Goal: Task Accomplishment & Management: Manage account settings

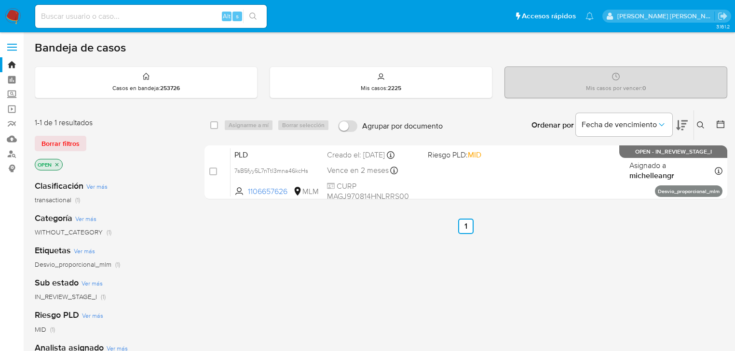
click at [91, 24] on div "Alt s" at bounding box center [150, 16] width 231 height 23
click at [91, 19] on input at bounding box center [150, 16] width 231 height 13
paste input "PS9JzoafzaHto8Q62R7j5Nn7"
type input "PS9JzoafzaHto8Q62R7j5Nn7"
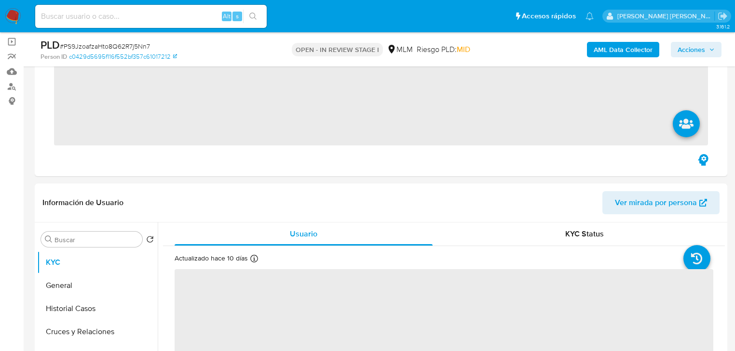
scroll to position [77, 0]
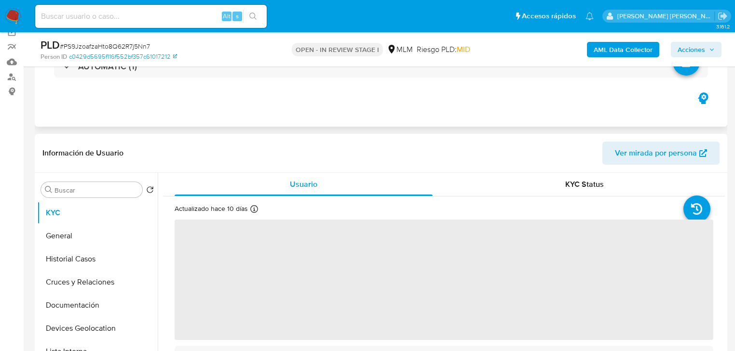
select select "10"
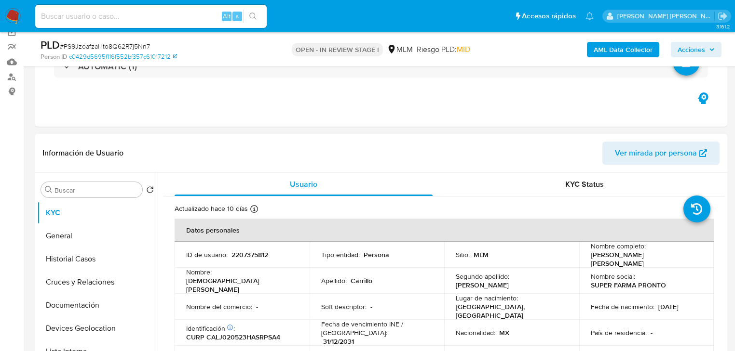
scroll to position [116, 0]
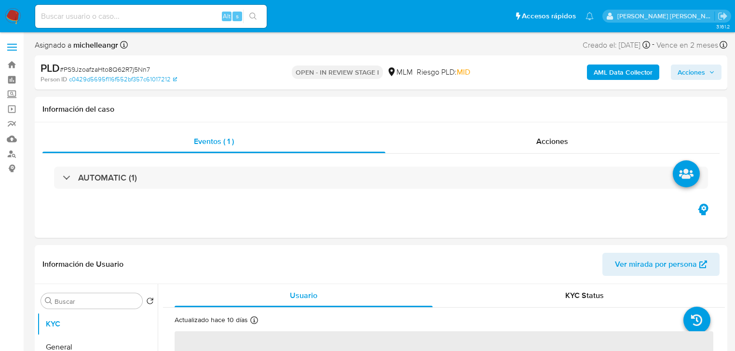
select select "10"
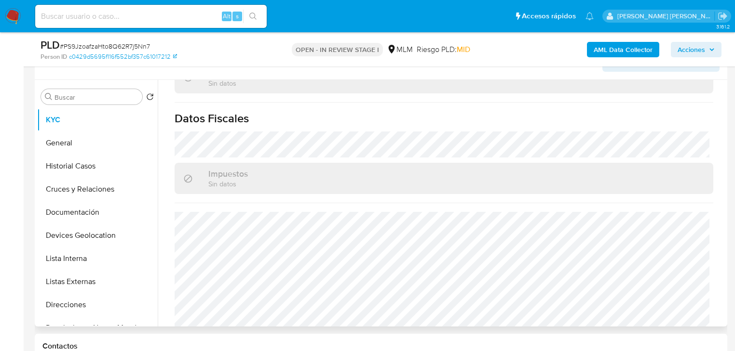
scroll to position [80, 0]
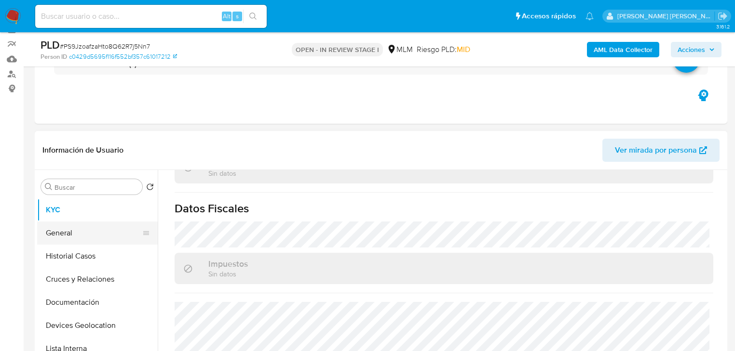
click at [80, 237] on button "General" at bounding box center [93, 233] width 113 height 23
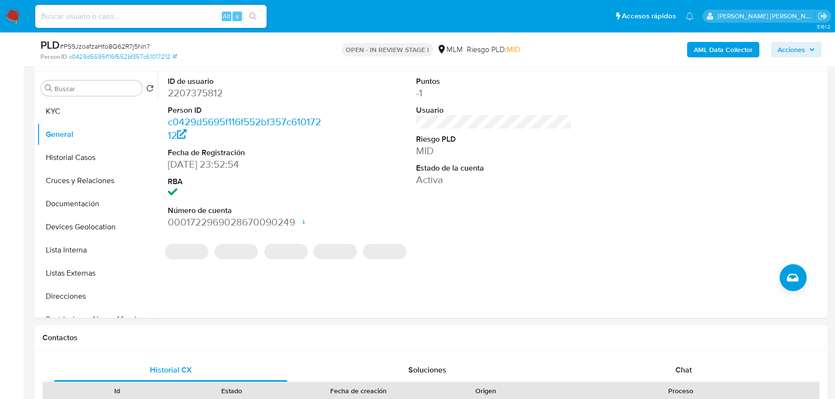
scroll to position [201, 0]
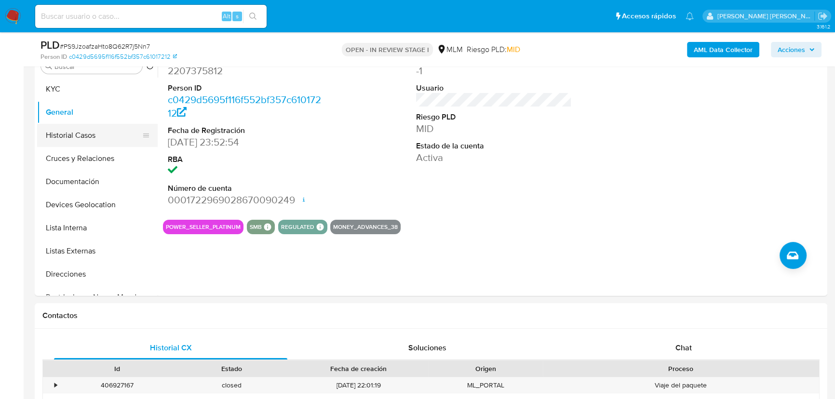
click at [68, 130] on button "Historial Casos" at bounding box center [93, 135] width 113 height 23
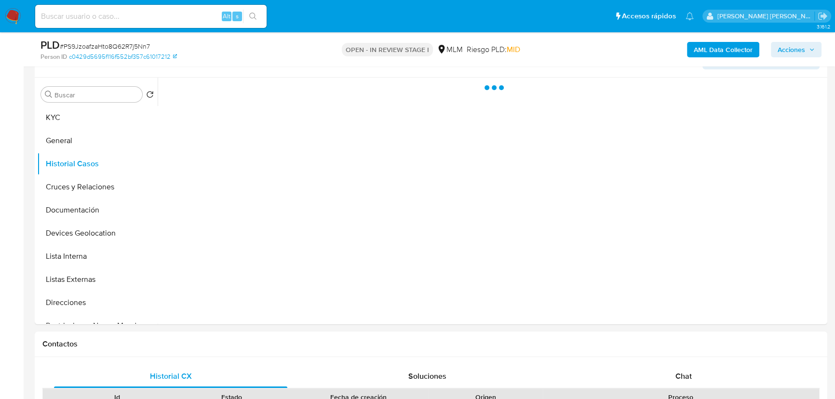
scroll to position [157, 0]
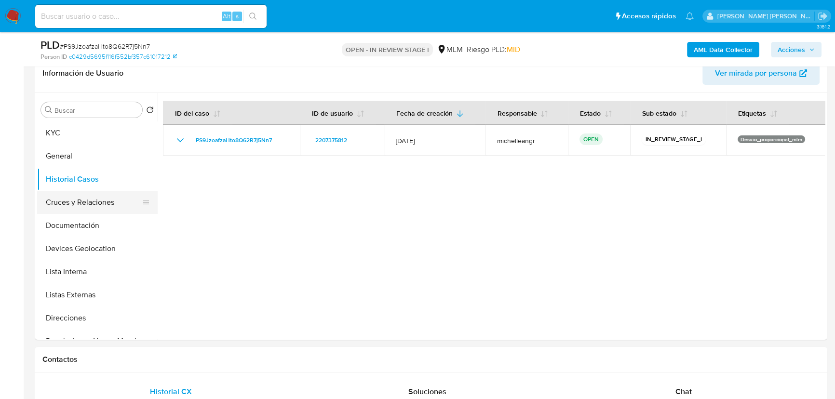
click at [110, 205] on button "Cruces y Relaciones" at bounding box center [93, 202] width 113 height 23
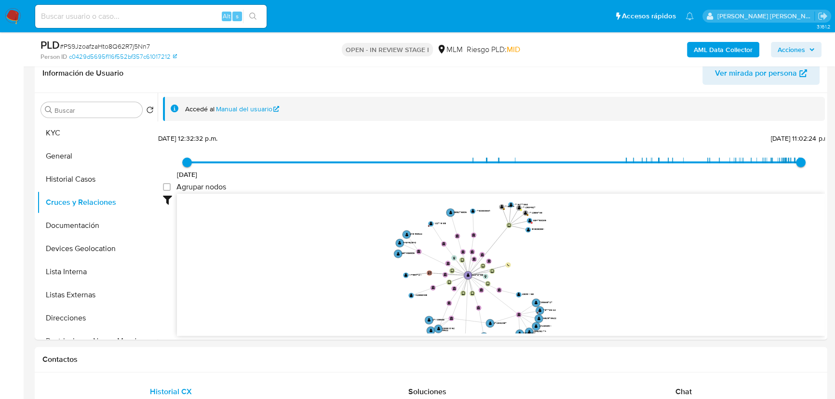
drag, startPoint x: 455, startPoint y: 221, endPoint x: 456, endPoint y: 279, distance: 57.9
click at [456, 279] on icon "device-6881b9420328bae022df9351  user-2207375812  2207375812 device-67a42fab2…" at bounding box center [501, 264] width 648 height 140
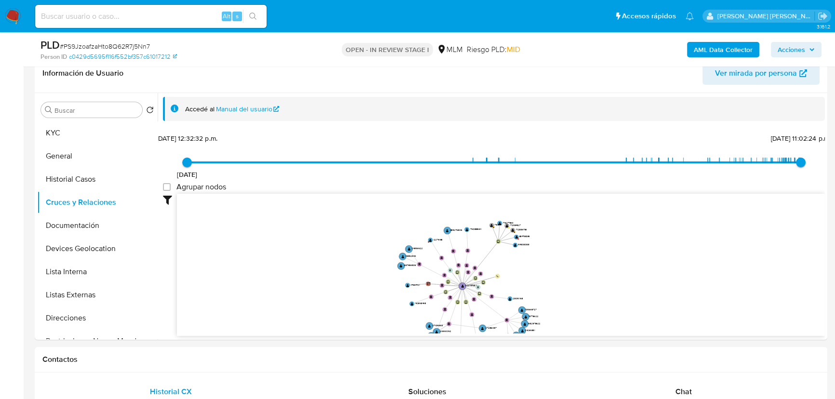
click at [440, 222] on icon "device-6881b9420328bae022df9351  user-2207375812  2207375812 device-67a42fab2…" at bounding box center [501, 264] width 648 height 140
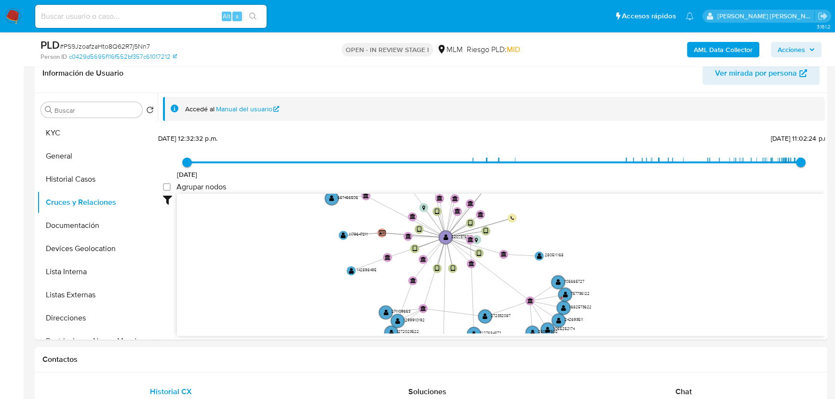
drag, startPoint x: 468, startPoint y: 246, endPoint x: 472, endPoint y: 252, distance: 6.6
click at [473, 237] on text "" at bounding box center [471, 239] width 6 height 5
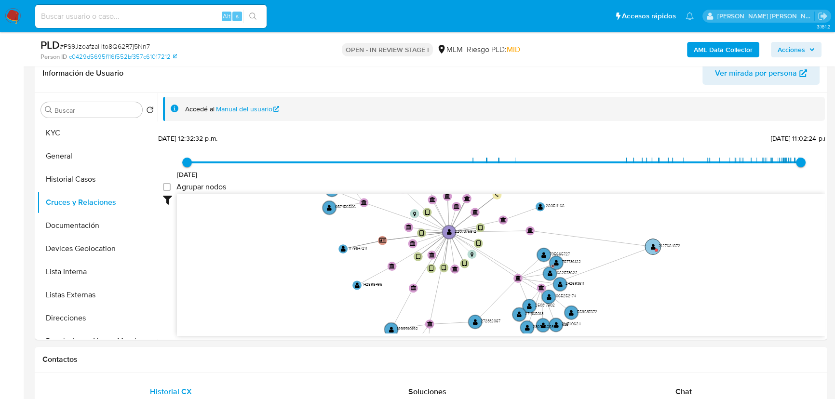
drag, startPoint x: 469, startPoint y: 321, endPoint x: 655, endPoint y: 255, distance: 197.3
click at [655, 255] on circle at bounding box center [653, 247] width 16 height 16
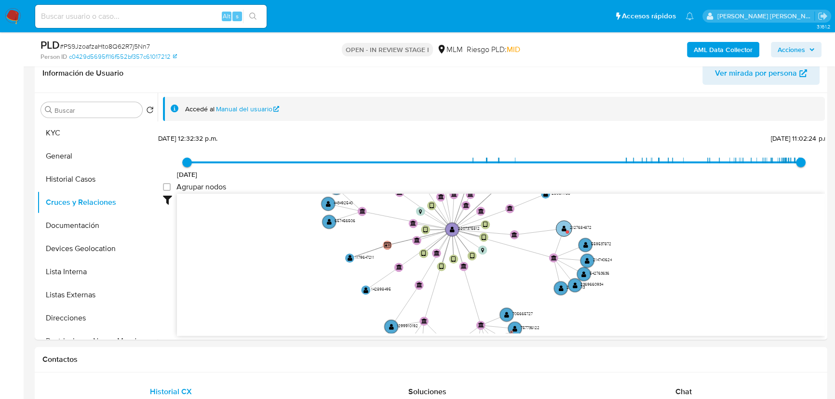
click at [563, 231] on circle at bounding box center [564, 228] width 16 height 16
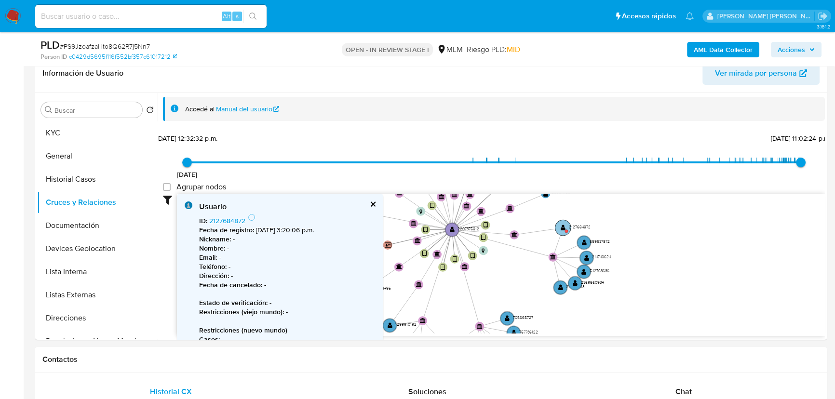
click at [563, 228] on text "" at bounding box center [563, 227] width 5 height 7
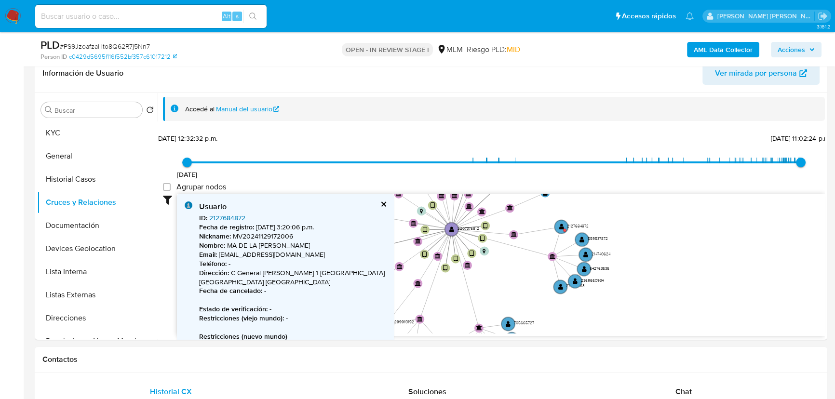
click at [220, 213] on link "2127684872" at bounding box center [227, 218] width 36 height 10
click at [84, 226] on button "Documentación" at bounding box center [93, 225] width 113 height 23
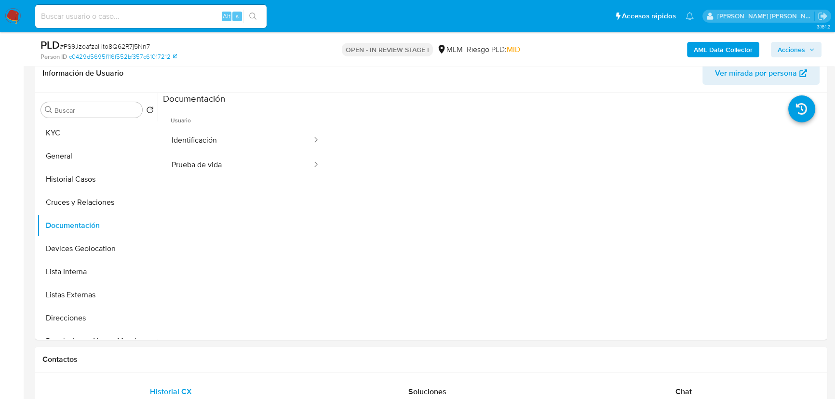
drag, startPoint x: 250, startPoint y: 143, endPoint x: 324, endPoint y: 146, distance: 74.8
click at [252, 143] on button "Identificación" at bounding box center [238, 140] width 150 height 25
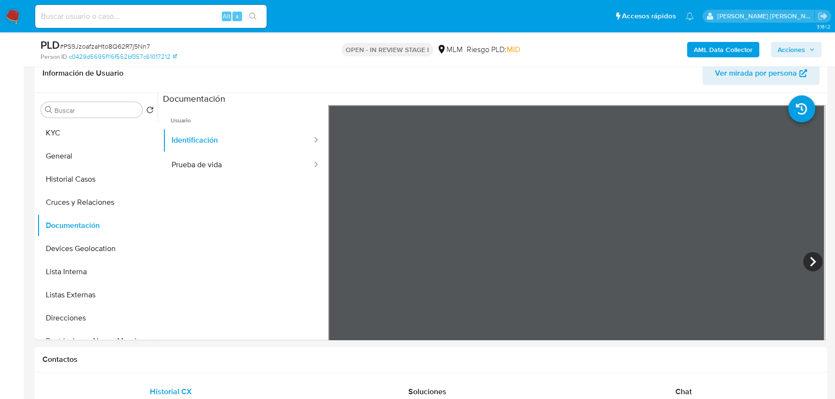
scroll to position [77, 0]
click at [253, 170] on button "Prueba de vida" at bounding box center [238, 165] width 150 height 25
click at [101, 249] on button "Devices Geolocation" at bounding box center [93, 248] width 113 height 23
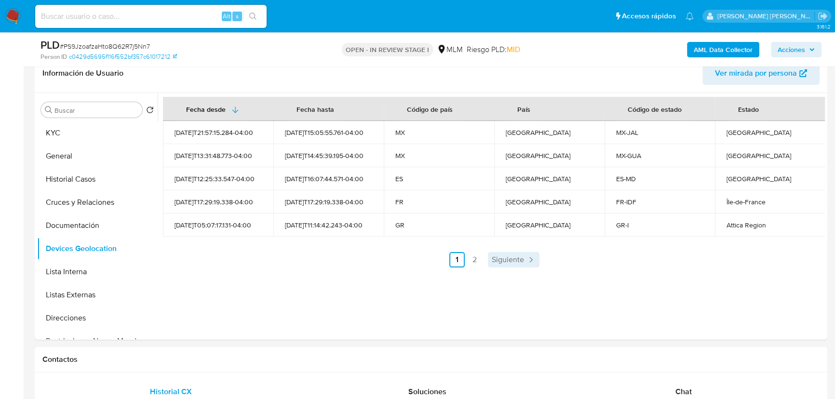
click at [512, 257] on span "Siguiente" at bounding box center [508, 260] width 32 height 8
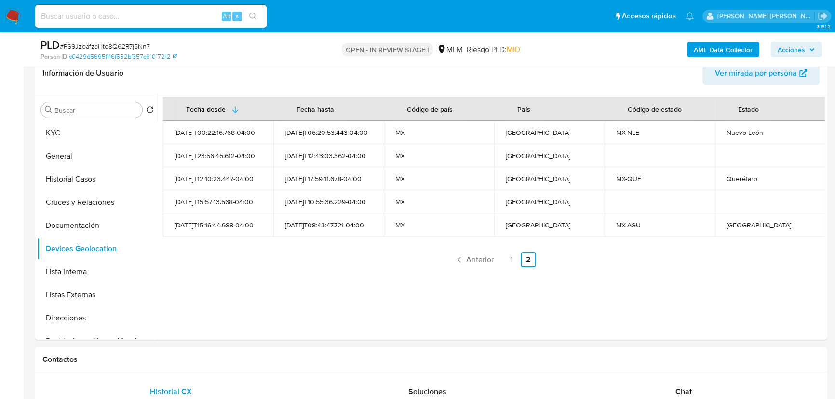
click at [476, 251] on div "Fecha desde Fecha hasta Código de país País Código de estado Estado 2025-01-12T…" at bounding box center [494, 182] width 662 height 171
click at [480, 260] on span "Anterior" at bounding box center [479, 260] width 27 height 8
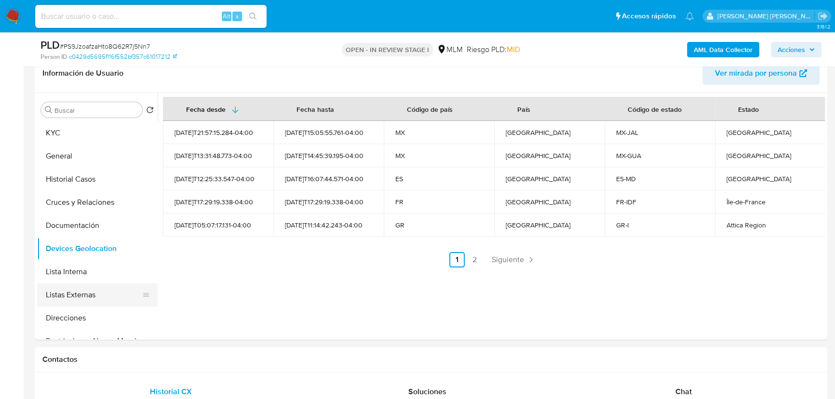
drag, startPoint x: 82, startPoint y: 306, endPoint x: 83, endPoint y: 298, distance: 7.3
click at [82, 303] on ul "KYC General Historial Casos Cruces y Relaciones Documentación Devices Geolocati…" at bounding box center [97, 229] width 121 height 217
drag, startPoint x: 83, startPoint y: 297, endPoint x: 142, endPoint y: 268, distance: 65.3
click at [84, 297] on button "Listas Externas" at bounding box center [97, 294] width 121 height 23
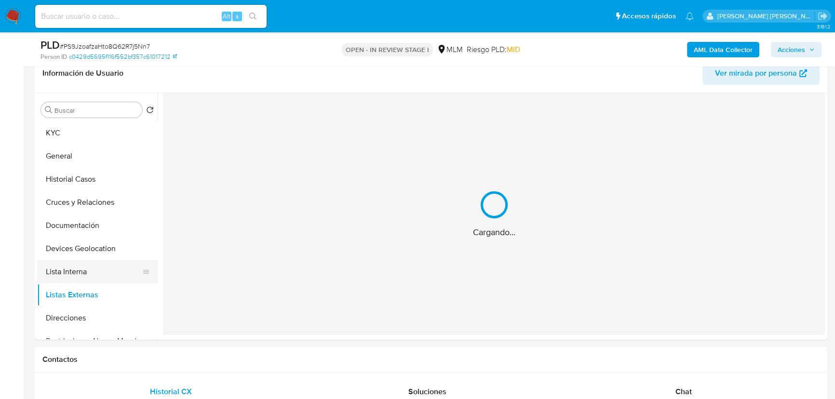
click at [266, 261] on div "Cargando..." at bounding box center [494, 214] width 662 height 242
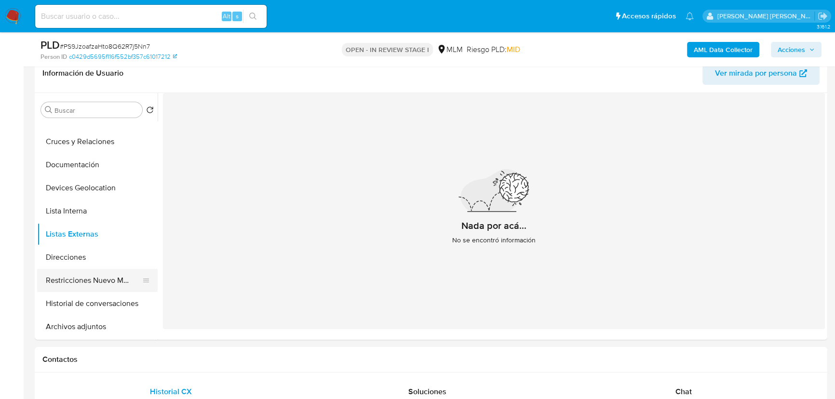
scroll to position [87, 0]
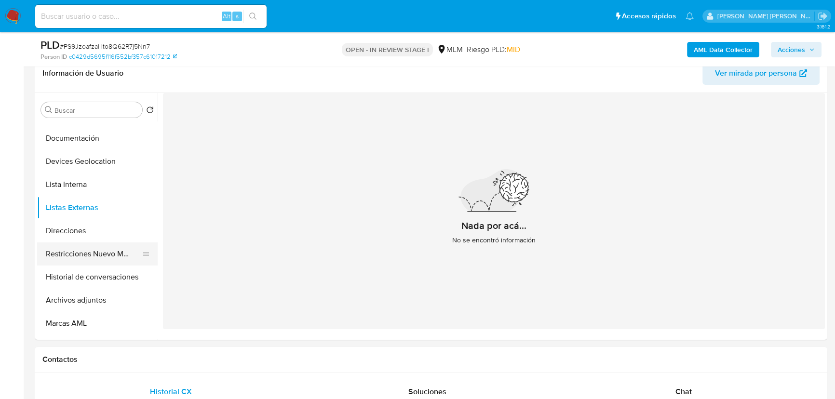
click at [120, 237] on button "Direcciones" at bounding box center [97, 230] width 121 height 23
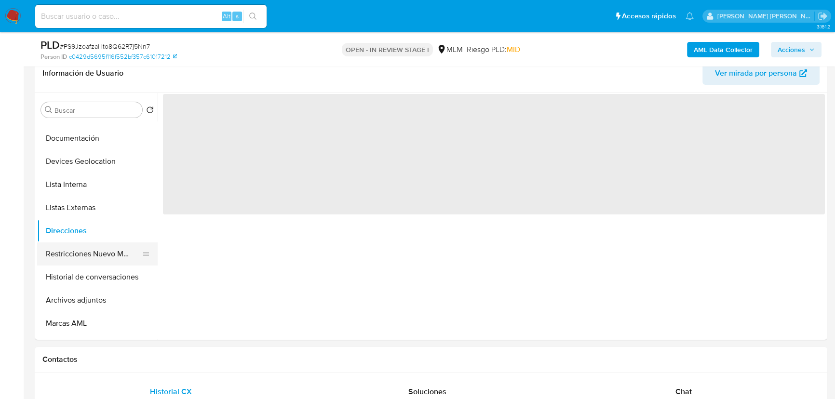
click at [117, 255] on button "Restricciones Nuevo Mundo" at bounding box center [93, 253] width 113 height 23
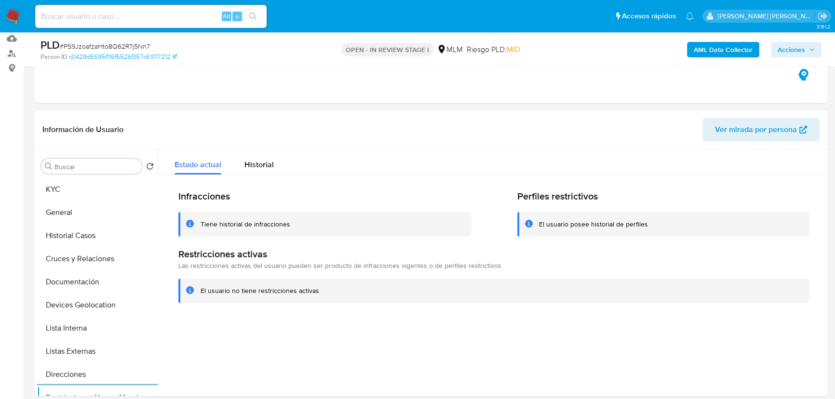
scroll to position [69, 0]
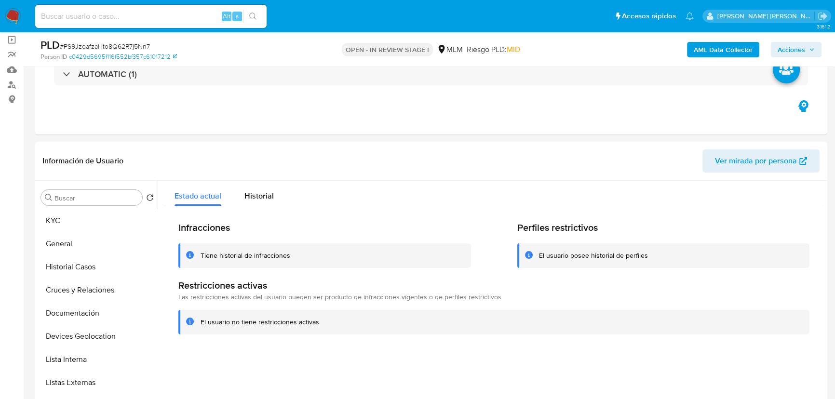
click at [66, 208] on div "Buscar Volver al orden por defecto KYC General Historial Casos Cruces y Relacio…" at bounding box center [97, 304] width 121 height 245
drag, startPoint x: 67, startPoint y: 217, endPoint x: 156, endPoint y: 216, distance: 88.7
click at [68, 217] on button "KYC" at bounding box center [97, 220] width 121 height 23
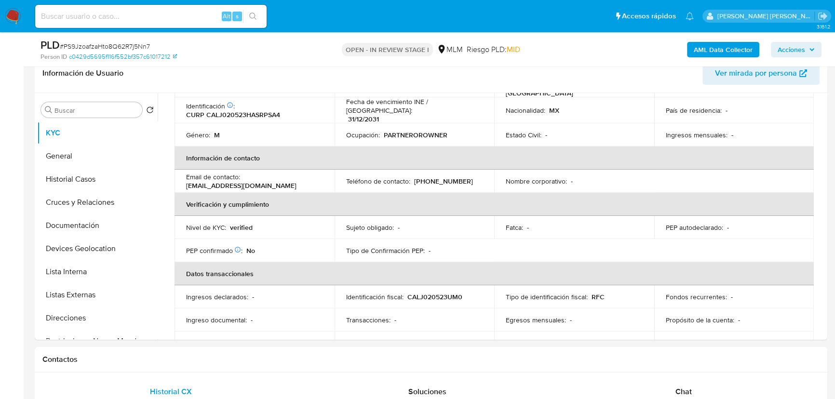
scroll to position [175, 0]
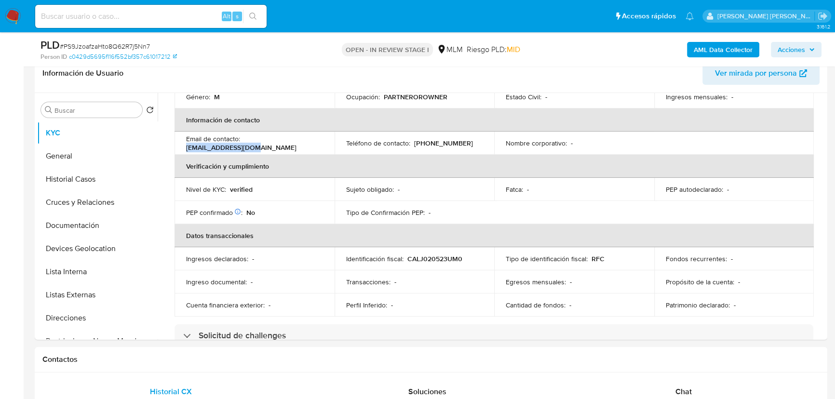
drag, startPoint x: 301, startPoint y: 135, endPoint x: 243, endPoint y: 134, distance: 57.8
click at [243, 143] on p "farmadin1@yahoo.com" at bounding box center [241, 147] width 110 height 9
copy p "farmadin1@yahoo.com"
click at [740, 74] on span "Ver mirada por persona" at bounding box center [756, 73] width 82 height 23
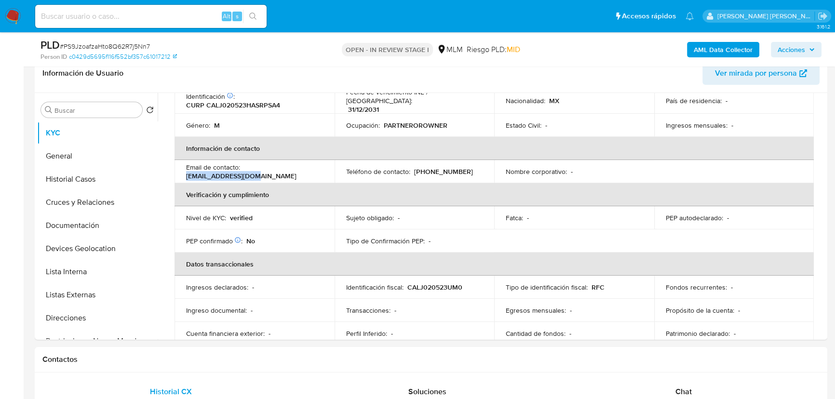
scroll to position [131, 0]
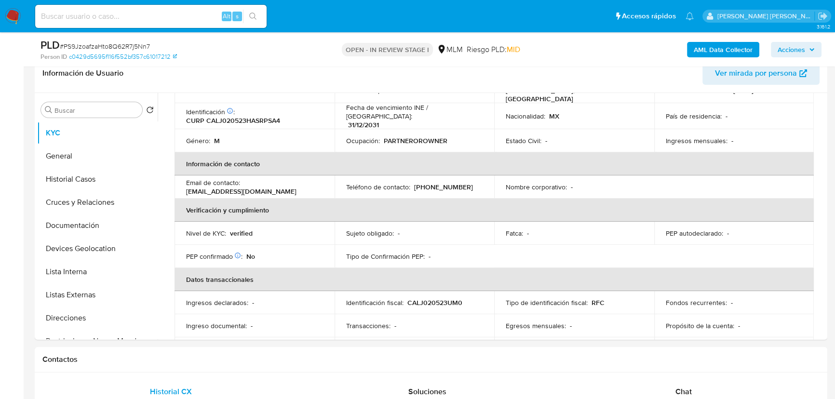
click at [447, 183] on p "(444) 3291216" at bounding box center [443, 187] width 59 height 9
copy p "3291216"
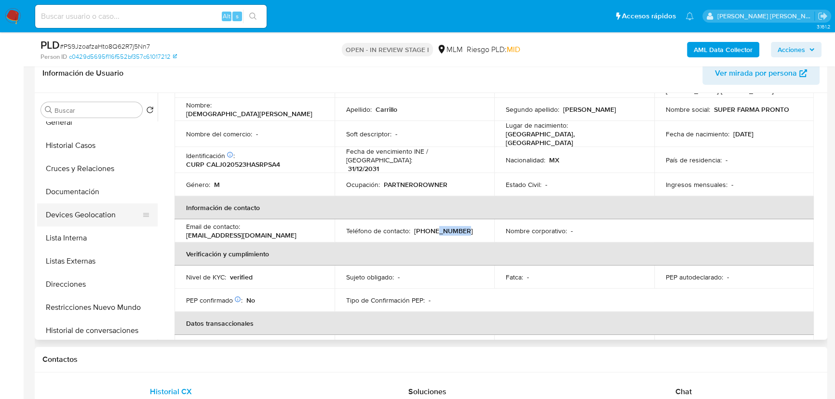
scroll to position [43, 0]
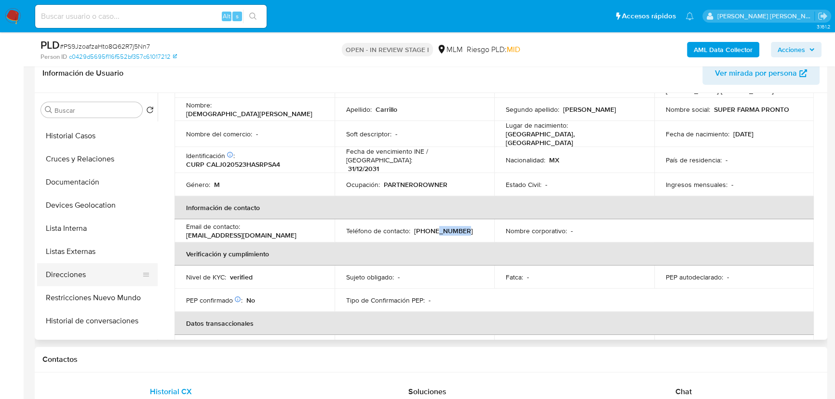
click at [67, 276] on button "Direcciones" at bounding box center [93, 274] width 113 height 23
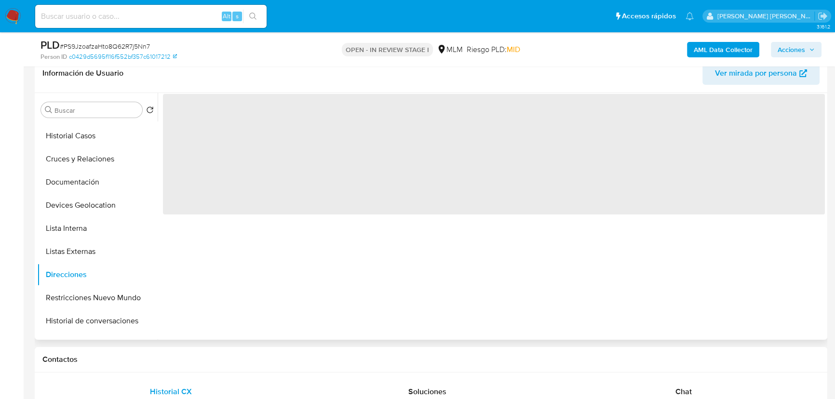
scroll to position [0, 0]
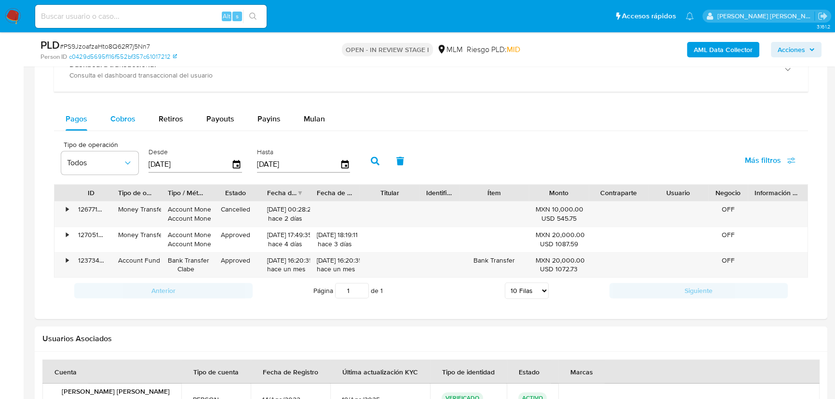
click at [112, 120] on span "Cobros" at bounding box center [122, 118] width 25 height 11
select select "10"
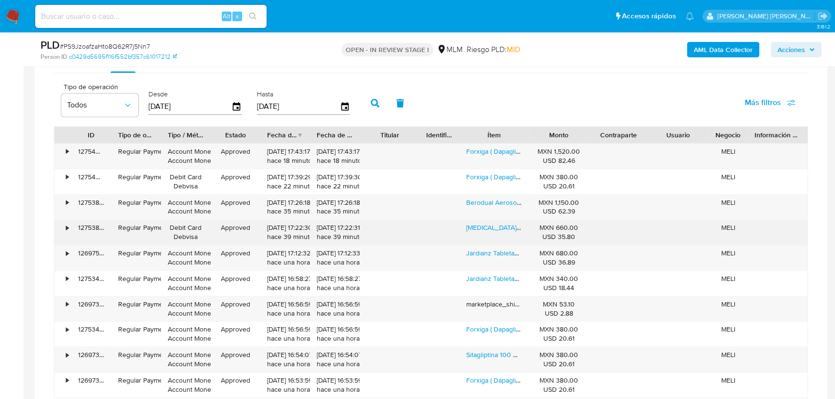
scroll to position [771, 0]
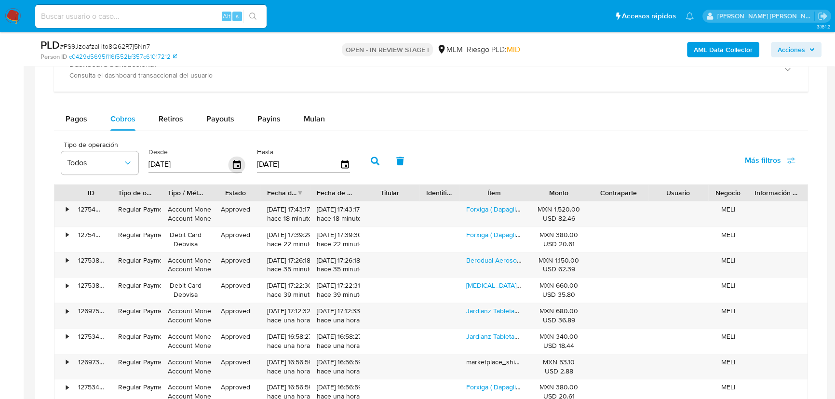
click at [239, 163] on icon "button" at bounding box center [236, 164] width 17 height 17
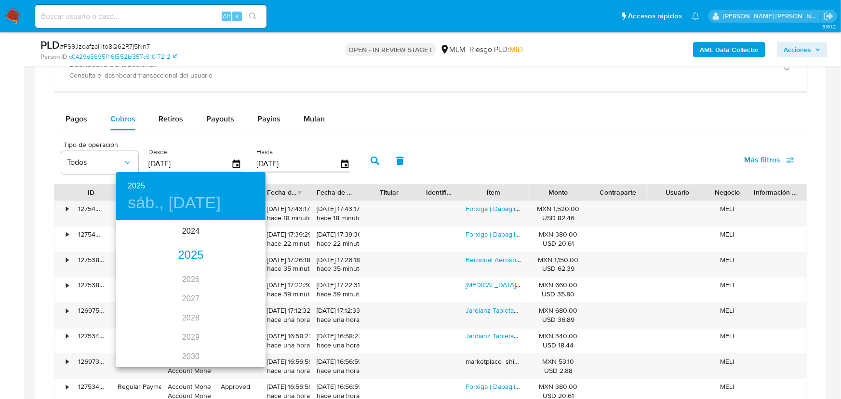
click at [188, 255] on div "2025" at bounding box center [190, 255] width 149 height 19
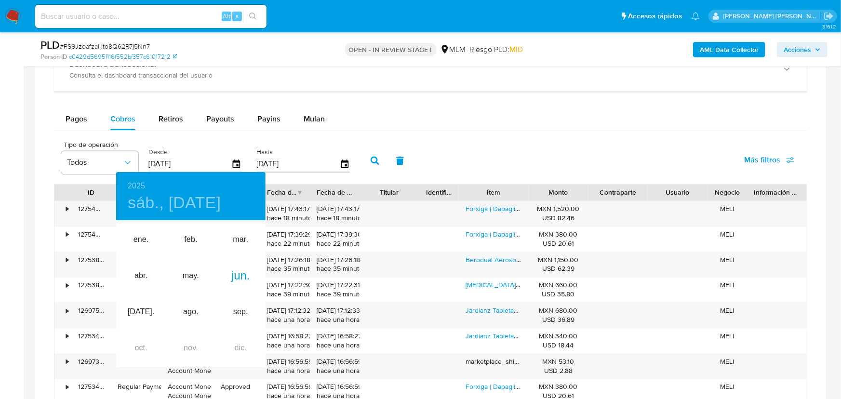
click at [388, 145] on div at bounding box center [420, 199] width 841 height 399
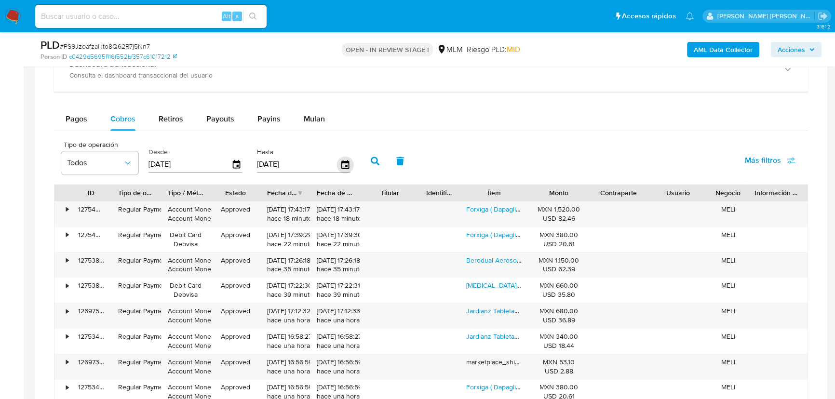
click at [347, 163] on icon "button" at bounding box center [344, 164] width 17 height 17
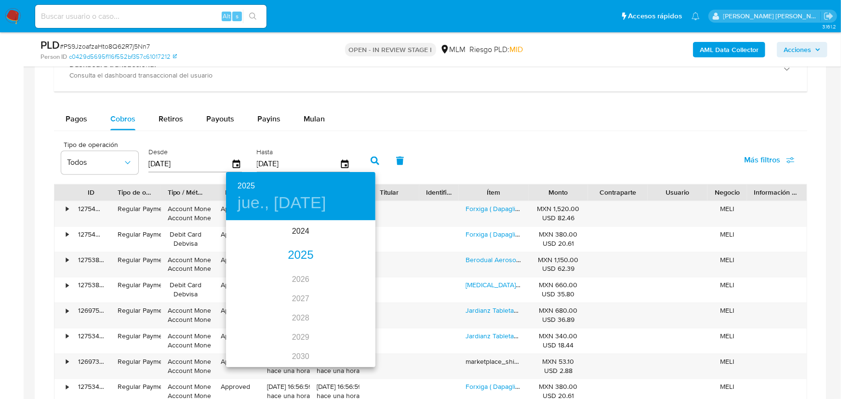
click at [295, 256] on div "2025" at bounding box center [300, 255] width 149 height 19
click at [304, 316] on div "ago." at bounding box center [301, 312] width 50 height 36
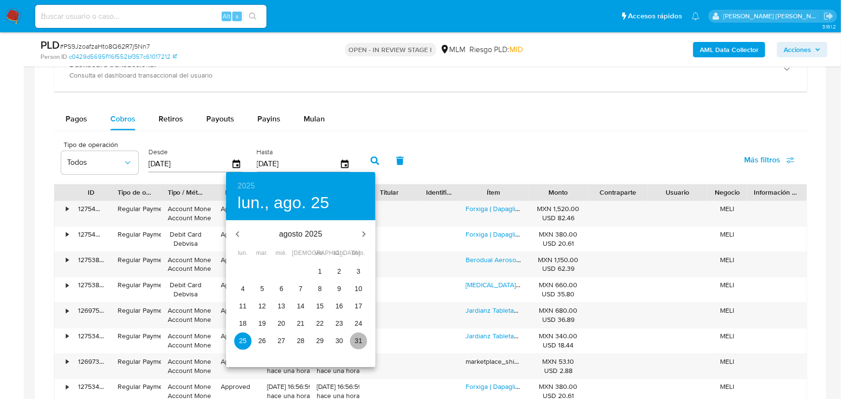
click at [357, 343] on p "31" at bounding box center [359, 341] width 8 height 10
type input "31/08/2025"
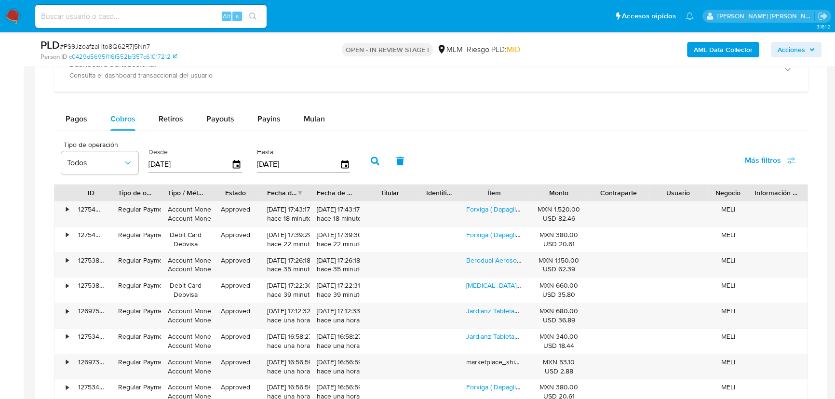
click at [379, 158] on icon "button" at bounding box center [375, 161] width 9 height 9
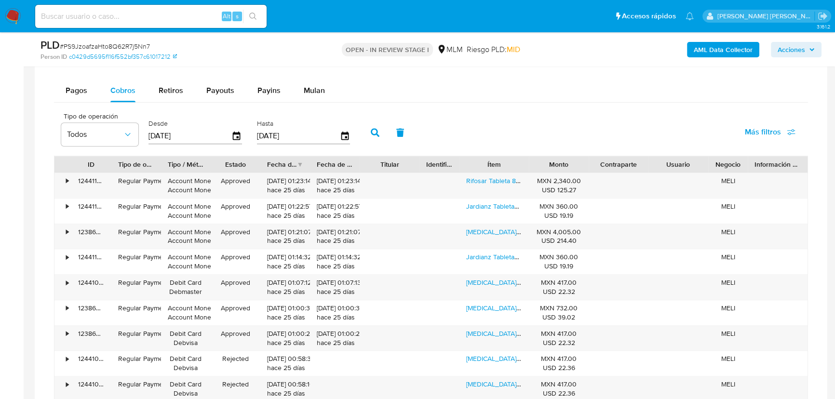
scroll to position [858, 0]
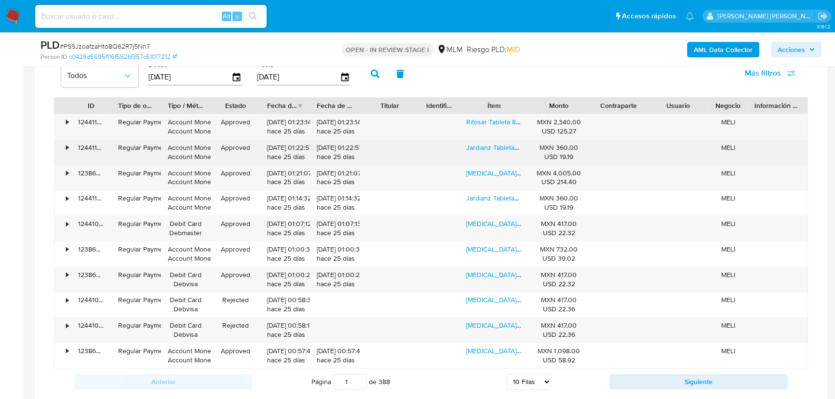
click at [488, 154] on div "Jardianz Tabletas 25 Mg, 30 Tabletas" at bounding box center [493, 152] width 69 height 25
click at [486, 149] on link "Jardianz Tabletas 25 Mg, 30 Tabletas" at bounding box center [521, 148] width 110 height 10
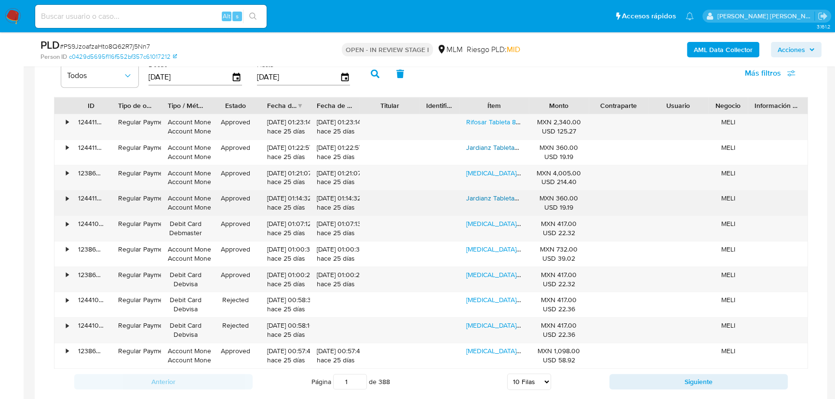
click at [480, 201] on link "Jardianz Tabletas 25 Mg, 30 Tabletas" at bounding box center [521, 198] width 110 height 10
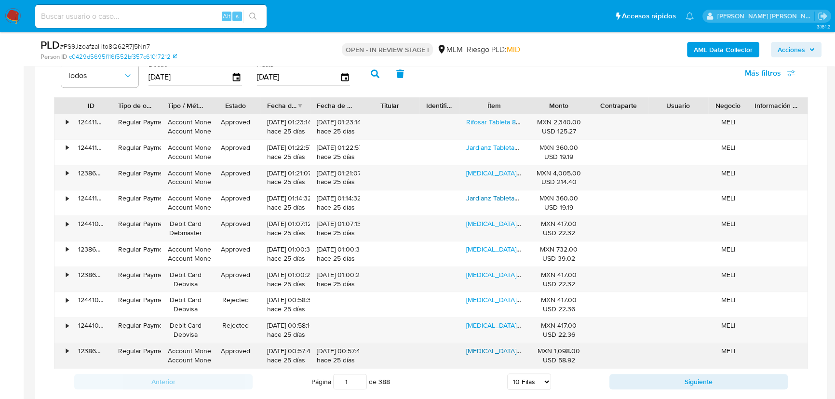
click at [484, 350] on link "Exforge Hct Comprimido 5 Mg/160 Mg/12,5 Mg, 28 Comprimidos" at bounding box center [568, 351] width 205 height 10
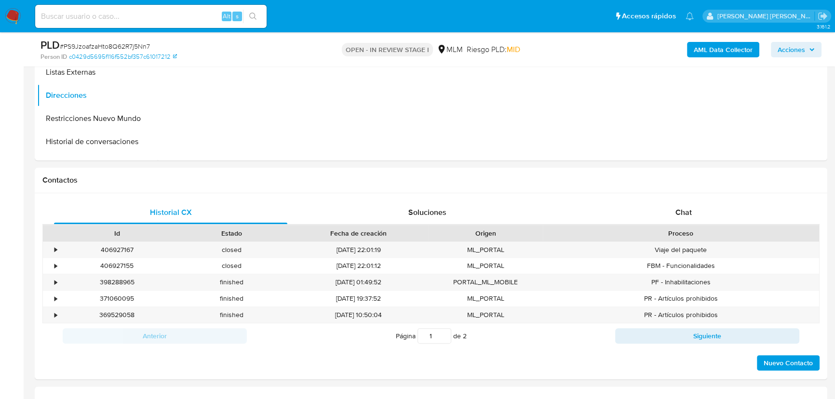
scroll to position [289, 0]
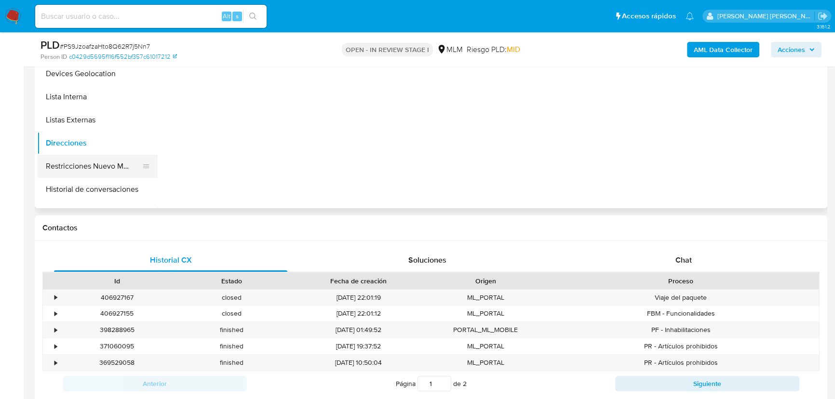
click at [110, 173] on button "Restricciones Nuevo Mundo" at bounding box center [93, 166] width 113 height 23
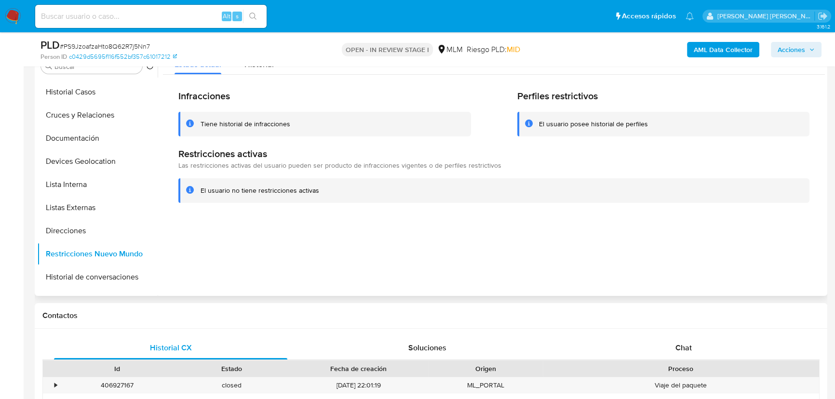
scroll to position [157, 0]
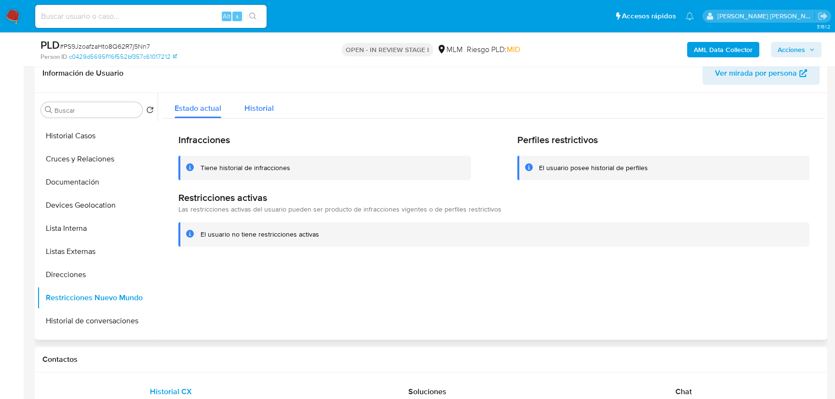
click at [258, 108] on span "Historial" at bounding box center [258, 108] width 29 height 11
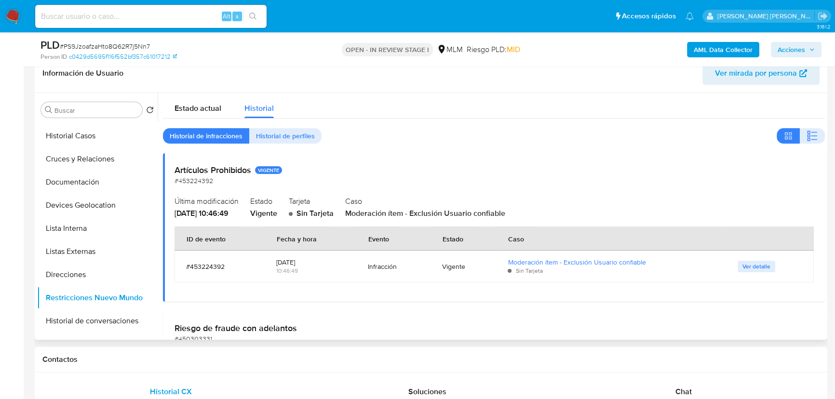
click at [740, 251] on td "Ver detalle" at bounding box center [770, 267] width 88 height 32
click at [740, 266] on span "Ver detalle" at bounding box center [756, 267] width 28 height 10
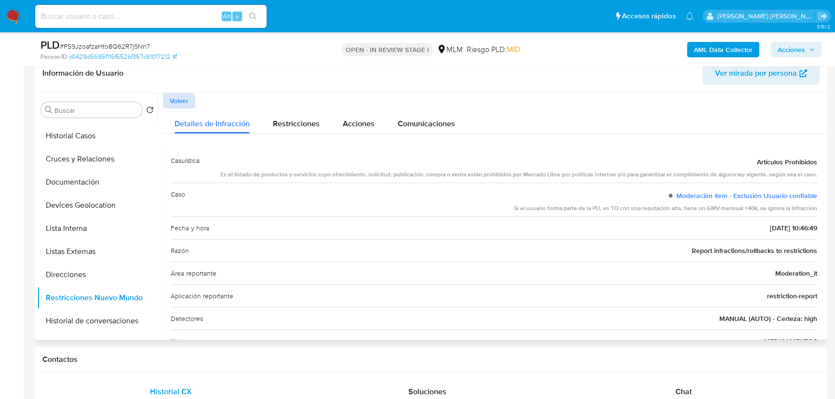
click at [193, 104] on div "Volver" at bounding box center [494, 100] width 662 height 15
click at [183, 103] on span "Volver" at bounding box center [179, 100] width 19 height 13
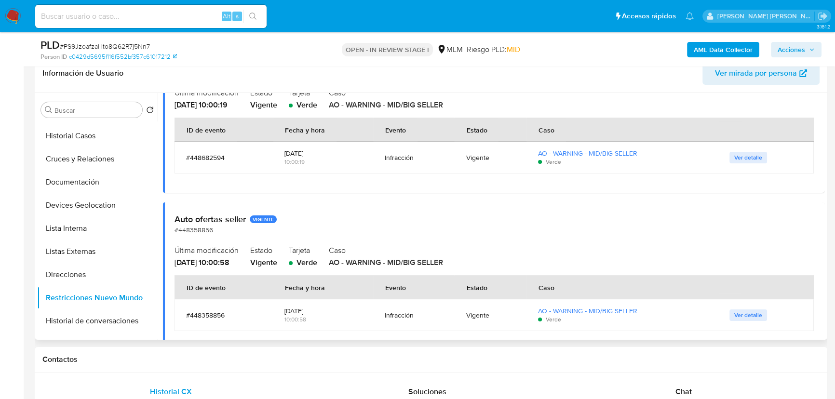
scroll to position [613, 0]
click at [740, 162] on span "Ver detalle" at bounding box center [748, 158] width 28 height 10
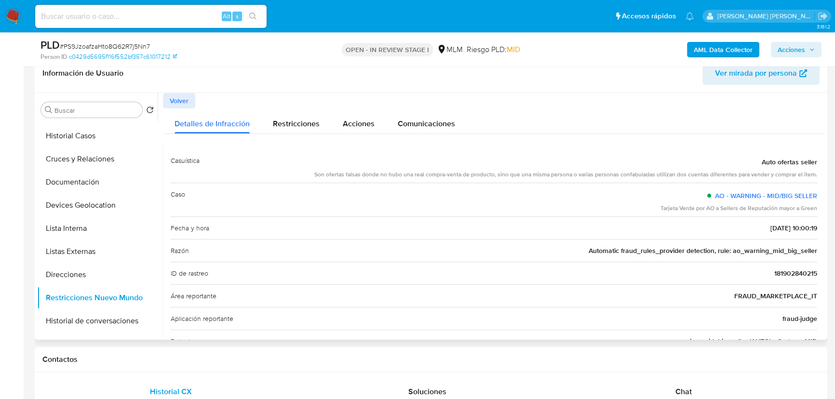
click at [177, 100] on span "Volver" at bounding box center [179, 100] width 19 height 13
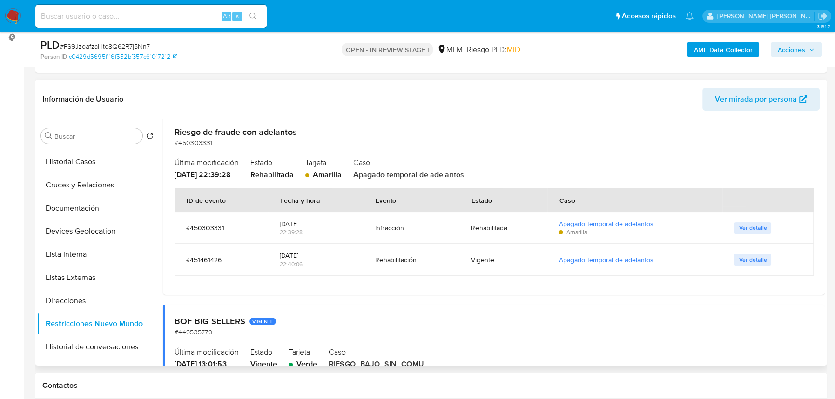
scroll to position [263, 0]
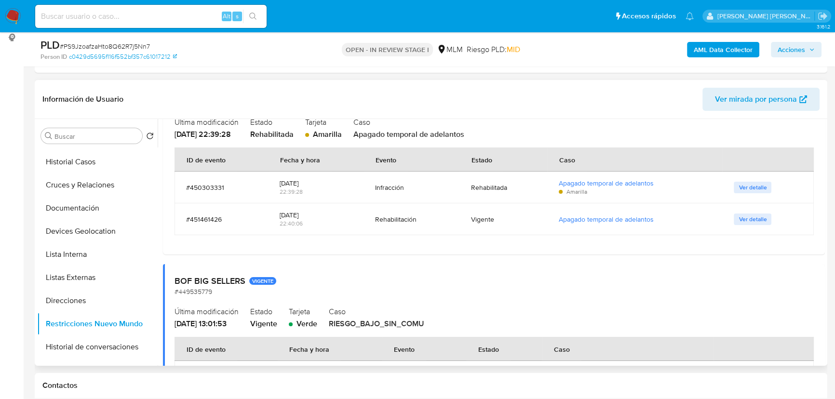
click at [740, 188] on span "Ver detalle" at bounding box center [752, 188] width 28 height 10
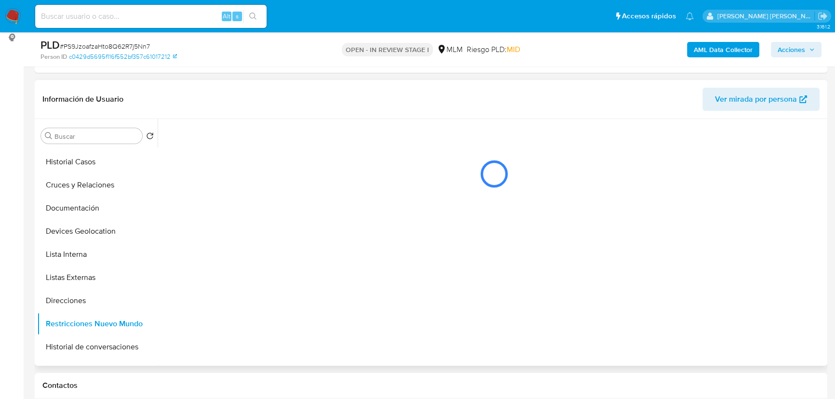
scroll to position [0, 0]
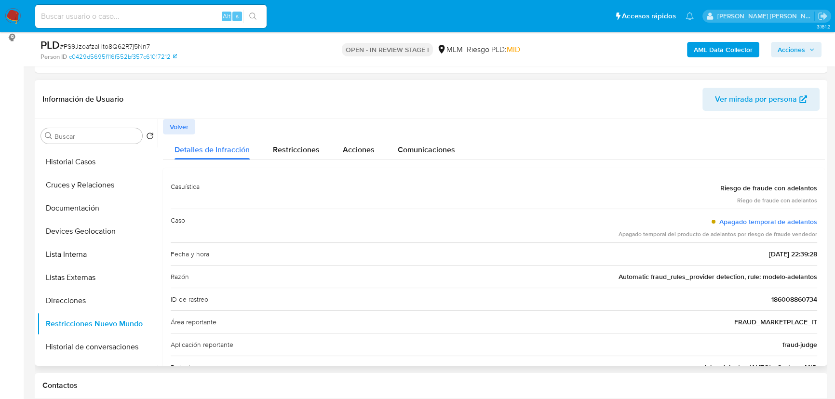
click at [170, 124] on span "Volver" at bounding box center [179, 126] width 19 height 13
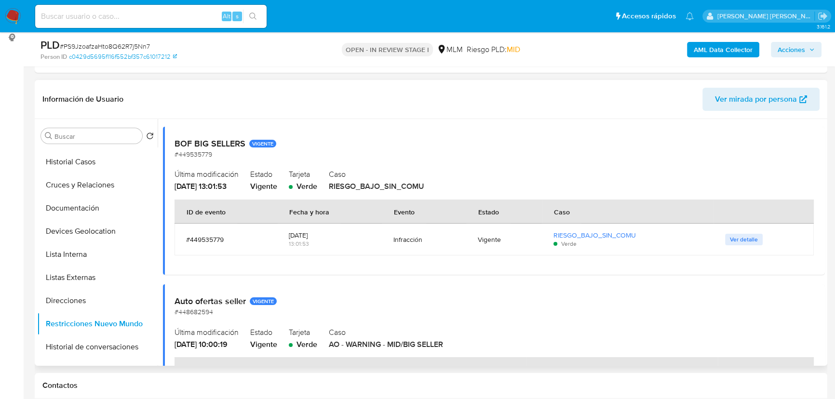
scroll to position [438, 0]
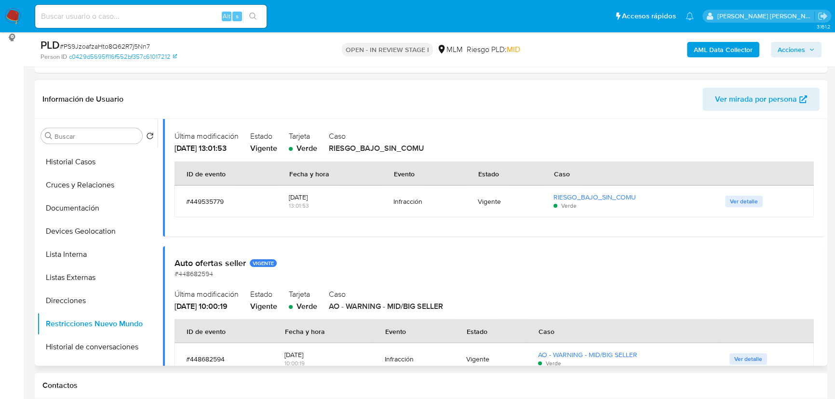
click at [737, 204] on span "Ver detalle" at bounding box center [744, 202] width 28 height 10
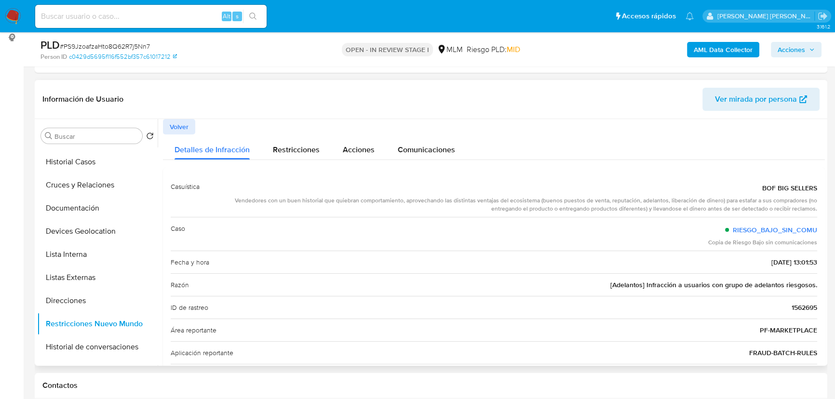
click at [173, 130] on span "Volver" at bounding box center [179, 126] width 19 height 13
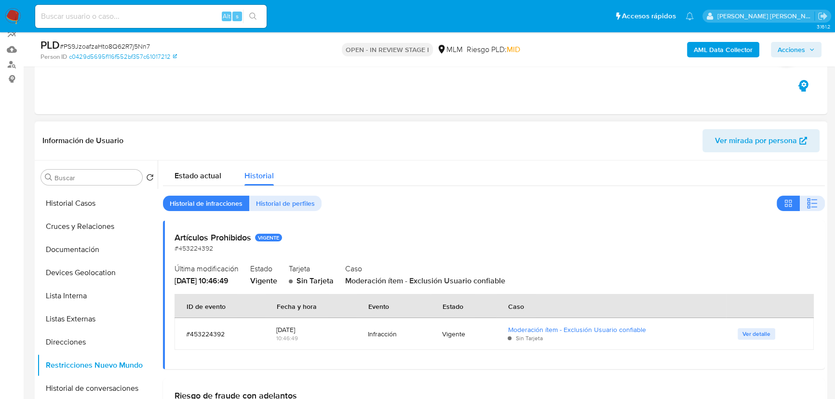
scroll to position [131, 0]
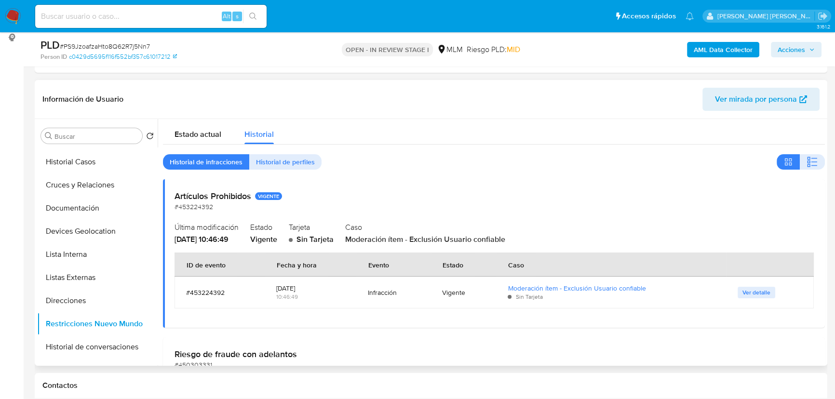
click at [740, 289] on span "Ver detalle" at bounding box center [756, 293] width 28 height 10
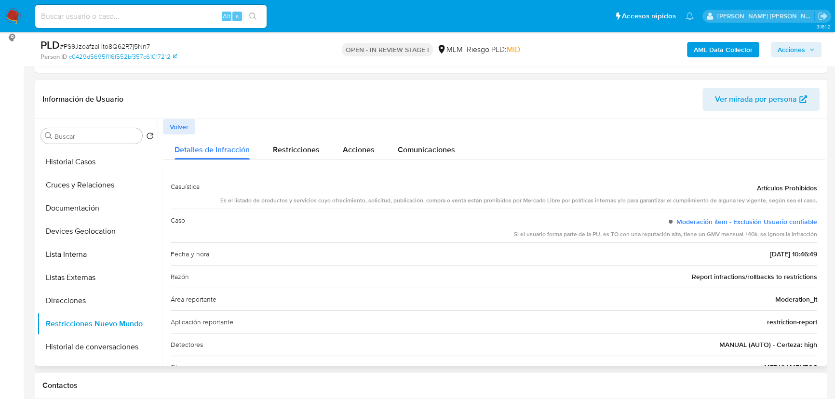
click at [178, 128] on span "Volver" at bounding box center [179, 126] width 19 height 13
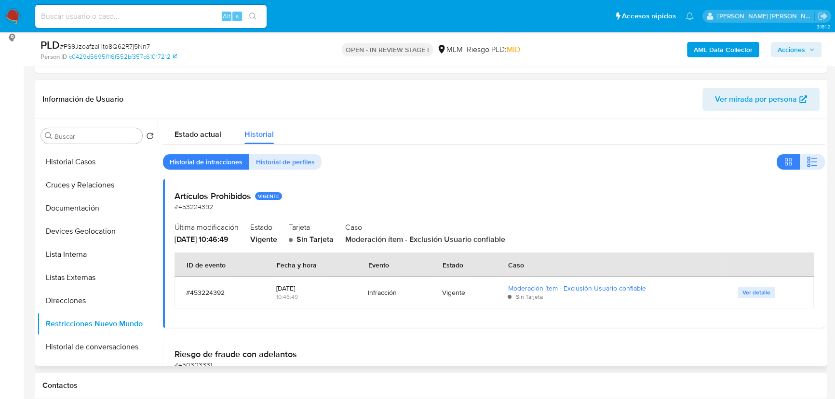
click at [740, 292] on span "Ver detalle" at bounding box center [756, 293] width 28 height 10
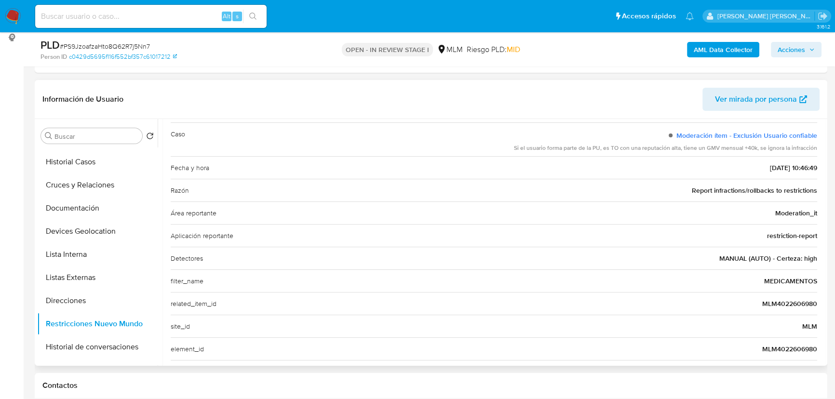
scroll to position [43, 0]
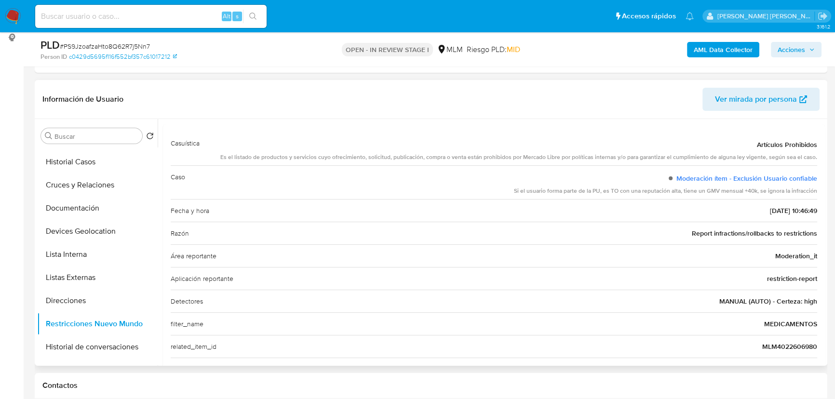
drag, startPoint x: 596, startPoint y: 189, endPoint x: 812, endPoint y: 190, distance: 215.5
click at [740, 190] on div "Si el usuario forma parte de la PU, es TO con una reputación alta, tiene un GMV…" at bounding box center [665, 191] width 303 height 8
drag, startPoint x: 448, startPoint y: 157, endPoint x: 820, endPoint y: 157, distance: 371.6
click at [740, 157] on div "Casuística Artículos Prohibidos Es el listado de productos y servicios cuyo ofr…" at bounding box center [494, 335] width 662 height 422
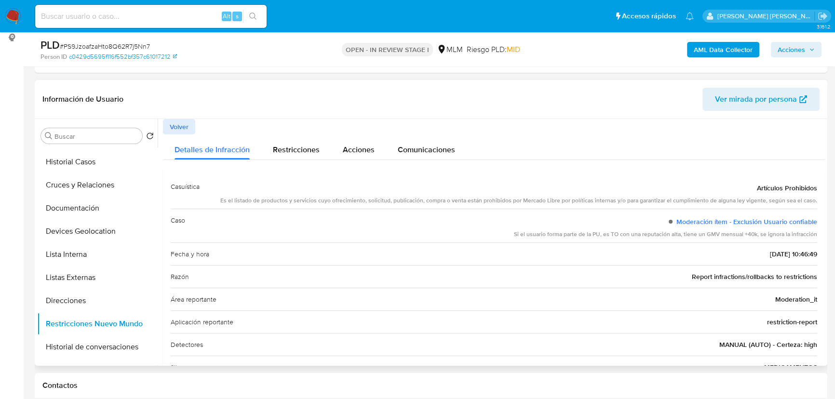
scroll to position [0, 0]
click at [182, 132] on span "Volver" at bounding box center [179, 126] width 19 height 13
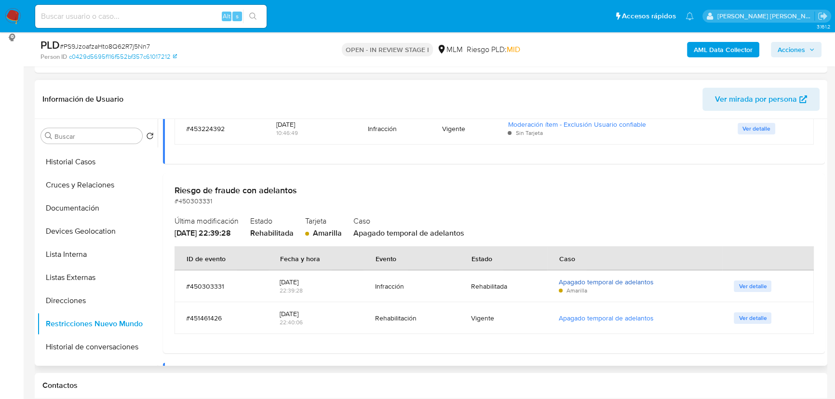
scroll to position [219, 0]
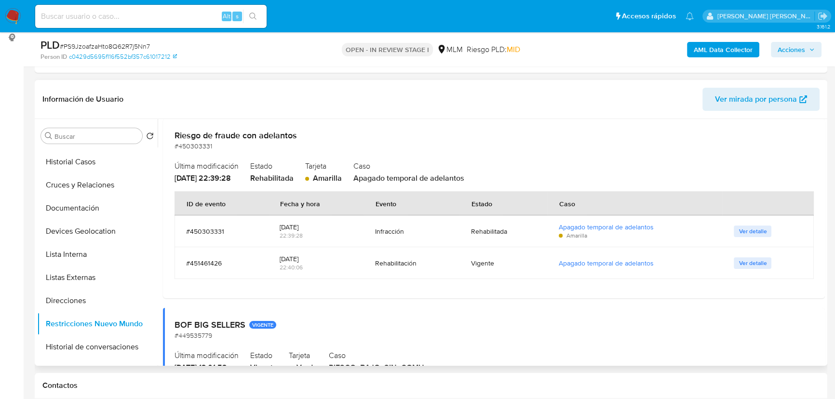
click at [740, 229] on span "Ver detalle" at bounding box center [752, 232] width 28 height 10
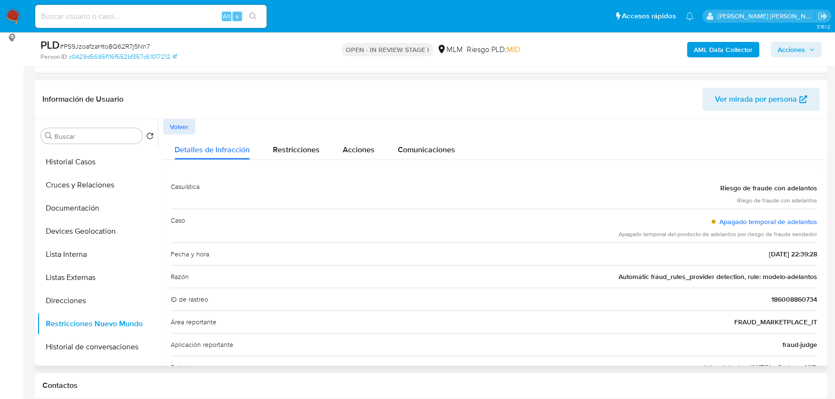
click at [169, 126] on button "Volver" at bounding box center [179, 126] width 32 height 15
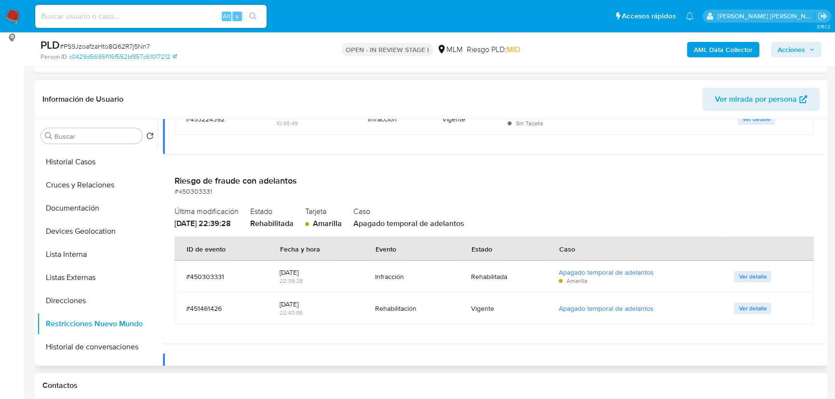
scroll to position [263, 0]
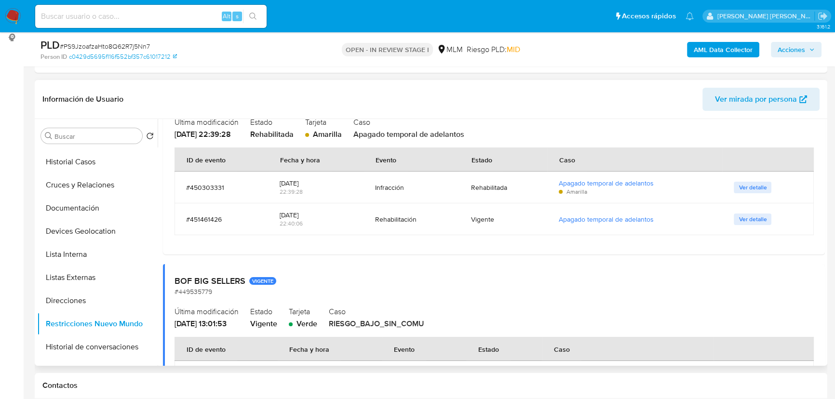
click at [740, 189] on span "Ver detalle" at bounding box center [752, 188] width 28 height 10
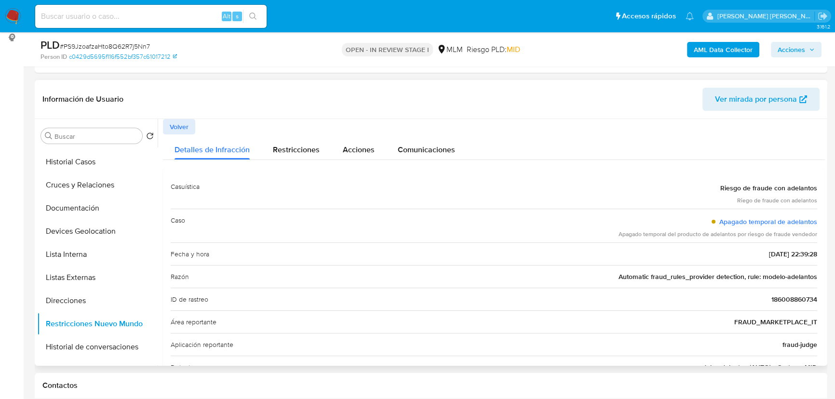
click at [162, 116] on div "Información de Usuario Ver mirada por persona" at bounding box center [431, 99] width 792 height 39
click at [174, 125] on span "Volver" at bounding box center [179, 126] width 19 height 13
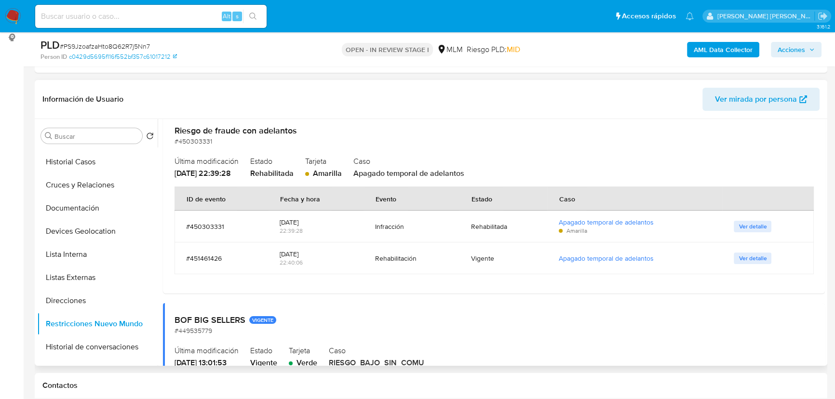
scroll to position [394, 0]
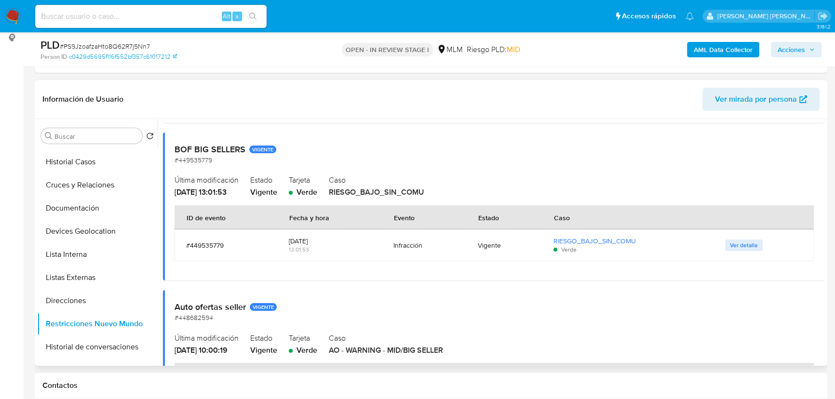
click at [737, 245] on span "Ver detalle" at bounding box center [744, 246] width 28 height 10
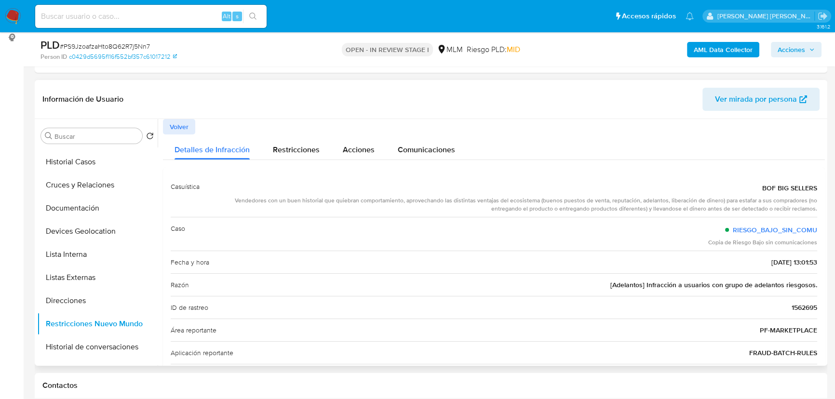
click at [176, 129] on span "Volver" at bounding box center [179, 126] width 19 height 13
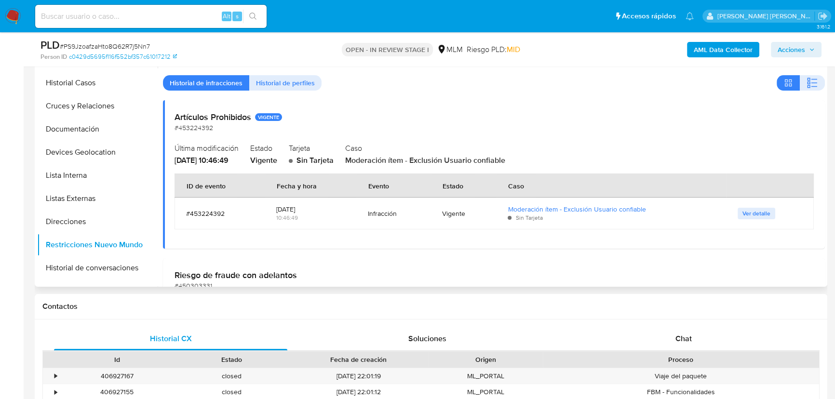
scroll to position [219, 0]
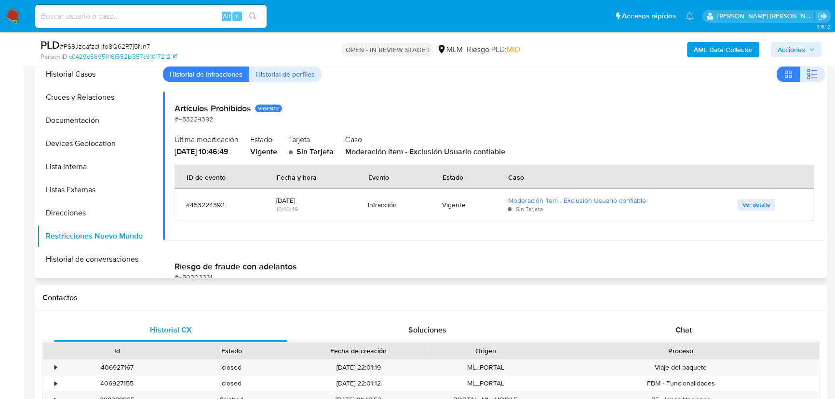
click at [289, 75] on span "Historial de perfiles" at bounding box center [285, 73] width 59 height 13
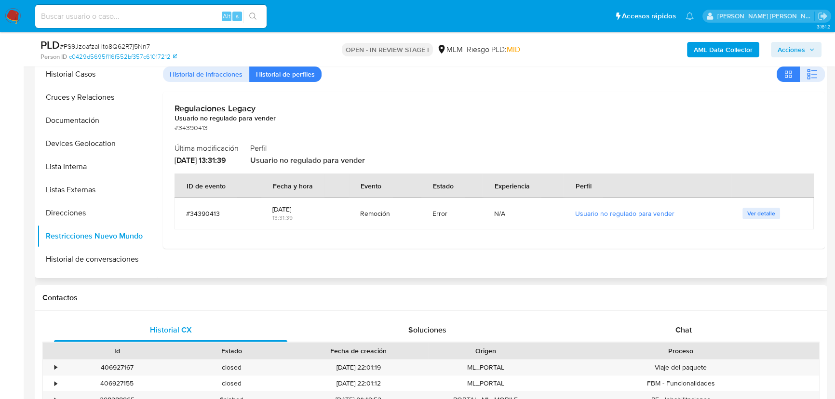
scroll to position [131, 0]
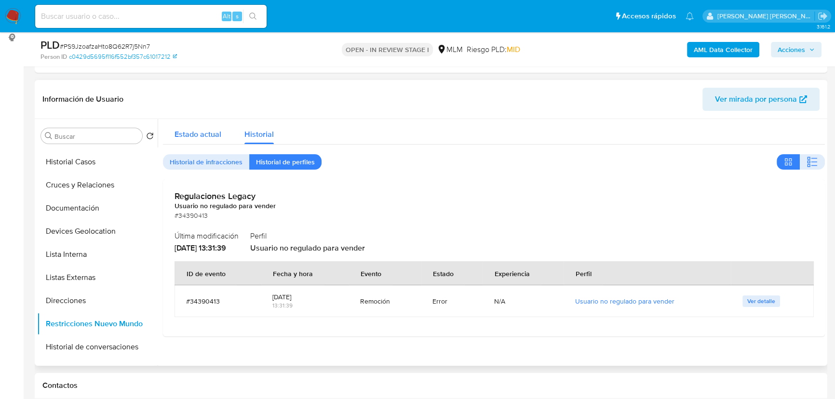
click at [186, 137] on span "Estado actual" at bounding box center [197, 134] width 47 height 11
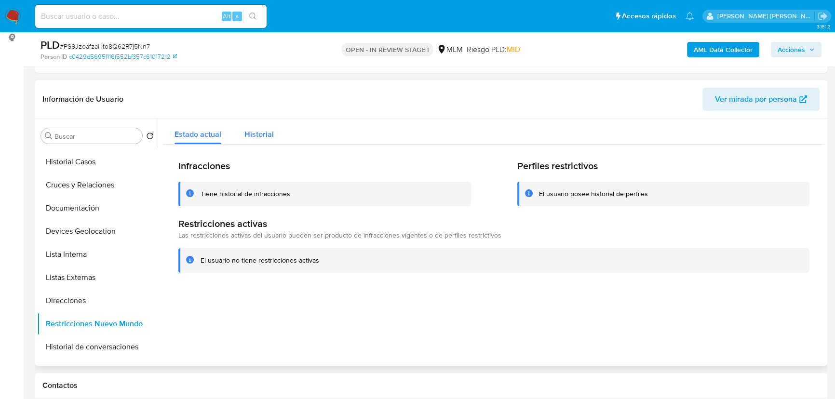
click at [257, 134] on span "Historial" at bounding box center [258, 134] width 29 height 11
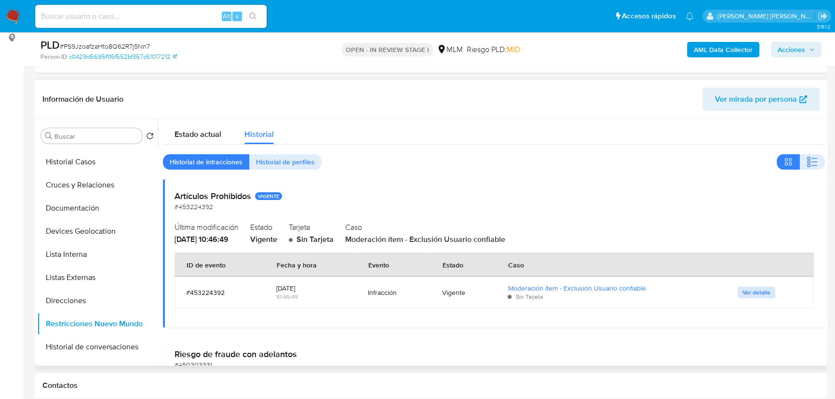
click at [740, 290] on span "Ver detalle" at bounding box center [756, 293] width 28 height 10
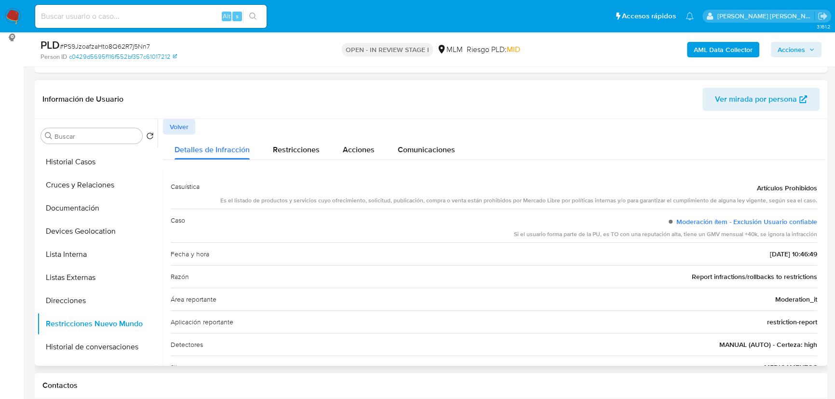
click at [168, 123] on button "Volver" at bounding box center [179, 126] width 32 height 15
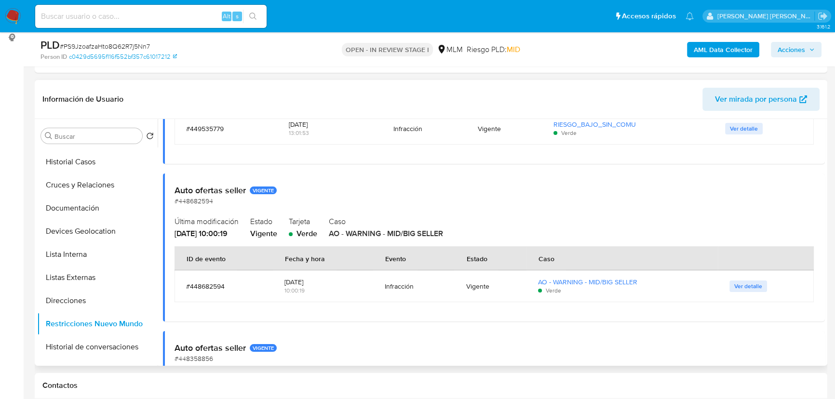
scroll to position [525, 0]
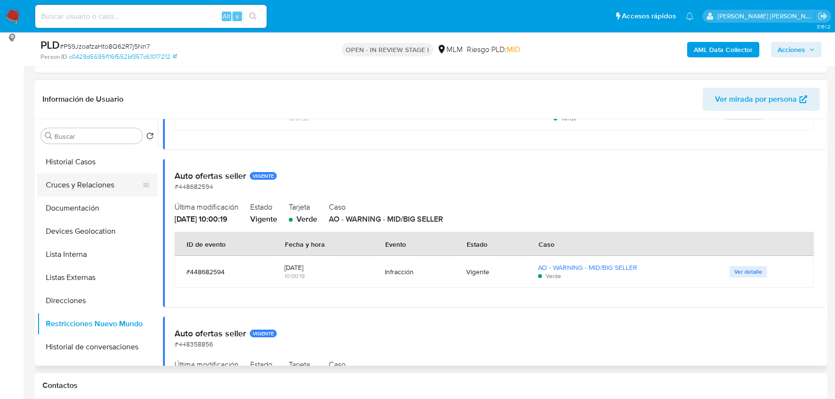
click at [69, 185] on button "Cruces y Relaciones" at bounding box center [93, 185] width 113 height 23
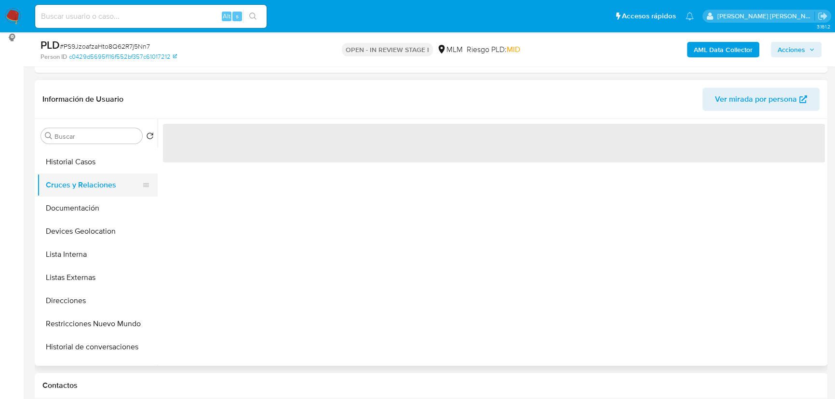
scroll to position [0, 0]
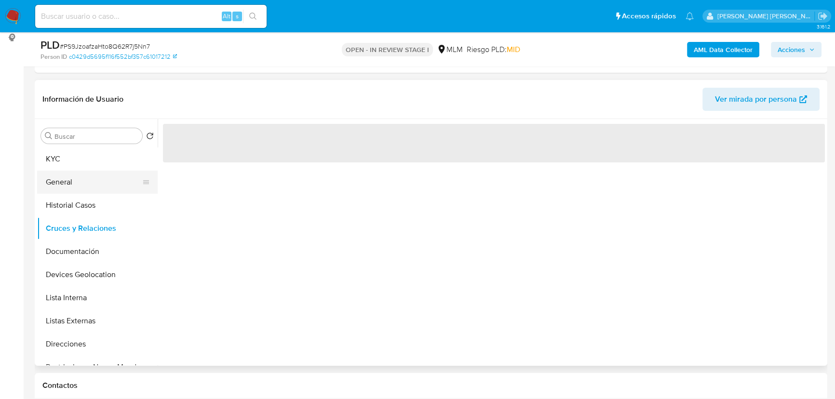
click at [68, 188] on button "General" at bounding box center [93, 182] width 113 height 23
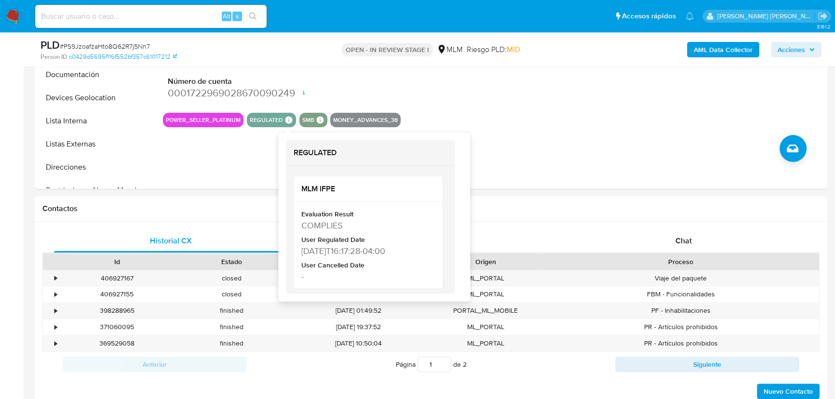
scroll to position [350, 0]
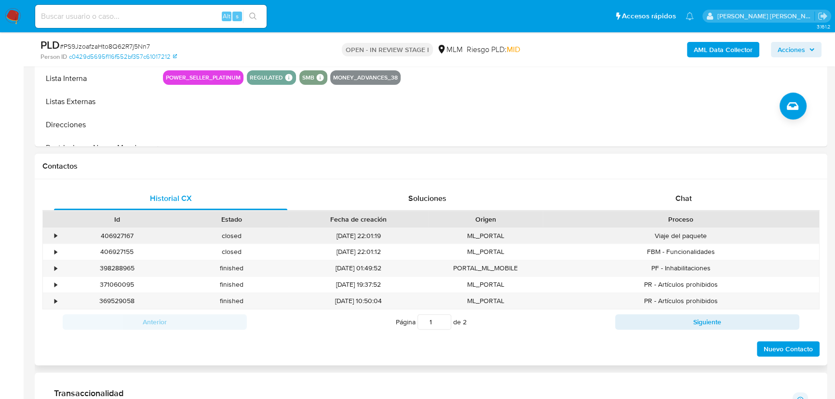
click at [58, 235] on div "•" at bounding box center [51, 236] width 17 height 16
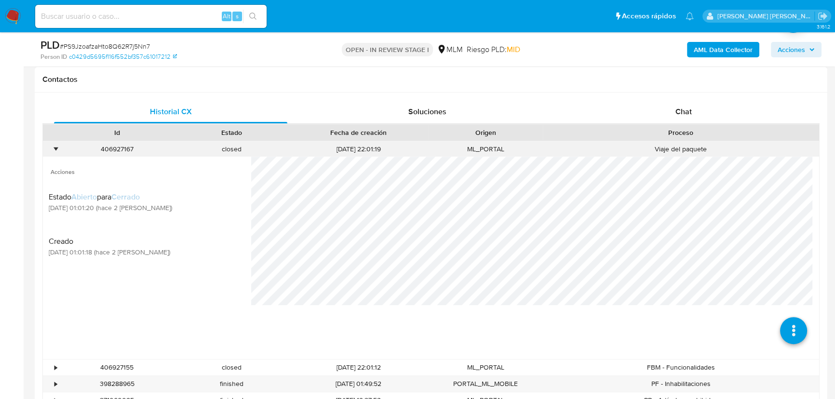
scroll to position [438, 0]
drag, startPoint x: 791, startPoint y: 323, endPoint x: 782, endPoint y: 302, distance: 23.1
click at [740, 322] on icon at bounding box center [793, 329] width 27 height 27
click at [740, 297] on icon at bounding box center [792, 295] width 27 height 27
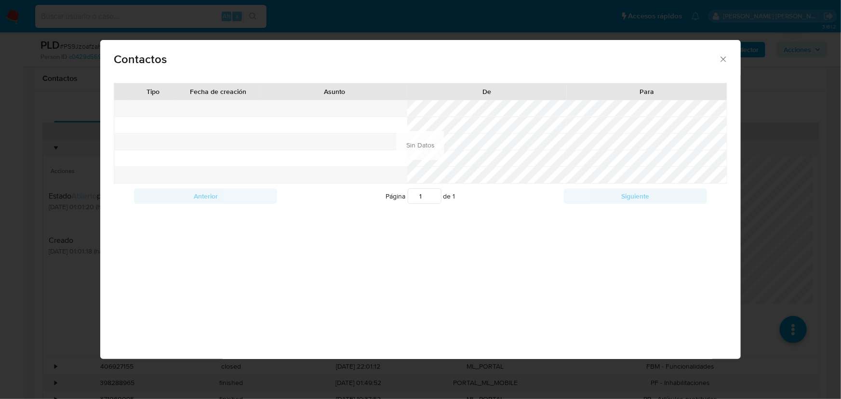
click at [723, 57] on icon "close" at bounding box center [724, 59] width 10 height 10
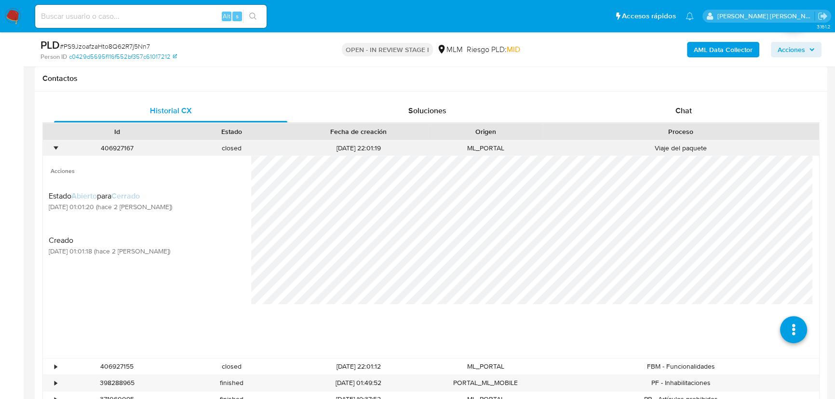
click at [56, 147] on div "•" at bounding box center [55, 148] width 2 height 9
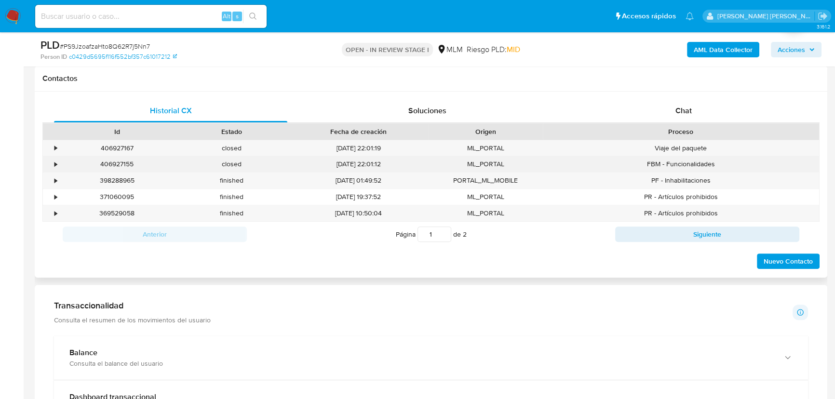
click at [56, 165] on div "•" at bounding box center [55, 164] width 2 height 9
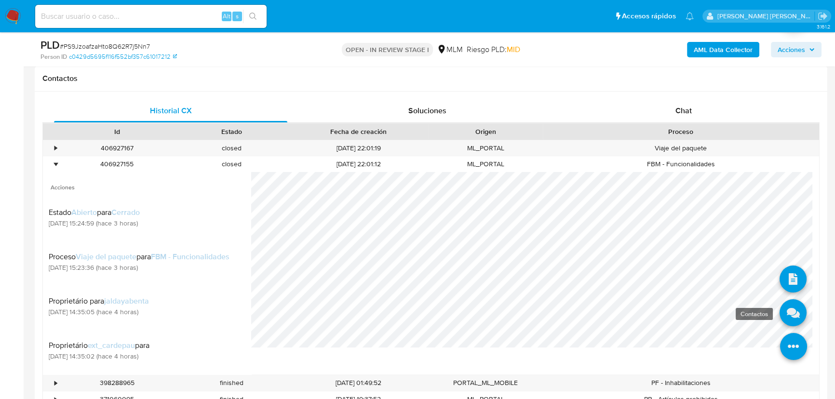
click at [740, 312] on icon at bounding box center [792, 312] width 27 height 27
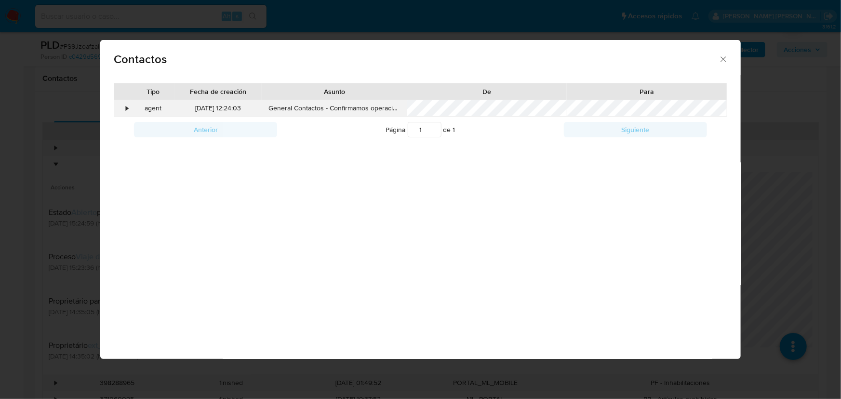
click at [130, 105] on div "• agent 25/09/2025 12:24:03 General Contactos - Confirmamos operación o duda (O…" at bounding box center [420, 108] width 613 height 16
click at [128, 106] on div "•" at bounding box center [127, 109] width 2 height 10
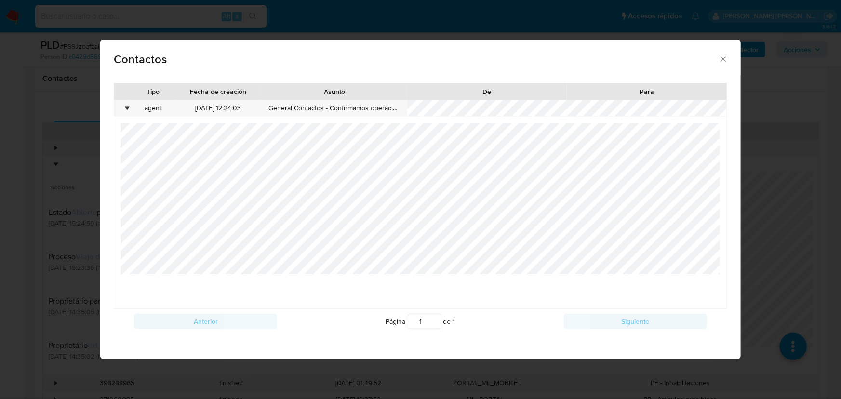
click at [726, 56] on icon "close" at bounding box center [724, 59] width 10 height 10
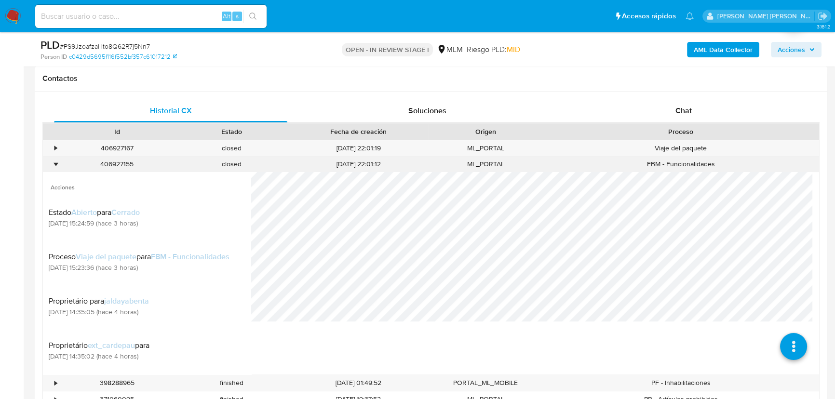
click at [56, 162] on div "•" at bounding box center [55, 164] width 2 height 9
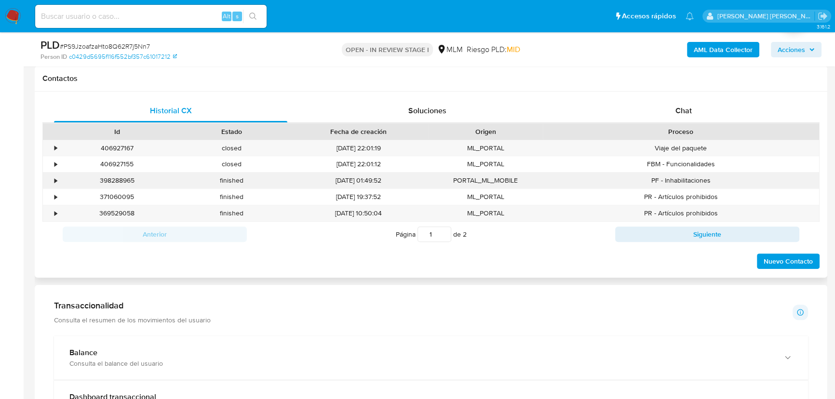
click at [56, 182] on div "•" at bounding box center [55, 180] width 2 height 9
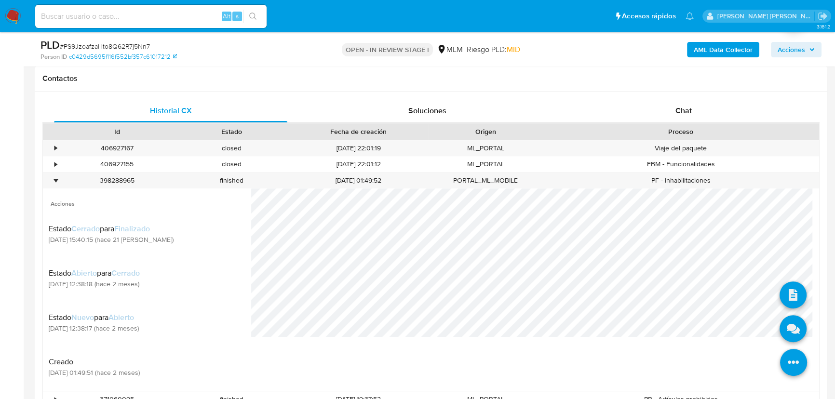
click at [740, 351] on icon at bounding box center [793, 362] width 27 height 27
click at [740, 326] on icon at bounding box center [792, 328] width 27 height 27
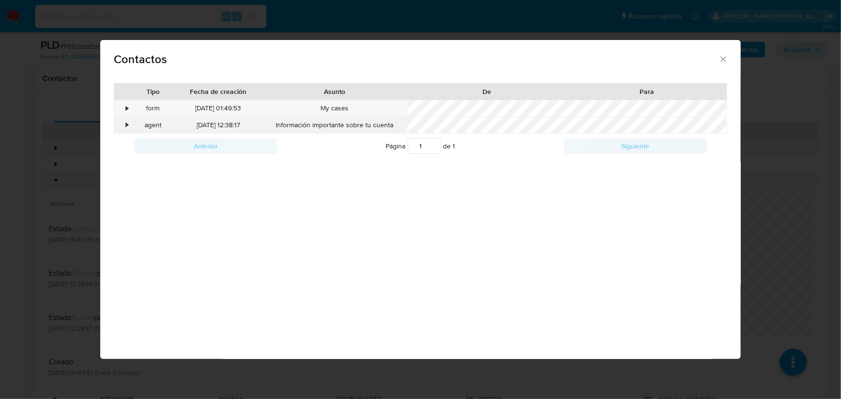
click at [126, 125] on div "•" at bounding box center [127, 126] width 2 height 10
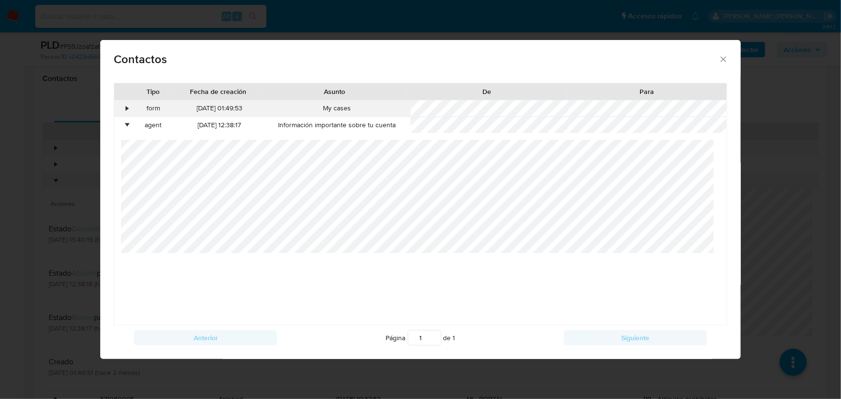
click at [126, 109] on div "•" at bounding box center [127, 109] width 2 height 10
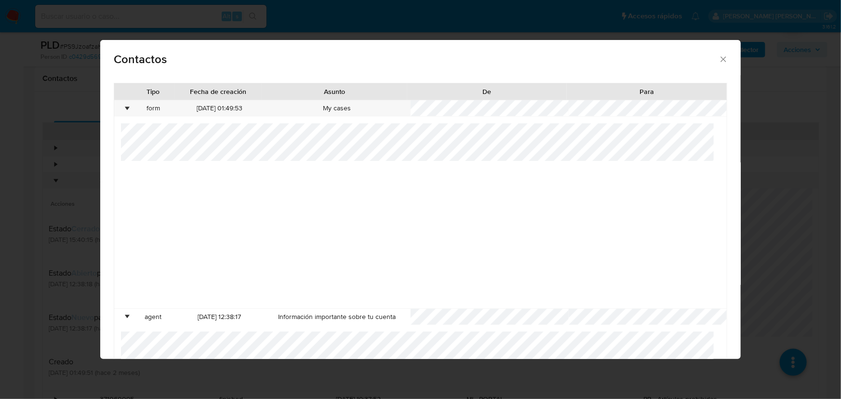
click at [720, 57] on icon "close" at bounding box center [724, 59] width 10 height 10
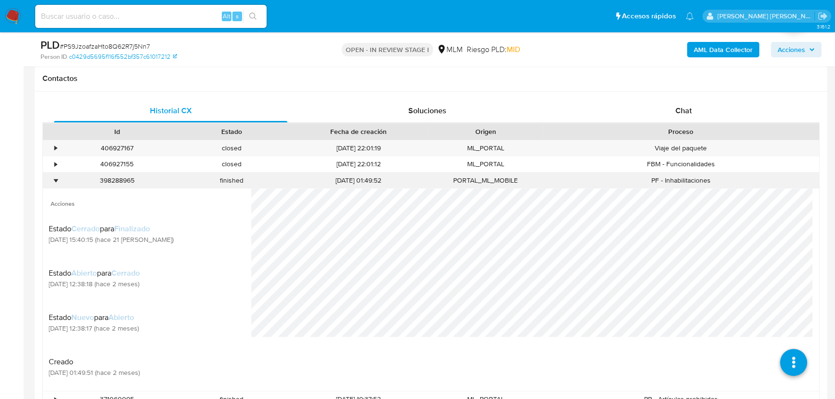
click at [55, 178] on div "•" at bounding box center [51, 181] width 17 height 16
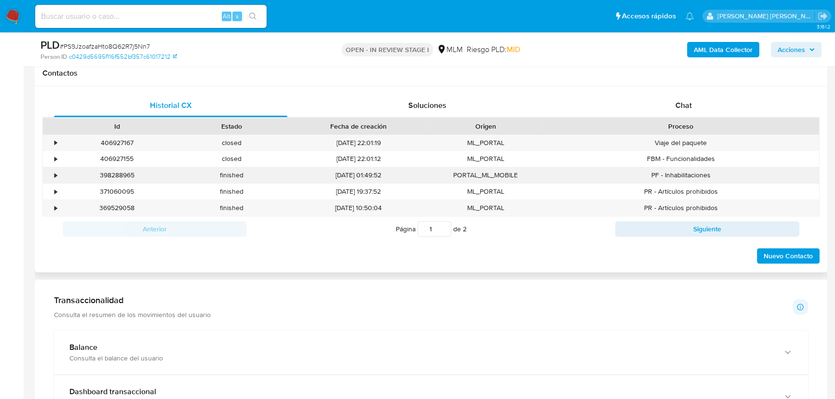
scroll to position [482, 0]
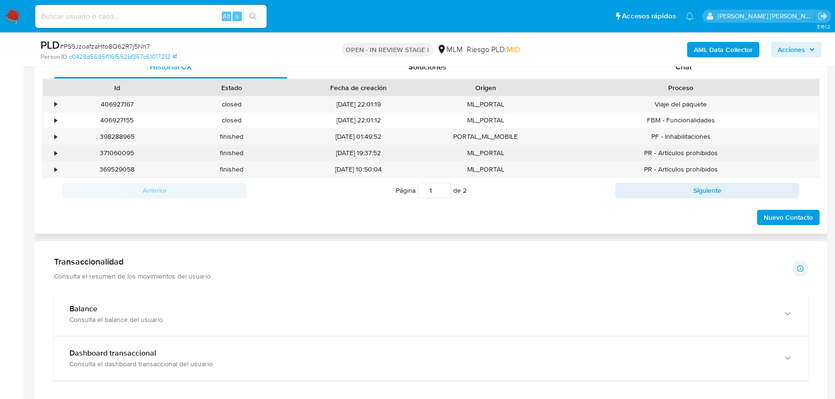
click at [54, 155] on div "•" at bounding box center [55, 152] width 2 height 9
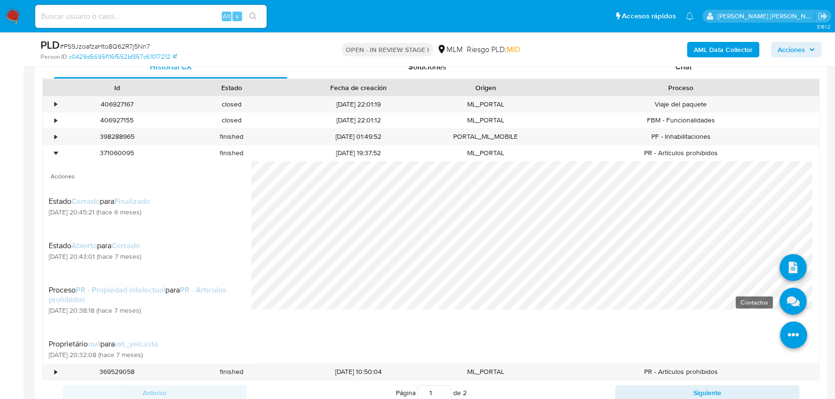
click at [740, 296] on icon at bounding box center [792, 301] width 27 height 27
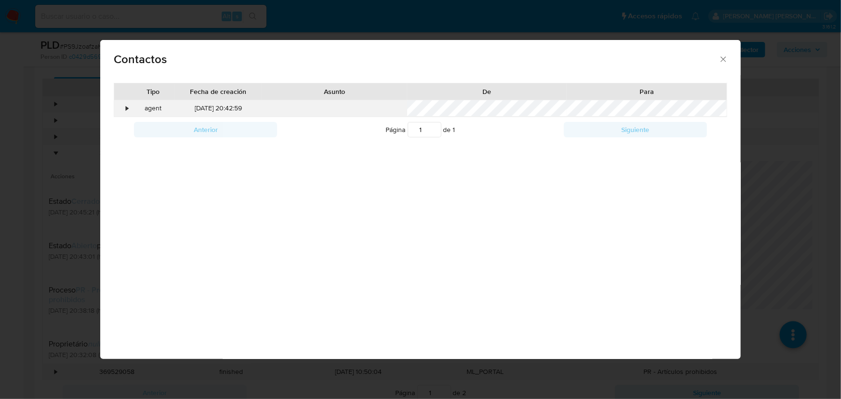
click at [122, 107] on div "•" at bounding box center [122, 108] width 17 height 16
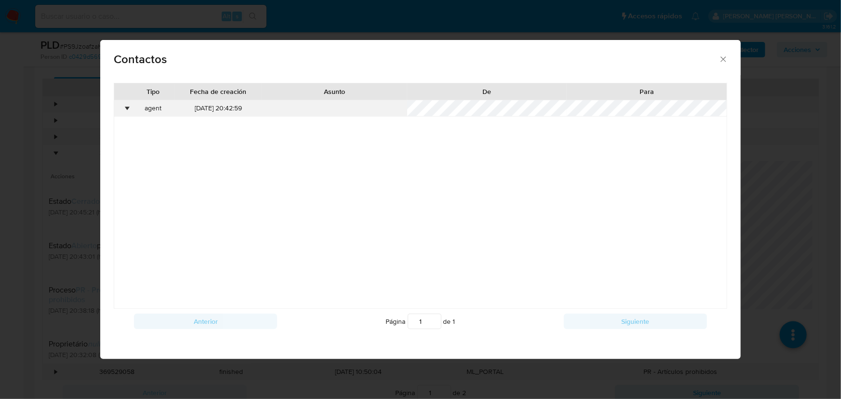
click at [128, 109] on div "•" at bounding box center [127, 109] width 2 height 10
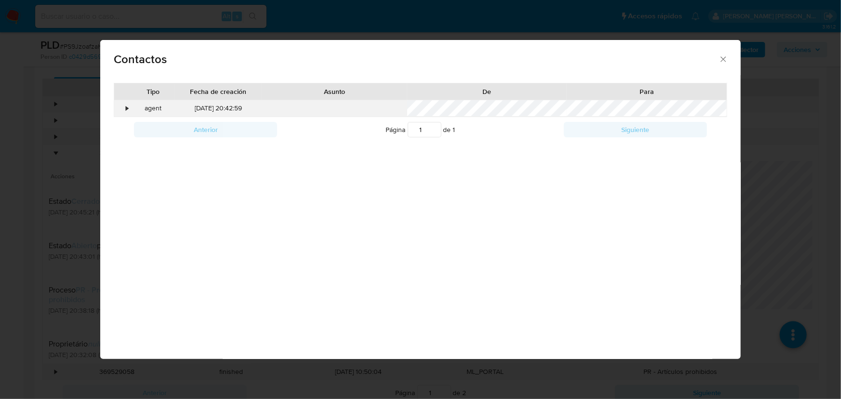
click at [129, 109] on div "•" at bounding box center [122, 108] width 17 height 16
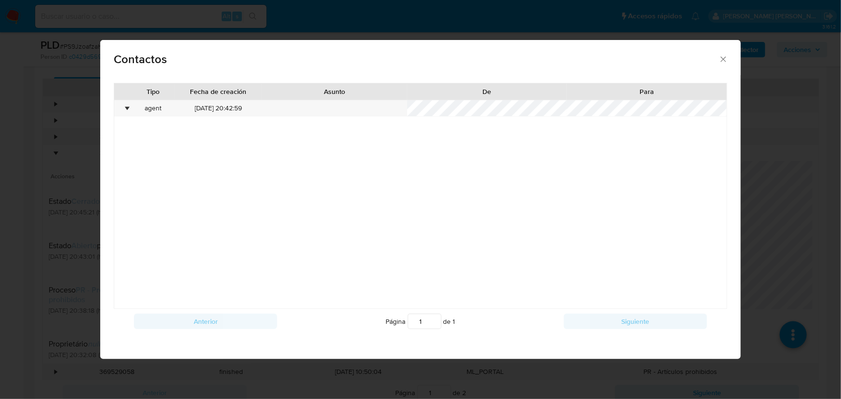
click at [724, 57] on icon "close" at bounding box center [724, 59] width 10 height 10
click at [724, 57] on div "Contactos Tipo Fecha de creación Asunto De Para • agent 20/02/2025 20:42:59 Ant…" at bounding box center [420, 199] width 841 height 399
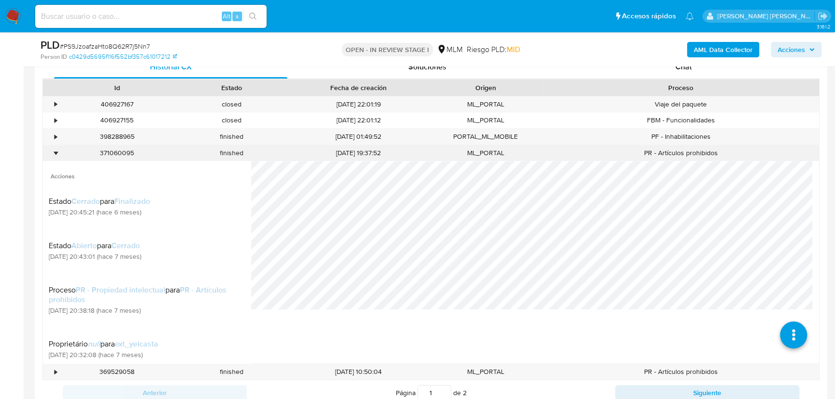
click at [54, 151] on div "•" at bounding box center [55, 152] width 2 height 9
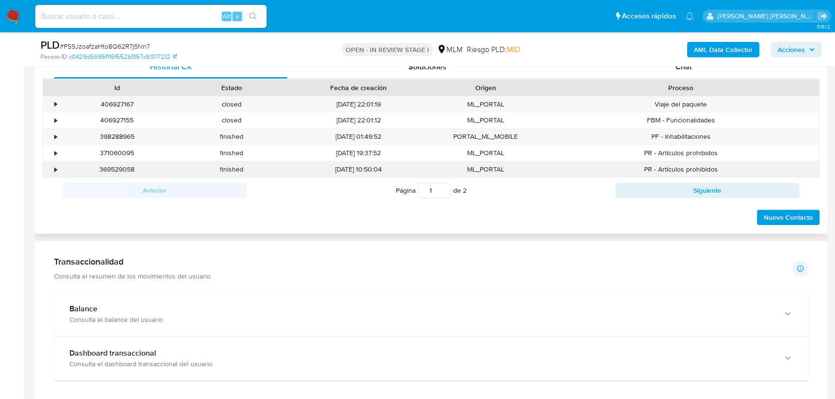
click at [61, 167] on div "369529058" at bounding box center [117, 169] width 114 height 16
click at [54, 169] on div "•" at bounding box center [55, 169] width 2 height 9
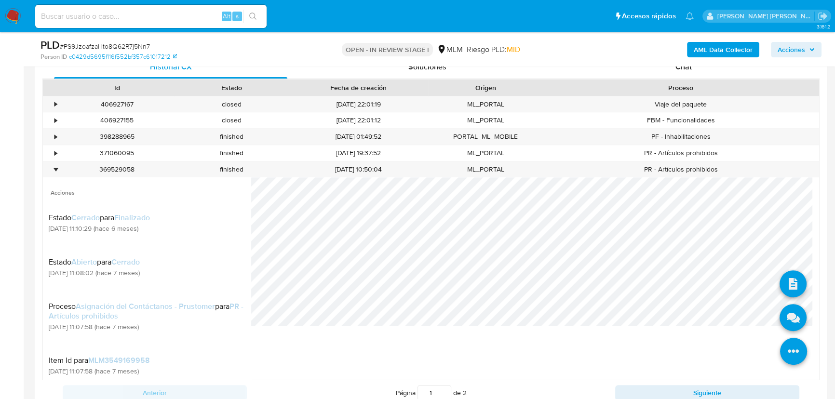
click at [740, 343] on icon at bounding box center [793, 351] width 27 height 27
click at [740, 312] on icon at bounding box center [792, 317] width 27 height 27
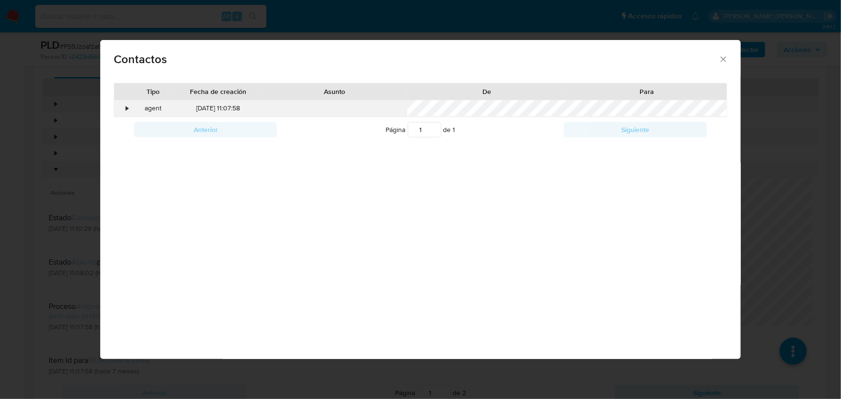
click at [122, 111] on div "•" at bounding box center [122, 108] width 17 height 16
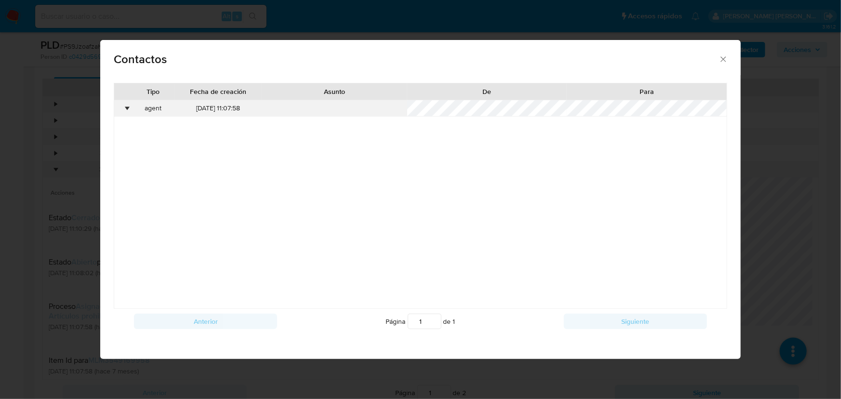
click at [124, 108] on div "•" at bounding box center [122, 108] width 17 height 16
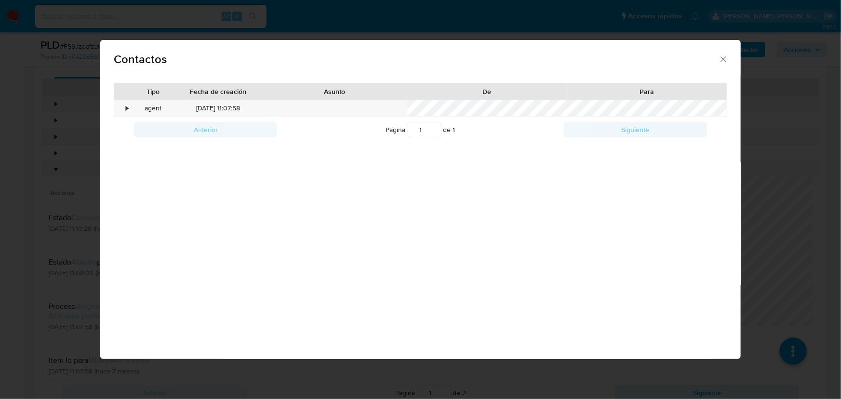
click at [723, 60] on icon "close" at bounding box center [724, 59] width 10 height 10
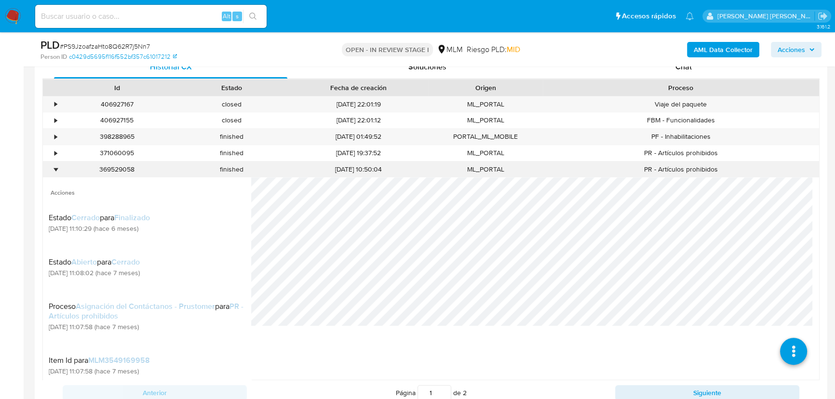
click at [54, 168] on div "•" at bounding box center [55, 169] width 2 height 9
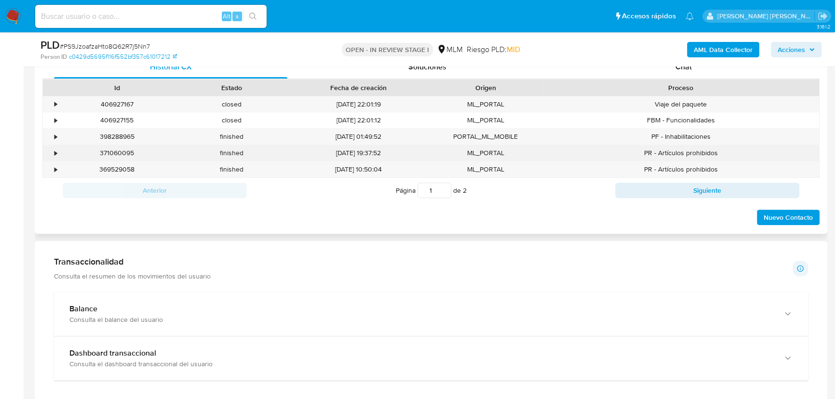
click at [57, 154] on div "•" at bounding box center [51, 153] width 17 height 16
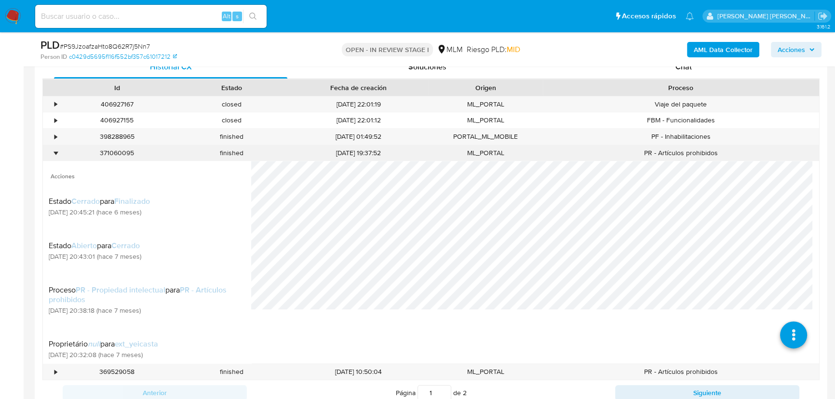
click at [57, 154] on div "•" at bounding box center [51, 153] width 17 height 16
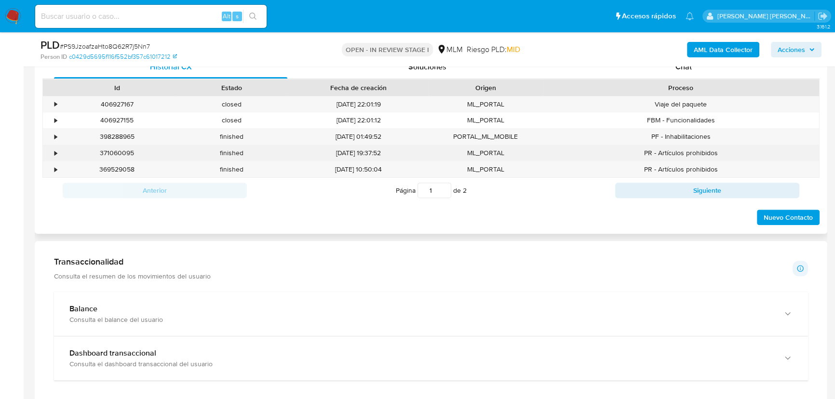
click at [57, 149] on div "•" at bounding box center [51, 153] width 17 height 16
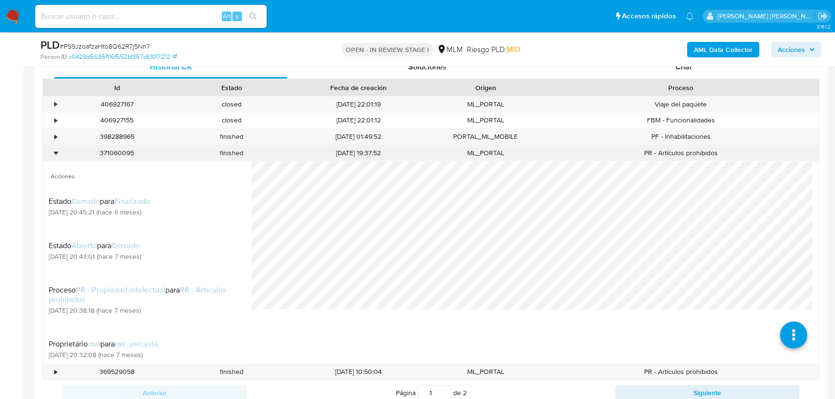
click at [57, 149] on div "•" at bounding box center [51, 153] width 17 height 16
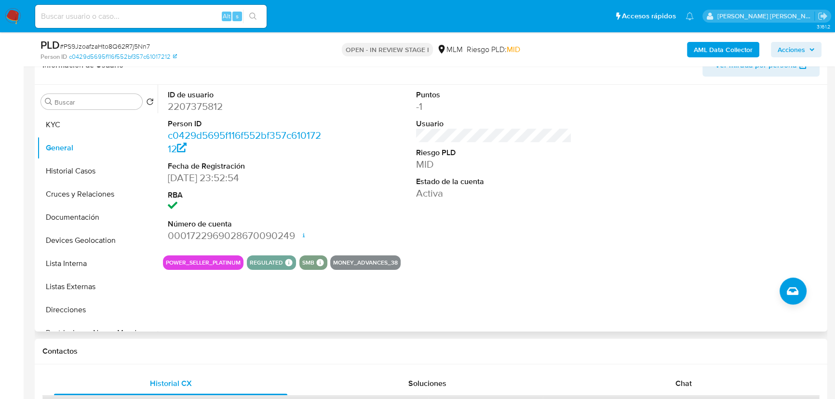
scroll to position [219, 0]
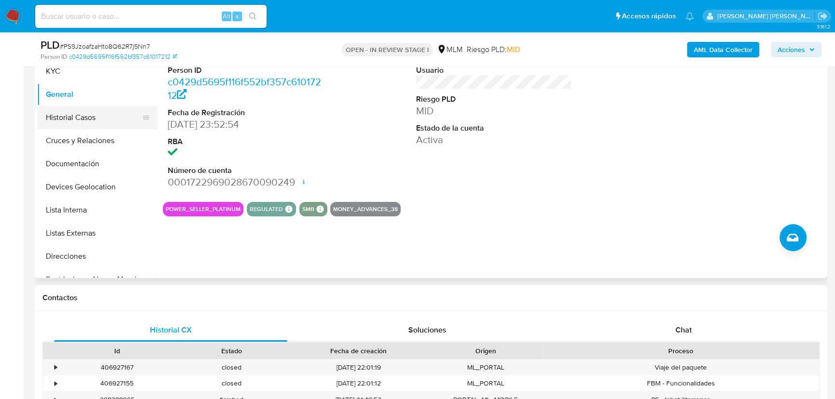
click at [102, 117] on button "Historial Casos" at bounding box center [93, 117] width 113 height 23
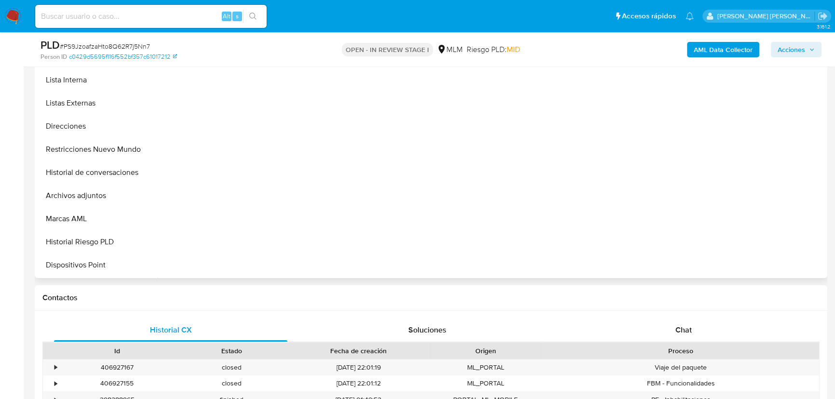
scroll to position [131, 0]
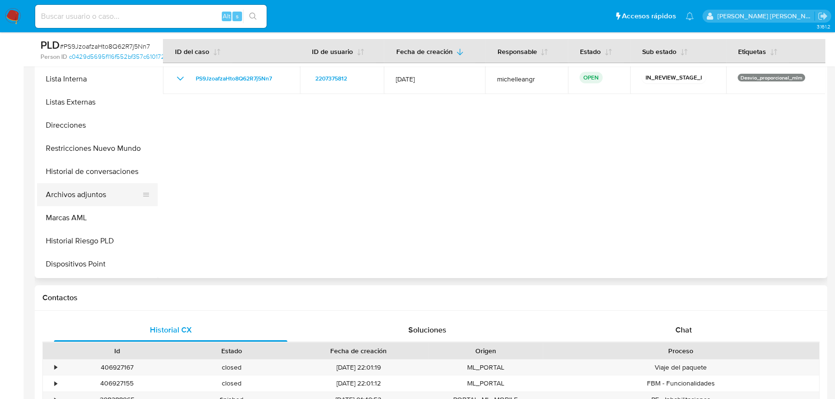
drag, startPoint x: 82, startPoint y: 195, endPoint x: 88, endPoint y: 198, distance: 6.5
click at [84, 192] on button "Archivos adjuntos" at bounding box center [93, 194] width 113 height 23
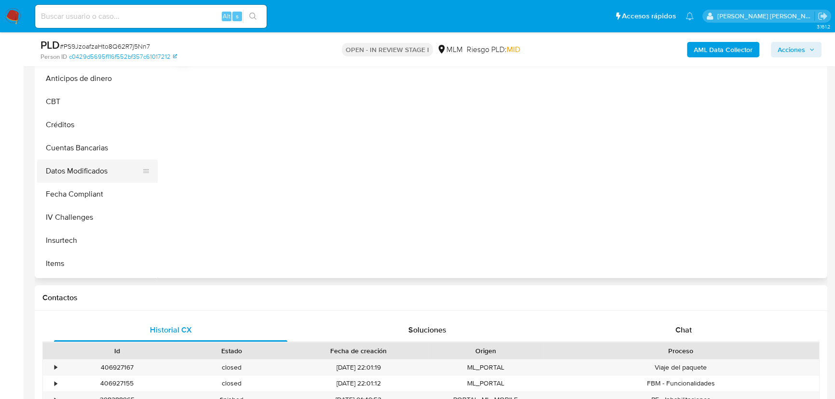
scroll to position [438, 0]
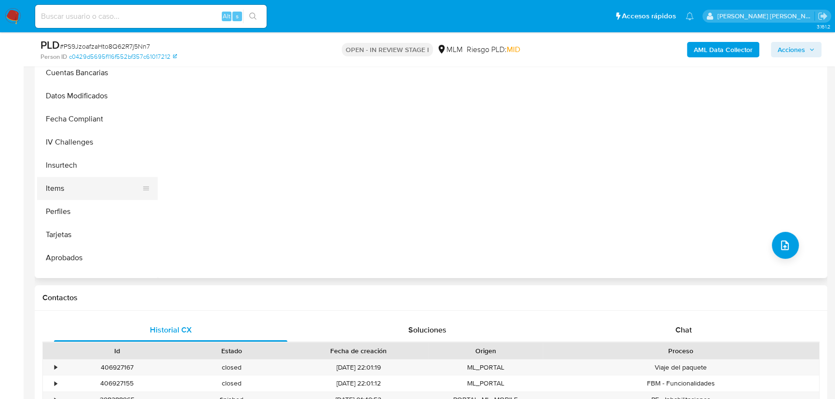
click at [58, 195] on button "Items" at bounding box center [93, 188] width 113 height 23
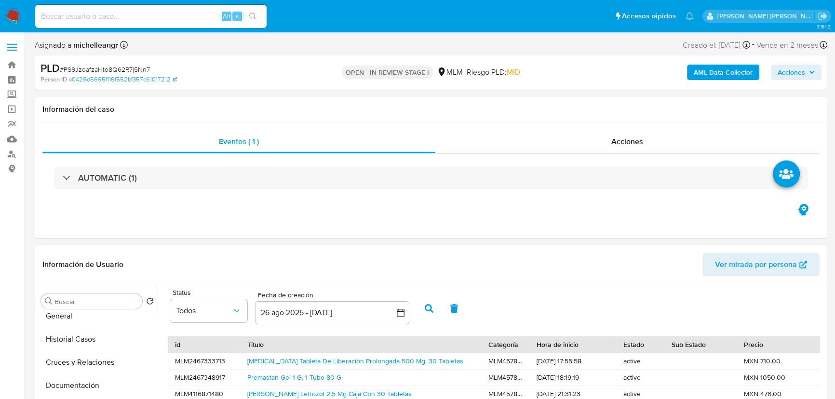
scroll to position [0, 0]
click at [85, 328] on button "KYC" at bounding box center [93, 324] width 113 height 23
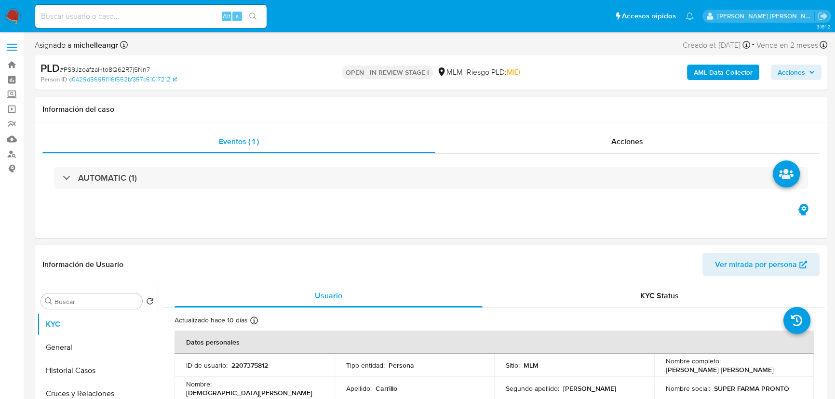
click at [740, 263] on span "Ver mirada por persona" at bounding box center [756, 264] width 82 height 23
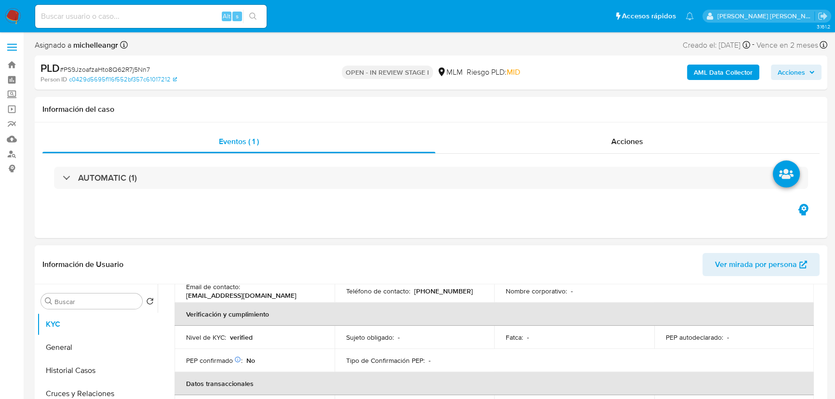
scroll to position [175, 0]
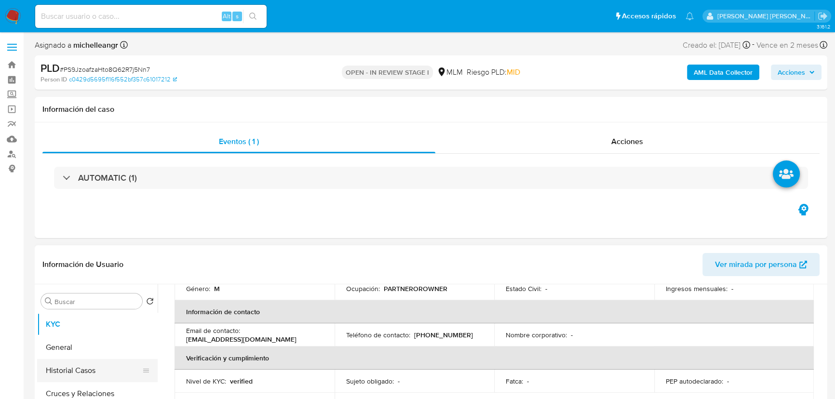
click at [88, 351] on button "Historial Casos" at bounding box center [93, 370] width 113 height 23
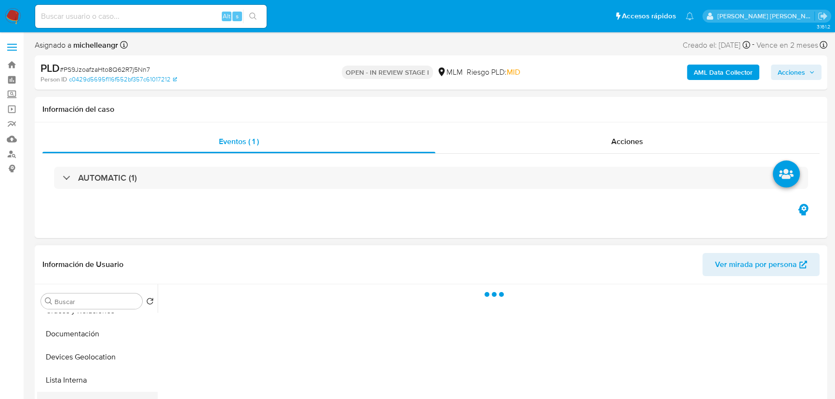
scroll to position [131, 0]
click at [93, 351] on button "Direcciones" at bounding box center [93, 378] width 113 height 23
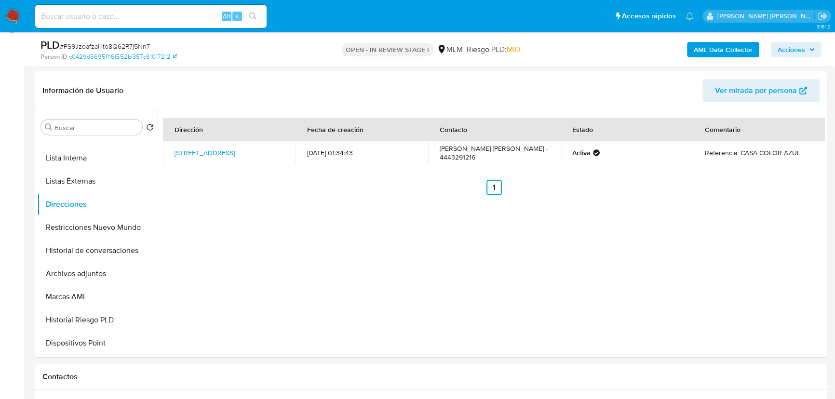
scroll to position [147, 0]
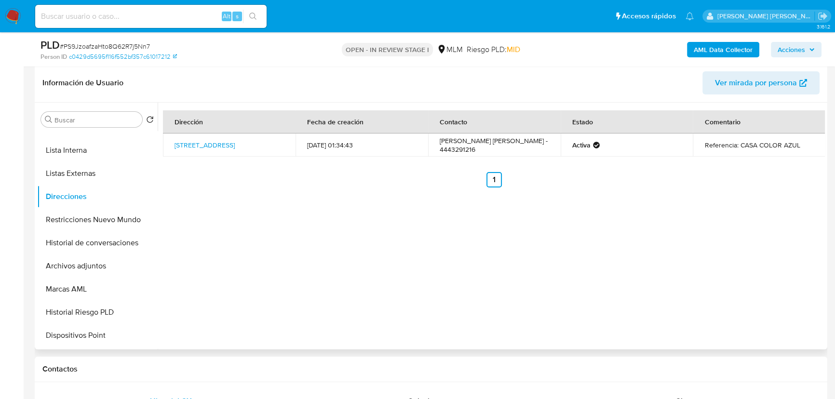
drag, startPoint x: 509, startPoint y: 150, endPoint x: 421, endPoint y: 112, distance: 95.4
click at [428, 134] on td "JESUS ALEJANDRO CARRILLO LOPEZ - 4443291216" at bounding box center [494, 145] width 133 height 23
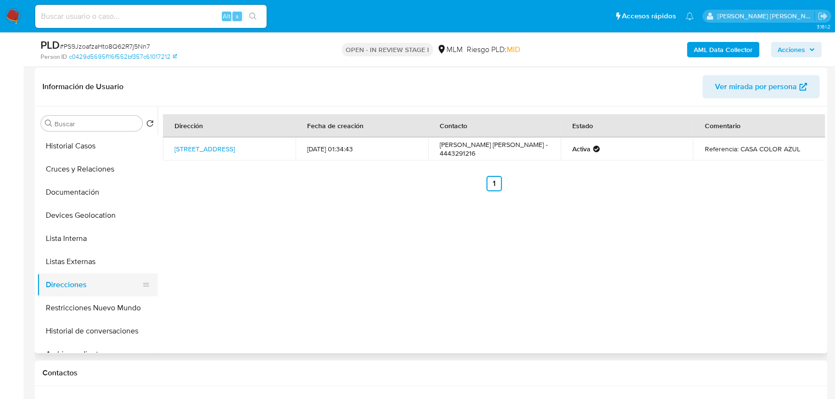
scroll to position [0, 0]
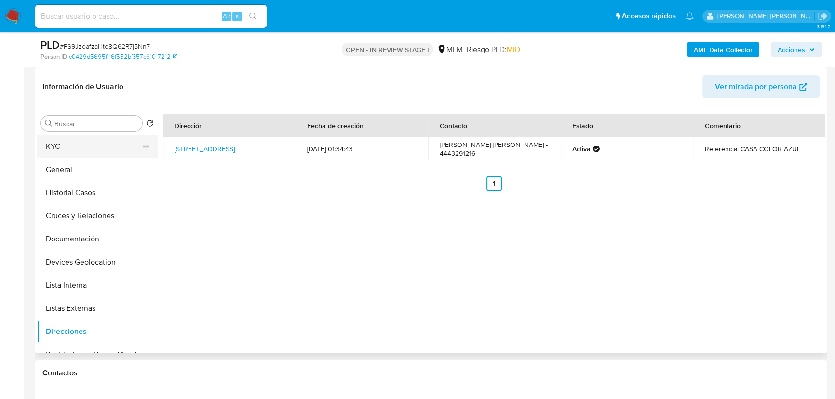
click at [62, 142] on button "KYC" at bounding box center [93, 146] width 113 height 23
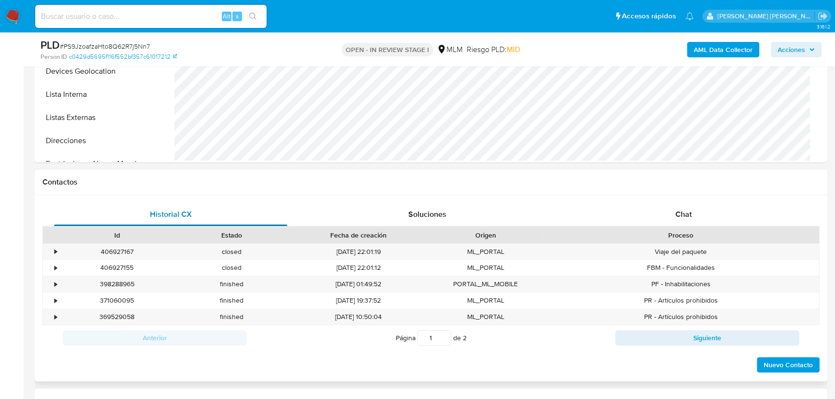
scroll to position [188, 0]
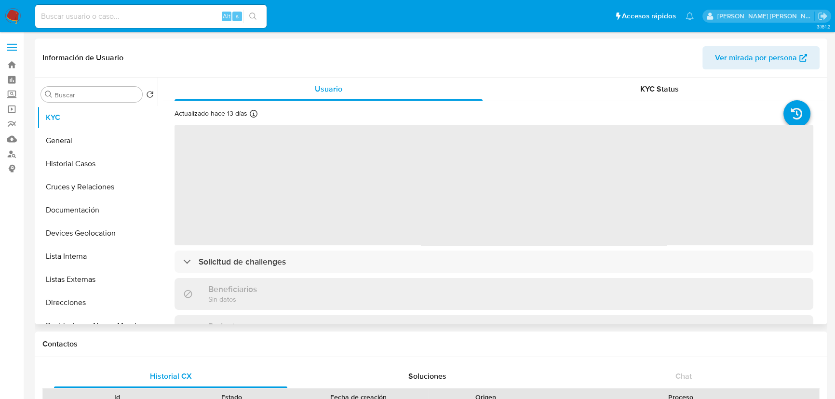
select select "10"
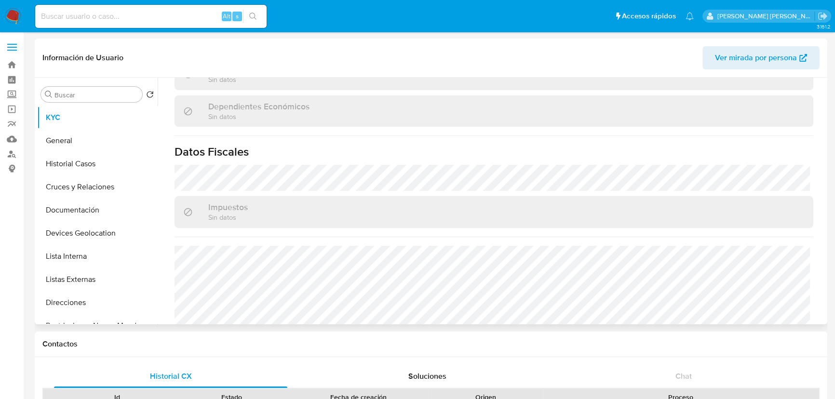
scroll to position [599, 0]
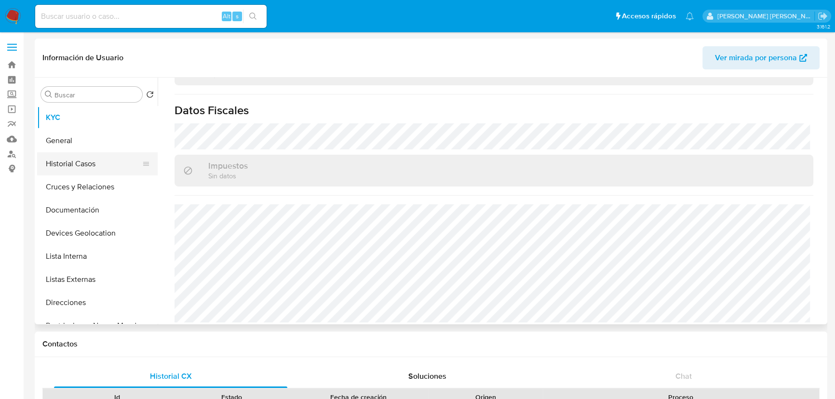
click at [87, 170] on button "Historial Casos" at bounding box center [93, 163] width 113 height 23
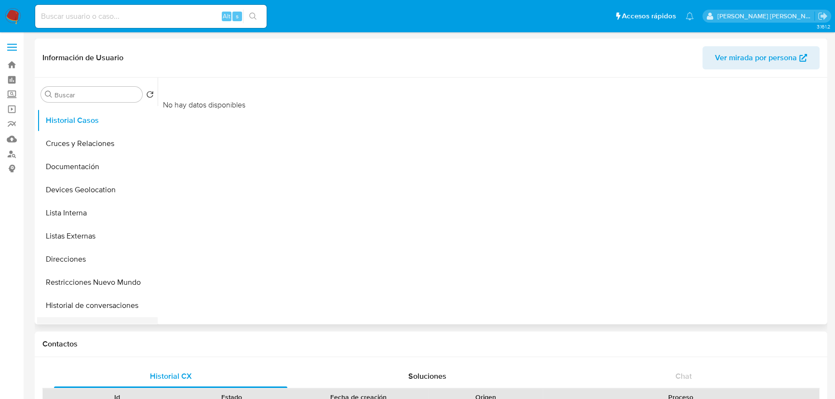
scroll to position [131, 0]
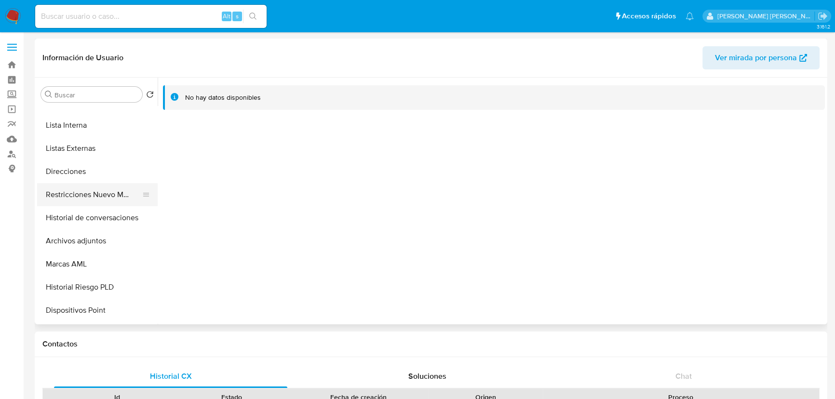
click at [106, 200] on button "Restricciones Nuevo Mundo" at bounding box center [93, 194] width 113 height 23
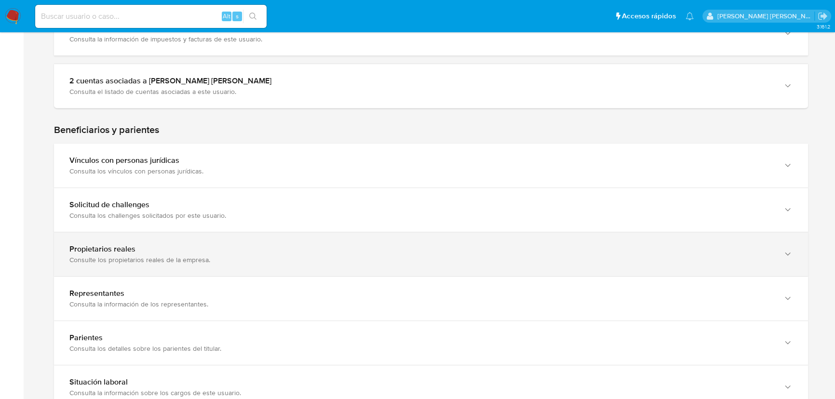
scroll to position [569, 0]
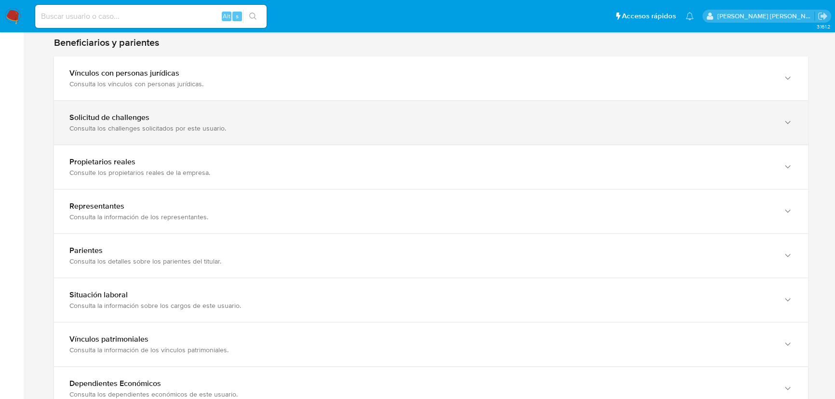
drag, startPoint x: 255, startPoint y: 157, endPoint x: 253, endPoint y: 127, distance: 29.5
click at [255, 157] on div "Propietarios reales" at bounding box center [421, 162] width 704 height 10
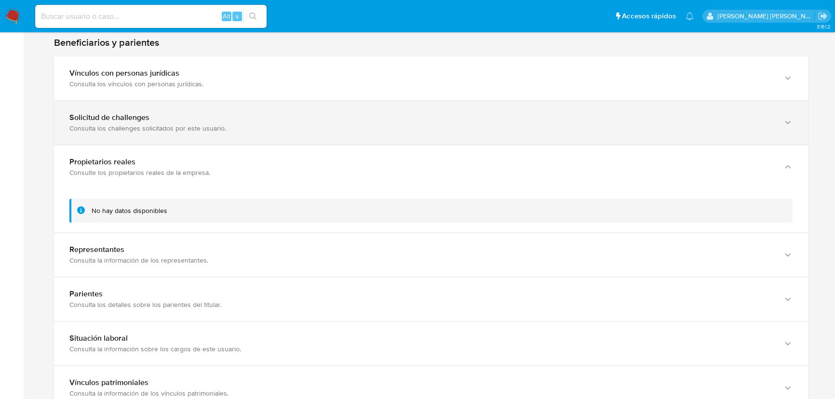
click at [253, 124] on div "Consulta los challenges solicitados por este usuario." at bounding box center [421, 128] width 704 height 9
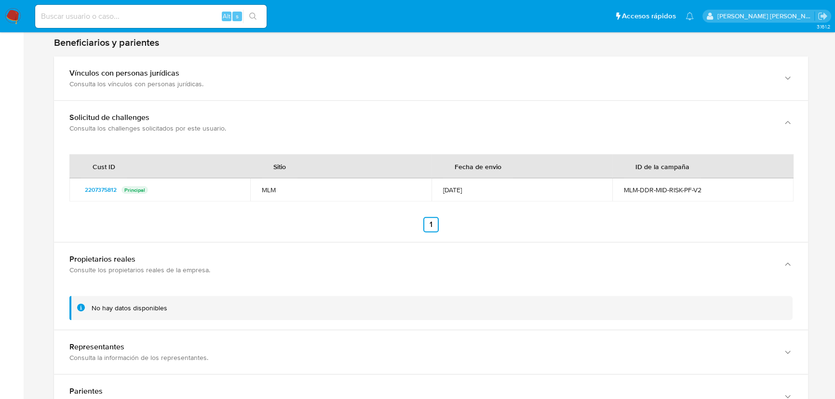
scroll to position [701, 0]
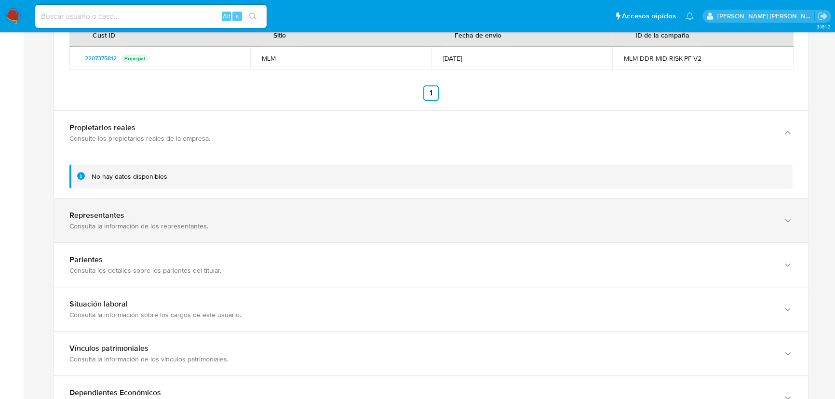
click at [193, 232] on div "Representantes Consulta la información de los representantes." at bounding box center [431, 221] width 754 height 44
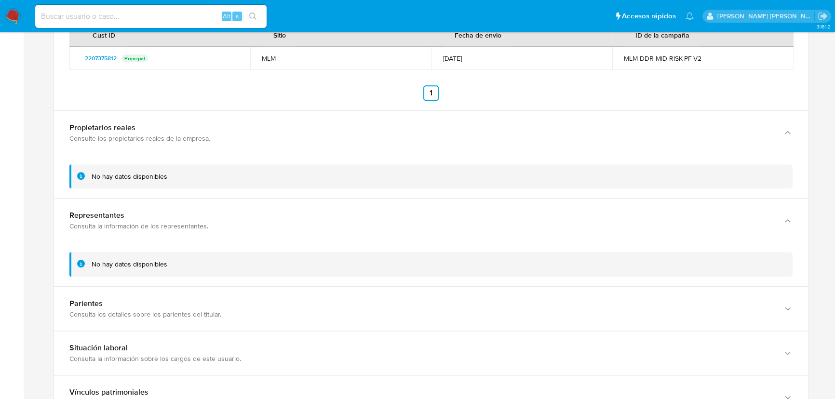
drag, startPoint x: 193, startPoint y: 260, endPoint x: 191, endPoint y: 280, distance: 19.8
click at [193, 261] on div "No hay datos disponibles" at bounding box center [438, 264] width 693 height 9
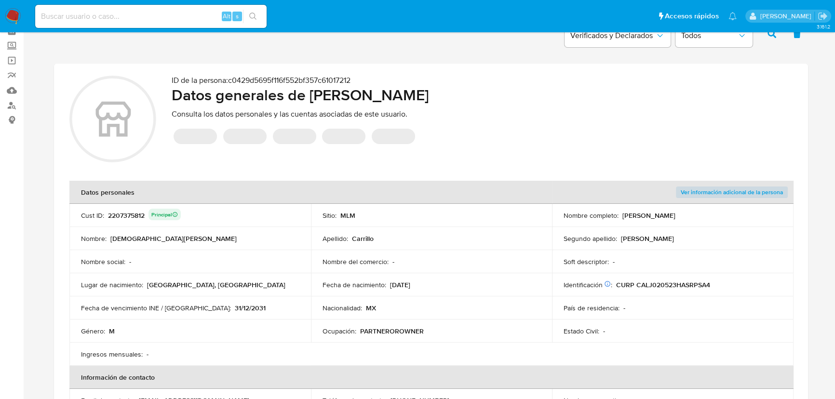
scroll to position [87, 0]
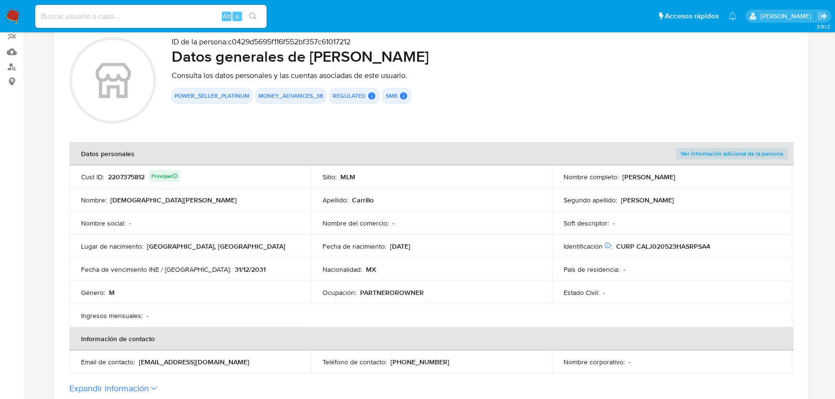
drag, startPoint x: 107, startPoint y: 64, endPoint x: 118, endPoint y: 97, distance: 35.1
click at [118, 97] on icon at bounding box center [113, 80] width 35 height 35
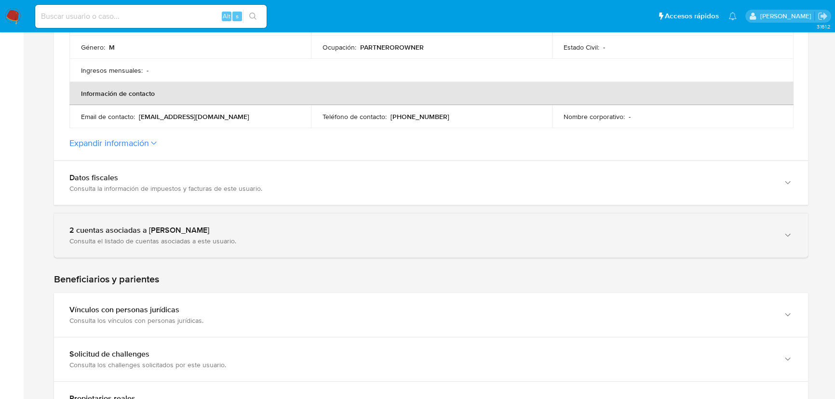
scroll to position [394, 0]
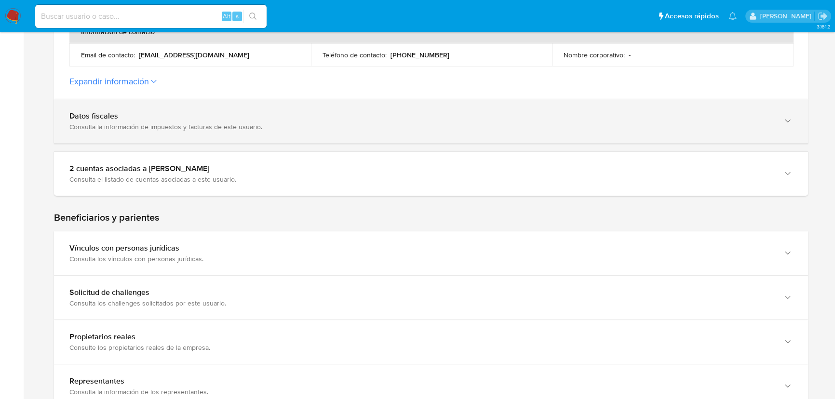
click at [167, 131] on div "Datos fiscales Consulta la información de impuestos y facturas de este usuario." at bounding box center [431, 121] width 754 height 44
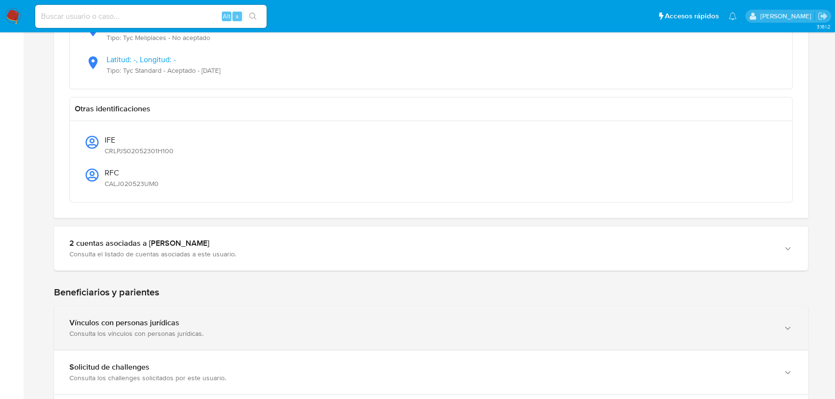
scroll to position [1007, 0]
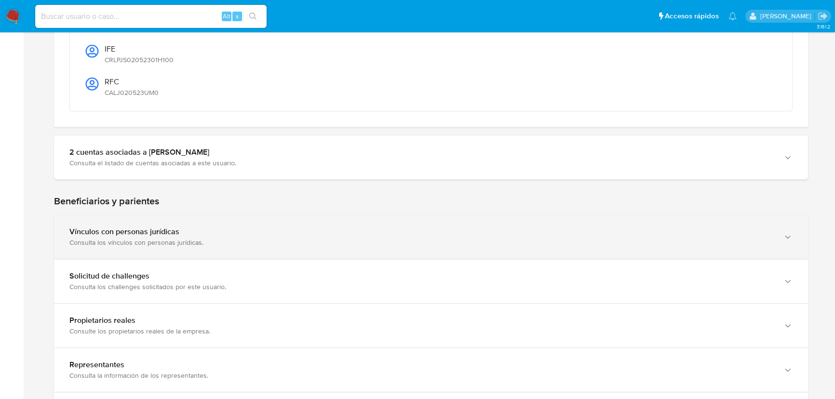
click at [146, 238] on div "Consulta los vínculos con personas jurídicas." at bounding box center [421, 242] width 704 height 9
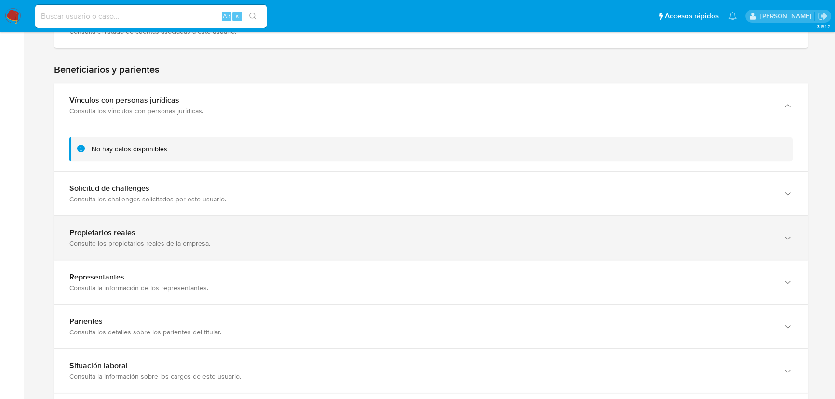
click at [148, 237] on div "Propietarios reales Consulte los propietarios reales de la empresa." at bounding box center [421, 238] width 704 height 20
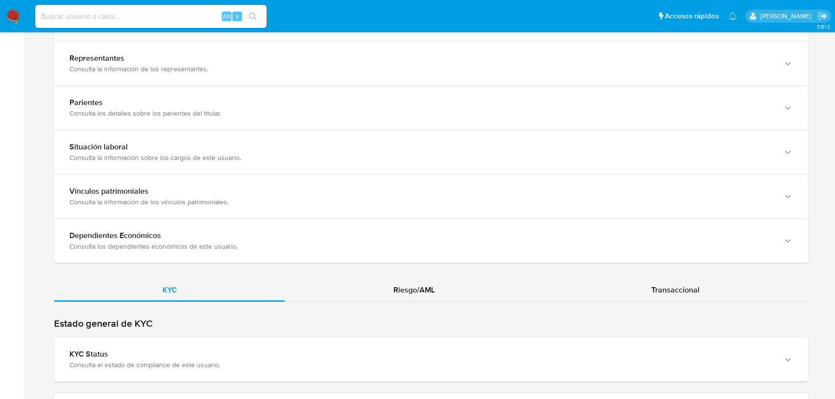
scroll to position [1402, 0]
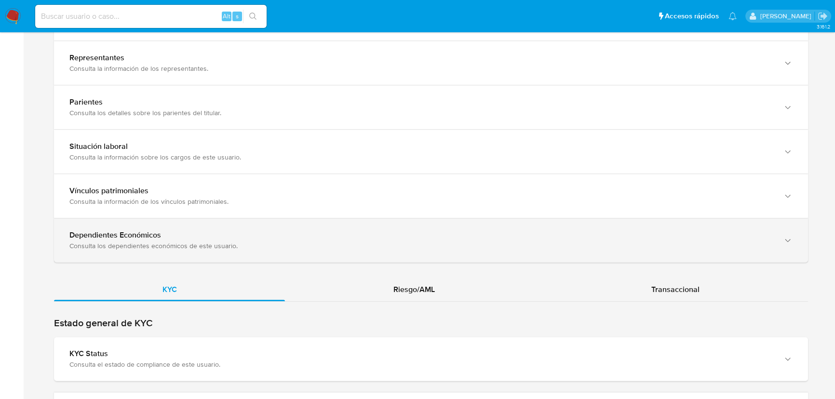
click at [154, 231] on div "Dependientes Económicos" at bounding box center [421, 235] width 704 height 10
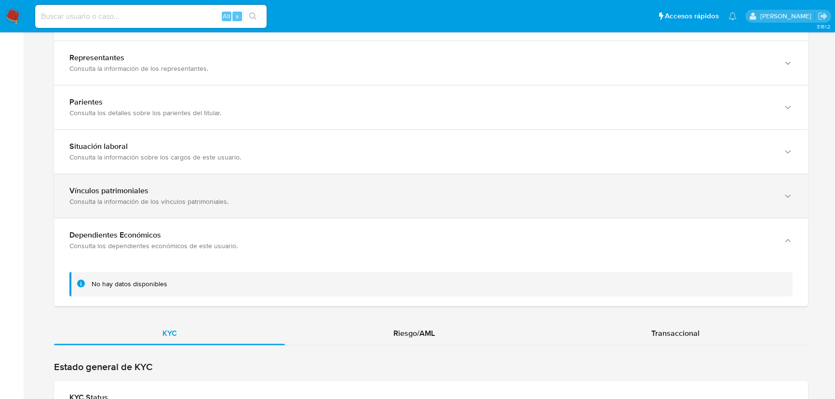
click at [175, 205] on div "Vínculos patrimoniales Consulta la información de los vínculos patrimoniales." at bounding box center [431, 196] width 754 height 44
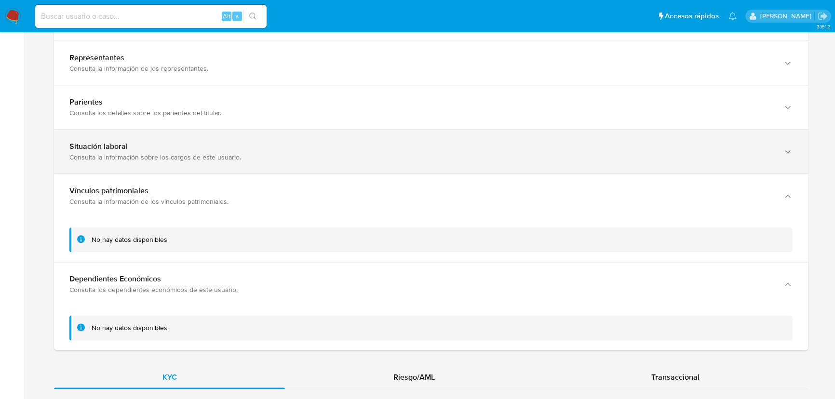
click at [185, 166] on div "Situación laboral Consulta la información sobre los cargos de este usuario." at bounding box center [431, 152] width 754 height 44
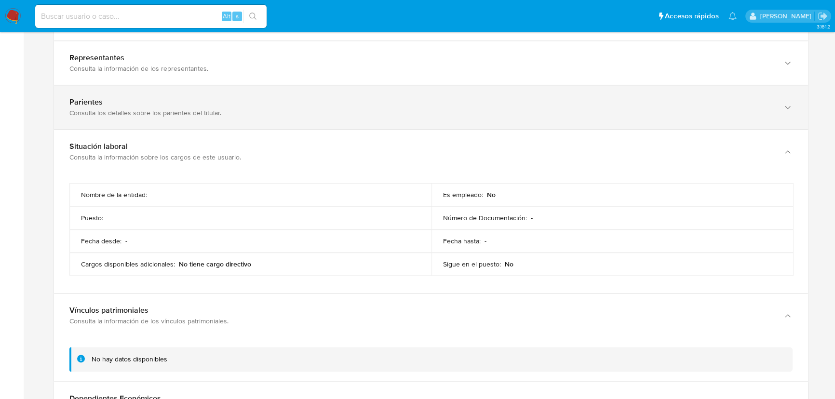
click at [177, 121] on div "Parientes Consulta los detalles sobre los parientes del titular." at bounding box center [431, 107] width 754 height 44
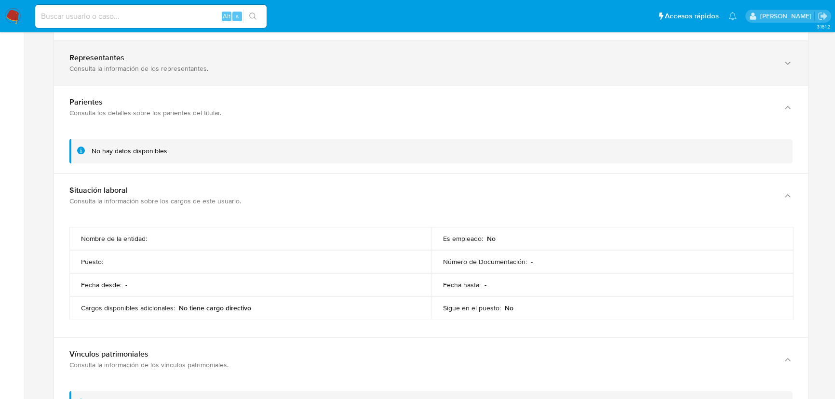
click at [160, 67] on div "Consulta la información de los representantes." at bounding box center [421, 68] width 704 height 9
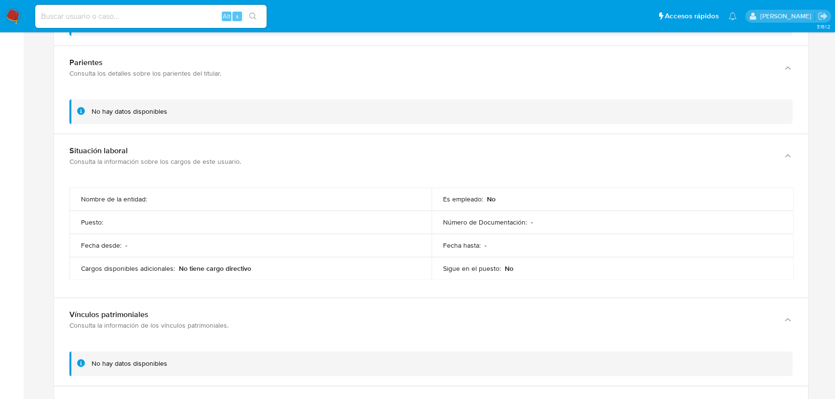
scroll to position [1489, 0]
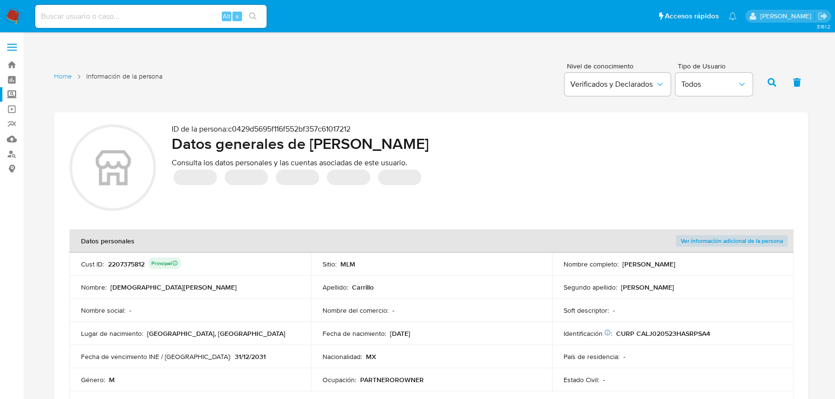
click at [12, 95] on label "Screening" at bounding box center [57, 94] width 115 height 15
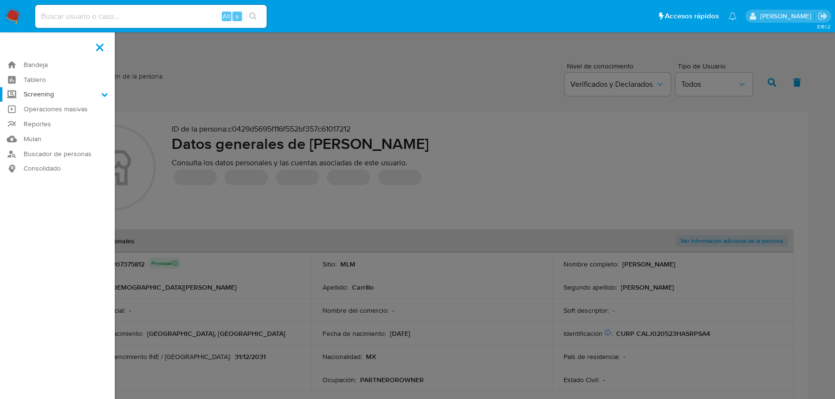
click at [0, 0] on input "Screening" at bounding box center [0, 0] width 0 height 0
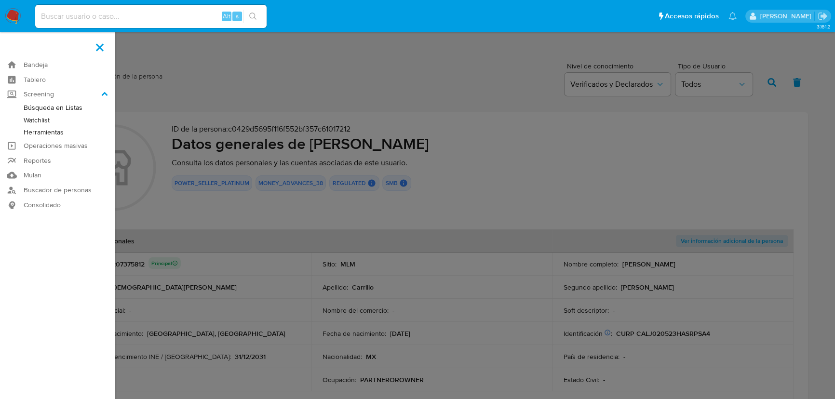
click at [35, 134] on link "Herramientas" at bounding box center [57, 132] width 115 height 12
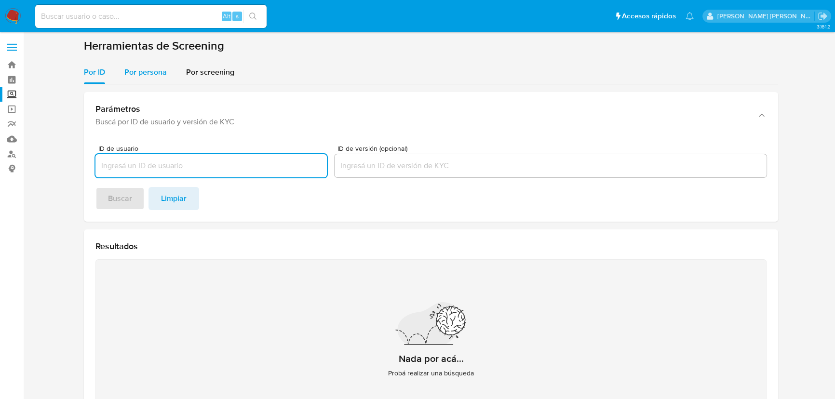
click at [148, 81] on div "Por persona" at bounding box center [145, 72] width 42 height 23
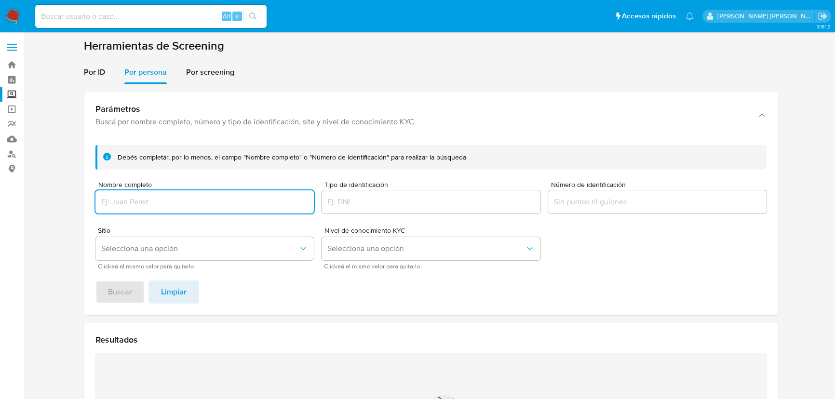
click at [137, 207] on input "Nombre completo" at bounding box center [204, 202] width 218 height 13
type input "DIEGO [PERSON_NAME] [PERSON_NAME]"
click at [160, 251] on span "Selecciona una opción" at bounding box center [199, 249] width 197 height 10
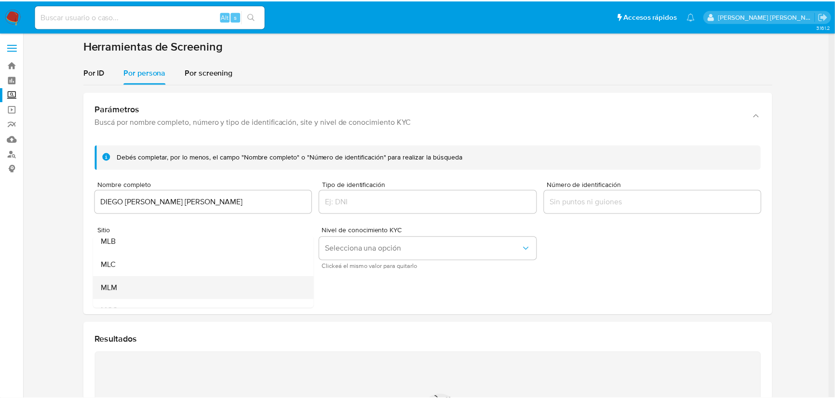
scroll to position [43, 0]
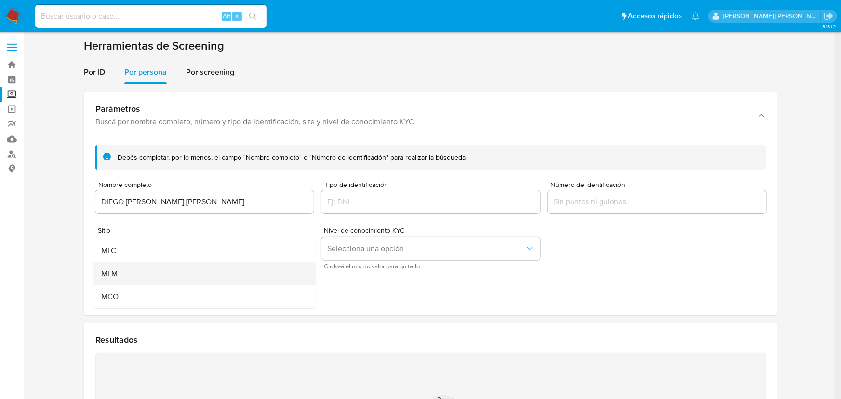
click at [135, 270] on div "MLM" at bounding box center [201, 273] width 201 height 23
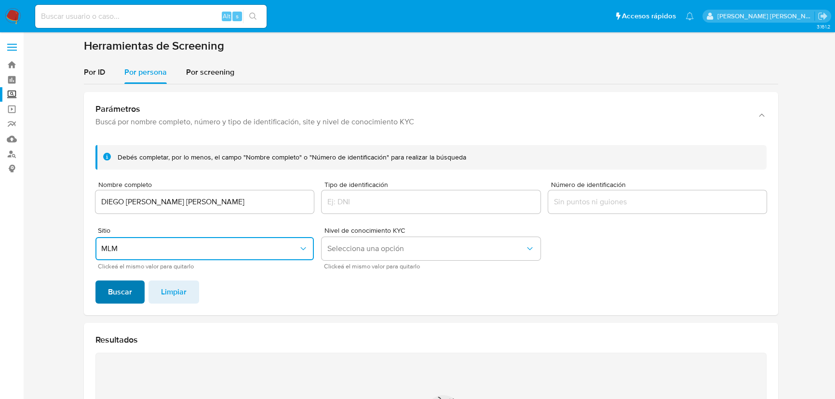
click at [130, 292] on span "Buscar" at bounding box center [120, 291] width 24 height 21
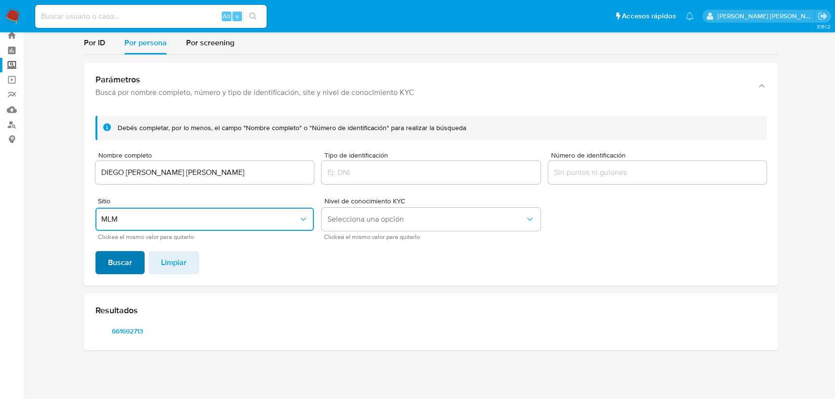
scroll to position [29, 0]
click at [139, 330] on span "661692713" at bounding box center [127, 331] width 50 height 13
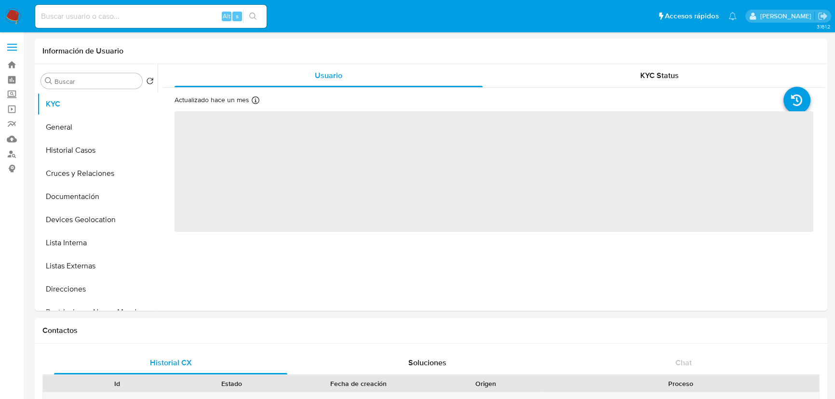
select select "10"
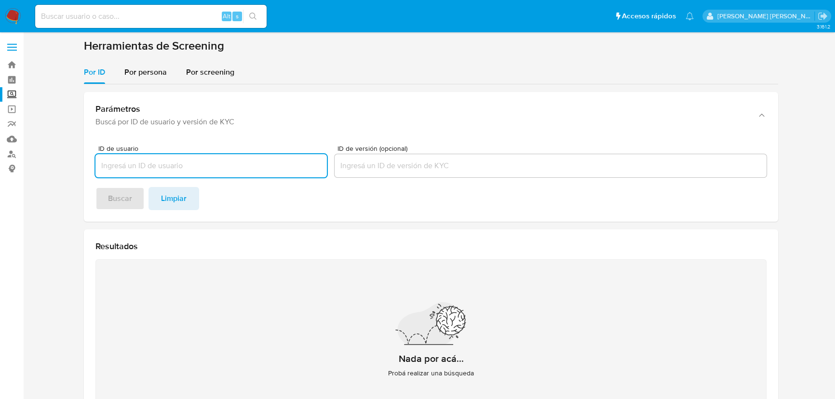
click at [152, 16] on input at bounding box center [150, 16] width 231 height 13
paste input "PS9JzoafzaHto8Q62R7j5Nn7"
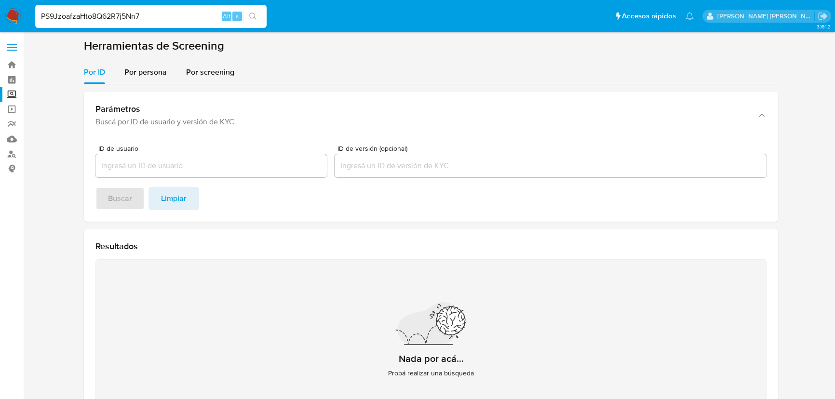
type input "PS9JzoafzaHto8Q62R7j5Nn7"
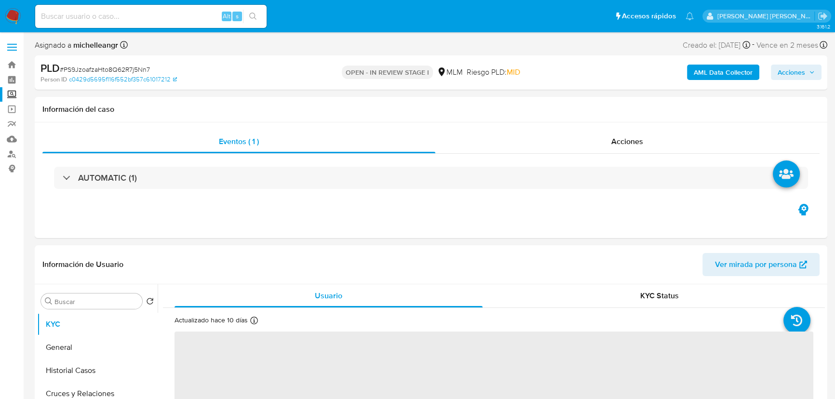
select select "10"
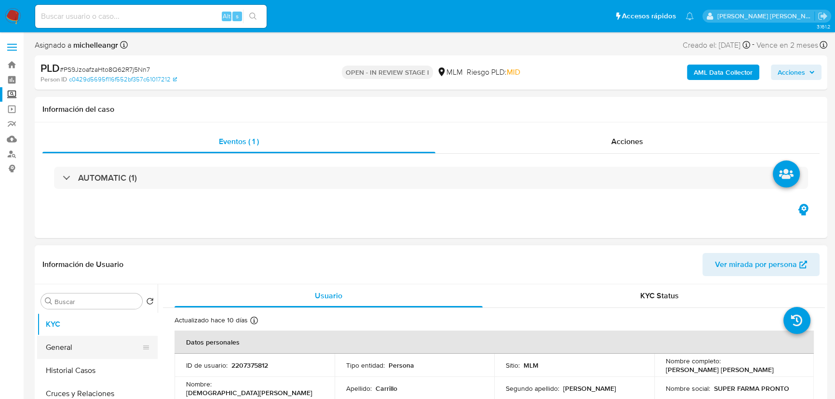
click at [84, 343] on button "General" at bounding box center [93, 347] width 113 height 23
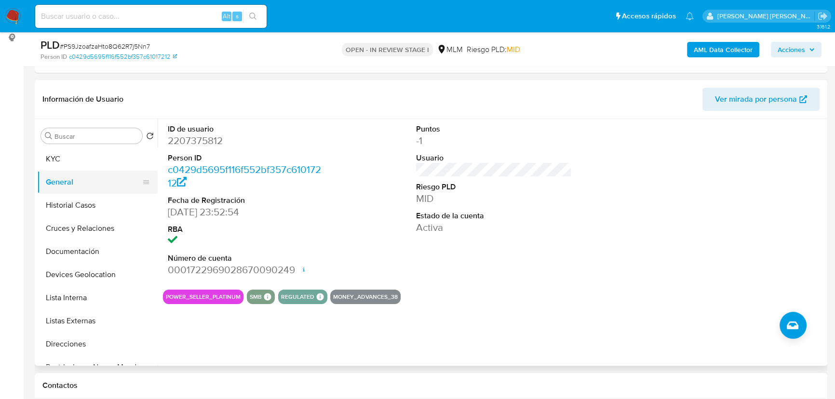
click at [91, 178] on button "General" at bounding box center [93, 182] width 113 height 23
click at [97, 174] on button "General" at bounding box center [93, 182] width 113 height 23
click at [102, 167] on button "KYC" at bounding box center [93, 158] width 113 height 23
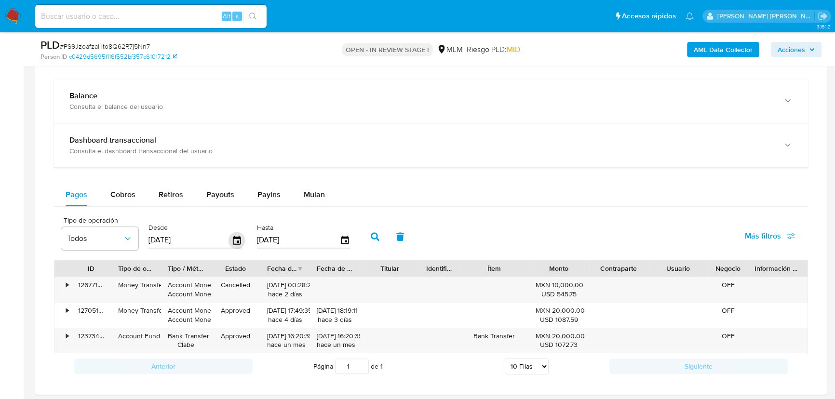
scroll to position [596, 0]
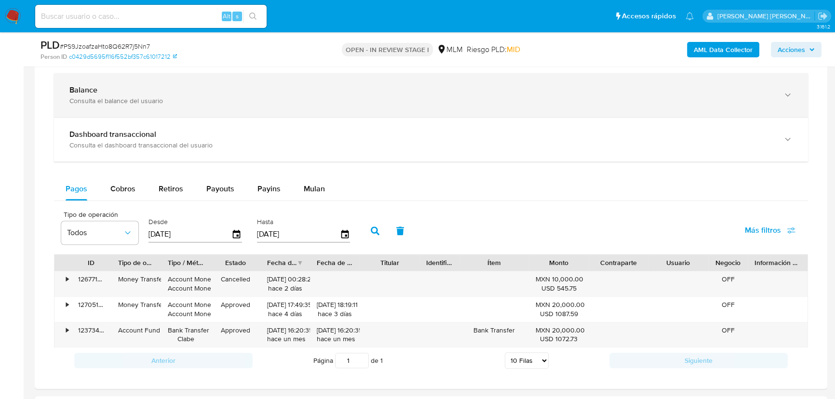
click at [147, 109] on div "Balance Consulta el balance del usuario" at bounding box center [431, 95] width 754 height 44
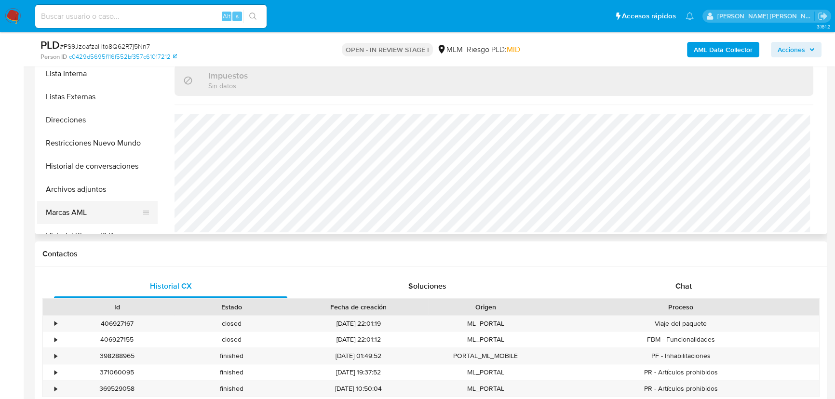
scroll to position [131, 0]
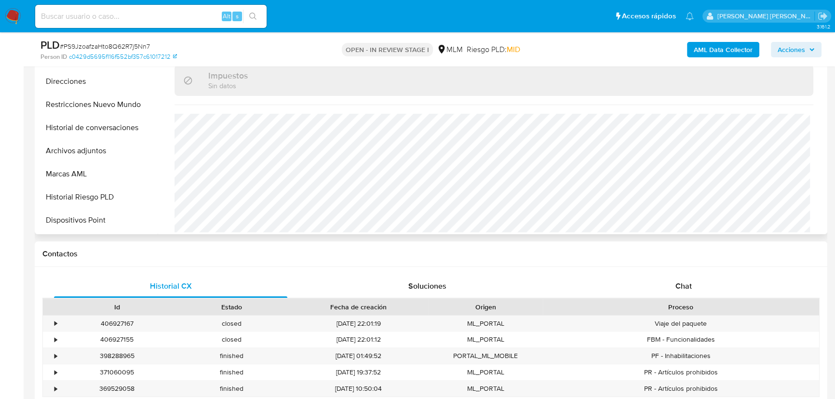
drag, startPoint x: 93, startPoint y: 154, endPoint x: 569, endPoint y: 154, distance: 476.2
click at [94, 154] on button "Archivos adjuntos" at bounding box center [97, 150] width 121 height 23
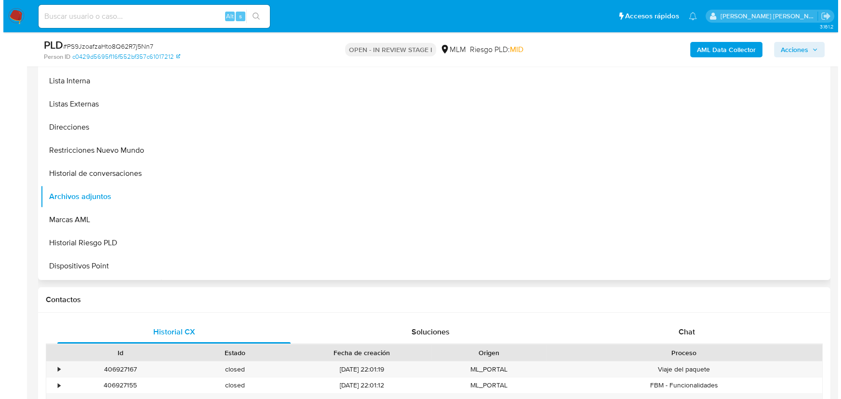
scroll to position [175, 0]
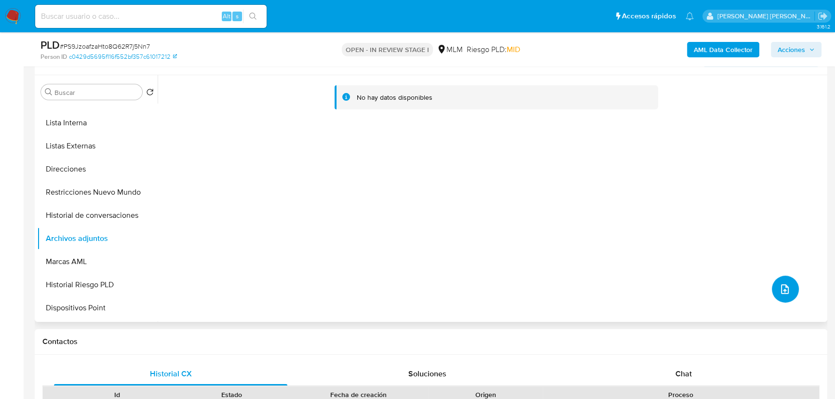
click at [781, 294] on span "upload-file" at bounding box center [784, 289] width 11 height 12
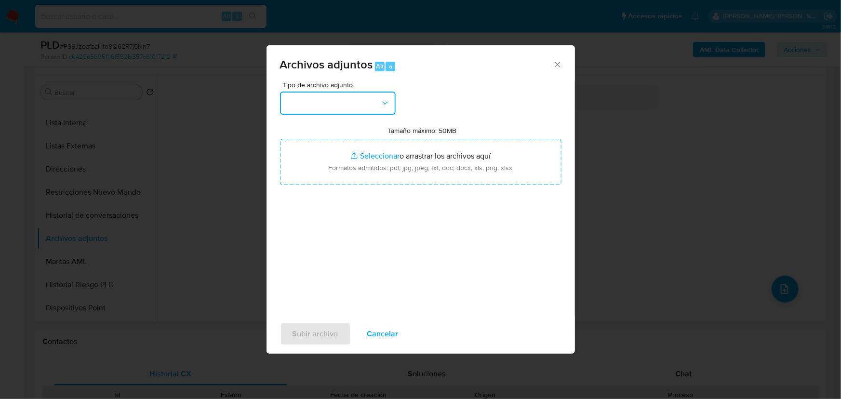
click at [319, 110] on button "button" at bounding box center [338, 103] width 116 height 23
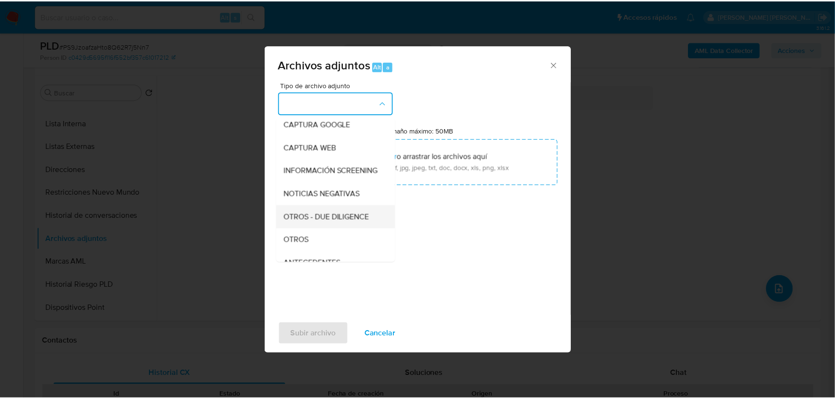
scroll to position [71, 0]
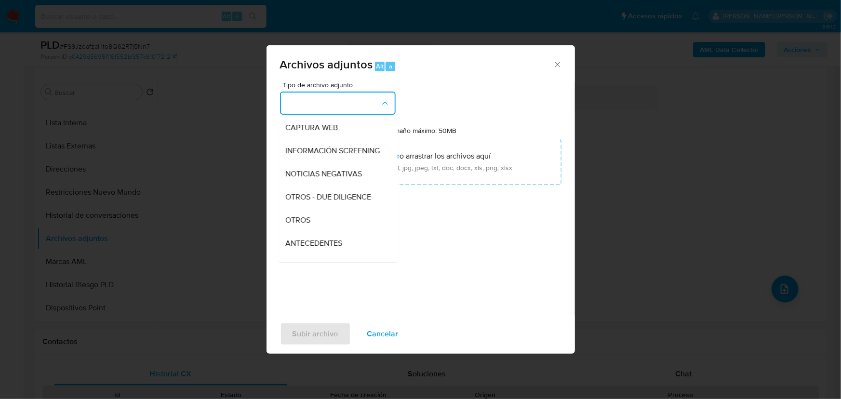
drag, startPoint x: 300, startPoint y: 226, endPoint x: 305, endPoint y: 241, distance: 15.4
click at [300, 225] on span "OTROS" at bounding box center [298, 220] width 25 height 10
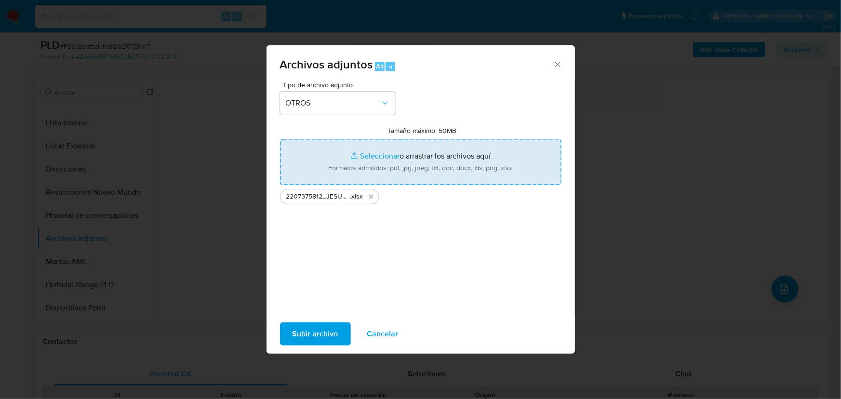
type input "C:\fakepath\2207375812_JESUS ALEJANDRO CARRILLO LOPEZ_SEP25.pdf"
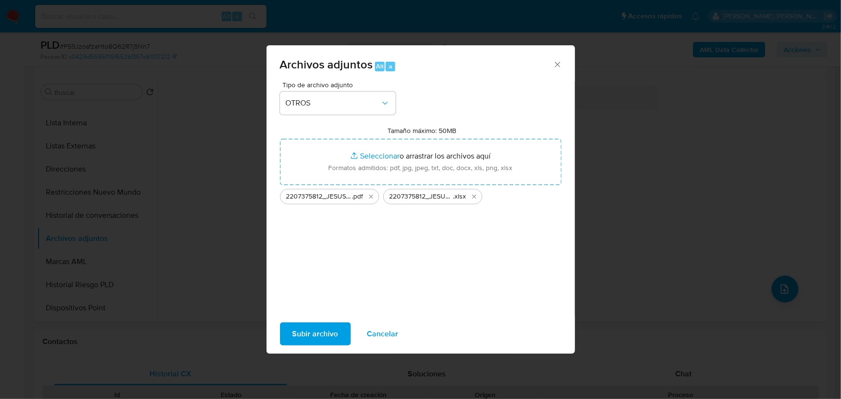
drag, startPoint x: 330, startPoint y: 169, endPoint x: 321, endPoint y: 337, distance: 168.0
click at [321, 337] on span "Subir archivo" at bounding box center [316, 333] width 46 height 21
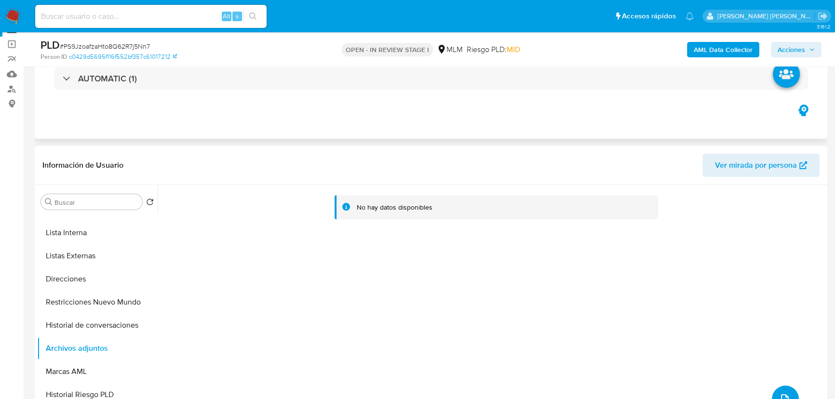
scroll to position [0, 0]
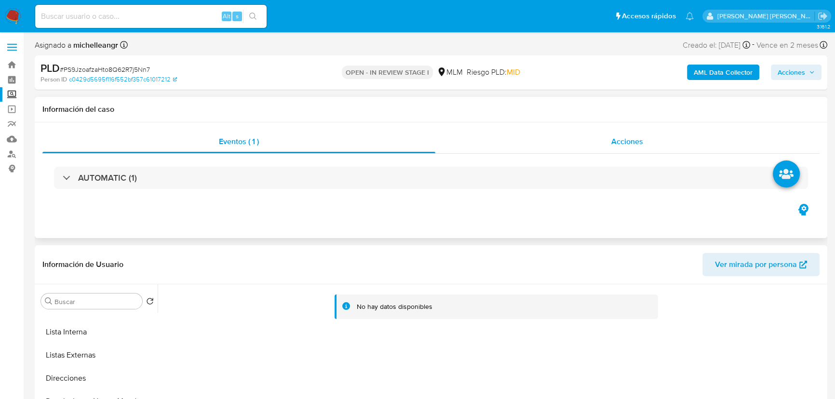
click at [622, 134] on div "Acciones" at bounding box center [627, 141] width 385 height 23
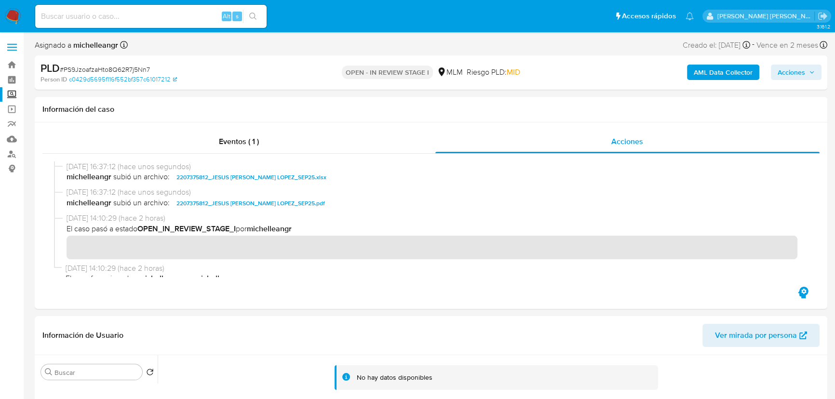
click at [790, 77] on span "Acciones" at bounding box center [790, 72] width 27 height 15
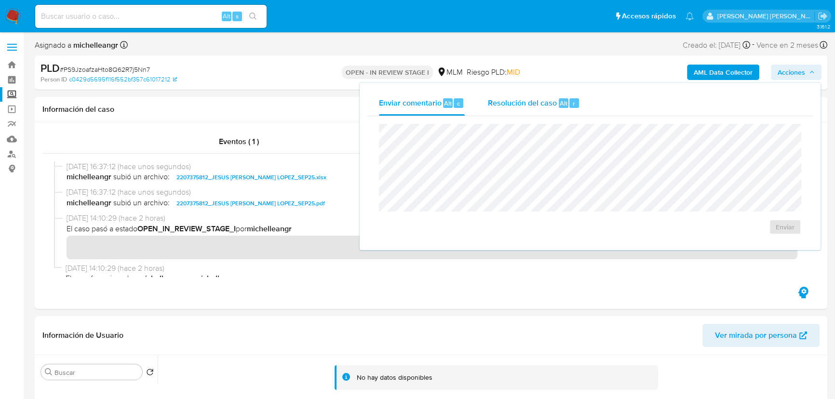
click at [516, 97] on span "Resolución del caso" at bounding box center [522, 102] width 69 height 11
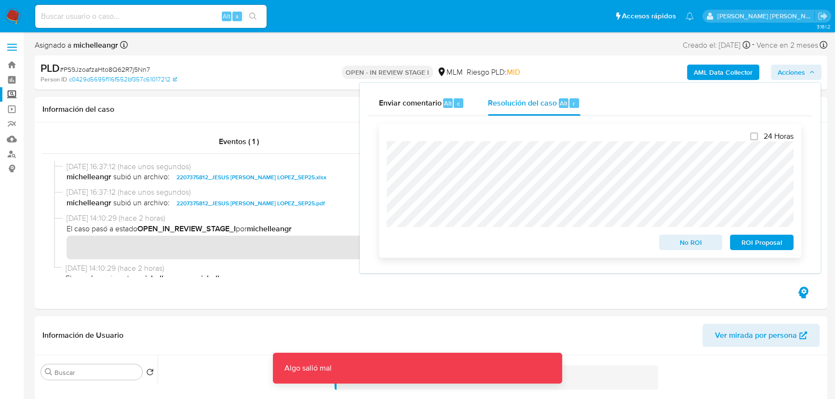
click at [693, 248] on span "No ROI" at bounding box center [691, 242] width 50 height 13
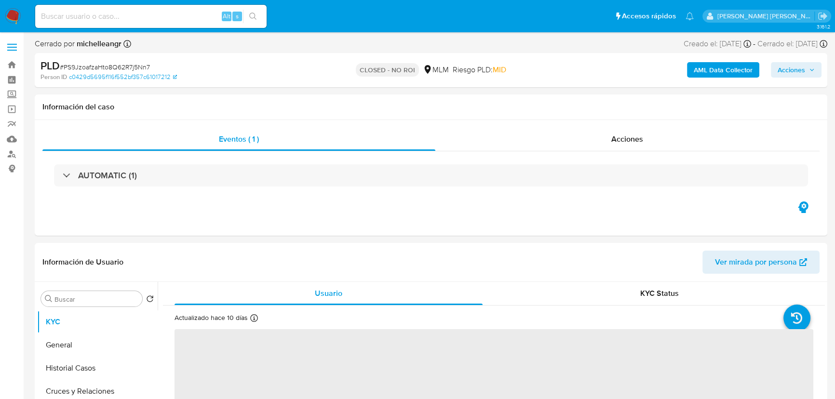
select select "10"
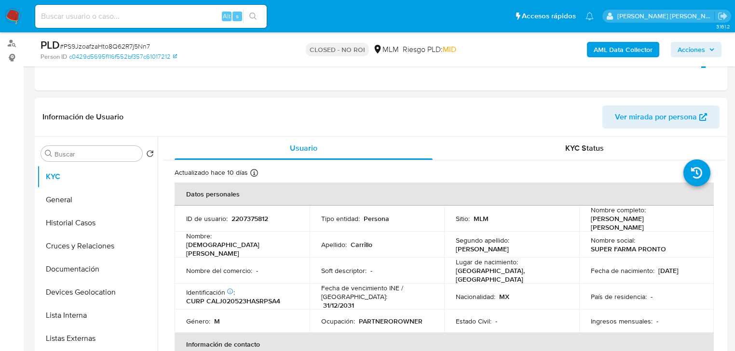
scroll to position [154, 0]
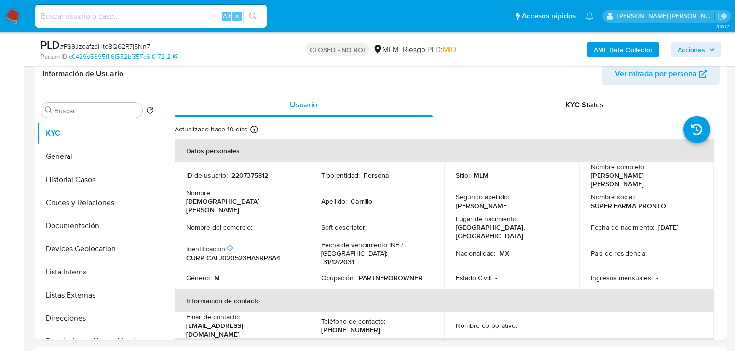
click at [147, 23] on div "Alt s" at bounding box center [150, 16] width 231 height 23
click at [134, 25] on div "Alt s" at bounding box center [150, 16] width 231 height 23
click at [135, 25] on div "Alt s" at bounding box center [150, 16] width 231 height 23
click at [135, 20] on input at bounding box center [150, 16] width 231 height 13
paste input "3O0xFHrt3uoXJzUR4xAOv4fi"
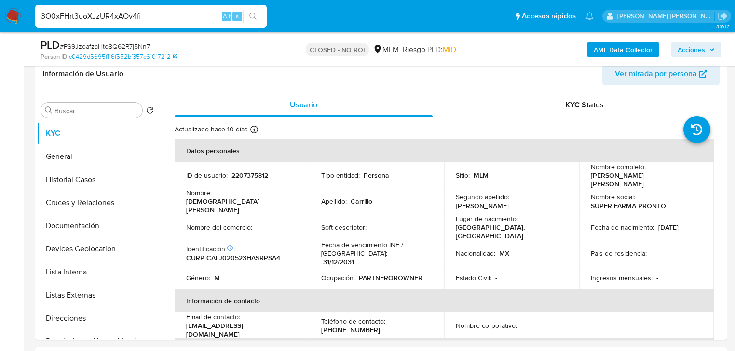
type input "3O0xFHrt3uoXJzUR4xAOv4fi"
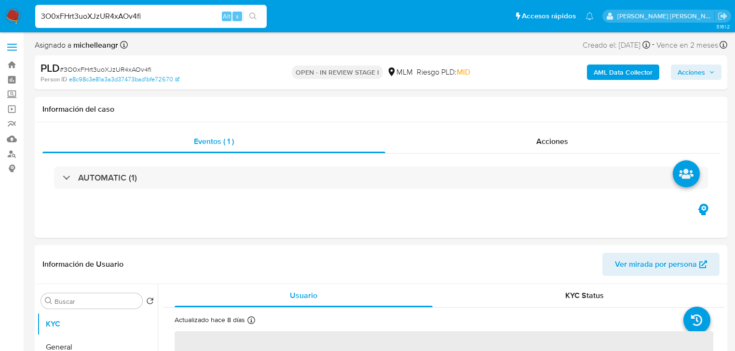
select select "10"
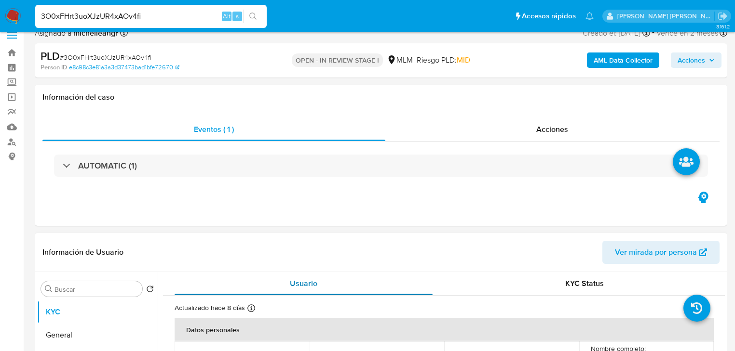
scroll to position [116, 0]
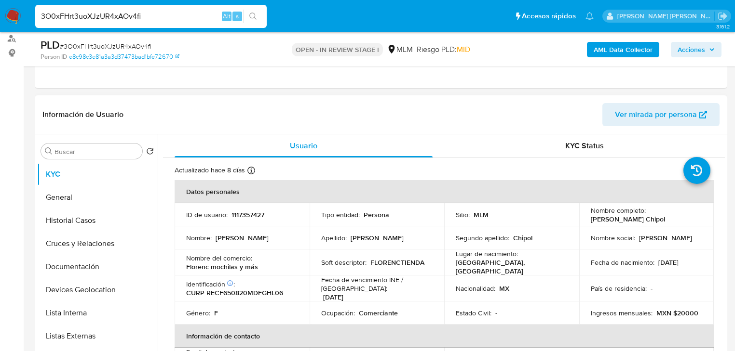
click at [248, 214] on p "1117357427" at bounding box center [247, 215] width 33 height 9
copy p "1117357427"
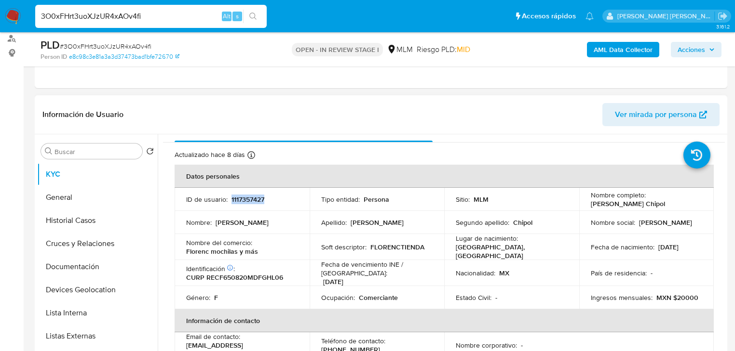
scroll to position [39, 0]
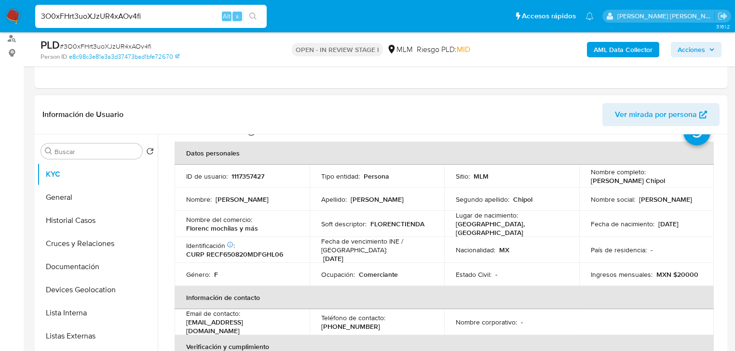
click at [530, 224] on p "MEXICO, DISTRITO FEDERAL" at bounding box center [509, 228] width 108 height 17
click at [704, 209] on td "Nombre social : Florentina" at bounding box center [646, 199] width 135 height 23
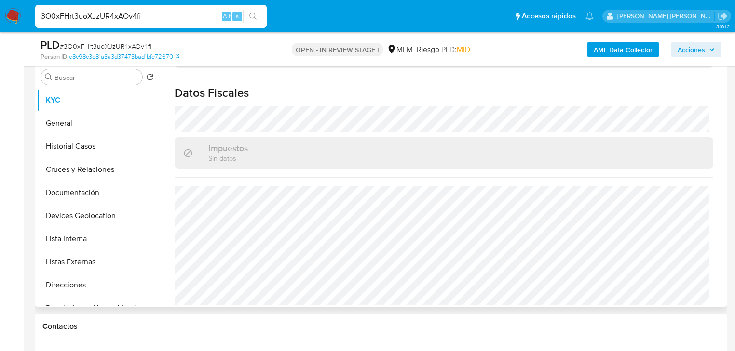
scroll to position [193, 0]
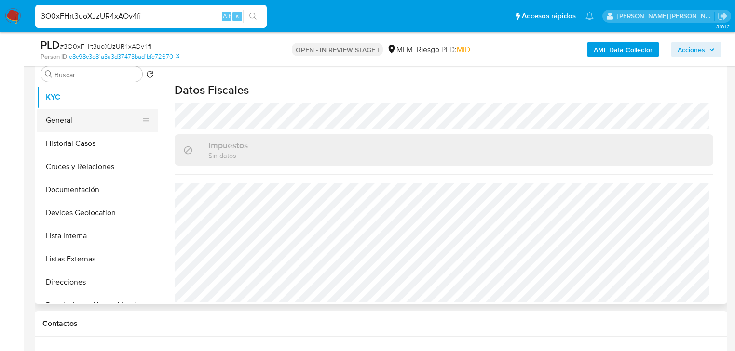
click at [106, 109] on button "General" at bounding box center [93, 120] width 113 height 23
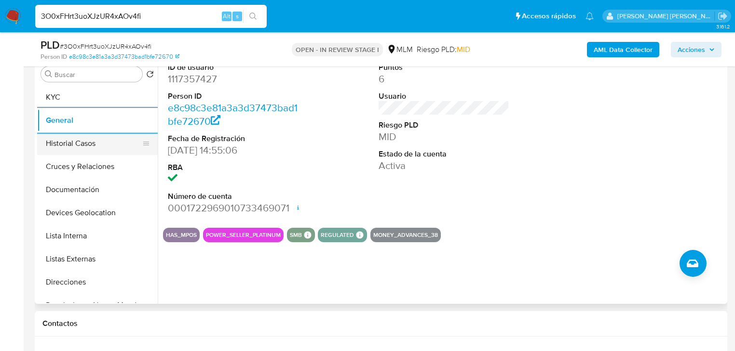
click at [87, 156] on button "Cruces y Relaciones" at bounding box center [97, 166] width 121 height 23
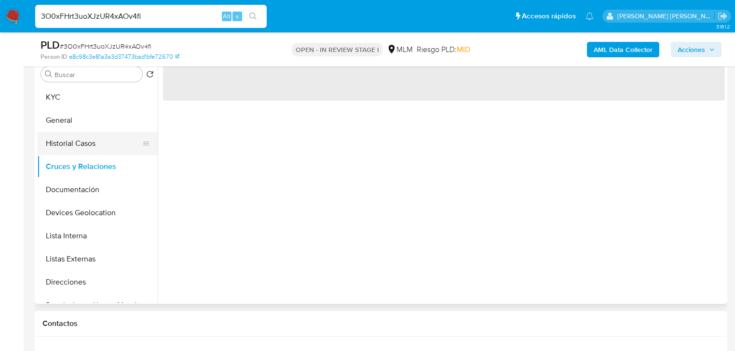
click at [91, 150] on button "Historial Casos" at bounding box center [93, 143] width 113 height 23
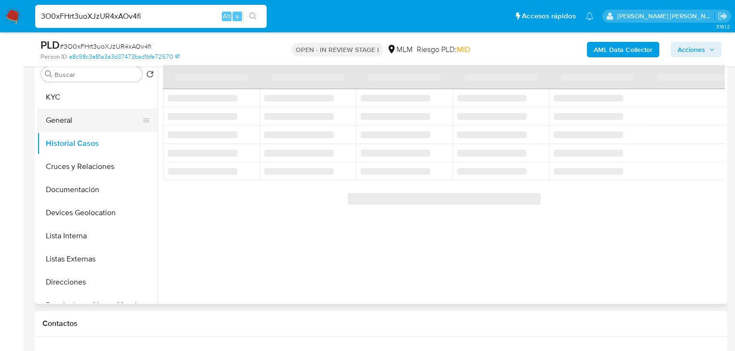
click at [110, 117] on button "General" at bounding box center [93, 120] width 113 height 23
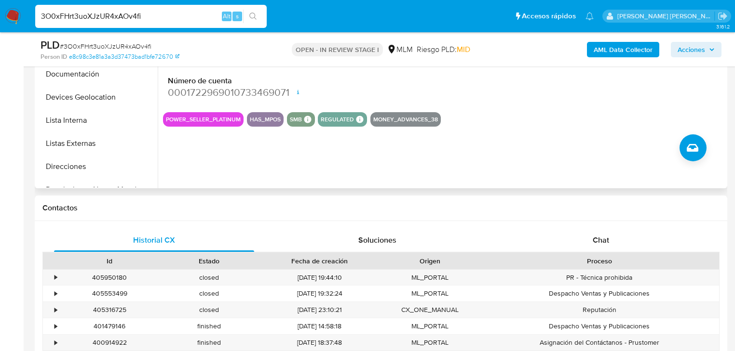
scroll to position [154, 0]
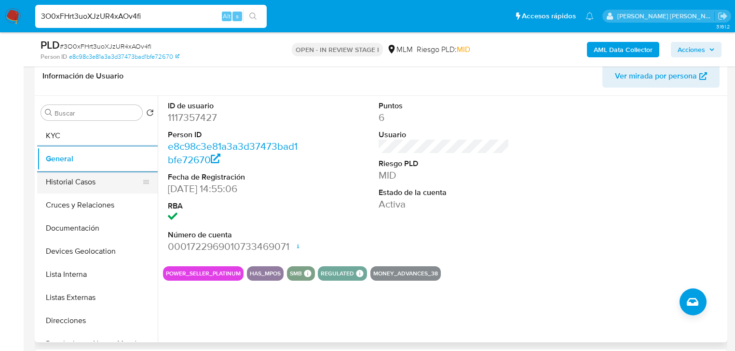
click at [121, 191] on button "Historial Casos" at bounding box center [93, 182] width 113 height 23
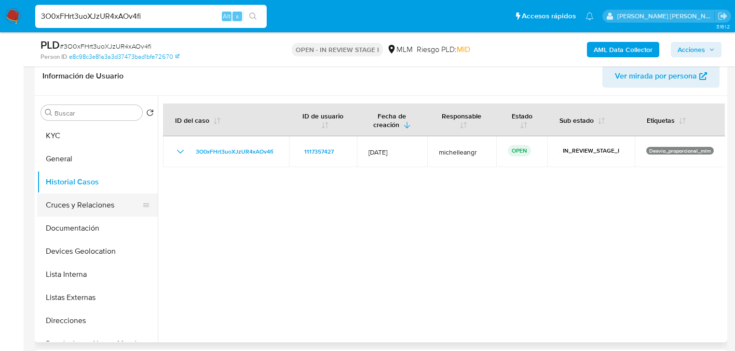
click at [95, 207] on button "Cruces y Relaciones" at bounding box center [93, 205] width 113 height 23
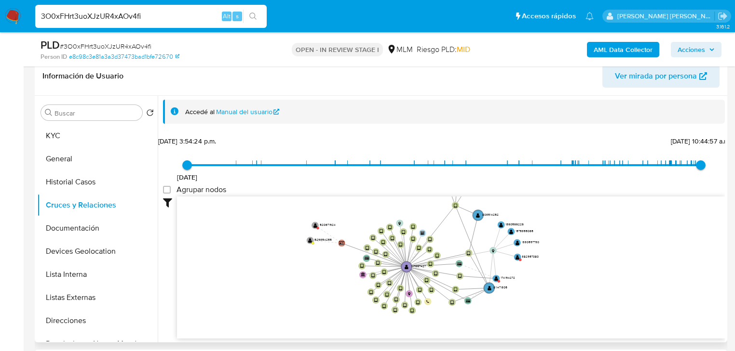
drag, startPoint x: 414, startPoint y: 228, endPoint x: 371, endPoint y: 268, distance: 58.7
click at [369, 267] on icon at bounding box center [386, 262] width 40 height 9
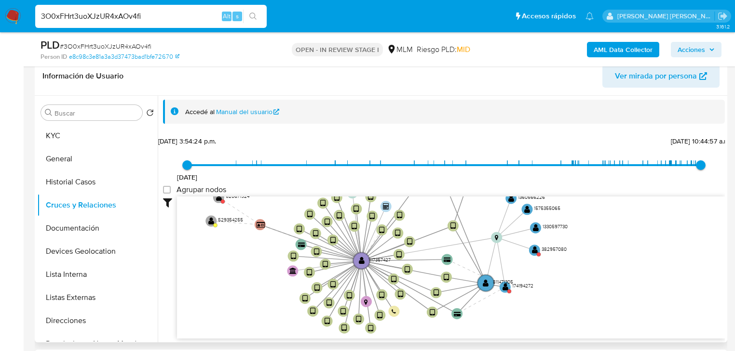
drag, startPoint x: 484, startPoint y: 263, endPoint x: 486, endPoint y: 251, distance: 12.7
click at [486, 251] on icon "device-6772dfdc839e4664c73a2996  user-1117357427  1117357427 device-684a179c5…" at bounding box center [451, 267] width 548 height 140
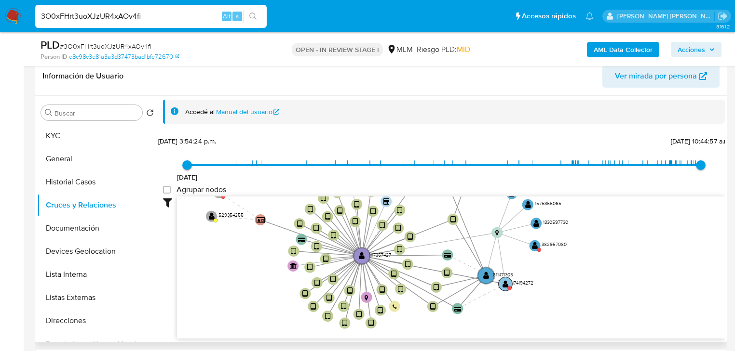
click at [504, 284] on text "" at bounding box center [505, 284] width 6 height 8
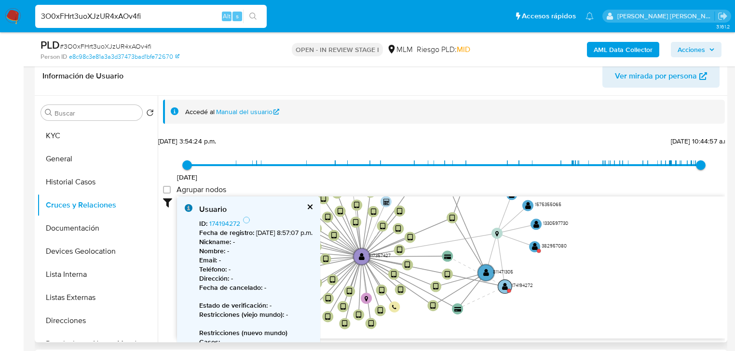
click at [506, 286] on text "" at bounding box center [505, 287] width 6 height 8
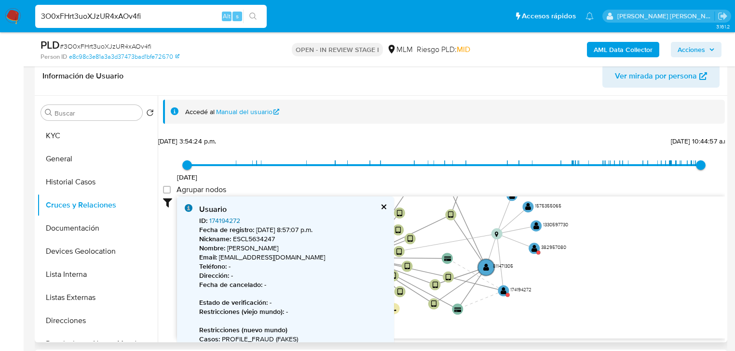
click at [228, 219] on link "174194272" at bounding box center [224, 221] width 31 height 10
click at [383, 204] on button "cerrar" at bounding box center [383, 207] width 6 height 6
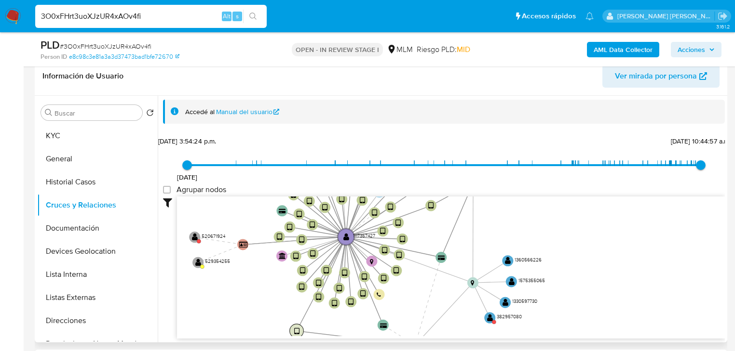
drag, startPoint x: 451, startPoint y: 279, endPoint x: 299, endPoint y: 332, distance: 161.0
click at [299, 332] on circle at bounding box center [297, 331] width 14 height 14
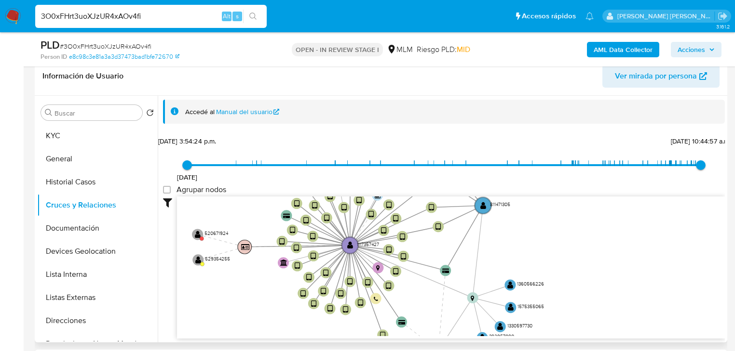
click at [243, 245] on text "" at bounding box center [245, 246] width 9 height 7
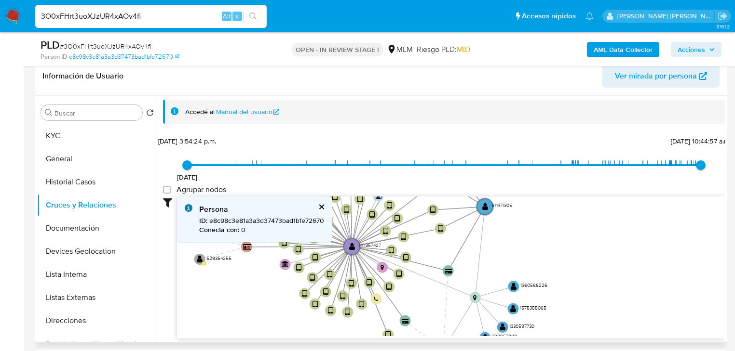
click at [324, 205] on button "cerrar" at bounding box center [321, 207] width 6 height 6
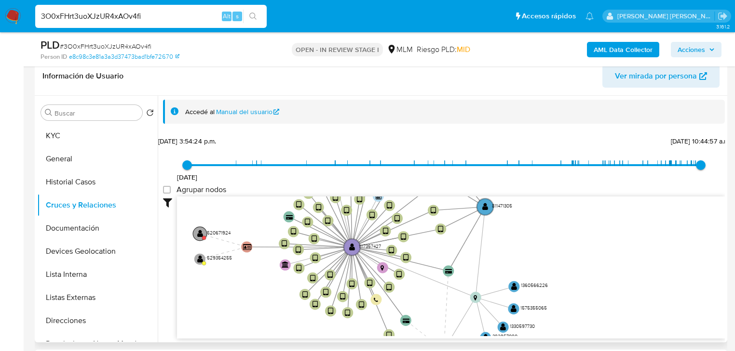
click at [200, 232] on text "" at bounding box center [200, 234] width 6 height 8
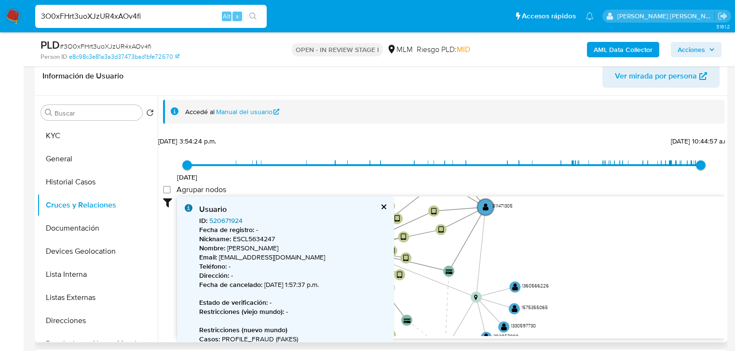
click at [228, 224] on link "520671924" at bounding box center [225, 221] width 33 height 10
click at [380, 204] on button "cerrar" at bounding box center [383, 207] width 6 height 6
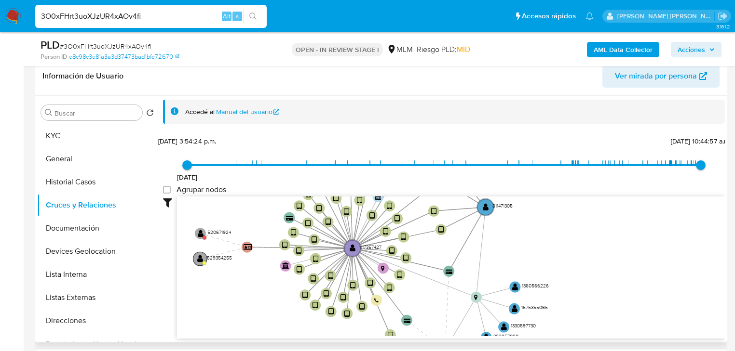
click at [204, 259] on circle at bounding box center [200, 259] width 14 height 14
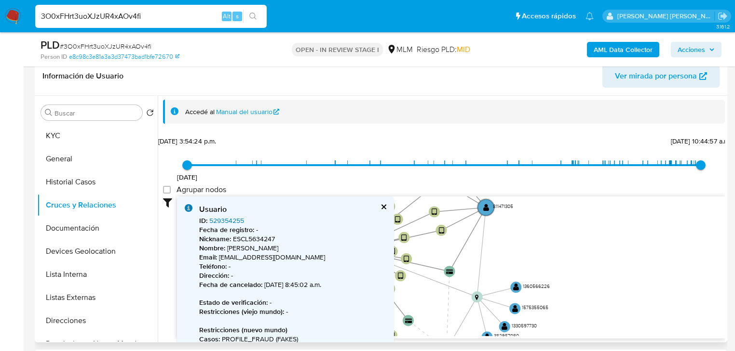
click at [220, 218] on link "529354255" at bounding box center [226, 221] width 35 height 10
click at [380, 207] on button "cerrar" at bounding box center [383, 207] width 6 height 6
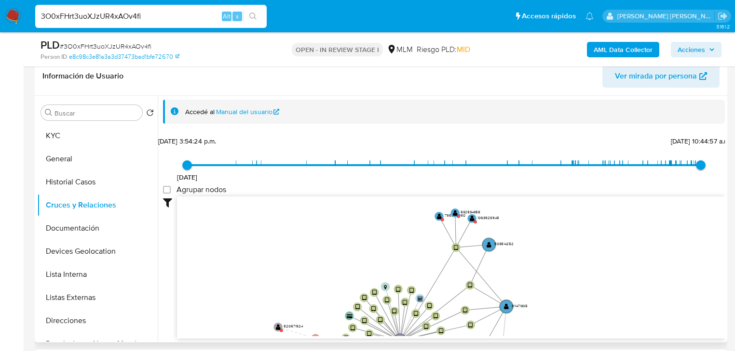
drag, startPoint x: 425, startPoint y: 258, endPoint x: 448, endPoint y: 309, distance: 55.9
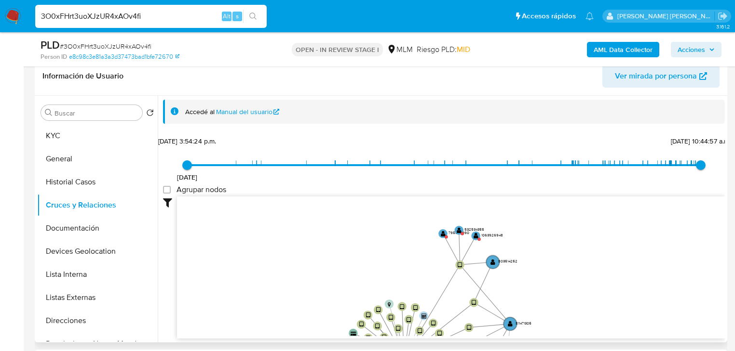
drag, startPoint x: 451, startPoint y: 259, endPoint x: 453, endPoint y: 269, distance: 9.8
click at [453, 269] on icon "device-6772dfdc839e4664c73a2996  user-1117357427  1117357427 device-684a179c5…" at bounding box center [451, 267] width 548 height 140
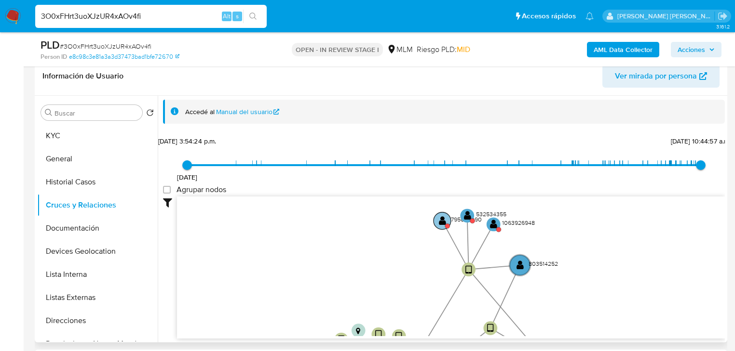
click at [446, 224] on circle at bounding box center [447, 226] width 5 height 5
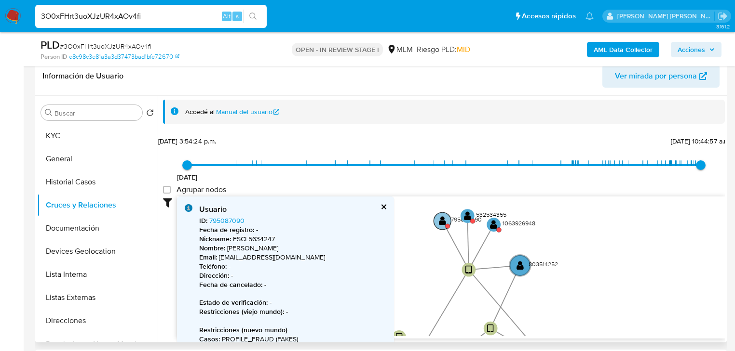
click at [443, 220] on text "" at bounding box center [442, 221] width 7 height 10
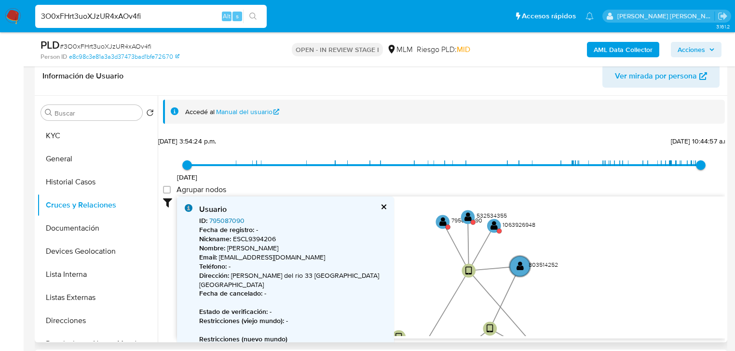
click at [231, 221] on link "795087090" at bounding box center [226, 221] width 35 height 10
click at [464, 219] on text "" at bounding box center [467, 217] width 7 height 10
click at [465, 218] on text "" at bounding box center [467, 217] width 7 height 10
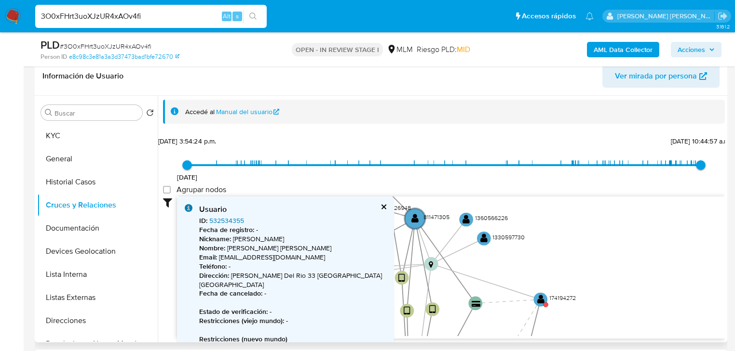
click at [231, 219] on link "532534355" at bounding box center [226, 221] width 35 height 10
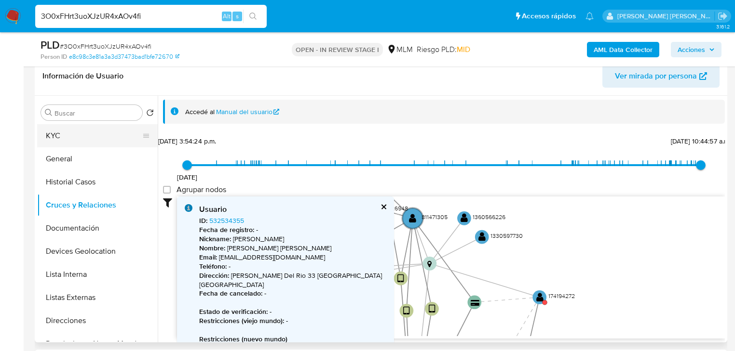
click at [84, 140] on button "KYC" at bounding box center [93, 135] width 113 height 23
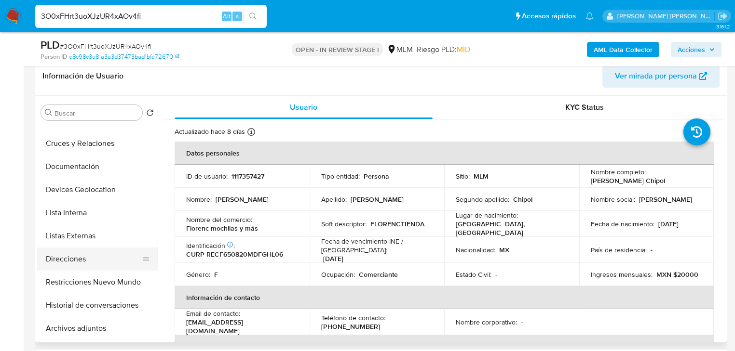
scroll to position [116, 0]
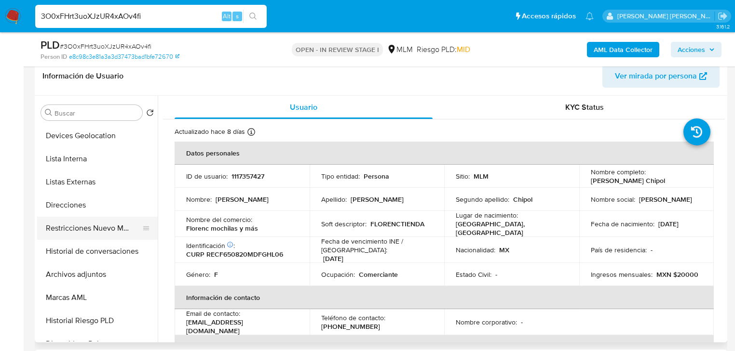
click at [116, 232] on button "Restricciones Nuevo Mundo" at bounding box center [93, 228] width 113 height 23
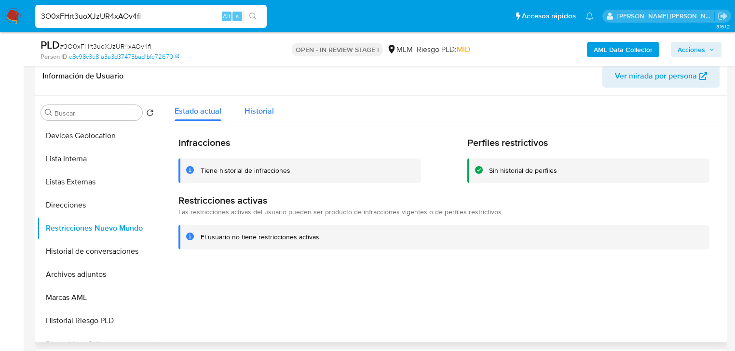
click at [268, 106] on span "Historial" at bounding box center [258, 111] width 29 height 11
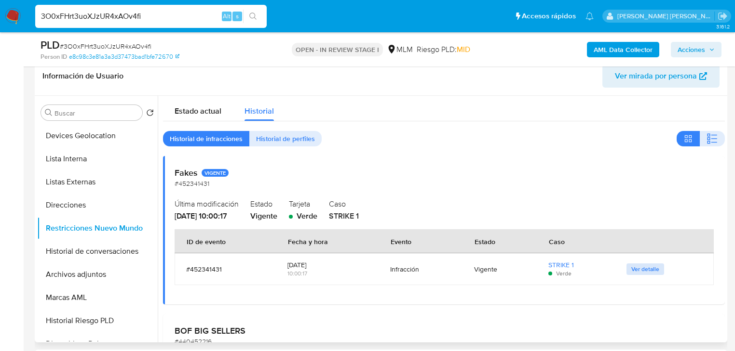
click at [642, 267] on span "Ver detalle" at bounding box center [645, 270] width 28 height 10
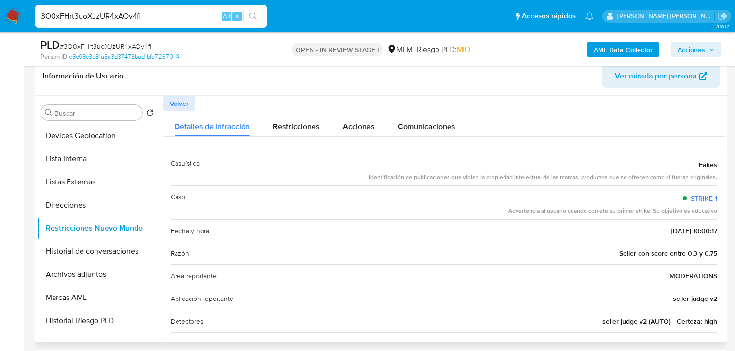
click at [187, 106] on button "Volver" at bounding box center [179, 103] width 32 height 15
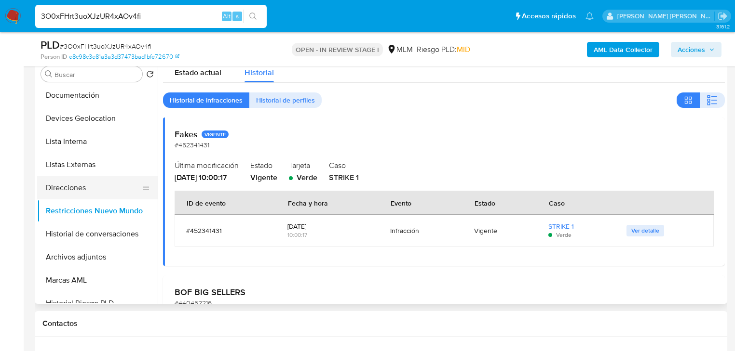
scroll to position [77, 0]
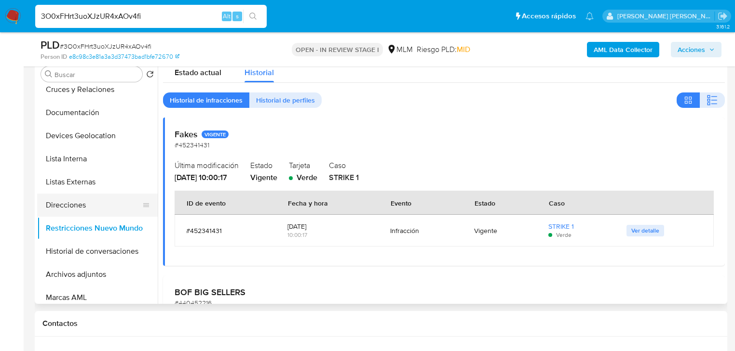
click at [74, 160] on button "Lista Interna" at bounding box center [97, 158] width 121 height 23
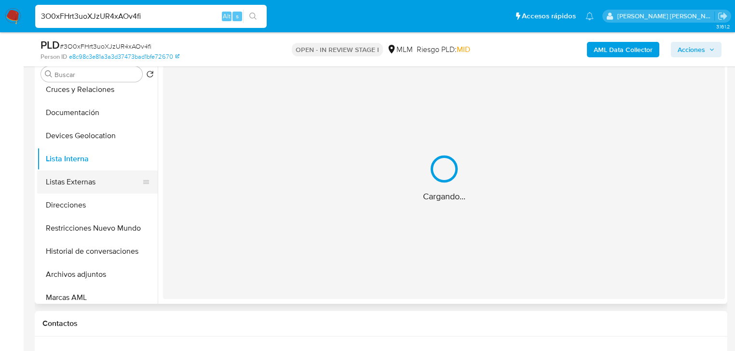
click at [71, 182] on button "Listas Externas" at bounding box center [93, 182] width 113 height 23
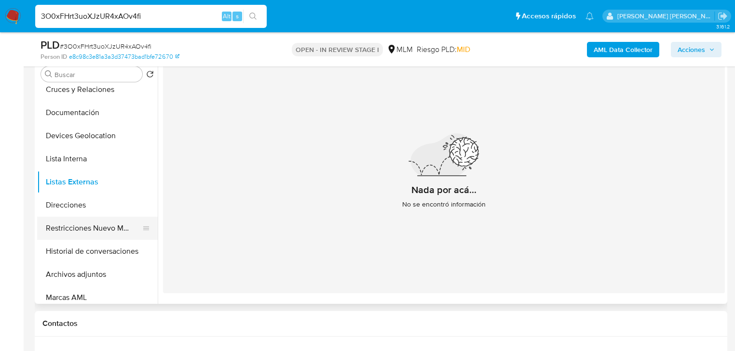
click at [78, 230] on button "Restricciones Nuevo Mundo" at bounding box center [93, 228] width 113 height 23
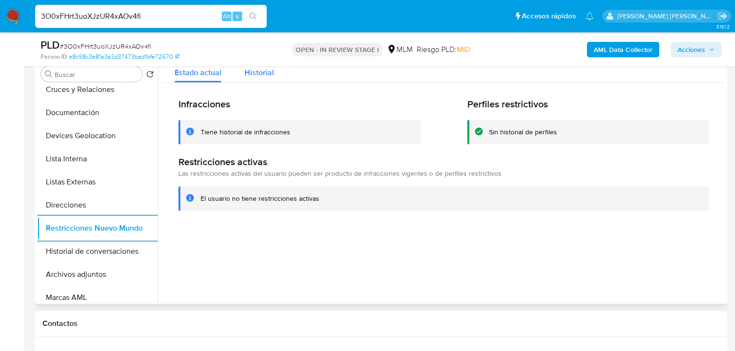
click at [247, 72] on span "Historial" at bounding box center [258, 72] width 29 height 11
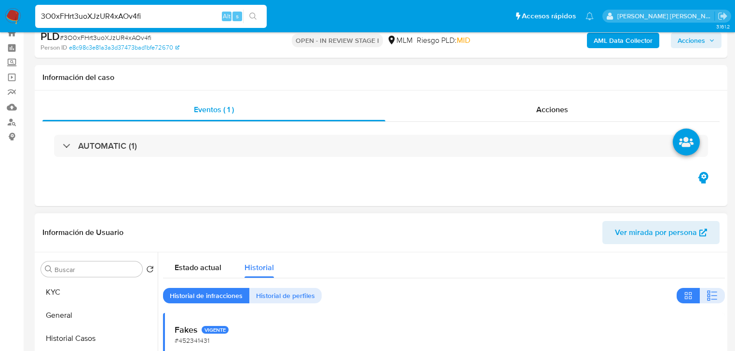
scroll to position [0, 0]
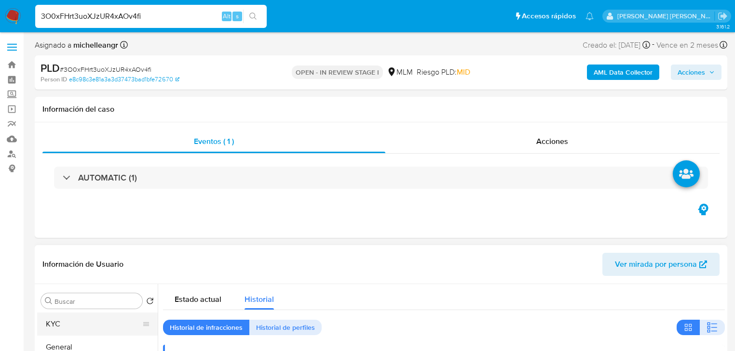
drag, startPoint x: 54, startPoint y: 326, endPoint x: 152, endPoint y: 312, distance: 99.3
click at [54, 326] on button "KYC" at bounding box center [93, 324] width 113 height 23
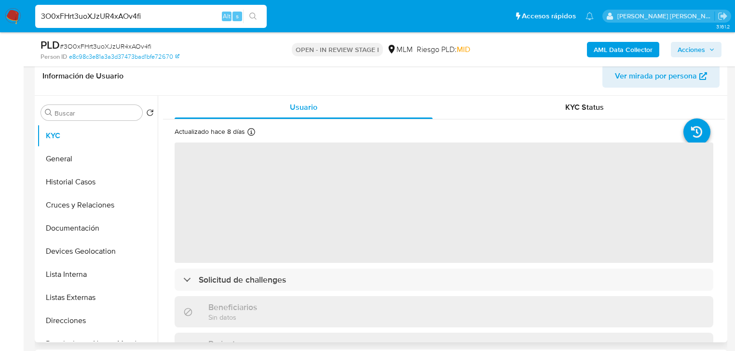
scroll to position [39, 0]
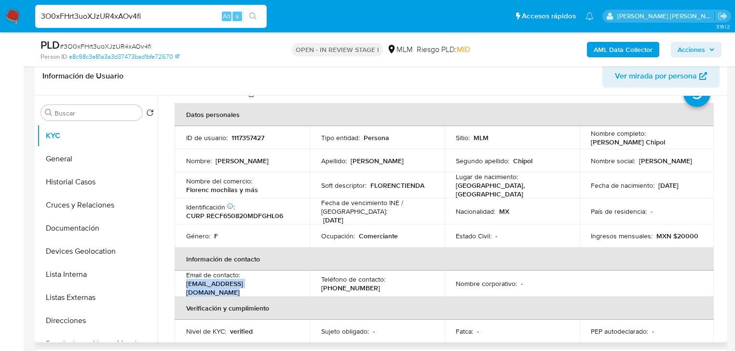
drag, startPoint x: 222, startPoint y: 287, endPoint x: 183, endPoint y: 286, distance: 39.0
click at [183, 286] on td "Email de contacto : florencescolarflor@gmail.com" at bounding box center [241, 284] width 135 height 26
copy p "florencescolarflor@gmail.com"
click at [355, 285] on p "(55) 71031951" at bounding box center [350, 288] width 59 height 9
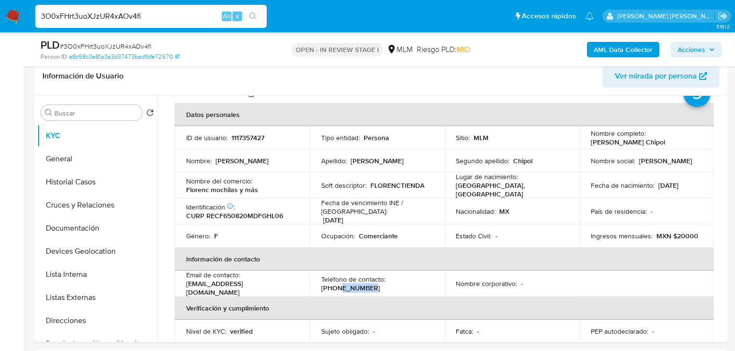
copy p "71031951"
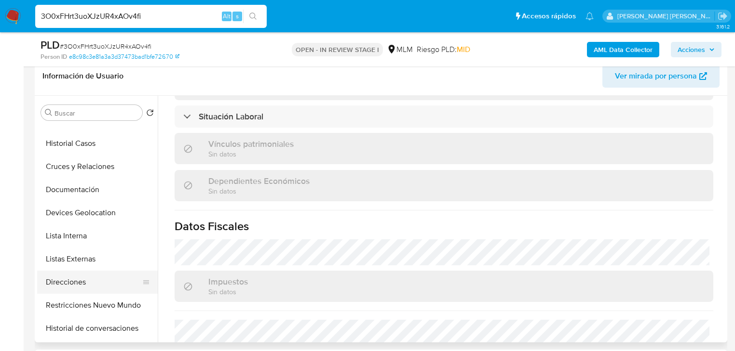
click at [73, 278] on button "Direcciones" at bounding box center [93, 282] width 113 height 23
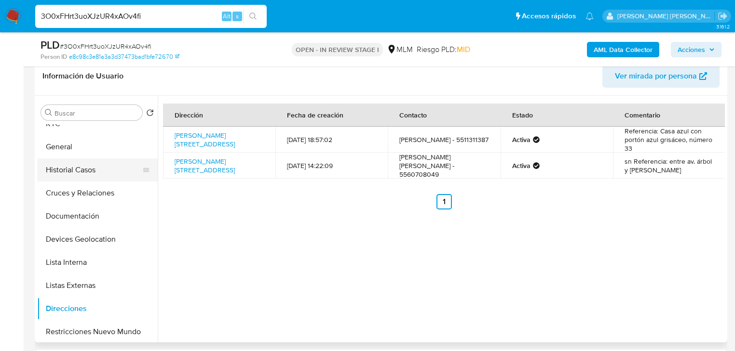
scroll to position [0, 0]
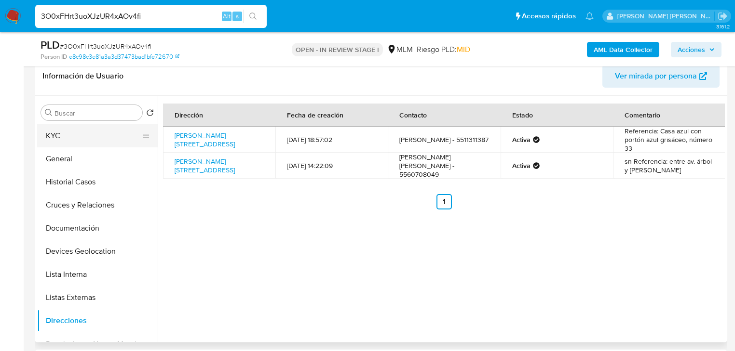
click at [81, 139] on button "KYC" at bounding box center [93, 135] width 113 height 23
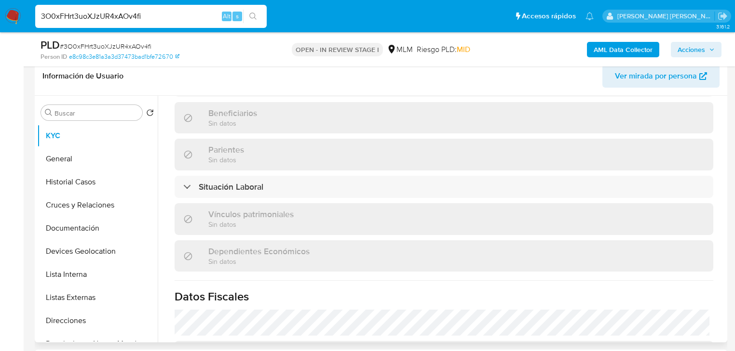
scroll to position [77, 0]
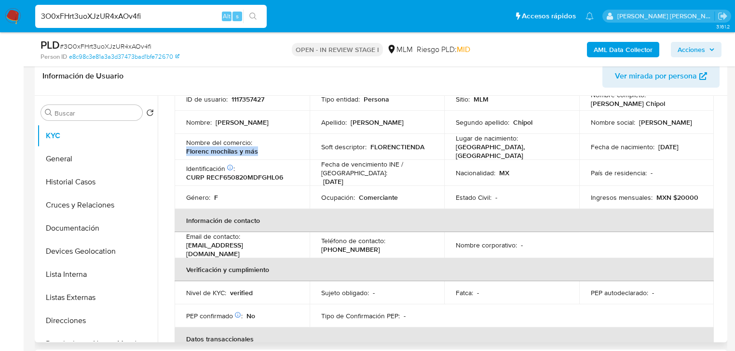
drag, startPoint x: 267, startPoint y: 151, endPoint x: 179, endPoint y: 153, distance: 87.3
click at [179, 153] on td "Nombre del comercio : Florenc mochilas y más" at bounding box center [241, 147] width 135 height 26
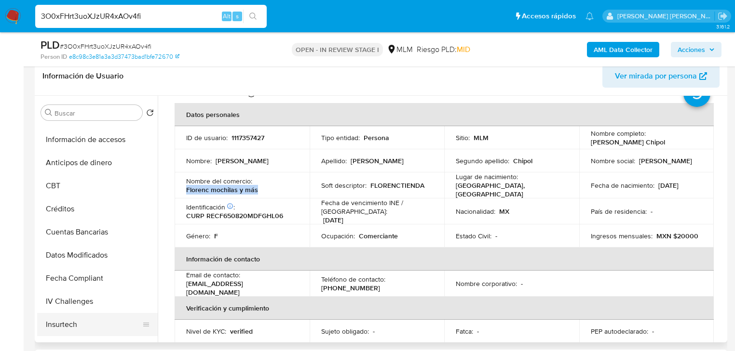
scroll to position [386, 0]
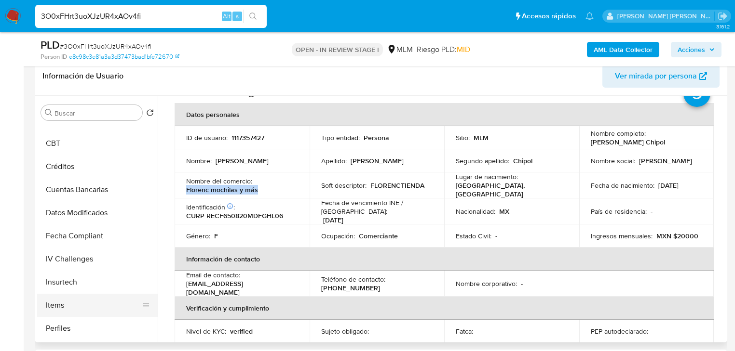
click at [58, 298] on button "Items" at bounding box center [93, 305] width 113 height 23
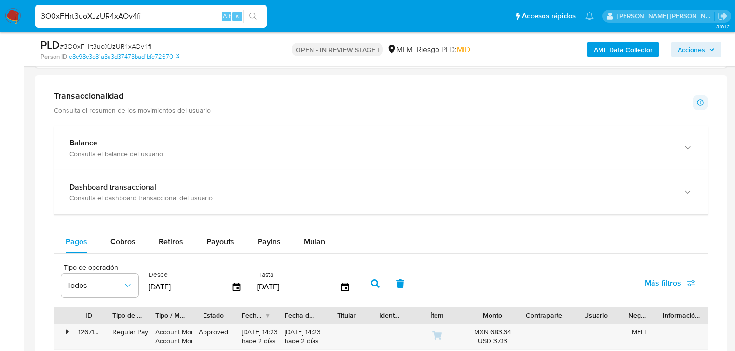
scroll to position [694, 0]
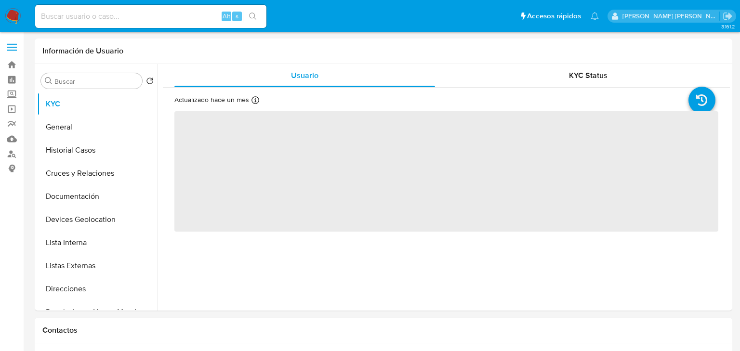
select select "10"
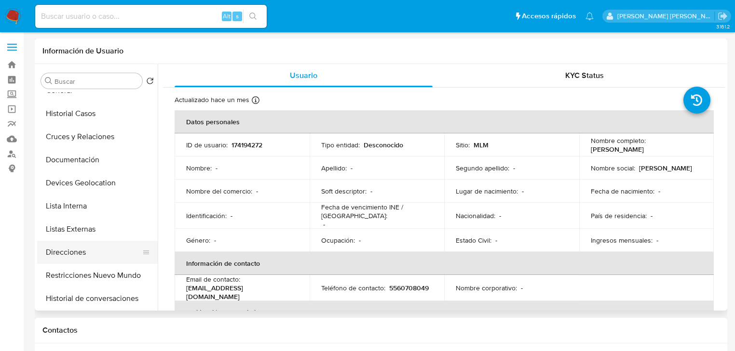
scroll to position [77, 0]
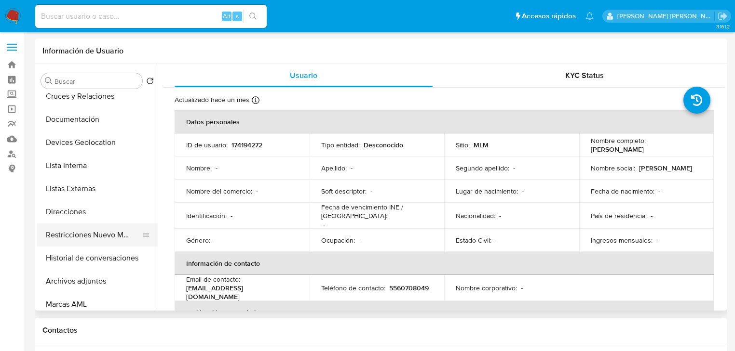
click at [121, 228] on button "Restricciones Nuevo Mundo" at bounding box center [93, 235] width 113 height 23
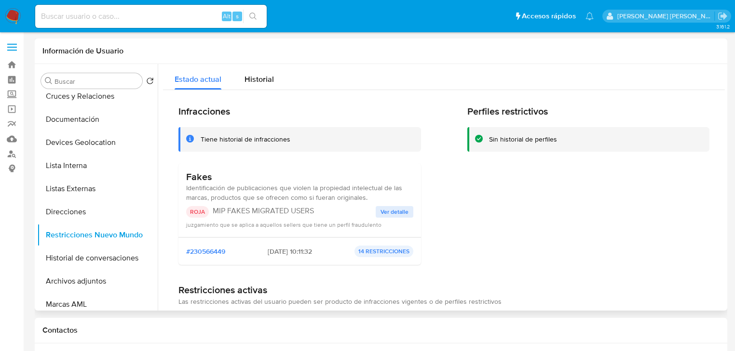
click at [401, 209] on span "Ver detalle" at bounding box center [394, 212] width 28 height 10
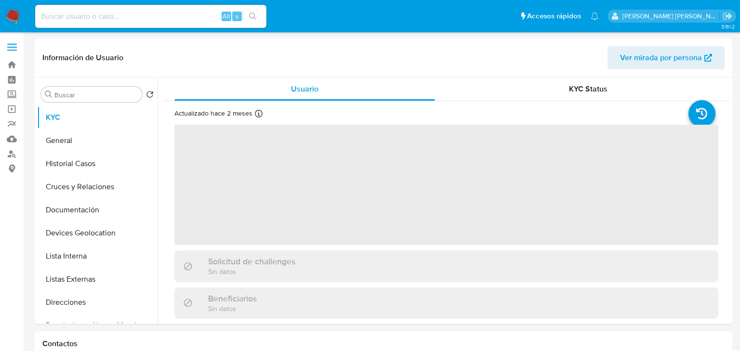
select select "10"
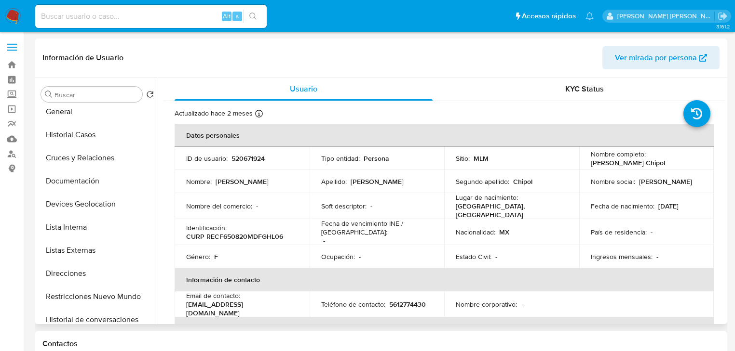
scroll to position [154, 0]
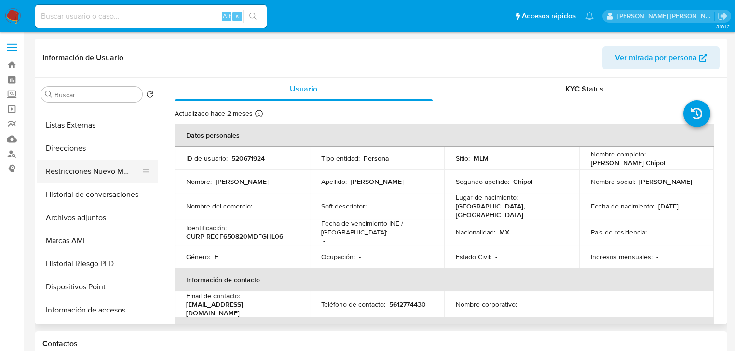
click at [115, 165] on button "Restricciones Nuevo Mundo" at bounding box center [93, 171] width 113 height 23
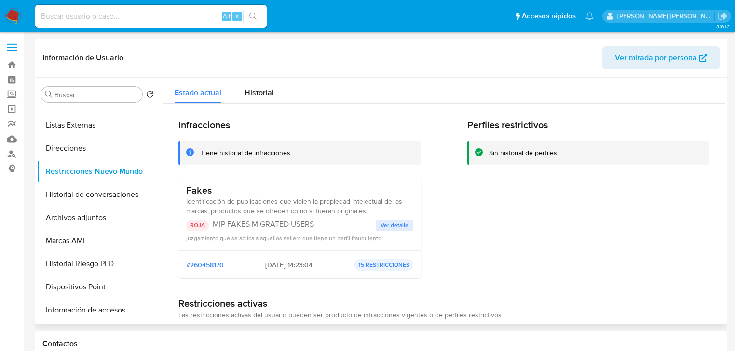
click at [396, 226] on span "Ver detalle" at bounding box center [394, 226] width 28 height 10
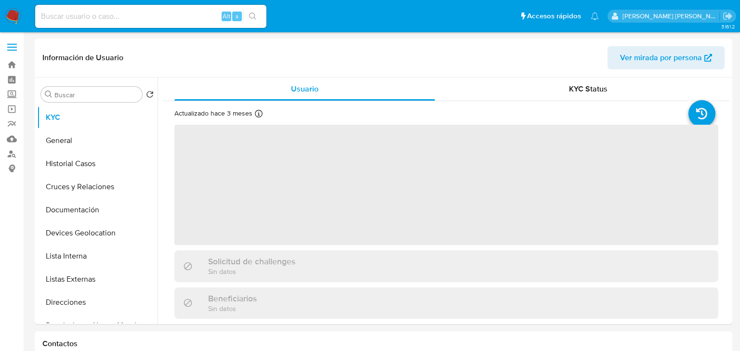
select select "10"
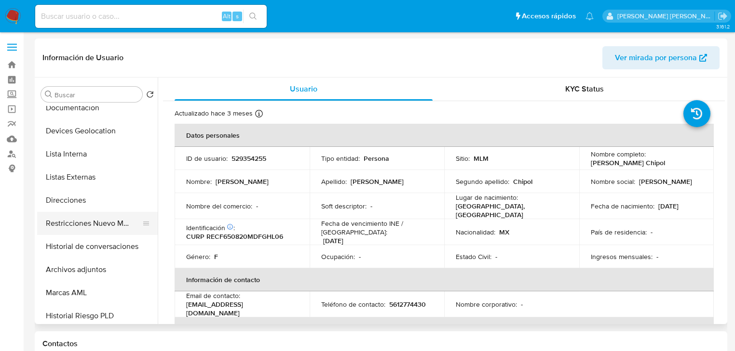
scroll to position [116, 0]
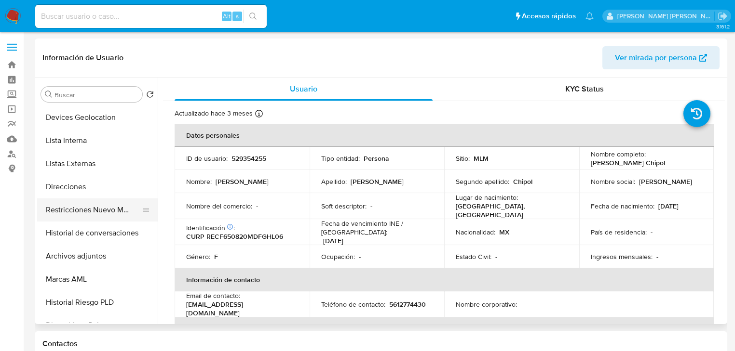
click at [111, 216] on button "Restricciones Nuevo Mundo" at bounding box center [93, 210] width 113 height 23
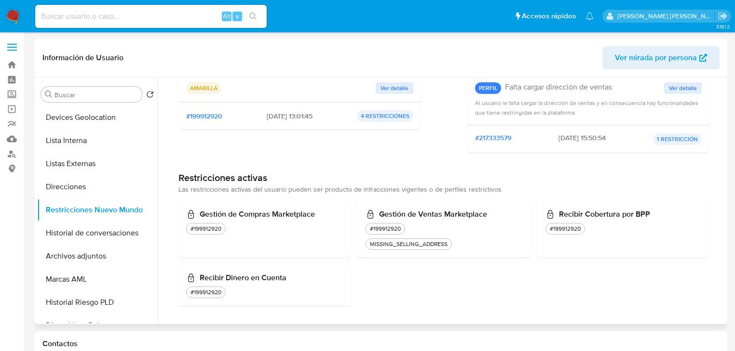
scroll to position [139, 0]
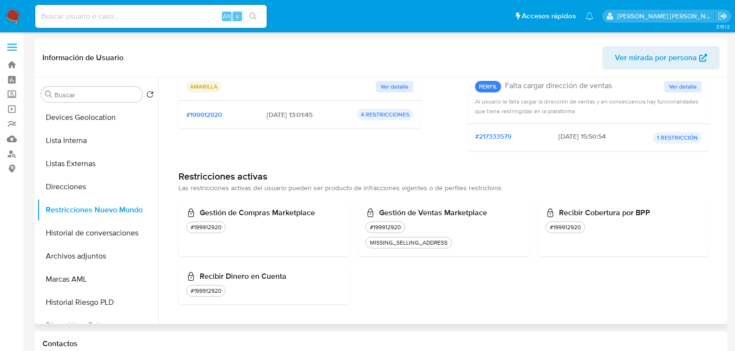
click at [395, 83] on span "Ver detalle" at bounding box center [394, 87] width 28 height 10
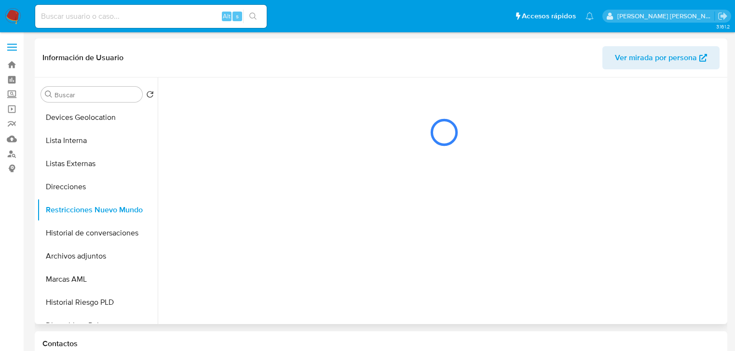
scroll to position [0, 0]
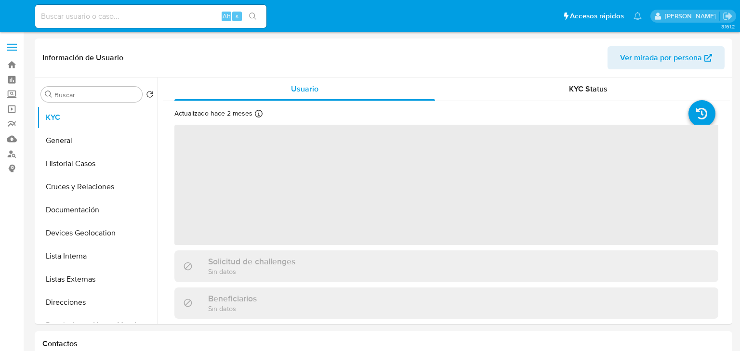
select select "10"
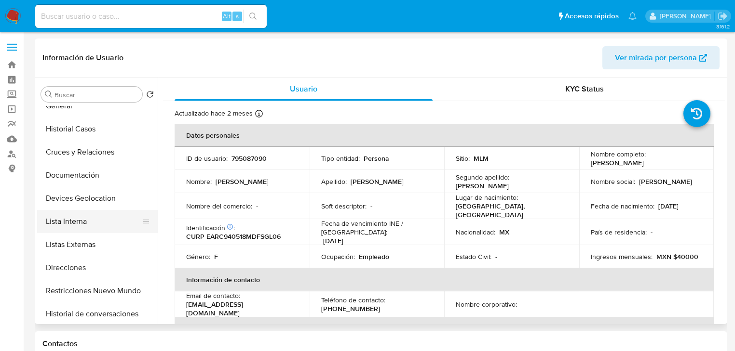
scroll to position [77, 0]
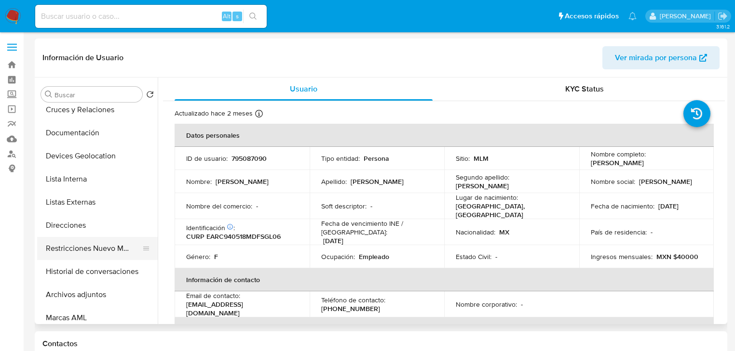
click at [106, 251] on button "Restricciones Nuevo Mundo" at bounding box center [93, 248] width 113 height 23
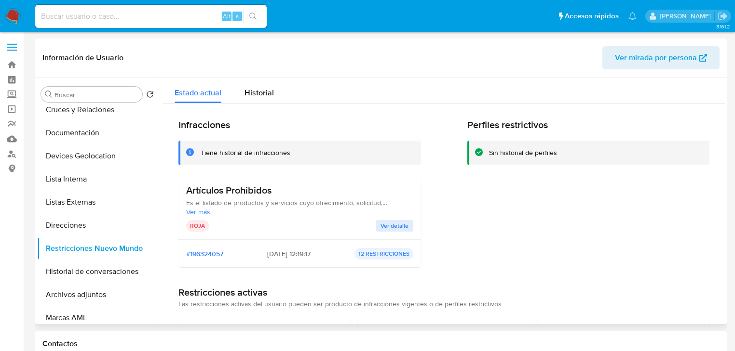
click at [407, 228] on button "Ver detalle" at bounding box center [394, 226] width 38 height 12
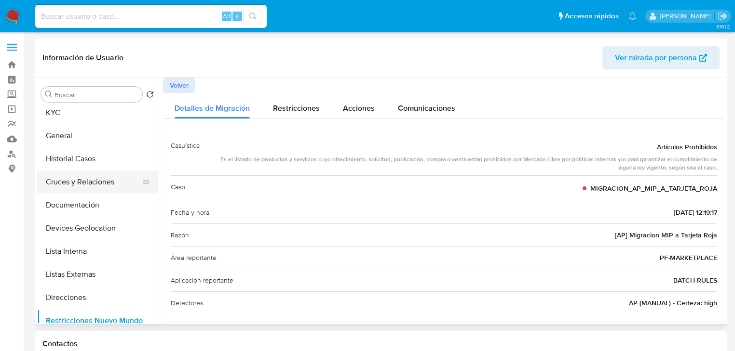
scroll to position [0, 0]
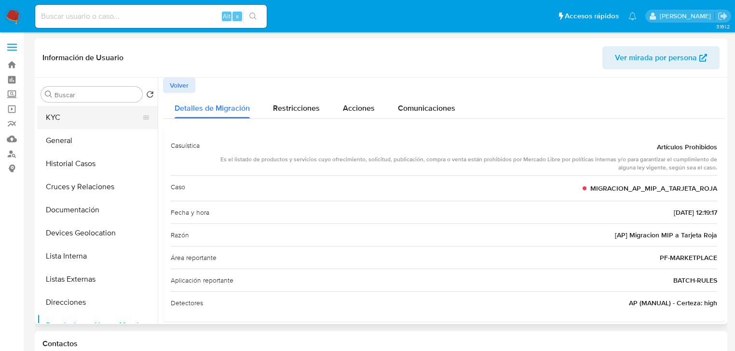
click at [87, 123] on button "KYC" at bounding box center [93, 117] width 113 height 23
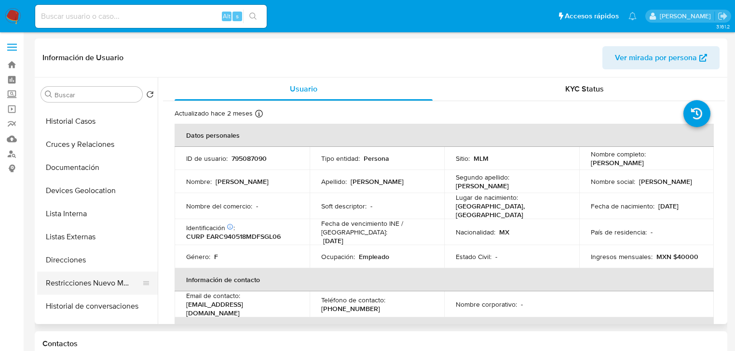
scroll to position [77, 0]
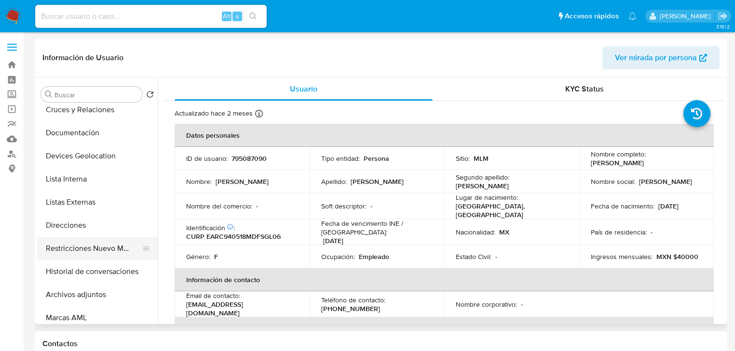
click at [121, 253] on button "Restricciones Nuevo Mundo" at bounding box center [93, 248] width 113 height 23
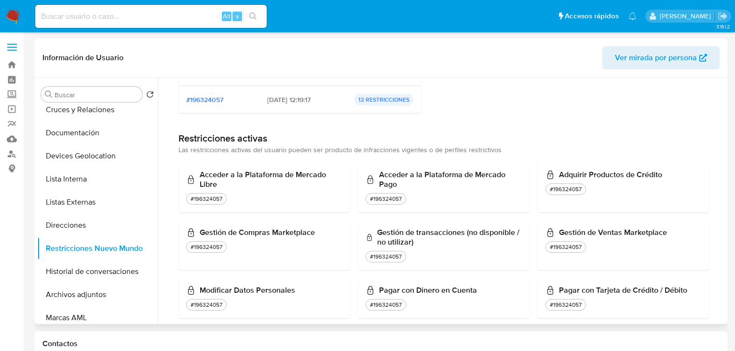
scroll to position [116, 0]
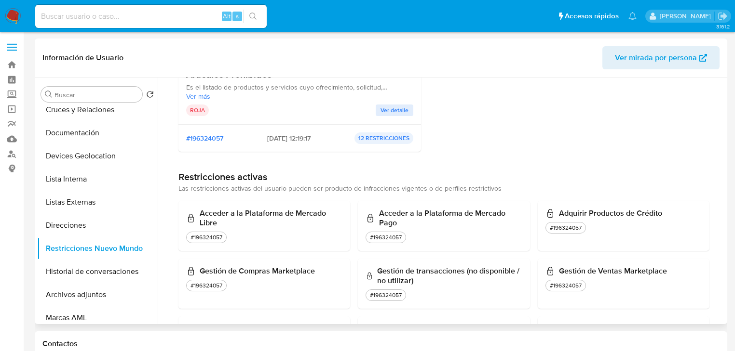
click at [390, 110] on span "Ver detalle" at bounding box center [394, 111] width 28 height 10
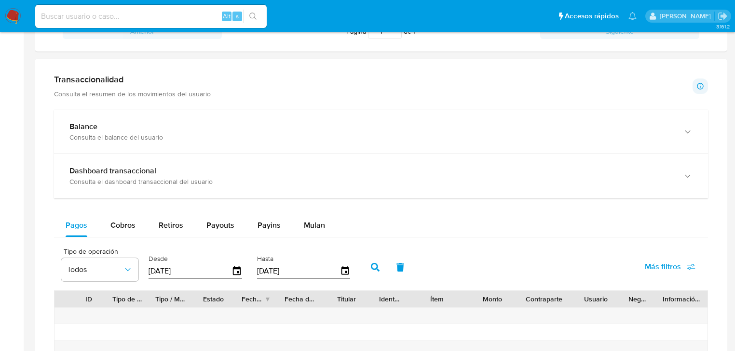
scroll to position [501, 0]
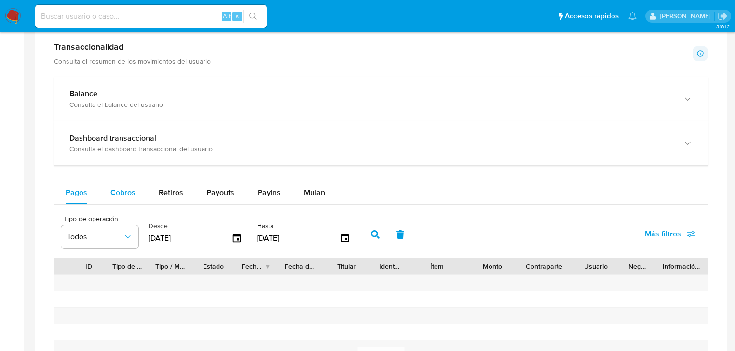
click at [125, 188] on span "Cobros" at bounding box center [122, 192] width 25 height 11
select select "10"
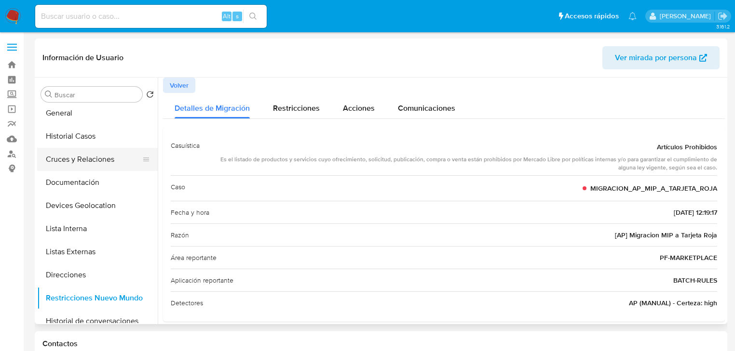
scroll to position [0, 0]
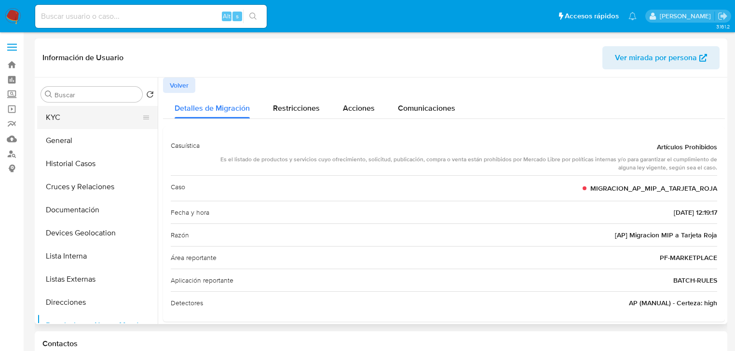
click at [80, 117] on button "KYC" at bounding box center [93, 117] width 113 height 23
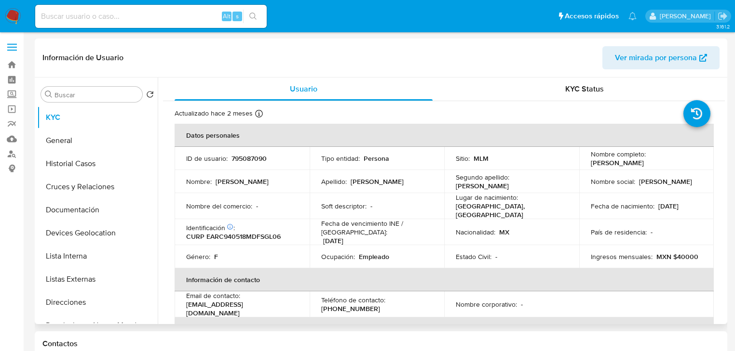
click at [240, 157] on p "795087090" at bounding box center [248, 158] width 35 height 9
copy p "795087090"
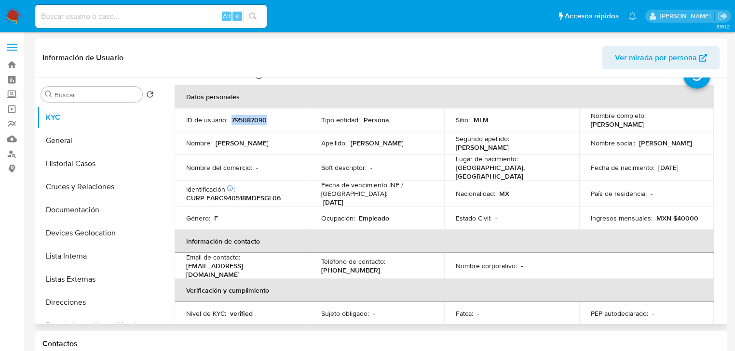
drag, startPoint x: 186, startPoint y: 264, endPoint x: 305, endPoint y: 268, distance: 118.7
click at [305, 268] on td "Email de contacto : [EMAIL_ADDRESS][DOMAIN_NAME]" at bounding box center [241, 266] width 135 height 26
copy p "[EMAIL_ADDRESS][DOMAIN_NAME]"
click at [87, 293] on button "Direcciones" at bounding box center [97, 302] width 121 height 23
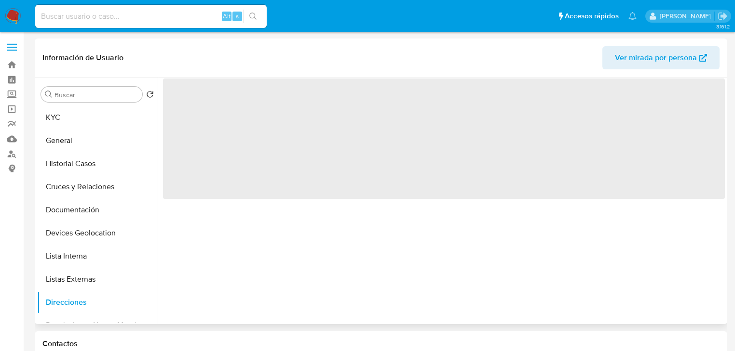
scroll to position [0, 0]
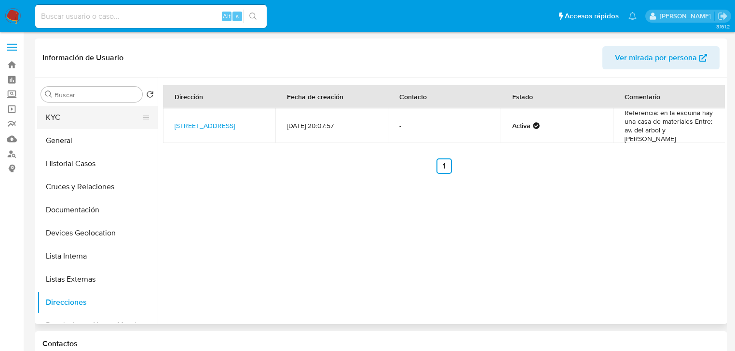
click at [94, 116] on button "KYC" at bounding box center [93, 117] width 113 height 23
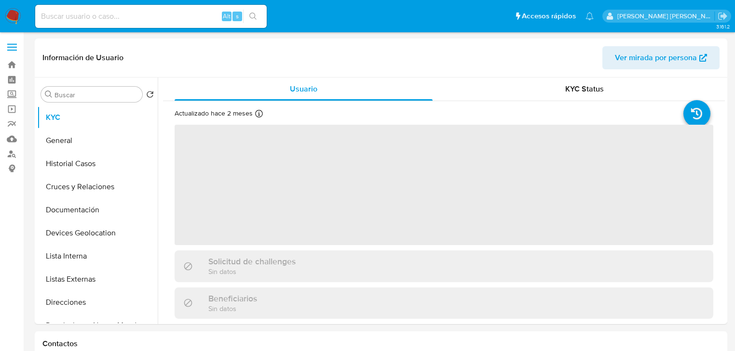
select select "10"
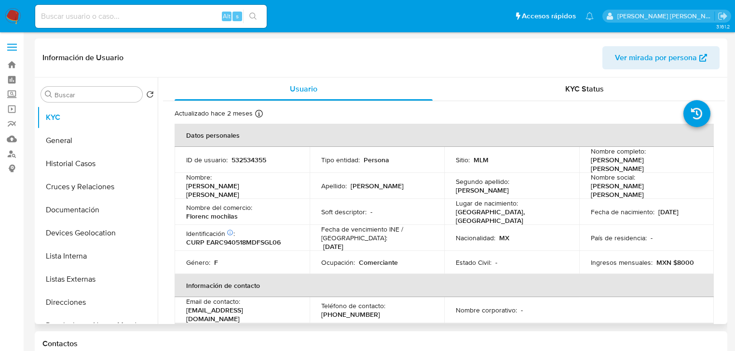
scroll to position [154, 0]
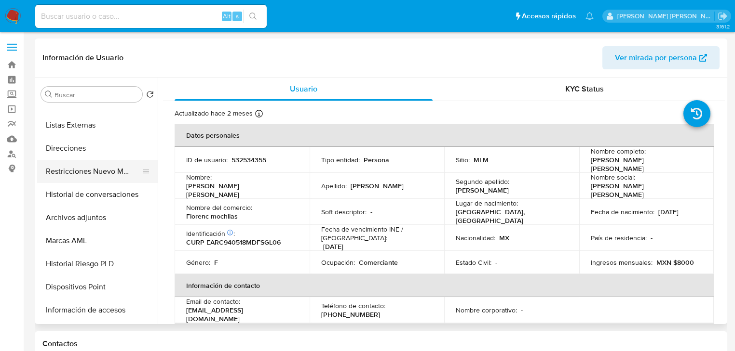
click at [110, 176] on button "Restricciones Nuevo Mundo" at bounding box center [93, 171] width 113 height 23
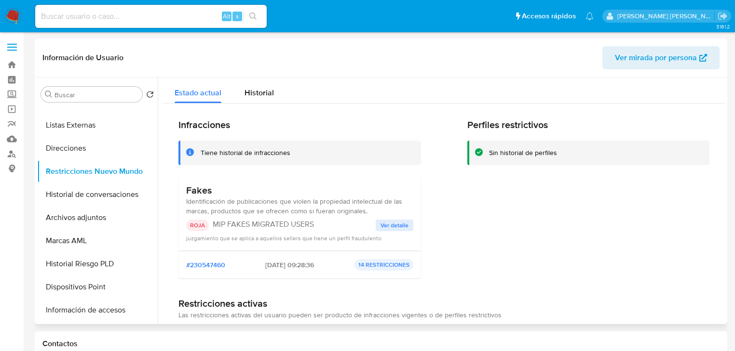
click at [387, 225] on span "Ver detalle" at bounding box center [394, 226] width 28 height 10
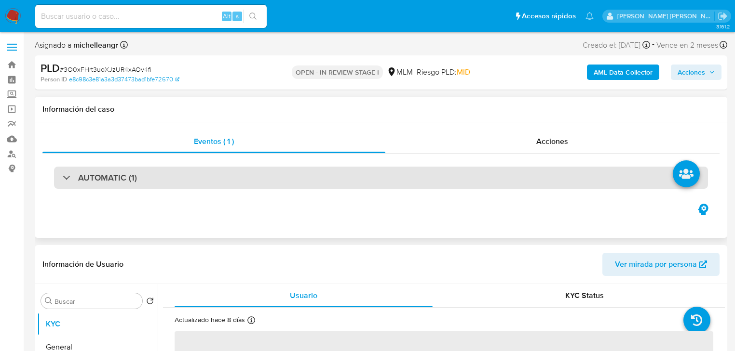
select select "10"
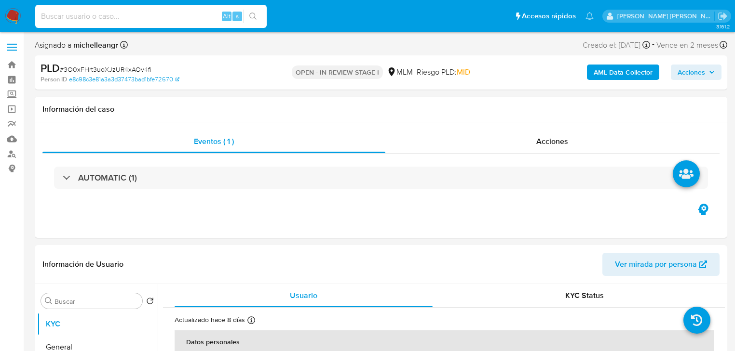
click at [114, 10] on input at bounding box center [150, 16] width 231 height 13
paste input "501626167"
type input "501626167"
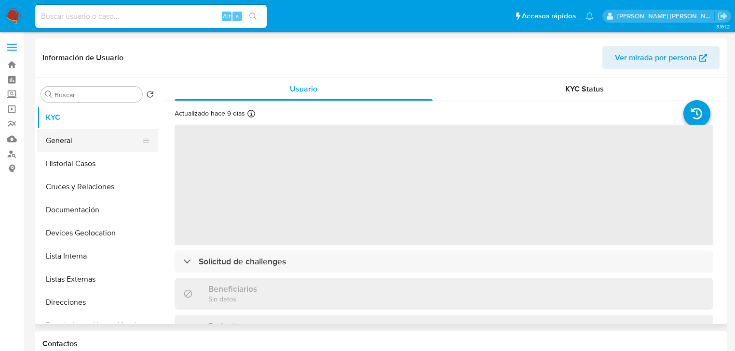
select select "10"
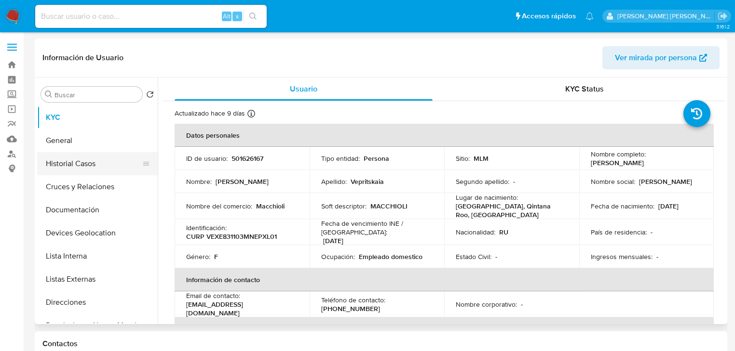
click at [62, 155] on button "Historial Casos" at bounding box center [93, 163] width 113 height 23
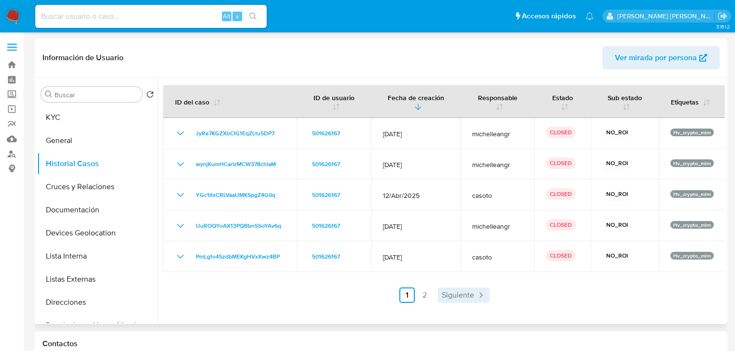
click at [476, 293] on icon "Paginación" at bounding box center [481, 296] width 10 height 10
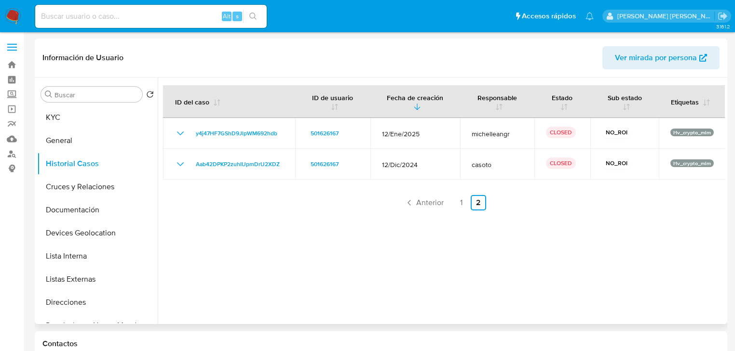
click at [415, 194] on div "ID del caso ID de usuario Fecha de creación Responsable Estado Sub estado Etiqu…" at bounding box center [444, 147] width 562 height 125
click at [416, 199] on span "Anterior" at bounding box center [429, 203] width 27 height 8
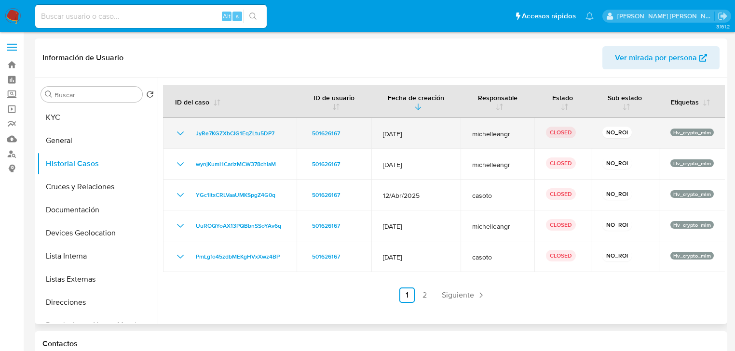
click at [179, 134] on icon "Mostrar/Ocultar" at bounding box center [180, 134] width 12 height 12
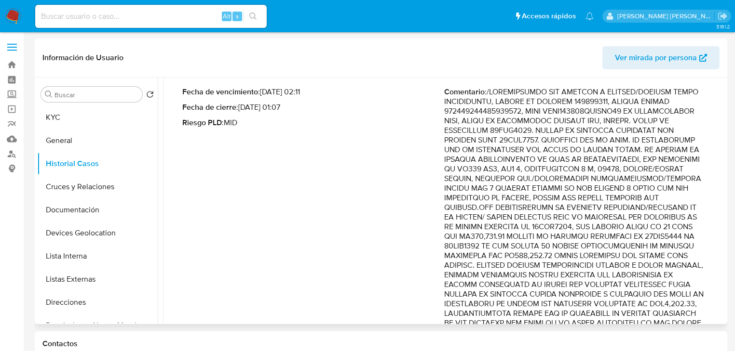
scroll to position [116, 0]
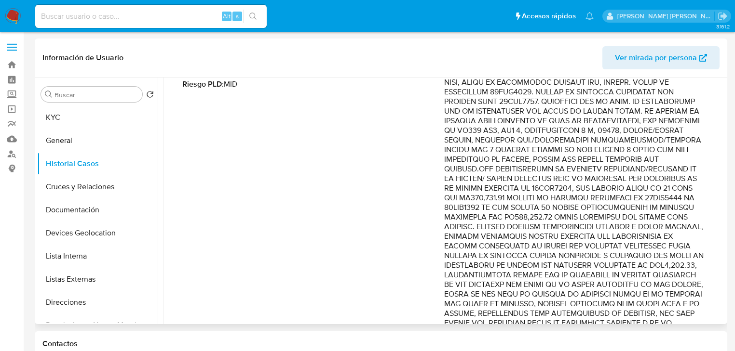
drag, startPoint x: 603, startPoint y: 147, endPoint x: 659, endPoint y: 201, distance: 77.4
click at [659, 201] on p "Comentario :" at bounding box center [575, 203] width 262 height 308
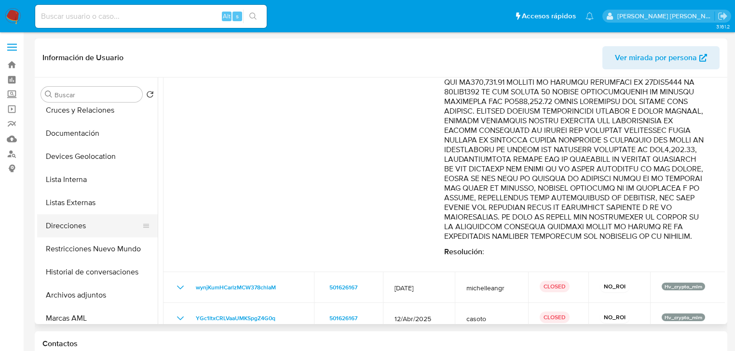
scroll to position [77, 0]
click at [93, 152] on button "Devices Geolocation" at bounding box center [93, 156] width 113 height 23
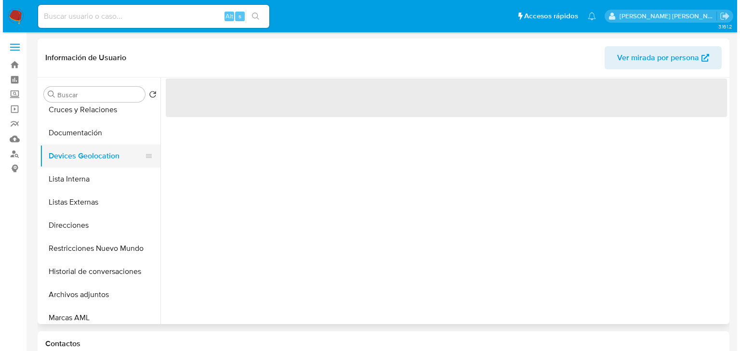
scroll to position [0, 0]
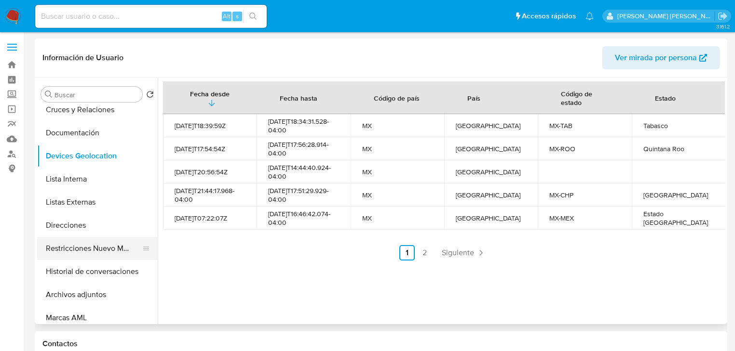
click at [100, 243] on button "Restricciones Nuevo Mundo" at bounding box center [93, 248] width 113 height 23
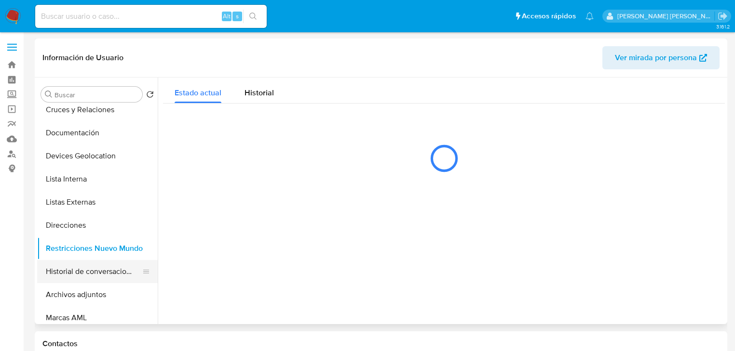
click at [100, 272] on button "Historial de conversaciones" at bounding box center [93, 271] width 113 height 23
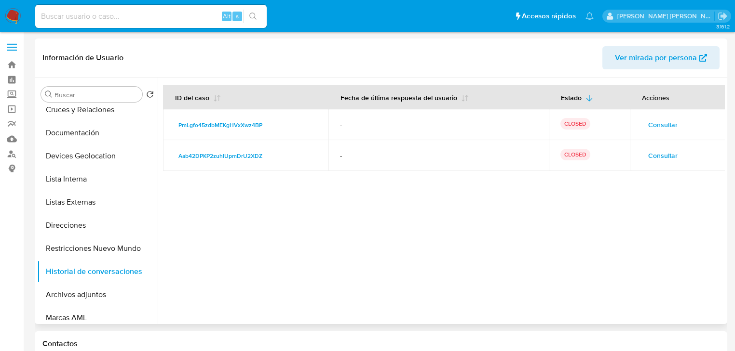
click at [652, 154] on span "Consultar" at bounding box center [662, 155] width 29 height 13
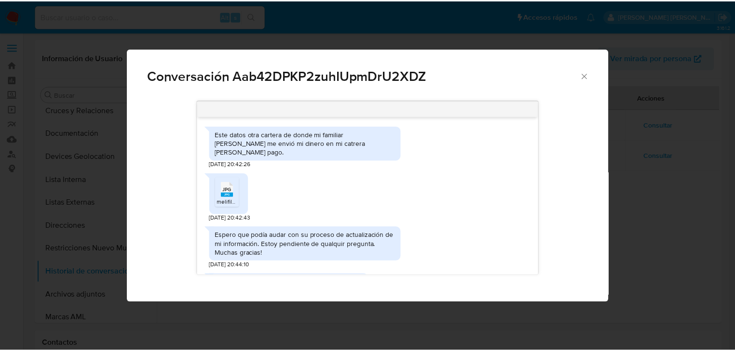
scroll to position [478, 0]
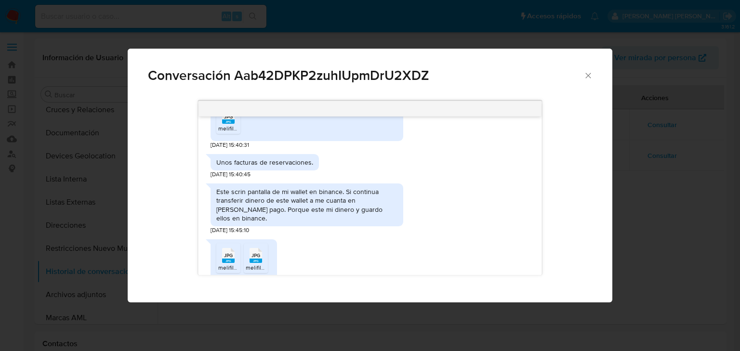
click at [589, 75] on icon "Cerrar" at bounding box center [588, 75] width 5 height 5
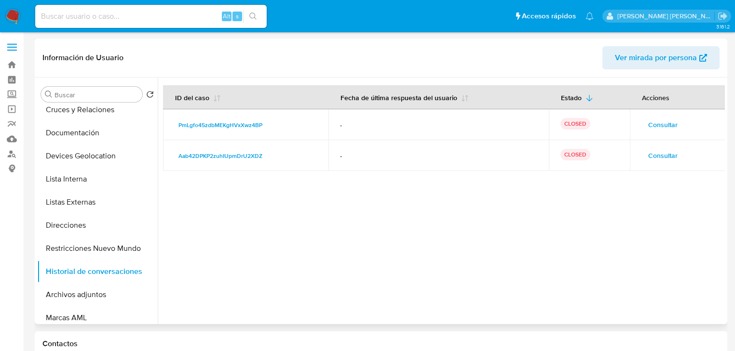
click at [655, 128] on span "Consultar" at bounding box center [662, 124] width 29 height 13
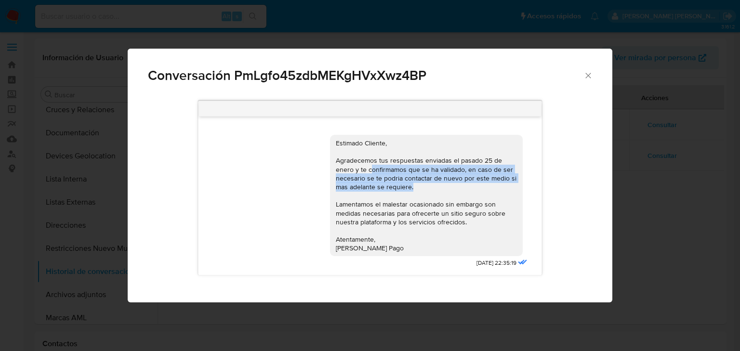
drag, startPoint x: 372, startPoint y: 169, endPoint x: 505, endPoint y: 191, distance: 134.9
click at [505, 191] on div "Estimado Cliente, Agradecemos tus respuestas enviadas el pasado 25 de enero y t…" at bounding box center [426, 196] width 181 height 114
click at [589, 75] on icon "Cerrar" at bounding box center [588, 75] width 5 height 5
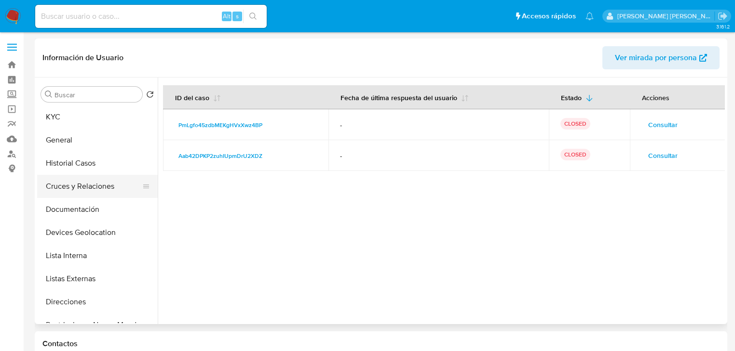
scroll to position [0, 0]
click at [71, 163] on button "Historial Casos" at bounding box center [93, 163] width 113 height 23
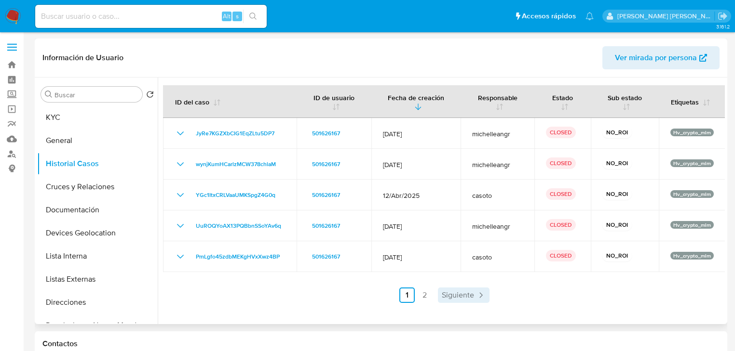
click at [467, 302] on link "Siguiente" at bounding box center [464, 295] width 52 height 15
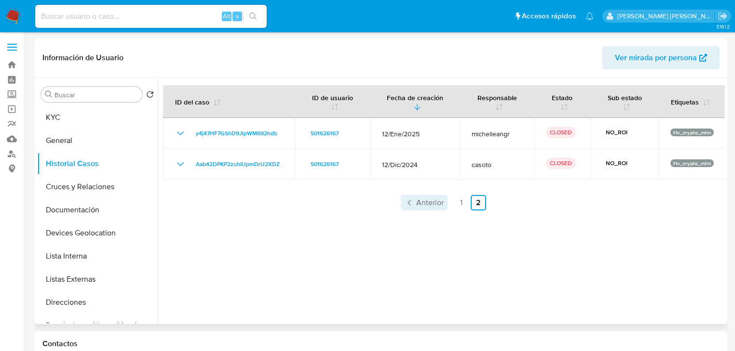
click at [421, 207] on span "Anterior" at bounding box center [429, 203] width 27 height 8
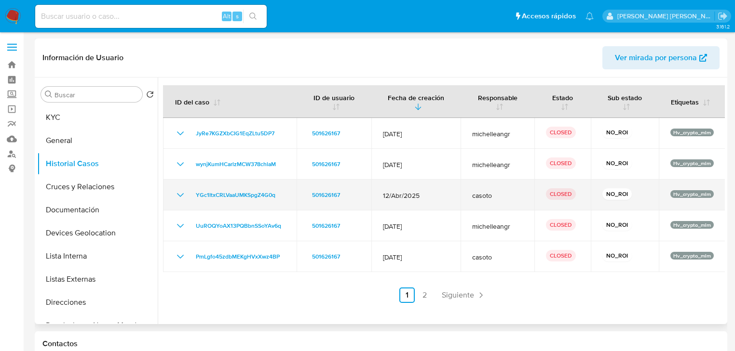
click at [177, 195] on icon "Mostrar/Ocultar" at bounding box center [180, 195] width 12 height 12
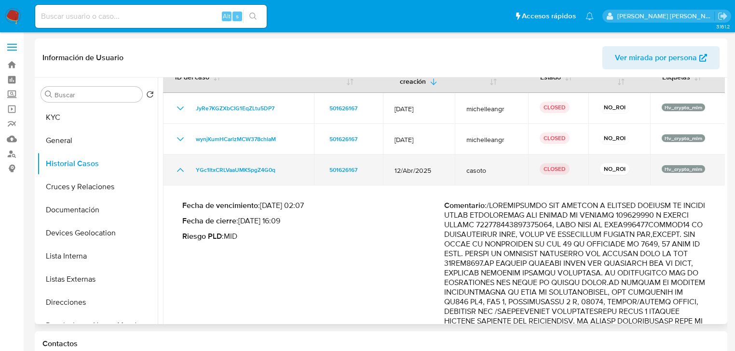
scroll to position [39, 0]
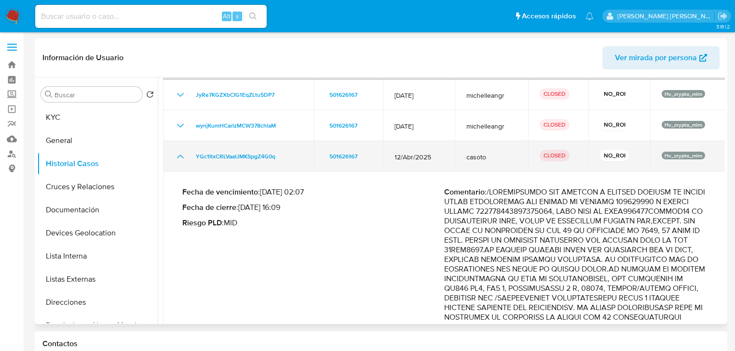
click at [176, 154] on icon "Mostrar/Ocultar" at bounding box center [180, 157] width 12 height 12
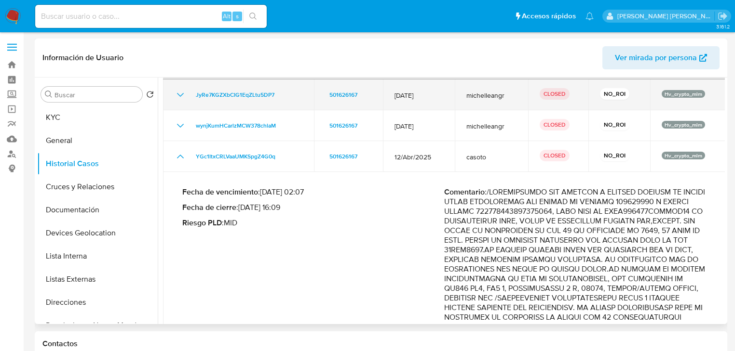
scroll to position [0, 0]
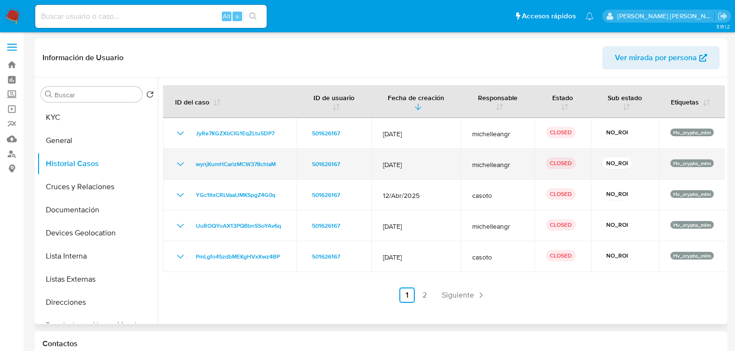
click at [175, 164] on icon "Mostrar/Ocultar" at bounding box center [180, 165] width 12 height 12
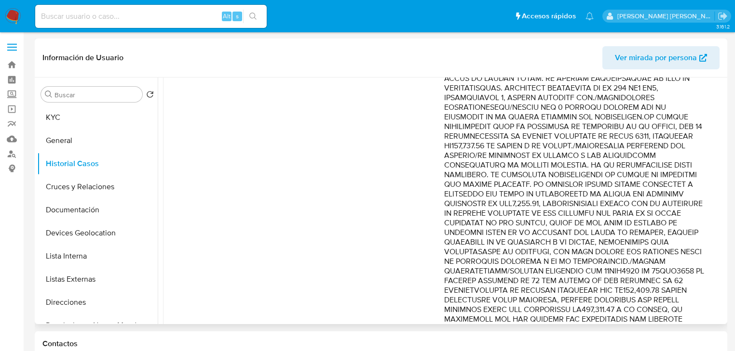
scroll to position [193, 0]
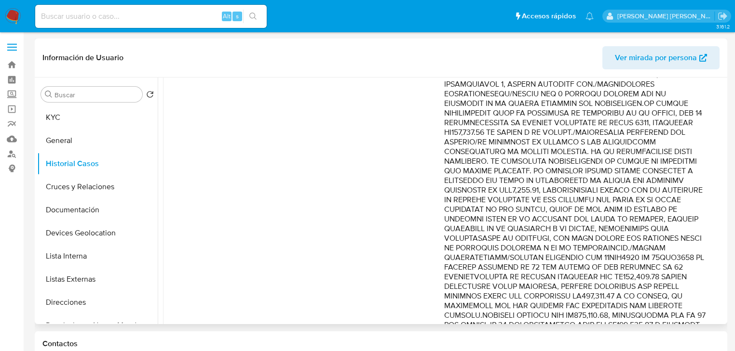
drag, startPoint x: 647, startPoint y: 240, endPoint x: 694, endPoint y: 239, distance: 46.8
click at [694, 239] on p "Comentario :" at bounding box center [575, 305] width 262 height 607
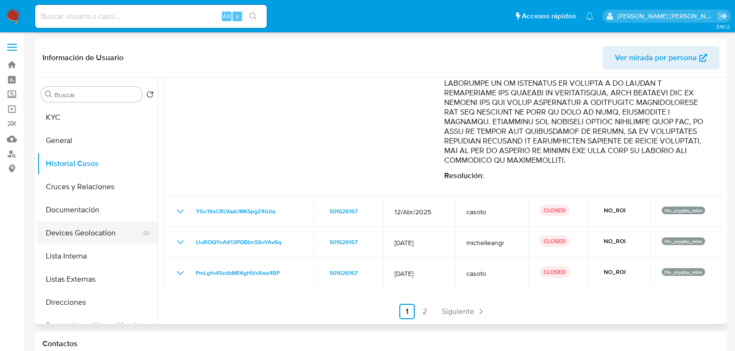
scroll to position [77, 0]
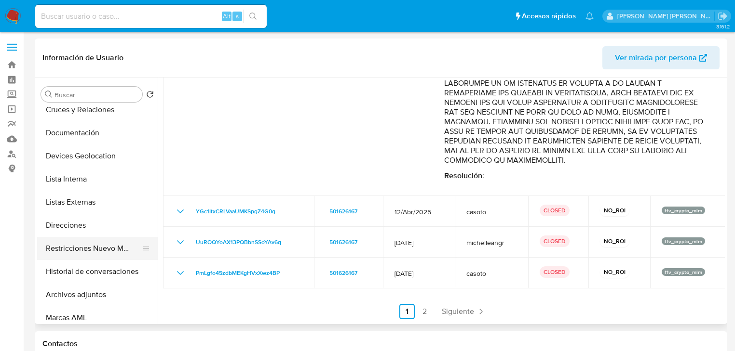
click at [94, 253] on button "Restricciones Nuevo Mundo" at bounding box center [93, 248] width 113 height 23
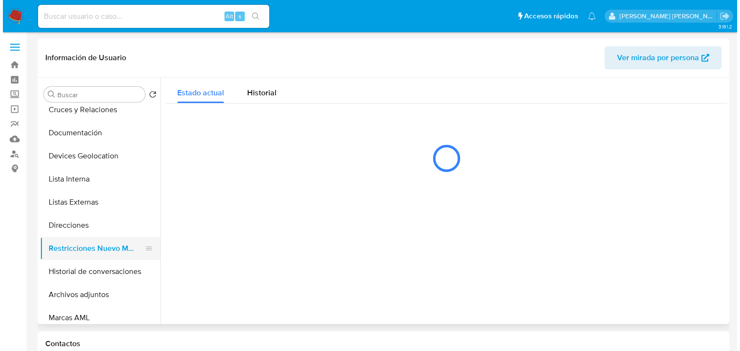
scroll to position [0, 0]
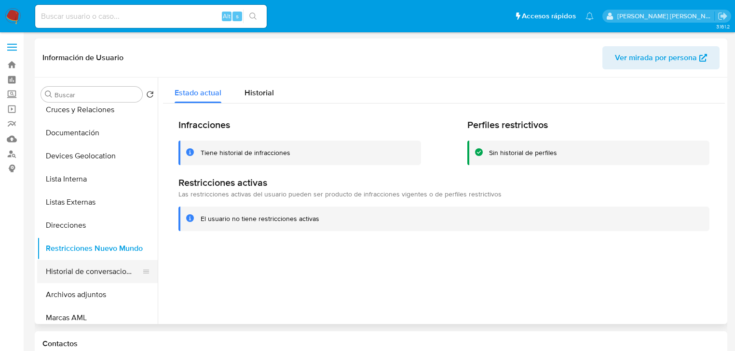
click at [98, 268] on button "Historial de conversaciones" at bounding box center [93, 271] width 113 height 23
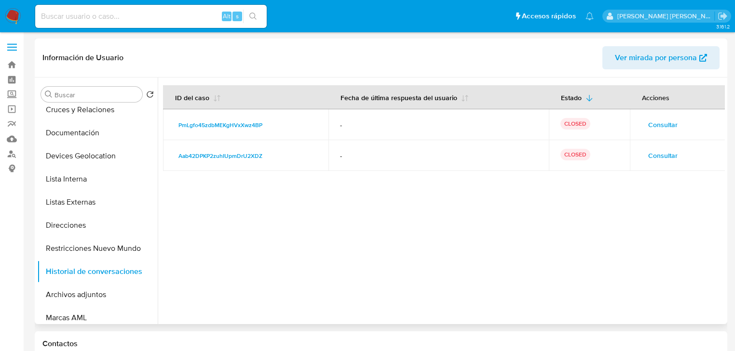
click at [650, 158] on span "Consultar" at bounding box center [662, 155] width 29 height 13
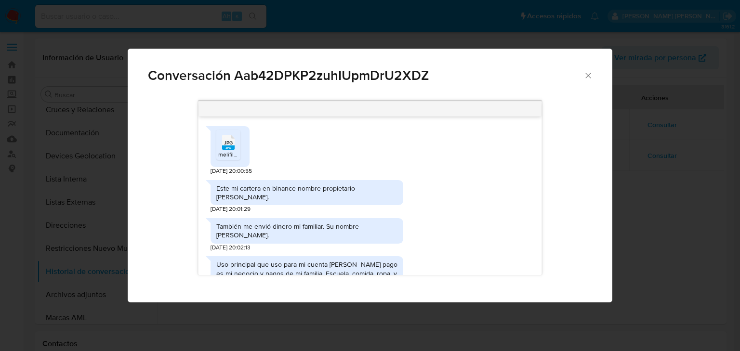
click at [228, 151] on span "melifile5457019484474250775.jpg" at bounding box center [262, 154] width 89 height 8
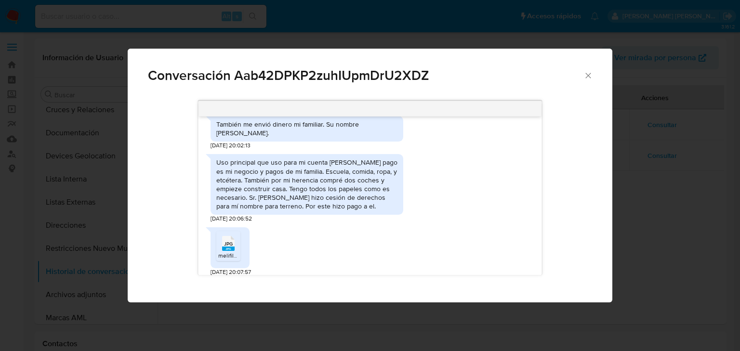
scroll to position [116, 0]
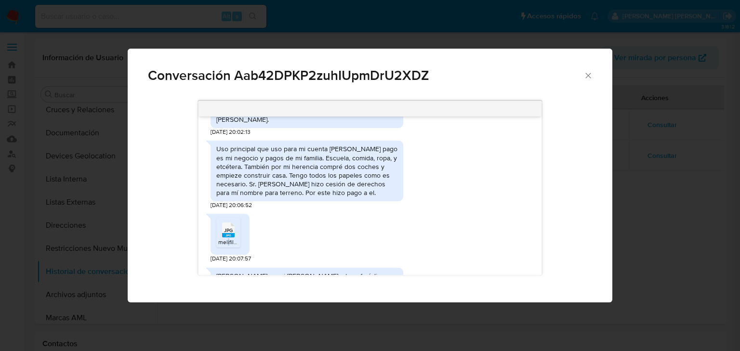
click at [228, 239] on span "melifile5737376607242176022.jpg" at bounding box center [262, 242] width 89 height 8
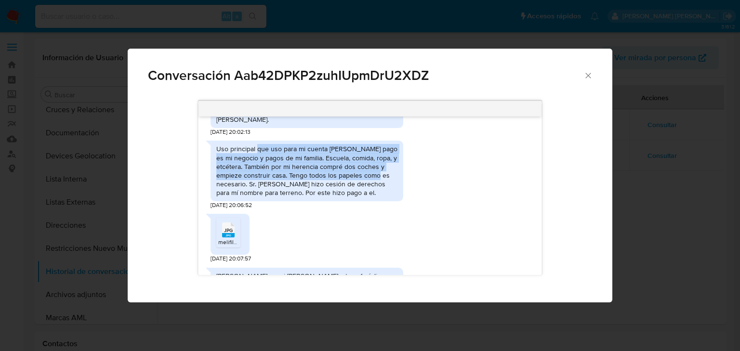
drag, startPoint x: 257, startPoint y: 147, endPoint x: 388, endPoint y: 174, distance: 133.4
click at [388, 174] on div "Uso principal que uso para mi cuenta de mercado pago es mi negocio y pagos de m…" at bounding box center [306, 171] width 181 height 53
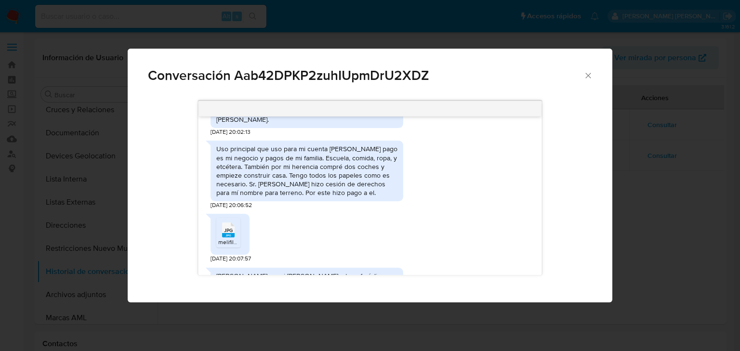
click at [226, 233] on span "JPG" at bounding box center [228, 231] width 9 height 6
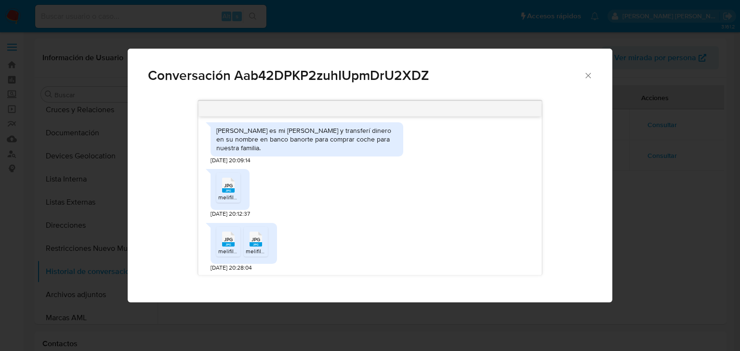
scroll to position [270, 0]
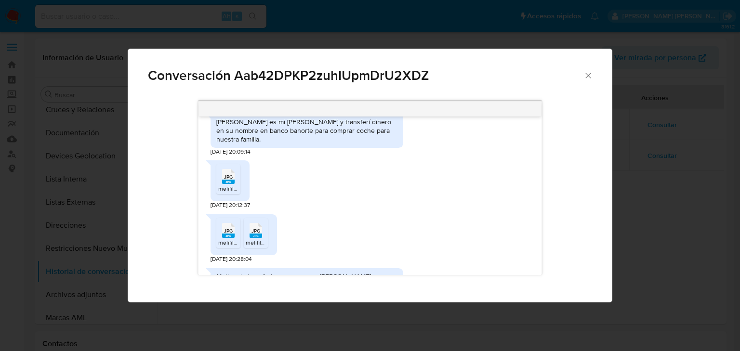
click at [228, 228] on span "JPG" at bounding box center [228, 231] width 9 height 6
click at [258, 228] on span "JPG" at bounding box center [256, 231] width 9 height 6
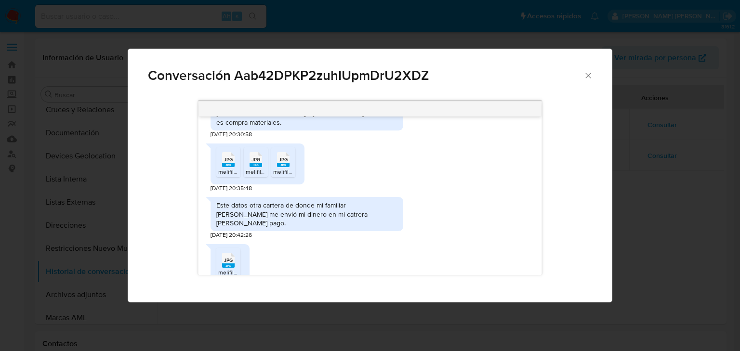
scroll to position [463, 0]
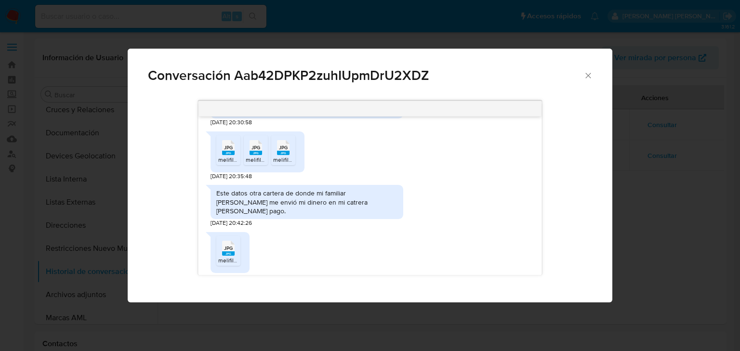
click at [229, 245] on span "JPG" at bounding box center [228, 248] width 9 height 6
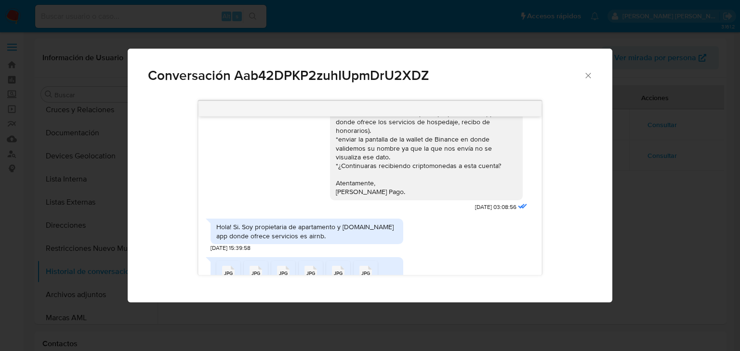
scroll to position [848, 0]
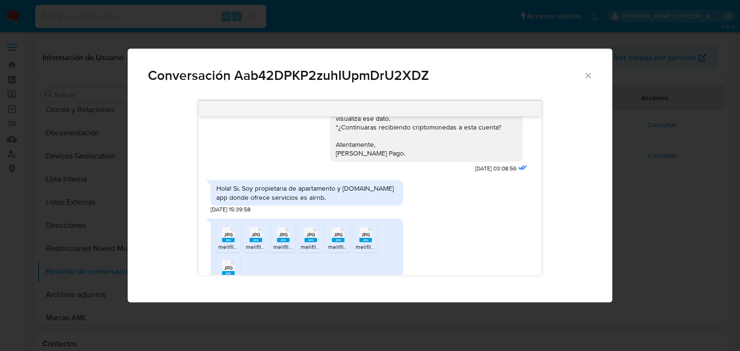
click at [224, 238] on rect "Comunicación" at bounding box center [228, 240] width 13 height 4
click at [255, 238] on rect "Comunicación" at bounding box center [256, 240] width 13 height 4
click at [362, 232] on span "JPG" at bounding box center [366, 235] width 9 height 6
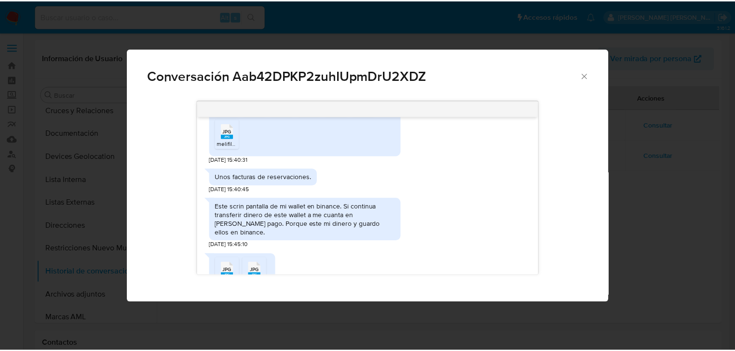
scroll to position [991, 0]
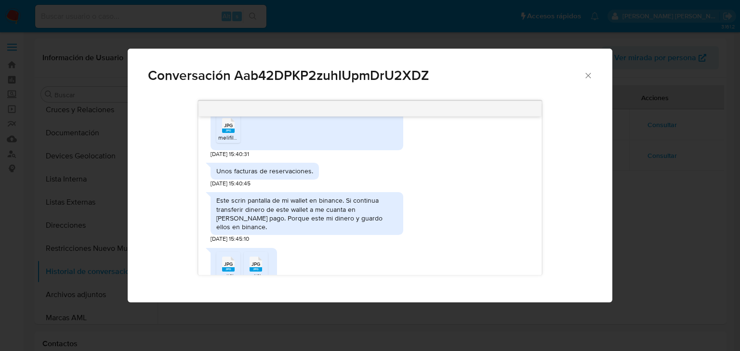
click at [228, 256] on icon "JPG" at bounding box center [228, 264] width 13 height 17
click at [253, 256] on icon "JPG" at bounding box center [256, 264] width 13 height 17
click at [584, 72] on icon "Cerrar" at bounding box center [589, 76] width 10 height 10
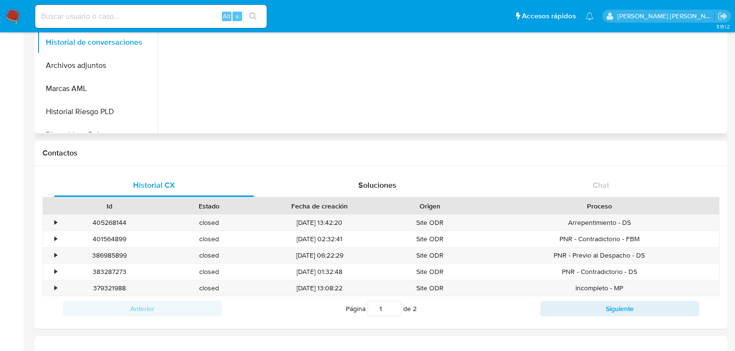
scroll to position [193, 0]
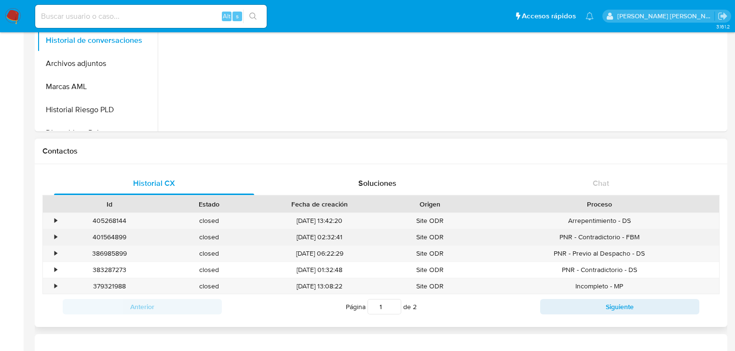
click at [60, 238] on div "401564899" at bounding box center [110, 237] width 100 height 16
click at [51, 237] on div "•" at bounding box center [51, 237] width 17 height 16
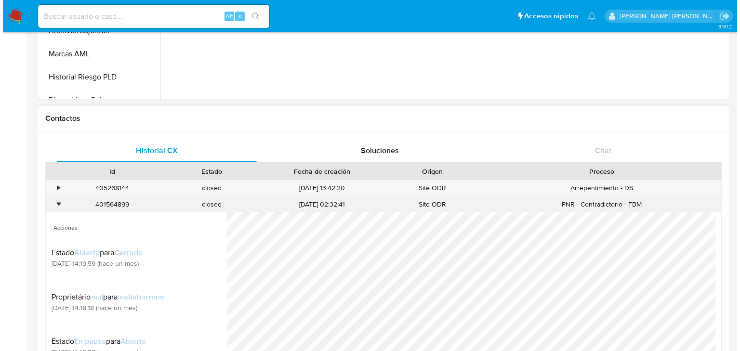
scroll to position [270, 0]
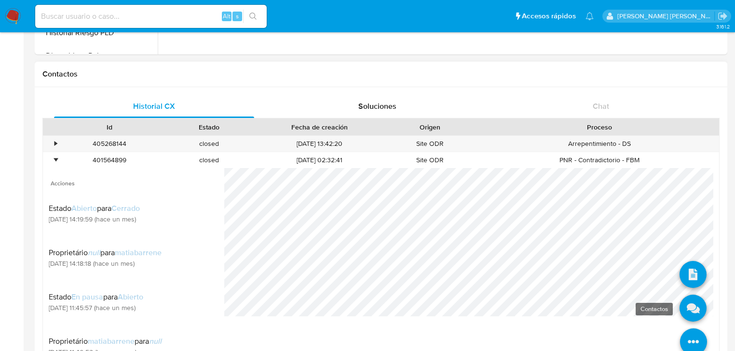
click at [679, 309] on icon at bounding box center [692, 308] width 27 height 27
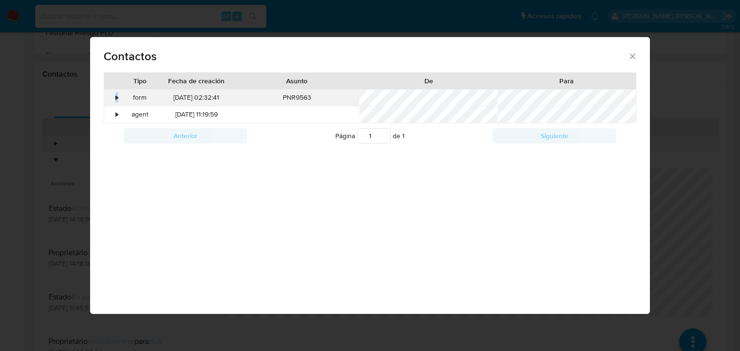
click at [116, 97] on div "•" at bounding box center [112, 98] width 17 height 16
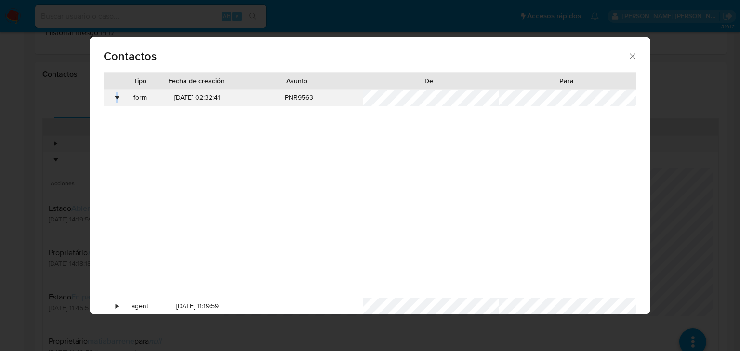
click at [116, 97] on div "•" at bounding box center [117, 98] width 2 height 10
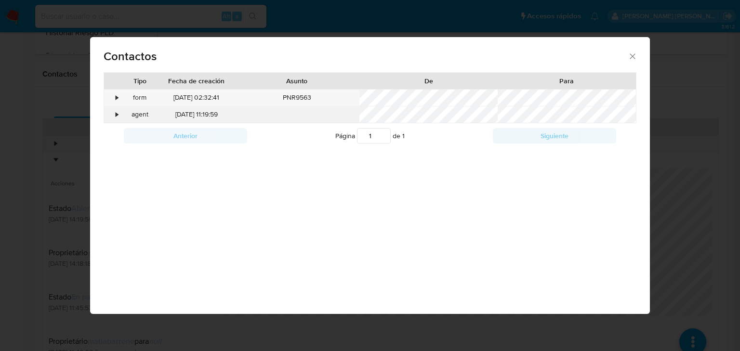
click at [114, 107] on div "•" at bounding box center [112, 115] width 17 height 16
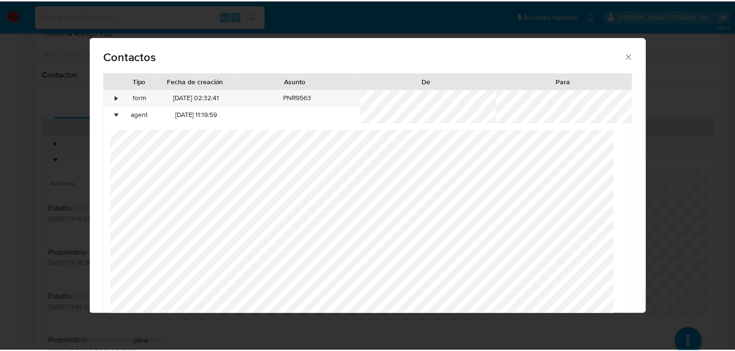
scroll to position [51, 0]
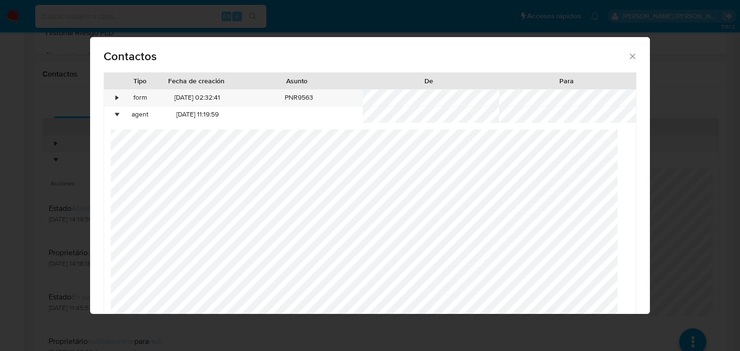
click at [630, 57] on icon "close" at bounding box center [632, 56] width 5 height 5
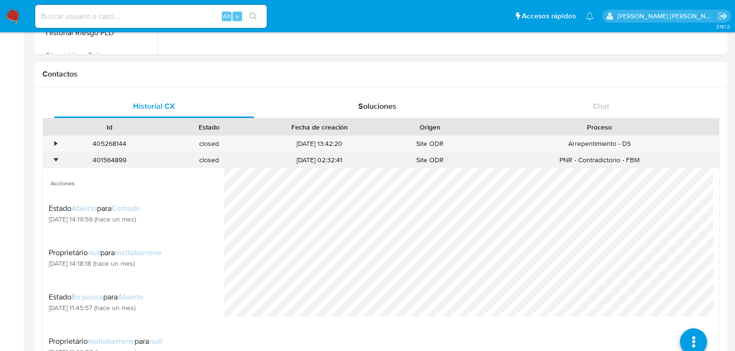
click at [55, 160] on div "•" at bounding box center [55, 160] width 2 height 9
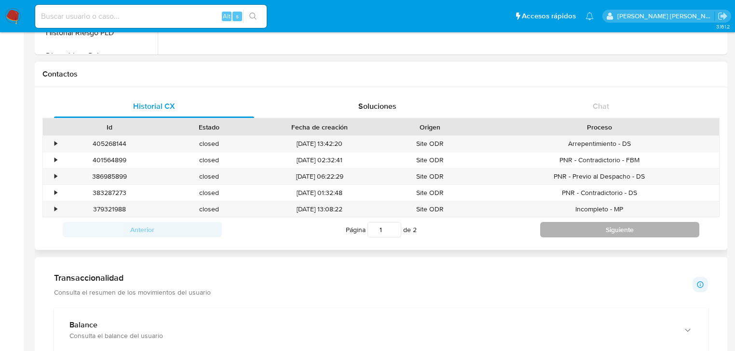
click at [555, 227] on button "Siguiente" at bounding box center [619, 229] width 159 height 15
type input "2"
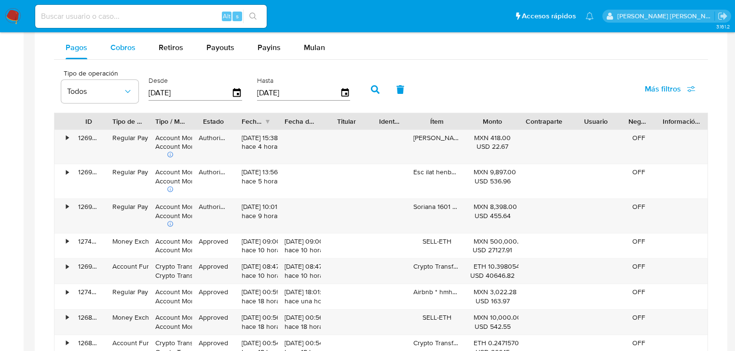
scroll to position [617, 0]
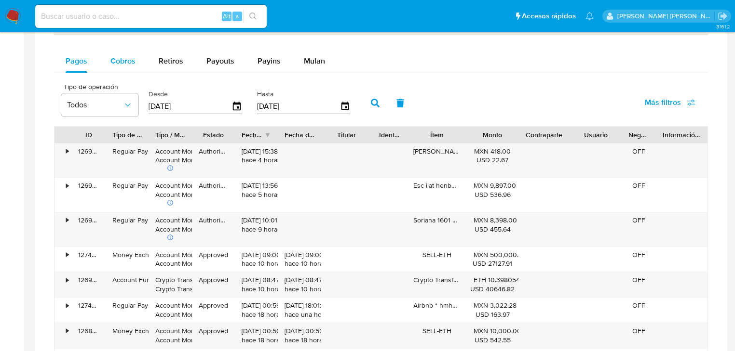
click at [124, 66] on span "Cobros" at bounding box center [122, 60] width 25 height 11
select select "10"
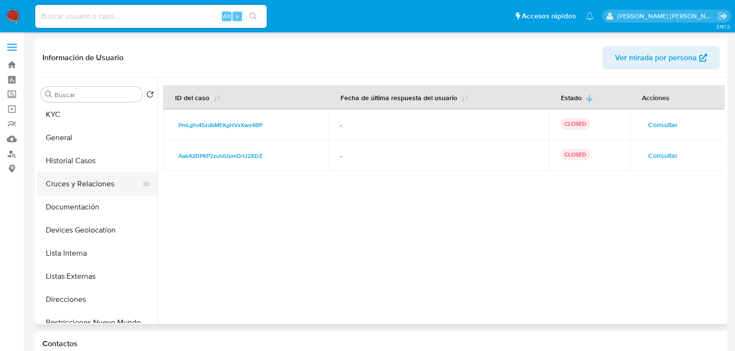
scroll to position [0, 0]
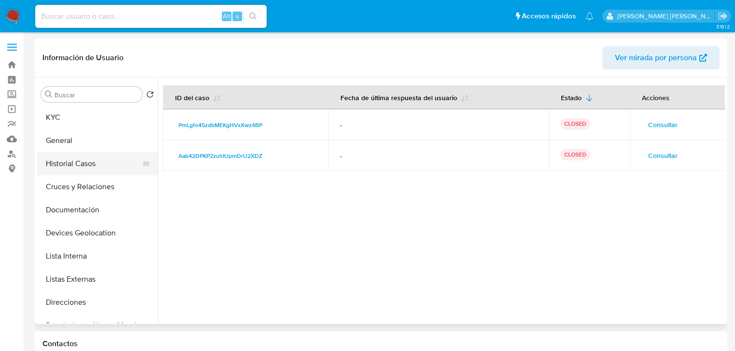
click at [94, 167] on button "Historial Casos" at bounding box center [93, 163] width 113 height 23
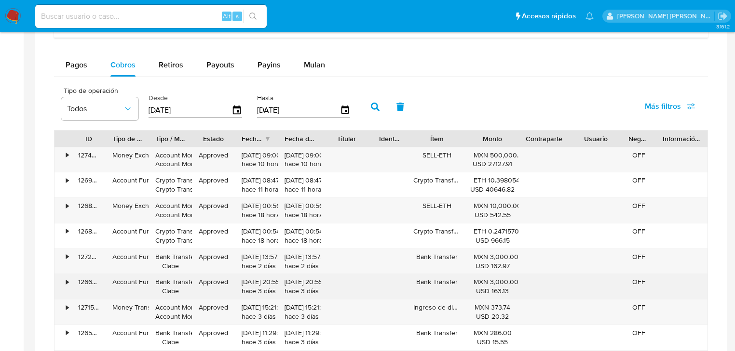
scroll to position [656, 0]
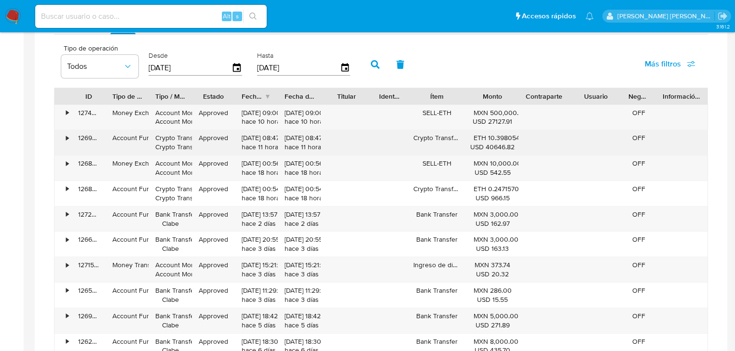
drag, startPoint x: 514, startPoint y: 148, endPoint x: 471, endPoint y: 148, distance: 42.4
click at [473, 148] on div "USD 40646.82" at bounding box center [492, 147] width 38 height 9
click at [67, 135] on div "•" at bounding box center [67, 138] width 2 height 9
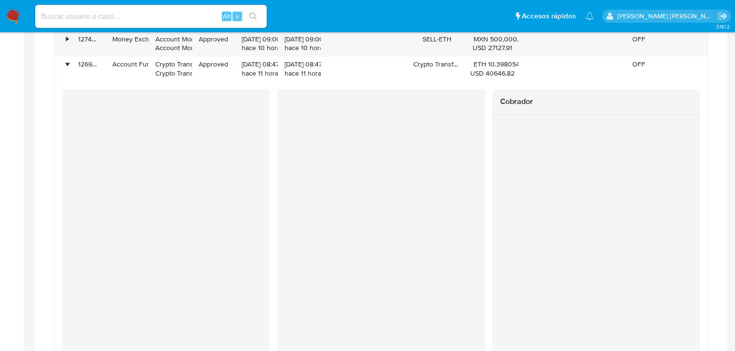
scroll to position [733, 0]
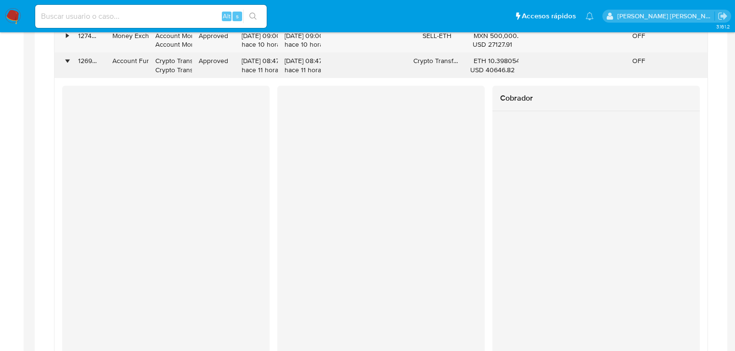
click at [69, 60] on div "•" at bounding box center [62, 65] width 17 height 25
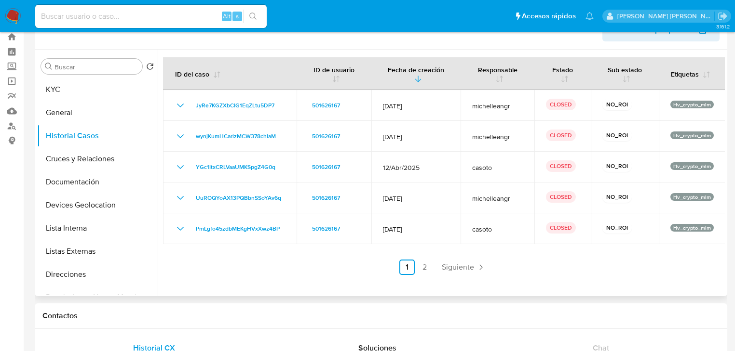
scroll to position [0, 0]
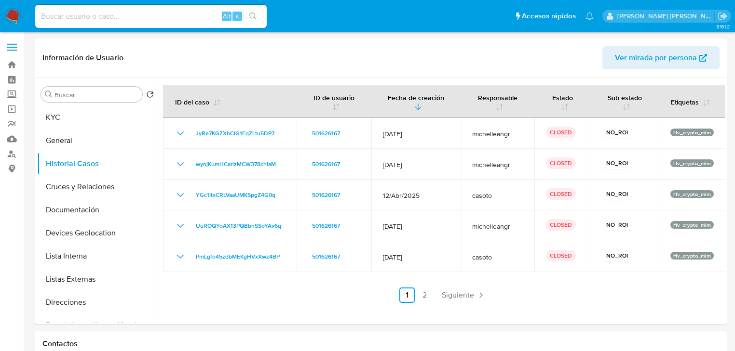
click at [92, 13] on input at bounding box center [150, 16] width 231 height 13
paste input "448731488"
type input "448731488"
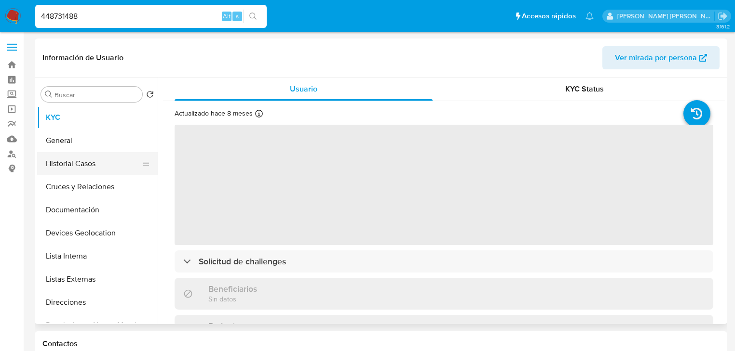
select select "10"
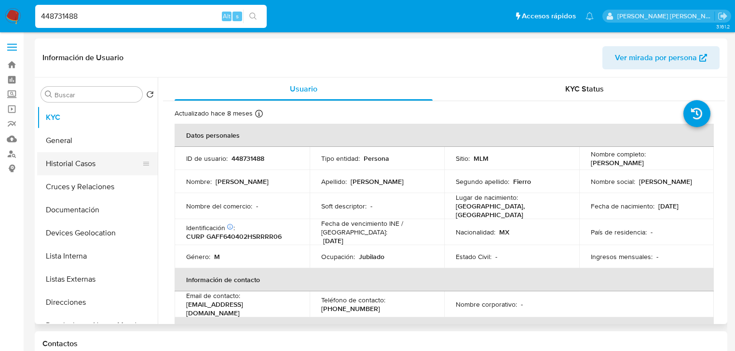
click at [87, 173] on button "Historial Casos" at bounding box center [93, 163] width 113 height 23
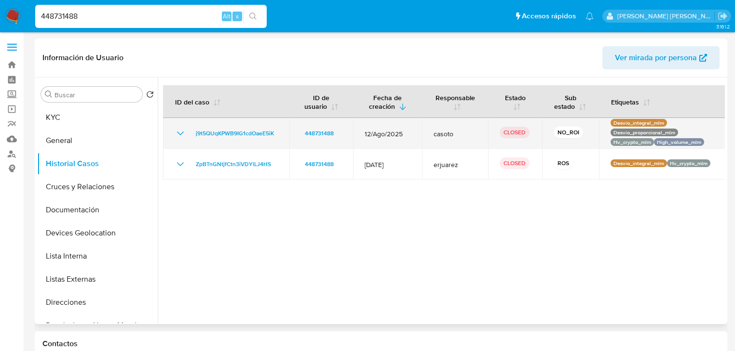
click at [185, 133] on icon "Mostrar/Ocultar" at bounding box center [180, 134] width 12 height 12
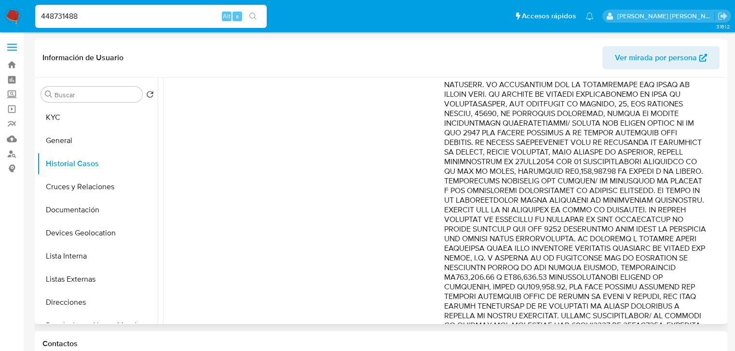
scroll to position [154, 0]
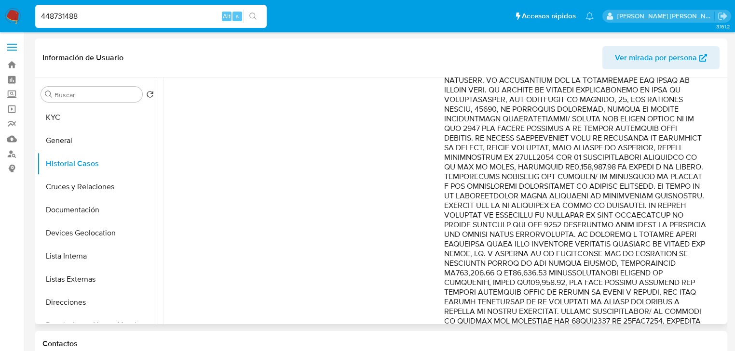
drag, startPoint x: 619, startPoint y: 123, endPoint x: 673, endPoint y: 235, distance: 124.6
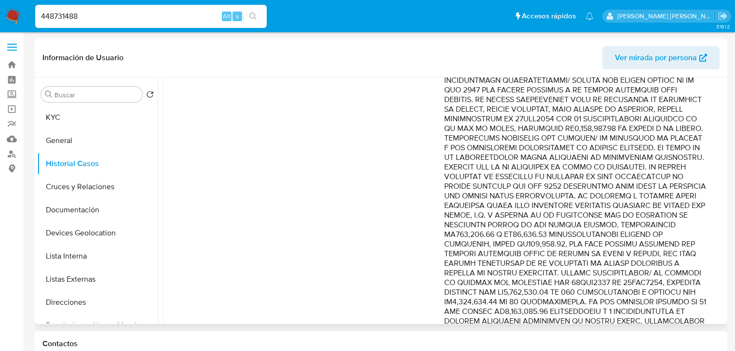
drag, startPoint x: 666, startPoint y: 208, endPoint x: 674, endPoint y: 226, distance: 19.6
click at [674, 226] on p "Comentario :" at bounding box center [575, 350] width 262 height 742
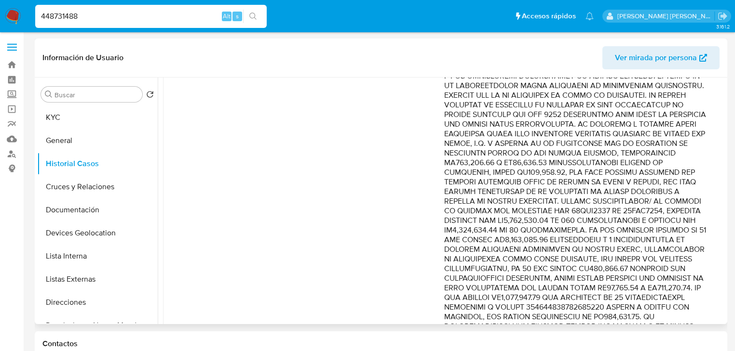
scroll to position [270, 0]
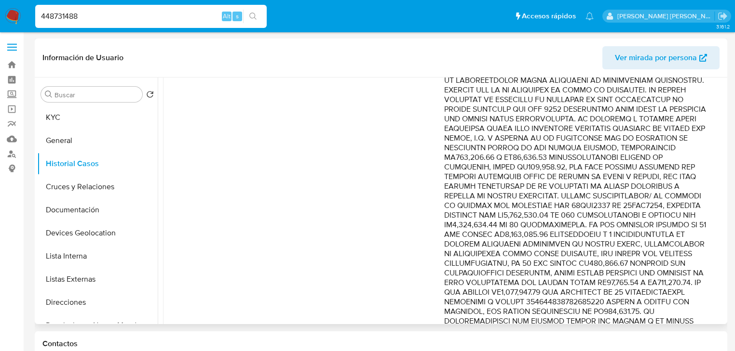
drag, startPoint x: 564, startPoint y: 166, endPoint x: 667, endPoint y: 190, distance: 105.6
click at [667, 190] on p "Comentario :" at bounding box center [575, 273] width 262 height 742
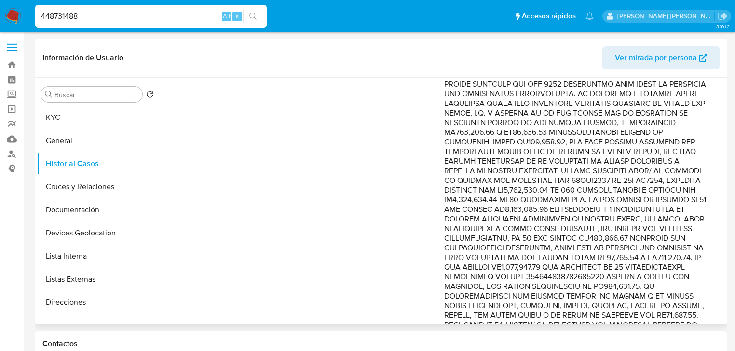
scroll to position [308, 0]
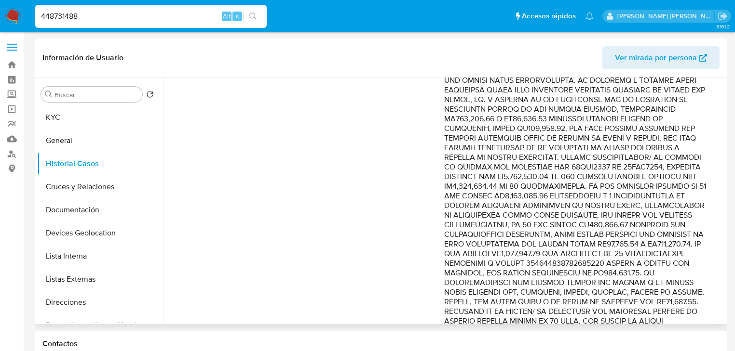
drag, startPoint x: 645, startPoint y: 188, endPoint x: 679, endPoint y: 214, distance: 42.3
click at [679, 214] on p "Comentario :" at bounding box center [575, 235] width 262 height 742
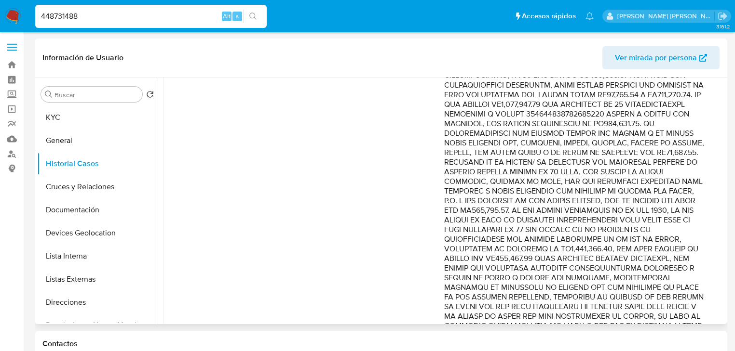
scroll to position [463, 0]
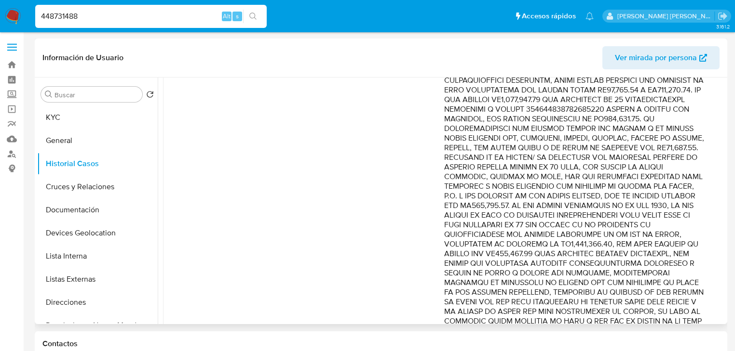
drag, startPoint x: 676, startPoint y: 199, endPoint x: 689, endPoint y: 233, distance: 36.6
click at [689, 233] on p "Comentario :" at bounding box center [575, 80] width 262 height 742
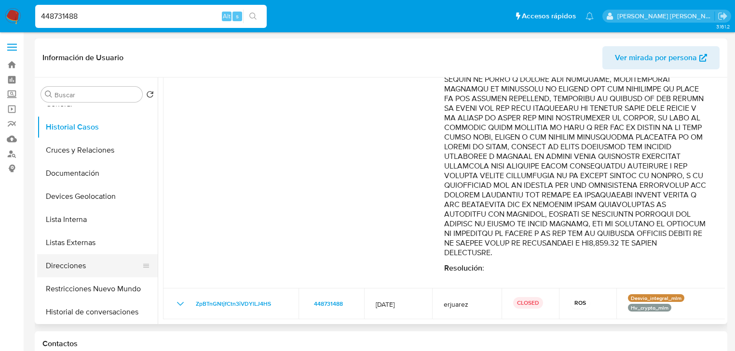
scroll to position [77, 0]
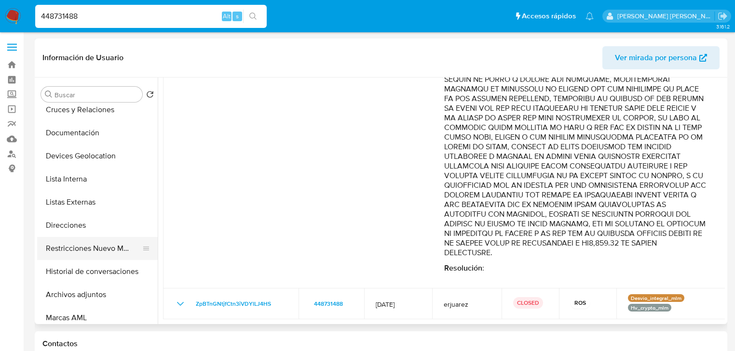
click at [101, 250] on button "Restricciones Nuevo Mundo" at bounding box center [93, 248] width 113 height 23
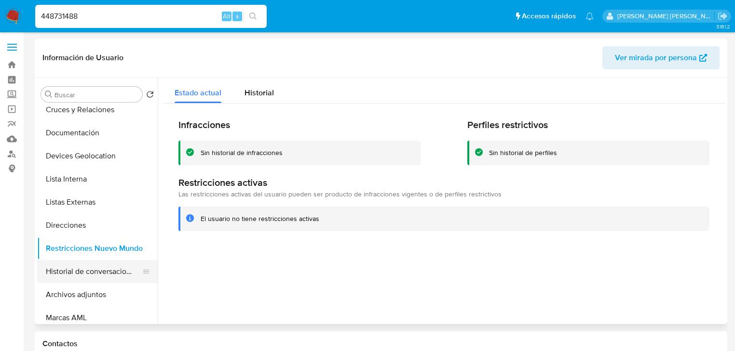
click at [90, 263] on button "Historial de conversaciones" at bounding box center [93, 271] width 113 height 23
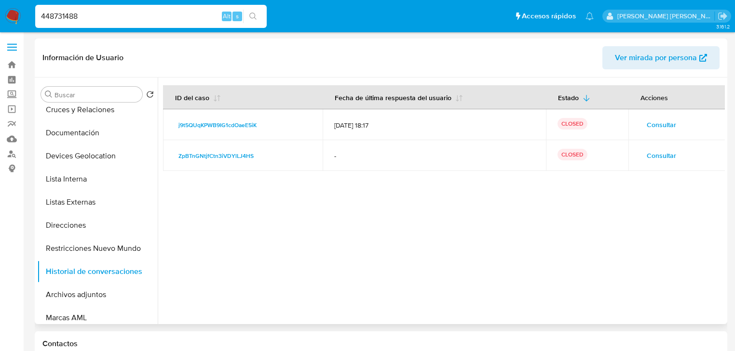
click at [654, 127] on span "Consultar" at bounding box center [660, 124] width 29 height 13
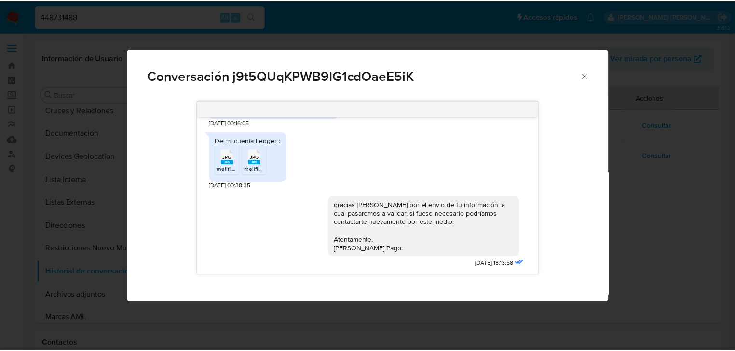
scroll to position [771, 0]
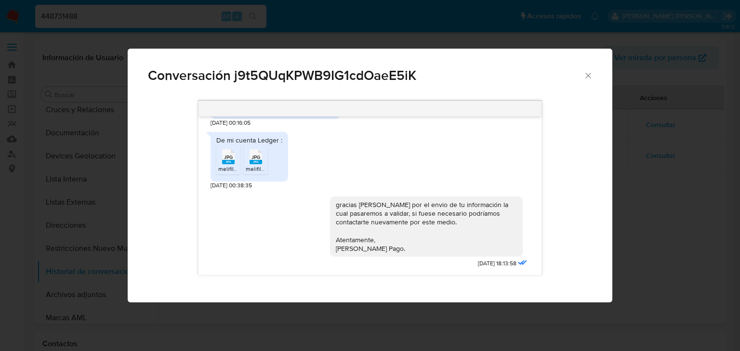
click at [223, 168] on span "melifile6248762857675705419.jpg" at bounding box center [262, 169] width 89 height 8
click at [586, 77] on icon "Cerrar" at bounding box center [589, 76] width 10 height 10
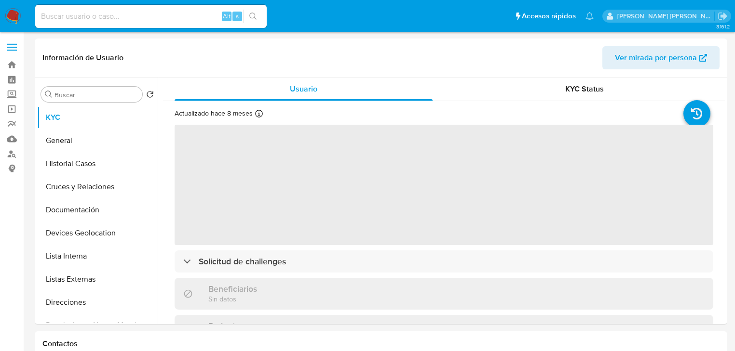
select select "10"
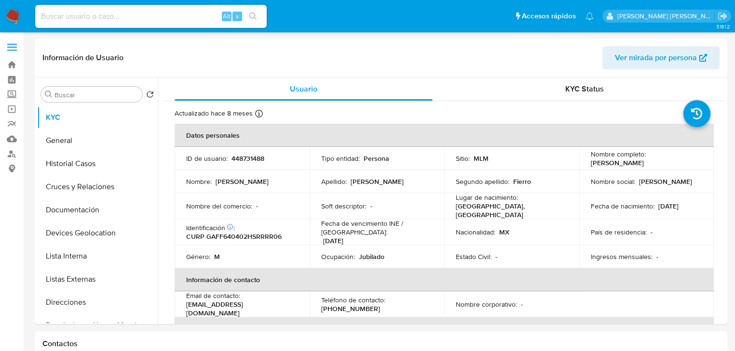
click at [95, 26] on div "Alt s" at bounding box center [150, 16] width 231 height 23
click at [95, 21] on input at bounding box center [150, 16] width 231 height 13
paste input "3O0xFHrt3uoXJzUR4xAOv4fi"
type input "3O0xFHrt3uoXJzUR4xAOv4fi"
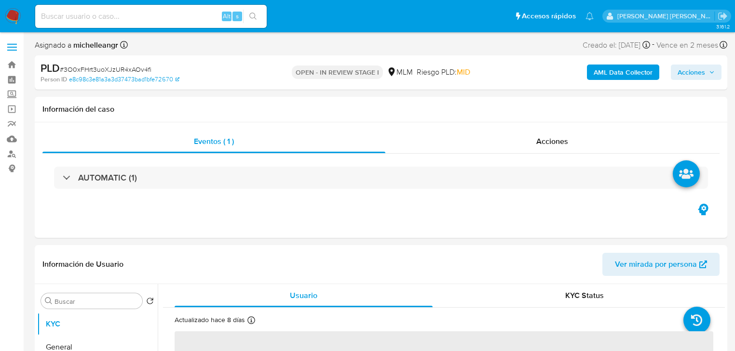
select select "10"
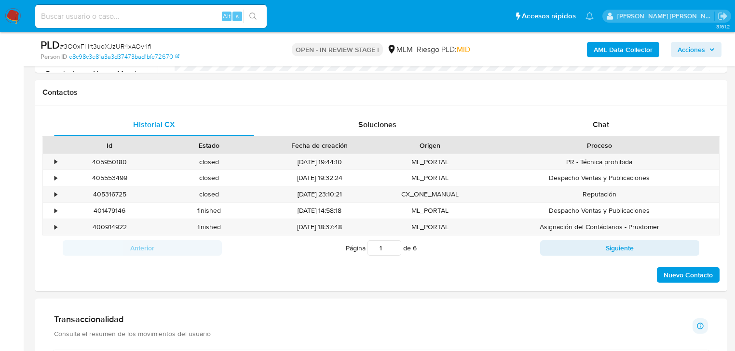
scroll to position [656, 0]
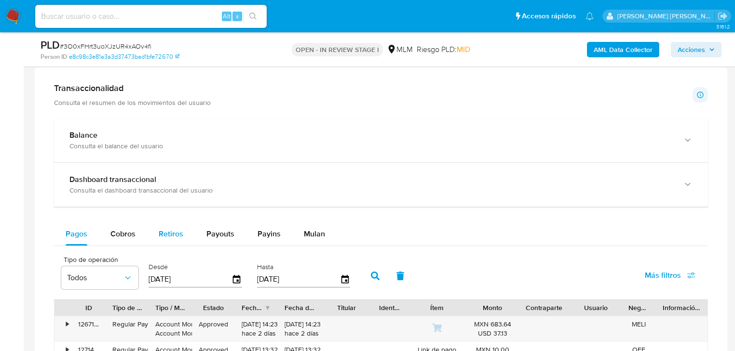
click at [132, 230] on span "Cobros" at bounding box center [122, 233] width 25 height 11
select select "10"
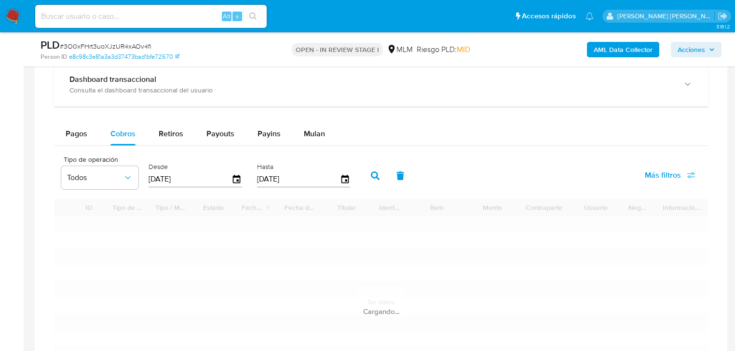
scroll to position [810, 0]
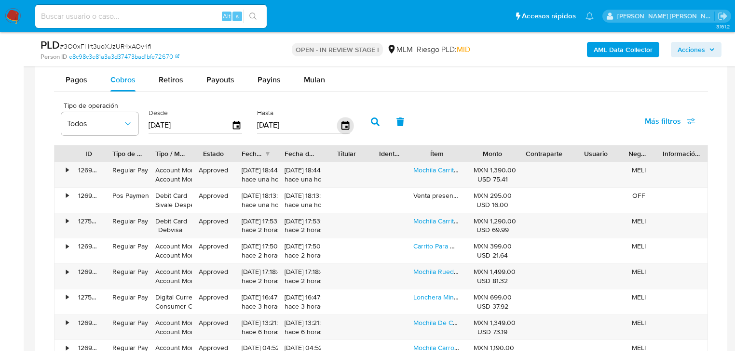
click at [344, 125] on icon "button" at bounding box center [345, 125] width 8 height 9
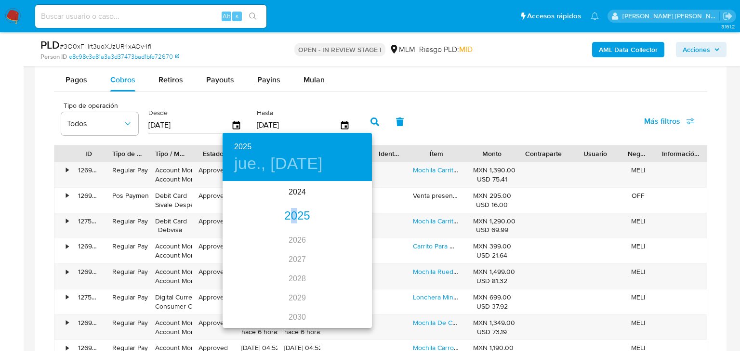
click at [291, 211] on div "2025" at bounding box center [297, 216] width 149 height 19
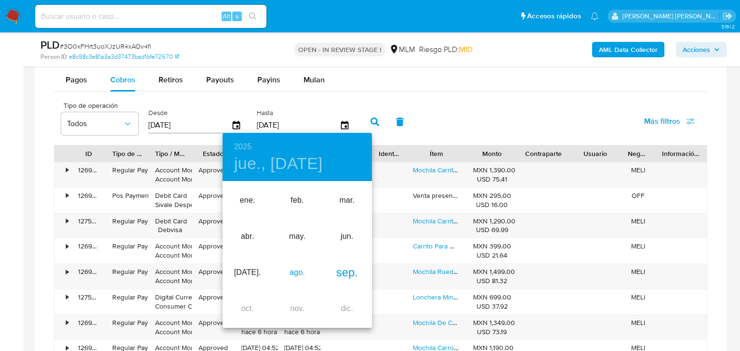
click at [288, 270] on div "ago." at bounding box center [297, 273] width 50 height 36
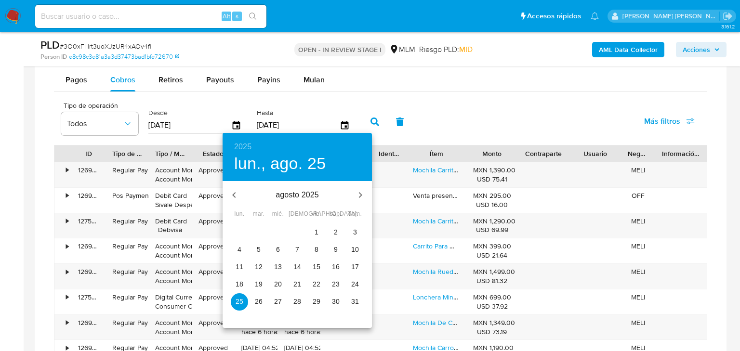
click at [351, 305] on span "31" at bounding box center [355, 302] width 17 height 10
type input "31/08/2025"
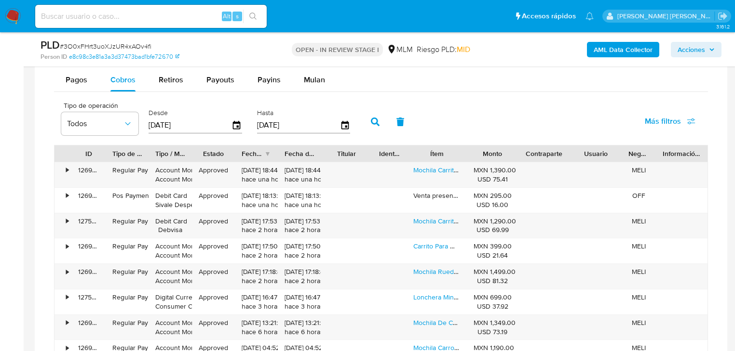
click at [373, 119] on icon "button" at bounding box center [375, 122] width 9 height 9
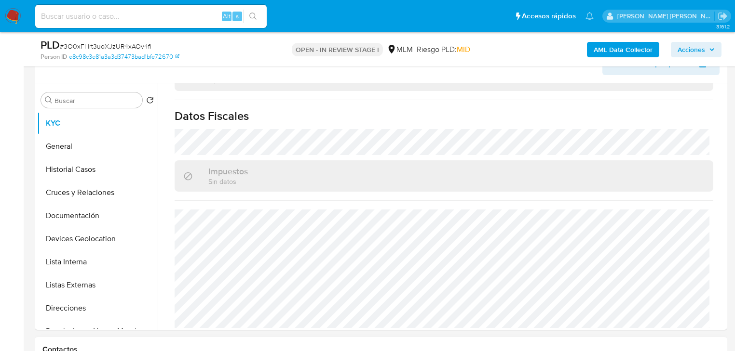
scroll to position [154, 0]
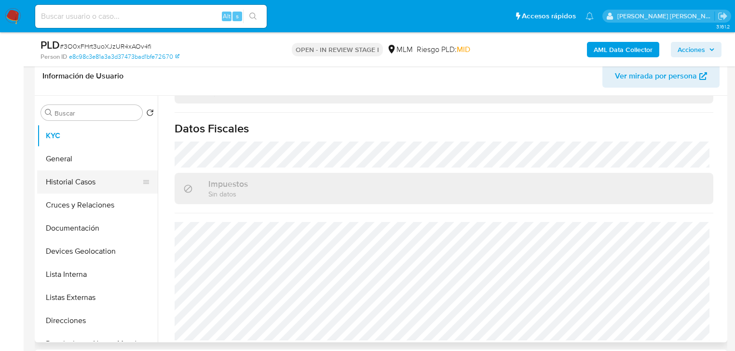
drag, startPoint x: 113, startPoint y: 189, endPoint x: 101, endPoint y: 176, distance: 18.1
click at [113, 188] on button "Historial Casos" at bounding box center [93, 182] width 113 height 23
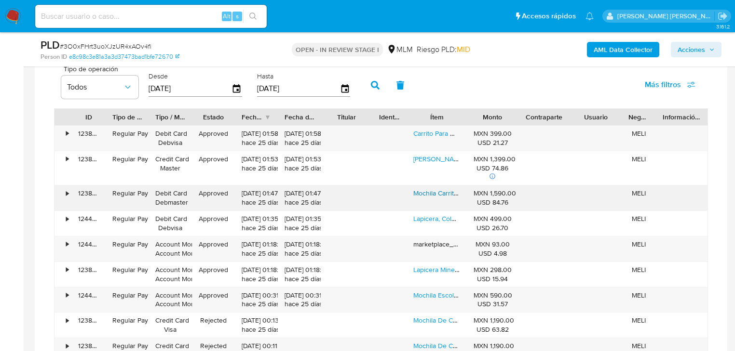
scroll to position [848, 0]
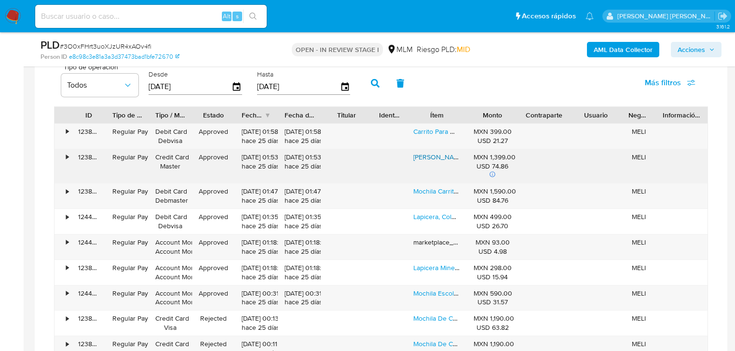
click at [433, 158] on link "Mochila Lonchera Lapicera Escolar Ejecutiva Chenson Uso Rudo Negro Liso" at bounding box center [512, 157] width 199 height 10
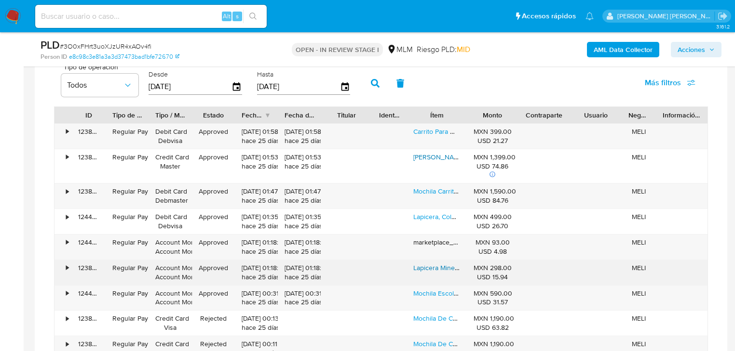
click at [422, 266] on link "Lapicera Minecraft Creeper Original Chenson M3 2 Cierres Negro Minecraft" at bounding box center [526, 268] width 226 height 10
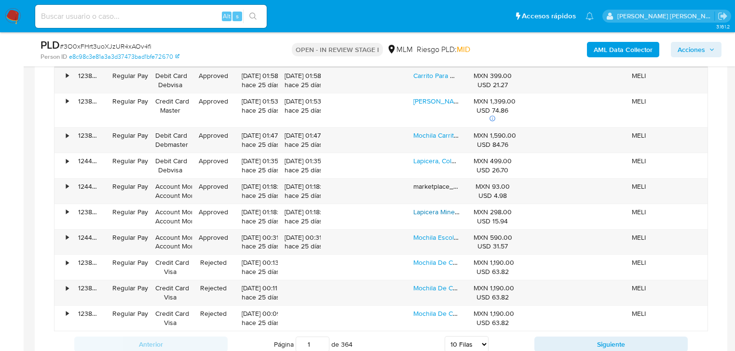
scroll to position [964, 0]
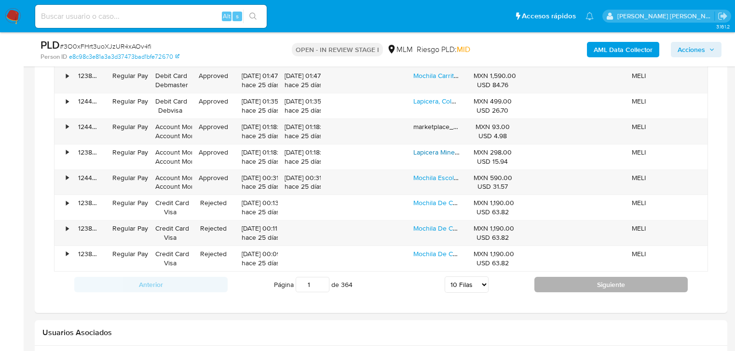
click at [559, 285] on button "Siguiente" at bounding box center [610, 284] width 153 height 15
type input "2"
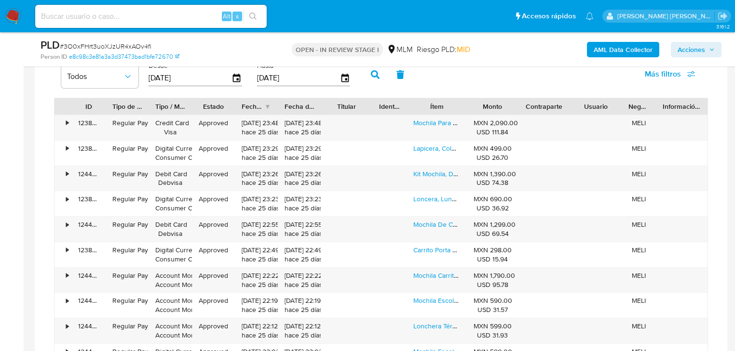
scroll to position [848, 0]
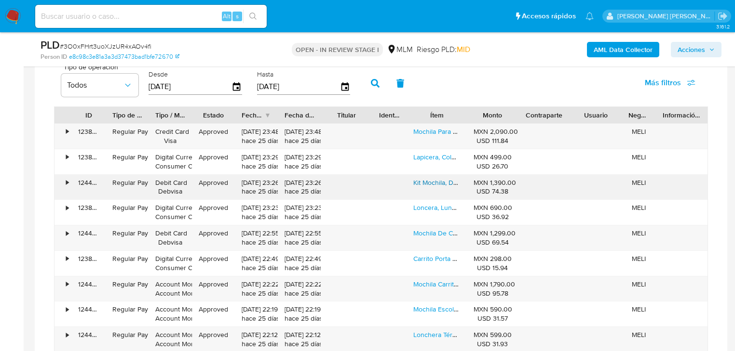
click at [434, 183] on link "Kit Mochila, Dragon Ball, Goku, Vegeta Primaria Yadatex Mod3 Naranja" at bounding box center [554, 183] width 283 height 10
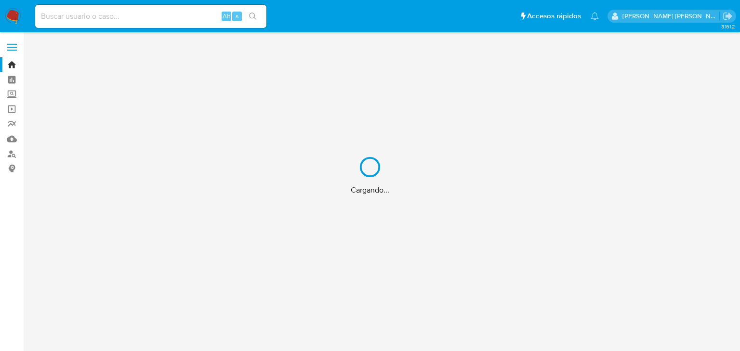
click at [73, 17] on div "Cargando..." at bounding box center [370, 175] width 740 height 351
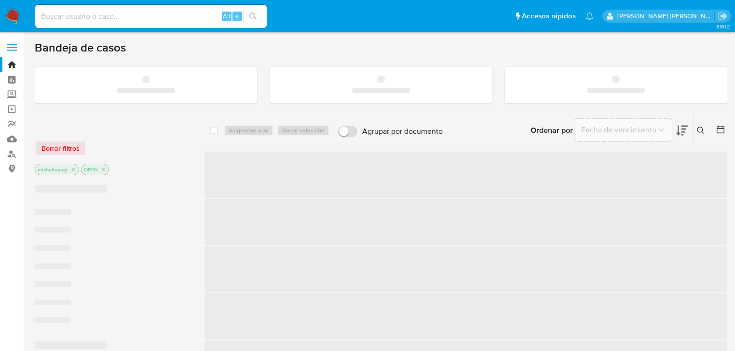
click at [73, 17] on input at bounding box center [150, 16] width 231 height 13
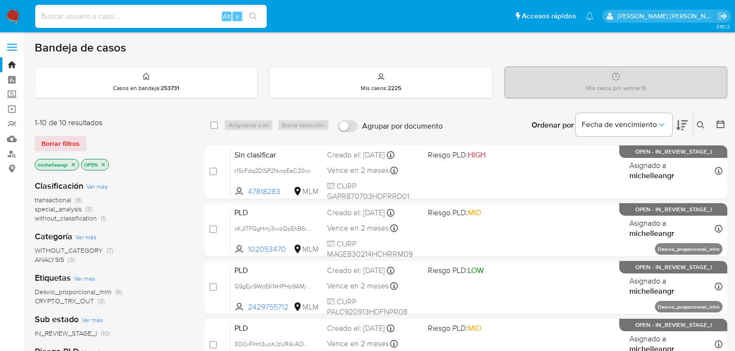
paste input "IjBEqNUkXXSsNX44mseDzWNO"
type input "IjBEqNUkXXSsNX44mseDzWNO"
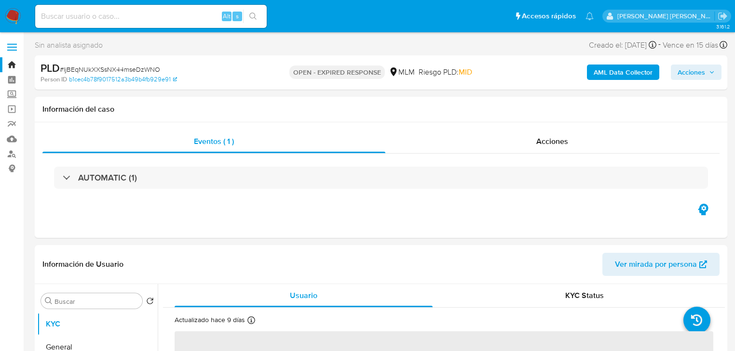
select select "10"
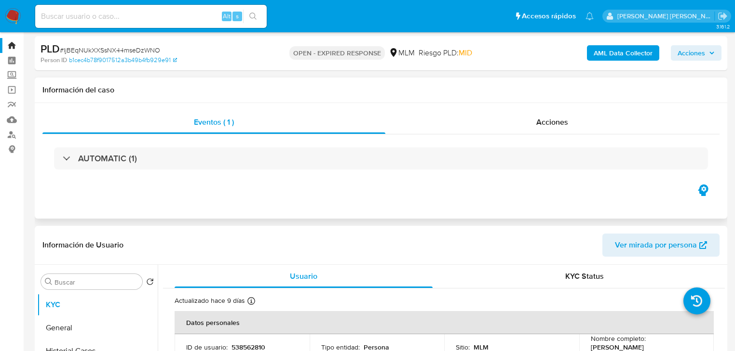
scroll to position [39, 0]
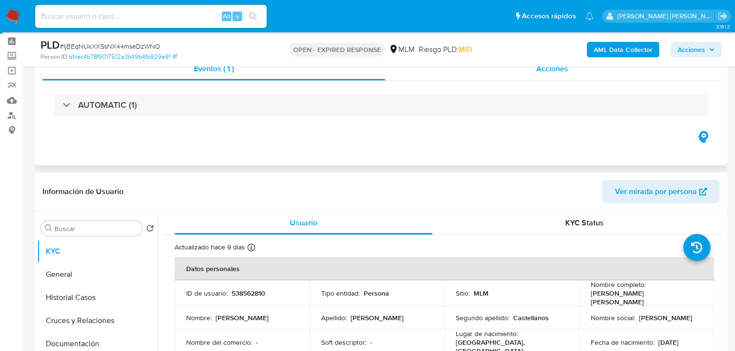
click at [553, 68] on span "Acciones" at bounding box center [552, 68] width 32 height 11
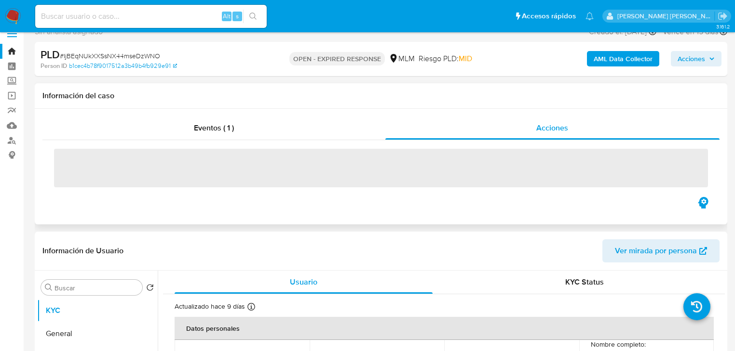
scroll to position [0, 0]
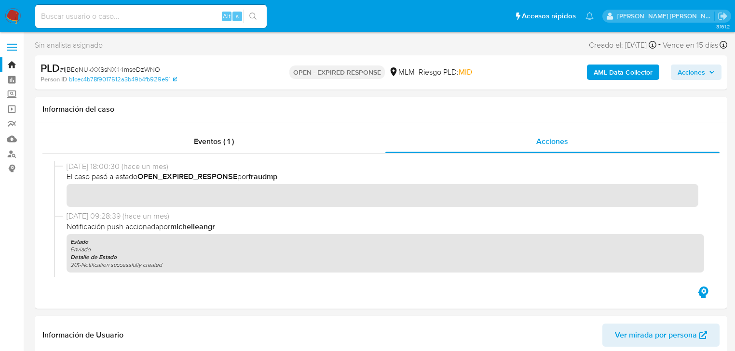
click at [13, 13] on img at bounding box center [13, 16] width 16 height 16
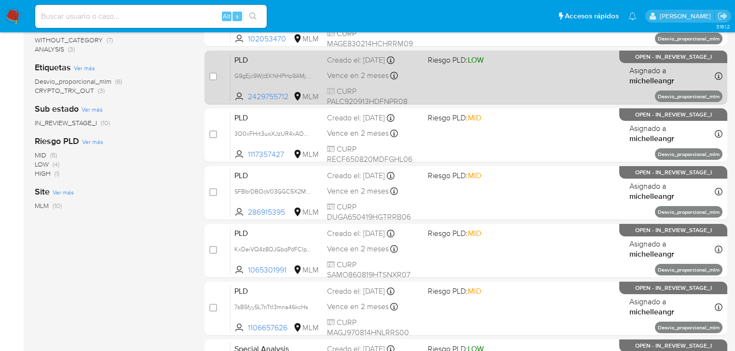
scroll to position [58, 0]
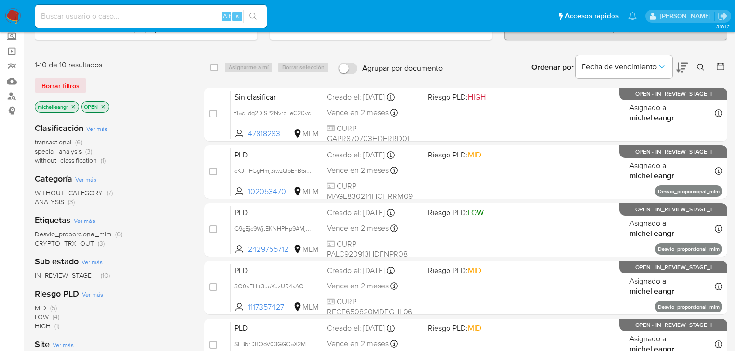
click at [110, 20] on input at bounding box center [150, 16] width 231 height 13
paste input "IjBEqNUkXXSsNX44mseDzWNO"
type input "IjBEqNUkXXSsNX44mseDzWNO"
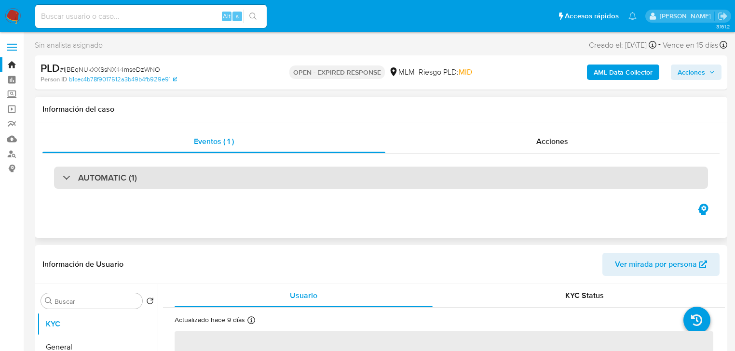
select select "10"
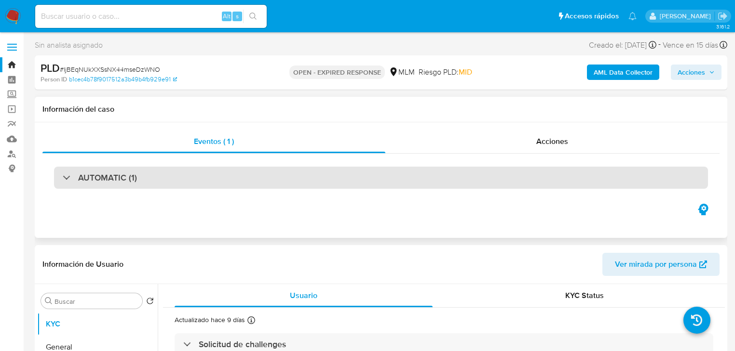
click at [74, 180] on div "AUTOMATIC (1)" at bounding box center [100, 178] width 74 height 11
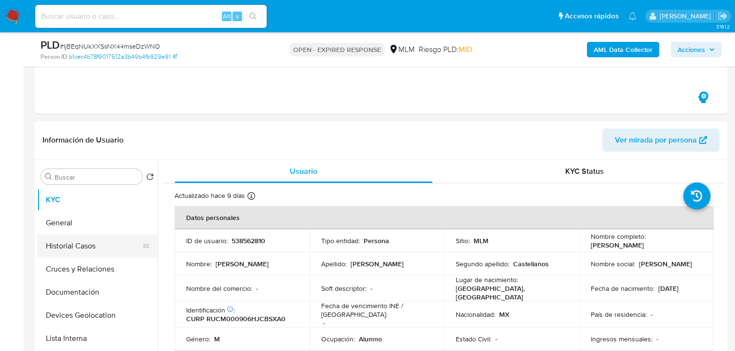
scroll to position [347, 0]
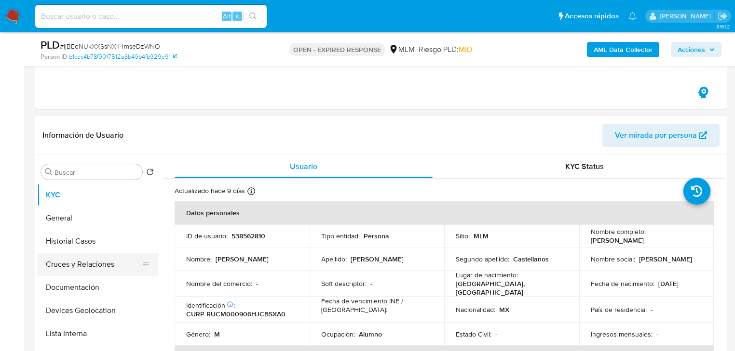
click at [80, 243] on button "Historial Casos" at bounding box center [97, 241] width 121 height 23
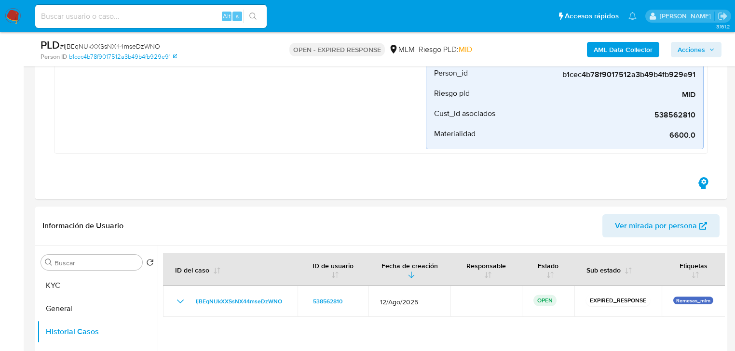
scroll to position [231, 0]
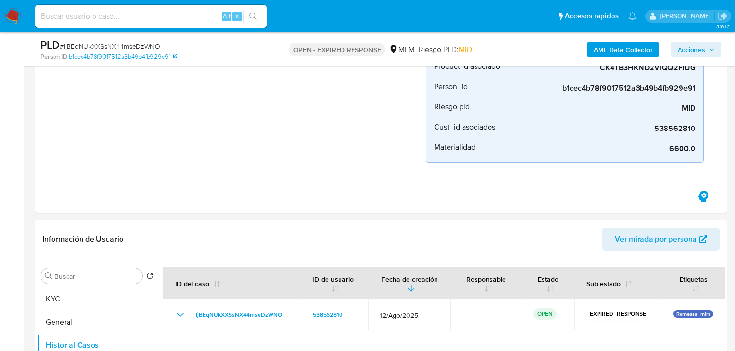
click at [103, 14] on input at bounding box center [150, 16] width 231 height 13
paste input "3q9TOP3Rs6DaFiEdkm5cgto6"
type input "3q9TOP3Rs6DaFiEdkm5cgto6"
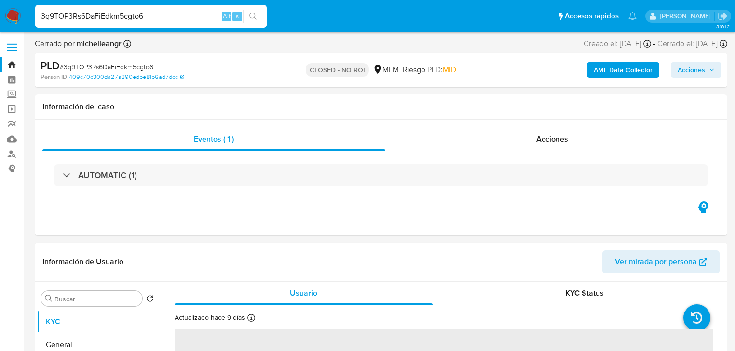
select select "10"
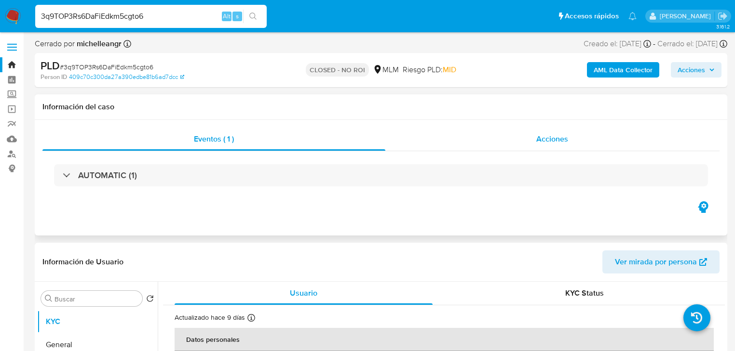
click at [561, 137] on span "Acciones" at bounding box center [552, 139] width 32 height 11
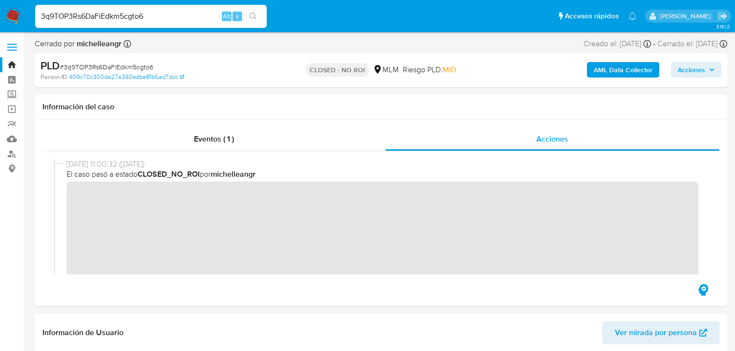
click at [17, 17] on img at bounding box center [13, 16] width 16 height 16
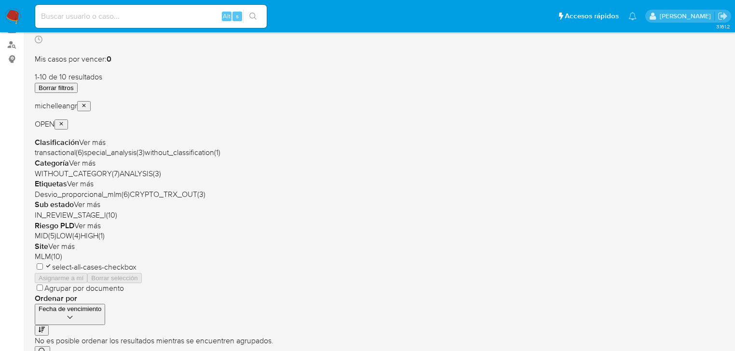
scroll to position [116, 0]
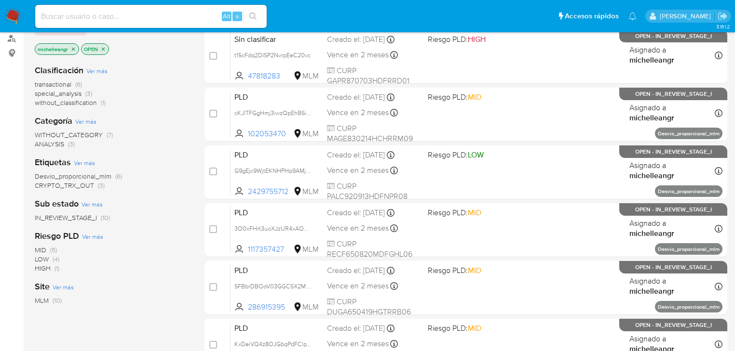
click at [75, 50] on icon "close-filter" at bounding box center [73, 49] width 6 height 6
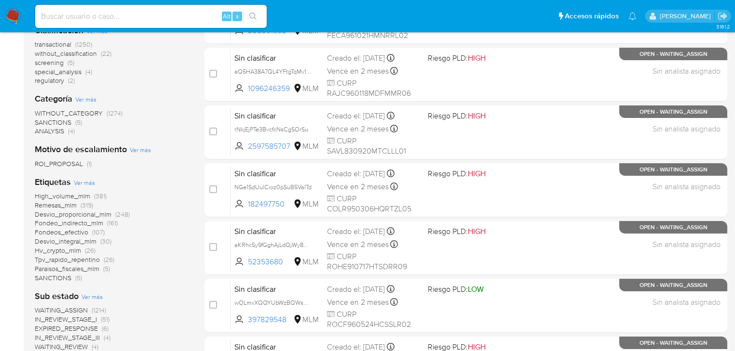
scroll to position [270, 0]
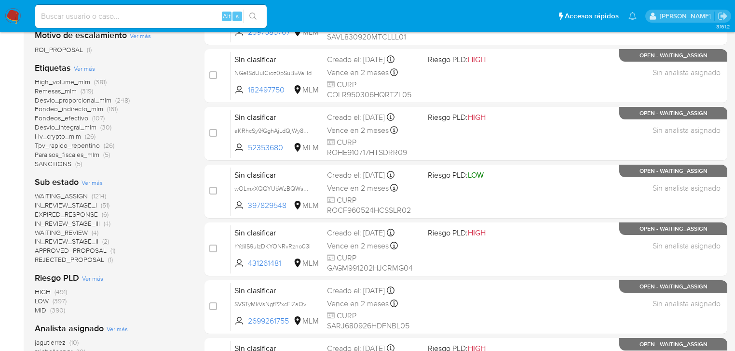
click at [75, 213] on span "EXPIRED_RESPONSE" at bounding box center [66, 215] width 63 height 10
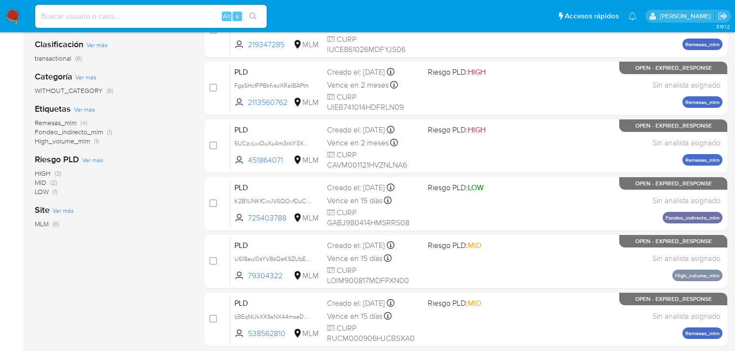
scroll to position [120, 0]
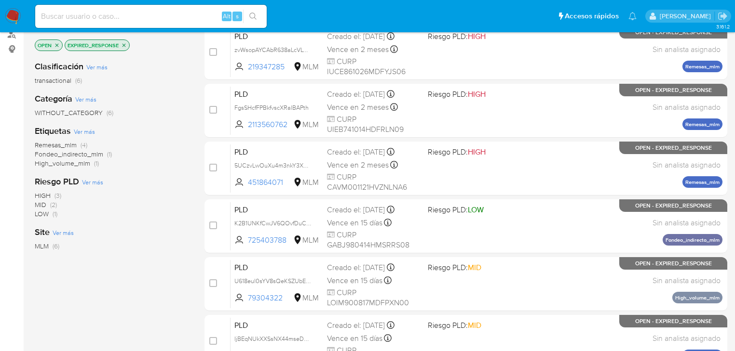
click at [62, 144] on span "Remesas_mlm" at bounding box center [56, 145] width 42 height 10
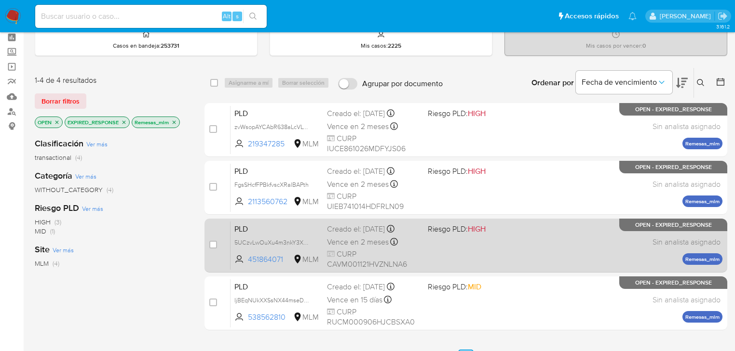
scroll to position [81, 0]
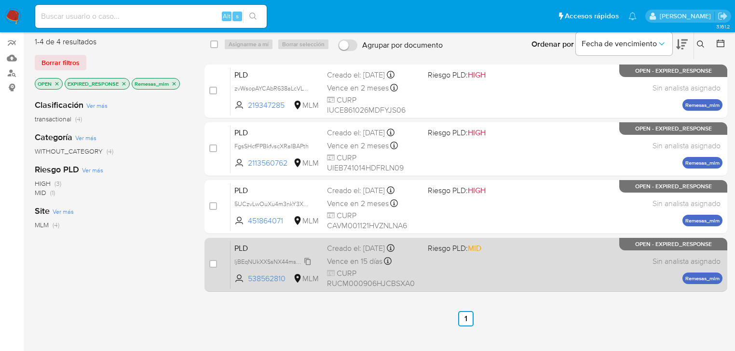
click at [266, 259] on span "IjBEqNUkXXSsNX44mseDzWNO" at bounding box center [277, 261] width 87 height 11
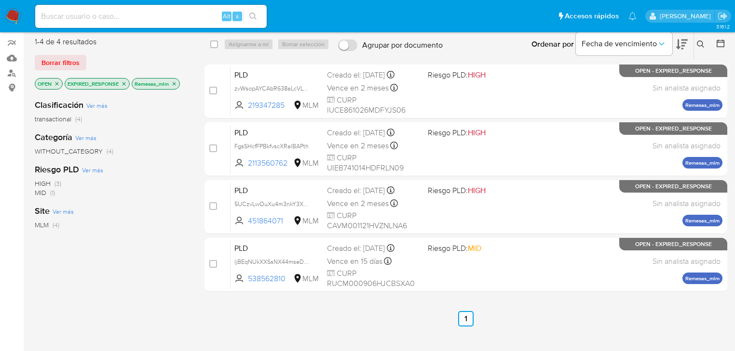
drag, startPoint x: 266, startPoint y: 250, endPoint x: 491, endPoint y: 292, distance: 228.5
click at [491, 292] on div "select-all-cases-checkbox Asignarme a mí Borrar selección Agrupar por documento…" at bounding box center [465, 162] width 522 height 267
click at [519, 303] on div "select-all-cases-checkbox Asignarme a mí Borrar selección Agrupar por documento…" at bounding box center [465, 247] width 522 height 437
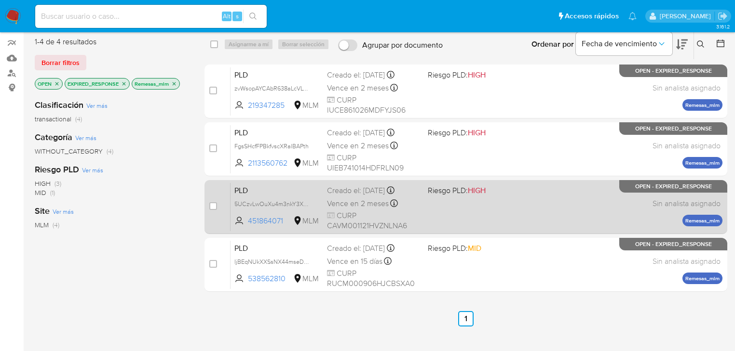
click at [259, 189] on span "PLD" at bounding box center [276, 190] width 85 height 13
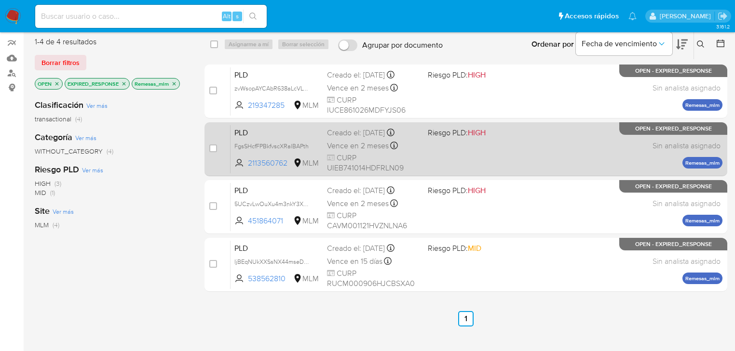
click at [259, 136] on span "PLD" at bounding box center [276, 132] width 85 height 13
click at [272, 141] on div "FgsSHcfFPBkfvscXRalBAPth" at bounding box center [272, 146] width 77 height 11
click at [266, 134] on span "PLD" at bounding box center [276, 132] width 85 height 13
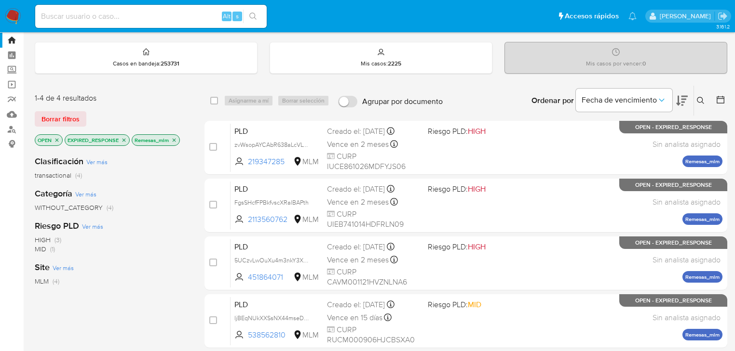
scroll to position [4, 0]
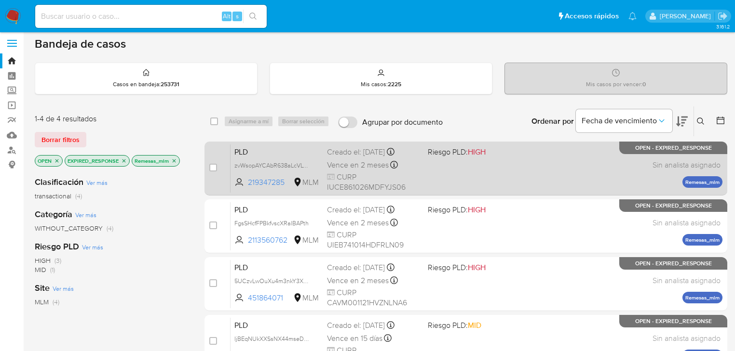
click at [273, 158] on div "PLD zvWsopAYCAbR638aLcVLW80L 219347285 MLM Riesgo PLD: HIGH Creado el: [DATE] C…" at bounding box center [476, 168] width 492 height 49
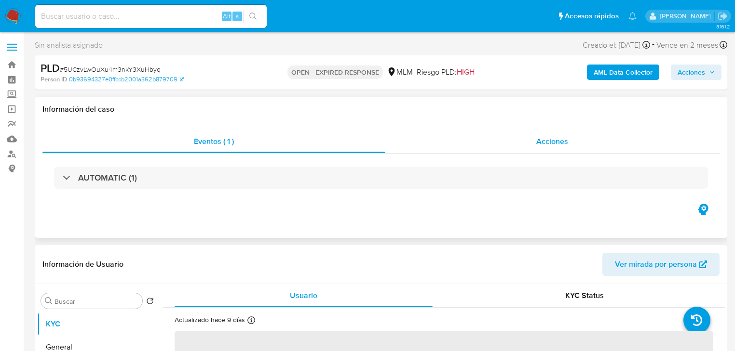
click at [547, 139] on span "Acciones" at bounding box center [552, 141] width 32 height 11
select select "10"
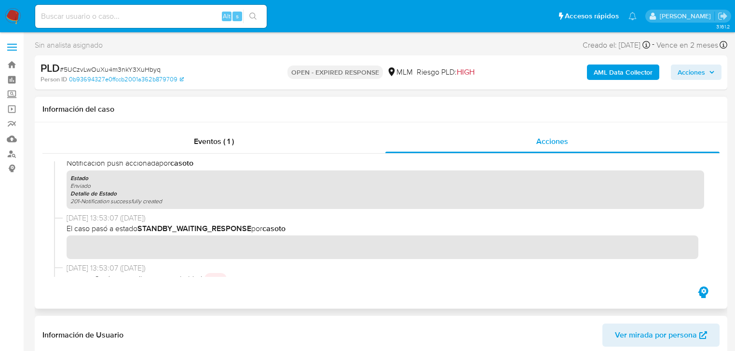
scroll to position [77, 0]
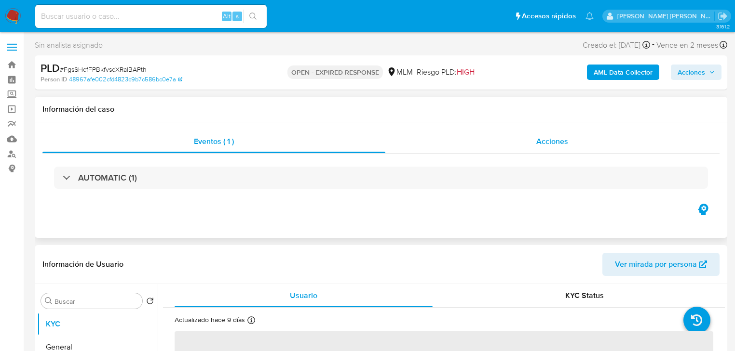
click at [547, 146] on span "Acciones" at bounding box center [552, 141] width 32 height 11
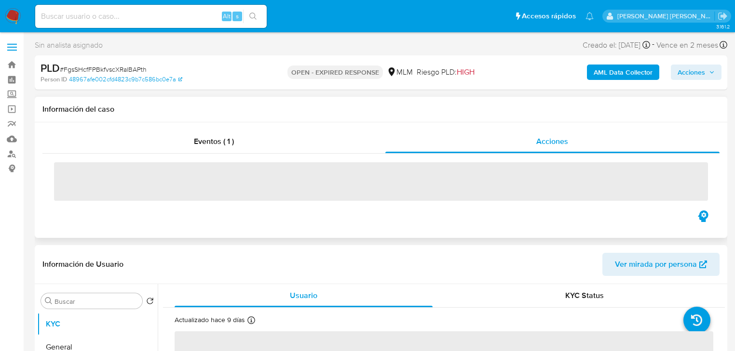
select select "10"
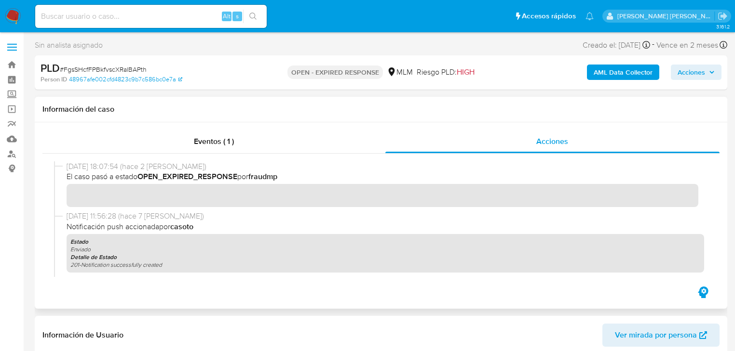
scroll to position [116, 0]
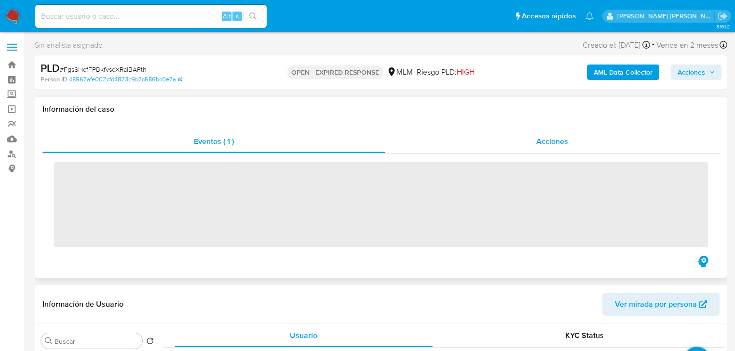
click at [544, 143] on span "Acciones" at bounding box center [552, 141] width 32 height 11
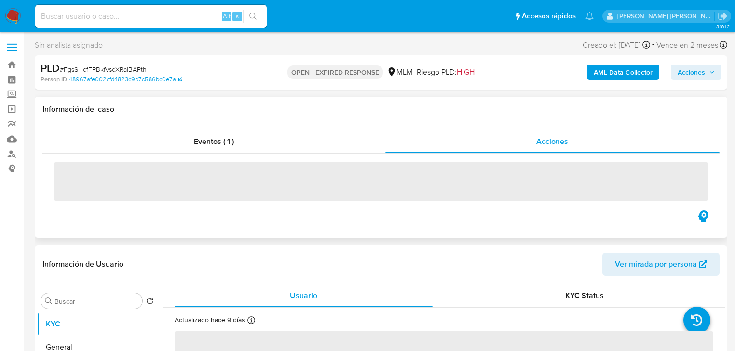
select select "10"
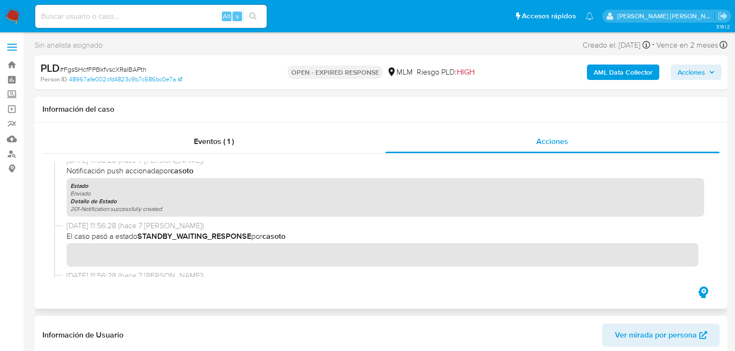
scroll to position [77, 0]
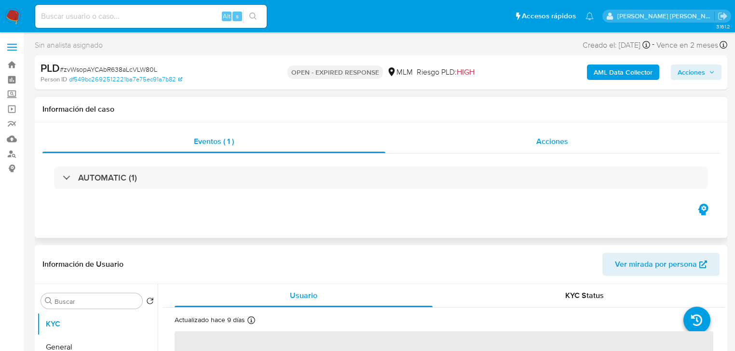
click at [542, 141] on span "Acciones" at bounding box center [552, 141] width 32 height 11
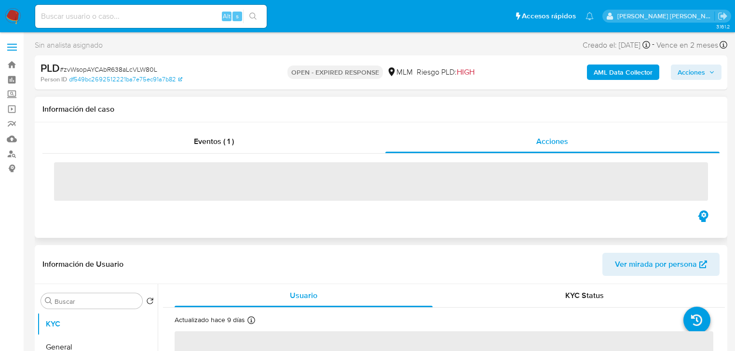
select select "10"
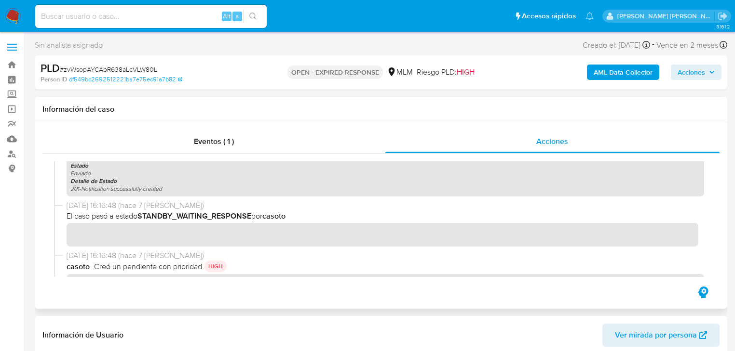
scroll to position [77, 0]
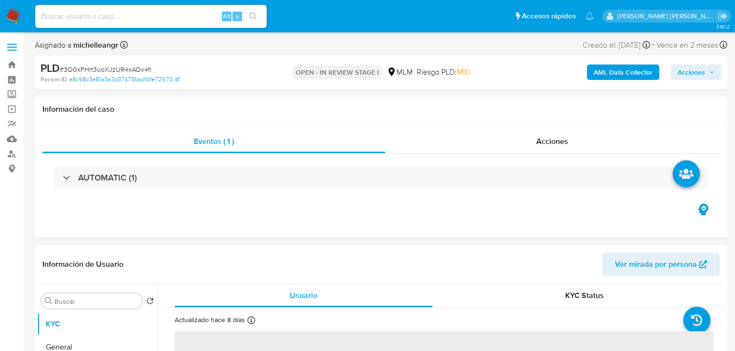
select select "10"
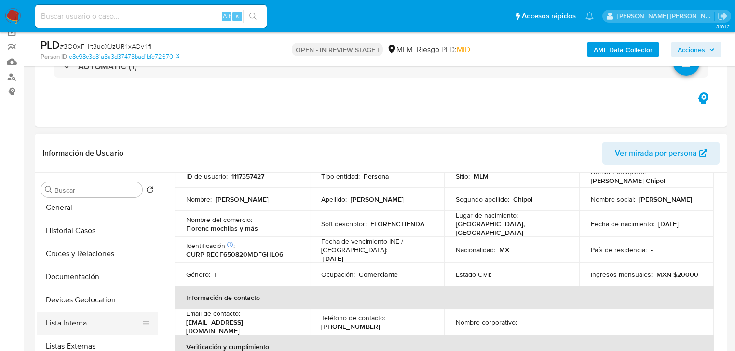
scroll to position [77, 0]
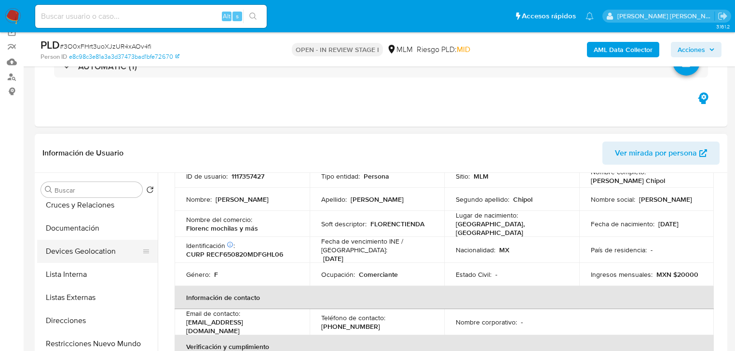
click at [101, 249] on button "Devices Geolocation" at bounding box center [93, 251] width 113 height 23
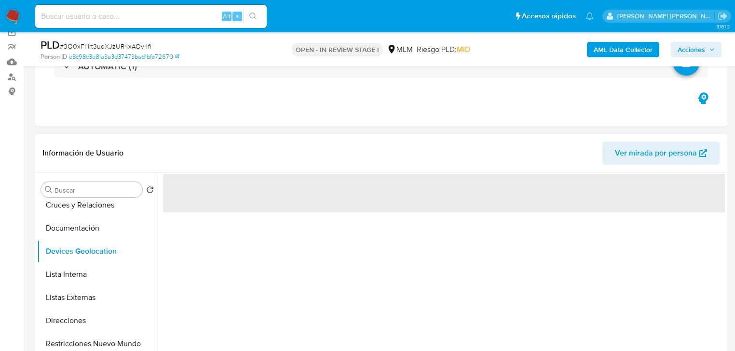
scroll to position [0, 0]
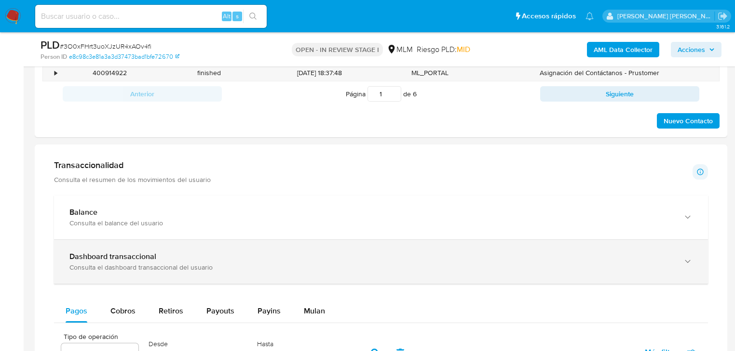
click at [146, 256] on b "Dashboard transaccional" at bounding box center [112, 256] width 87 height 11
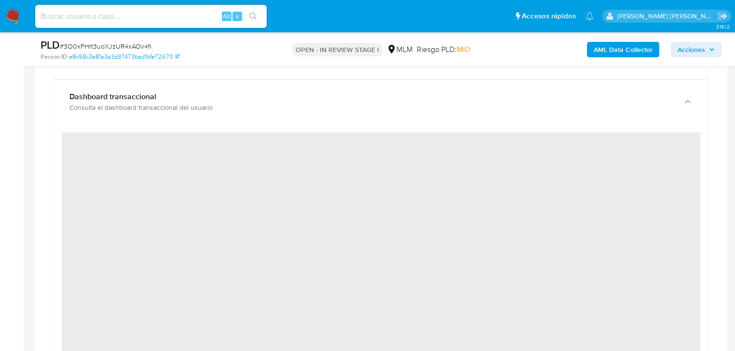
scroll to position [694, 0]
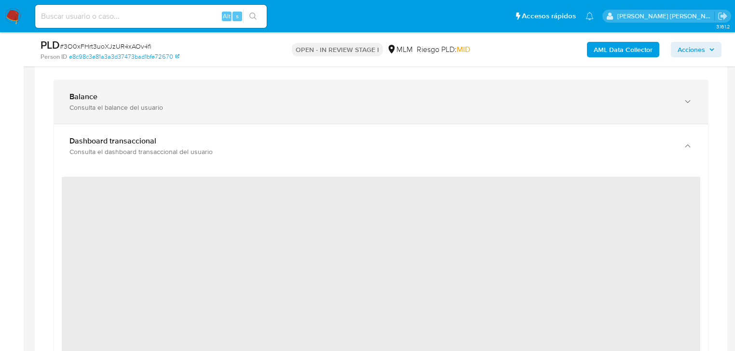
click at [256, 116] on div "Balance Consulta el balance del usuario" at bounding box center [381, 102] width 654 height 44
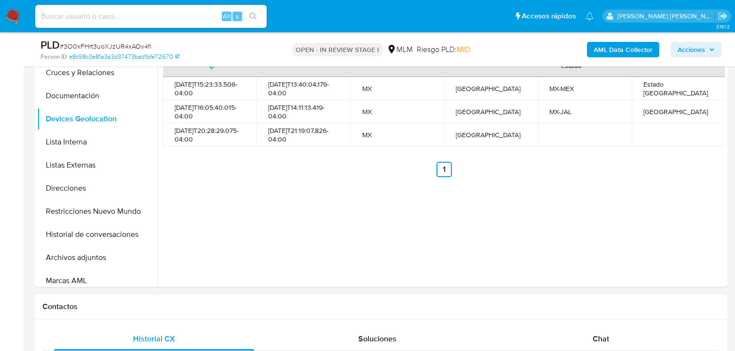
scroll to position [308, 0]
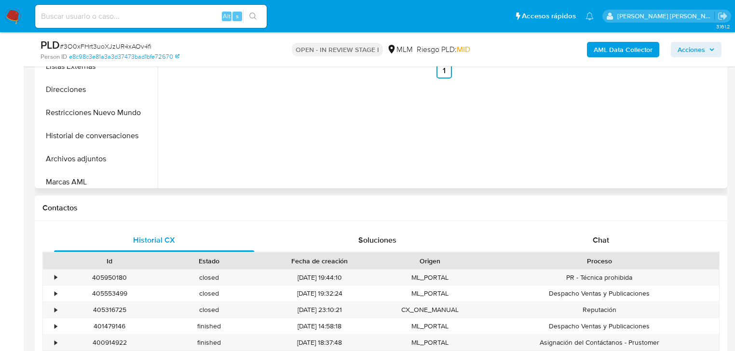
drag, startPoint x: 103, startPoint y: 158, endPoint x: 531, endPoint y: 161, distance: 428.0
click at [104, 158] on button "Archivos adjuntos" at bounding box center [97, 158] width 121 height 23
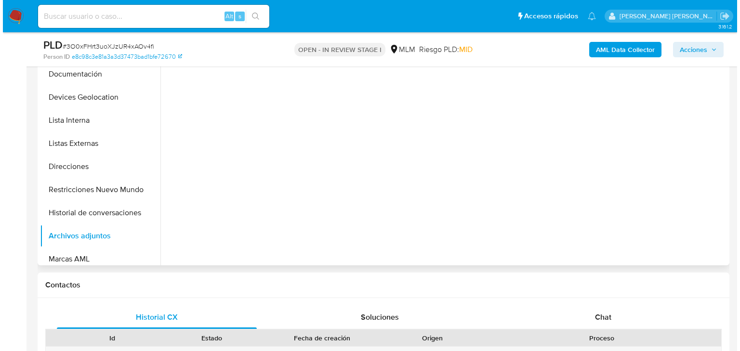
scroll to position [154, 0]
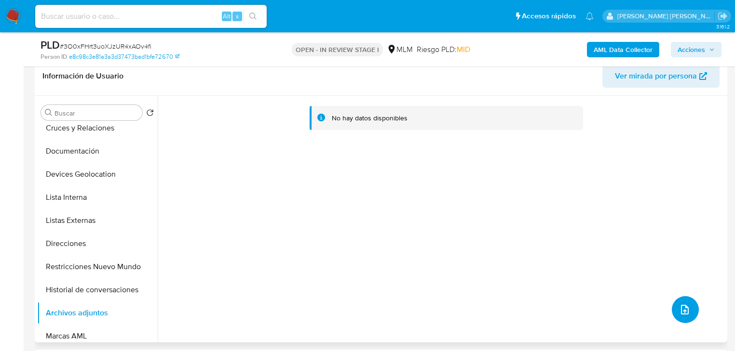
click at [677, 300] on button "upload-file" at bounding box center [684, 309] width 27 height 27
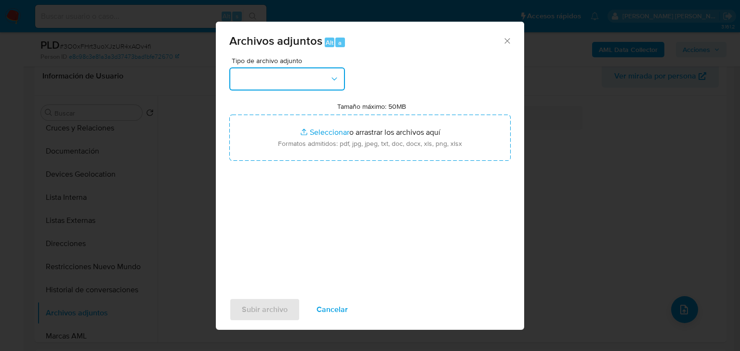
click at [270, 82] on button "button" at bounding box center [287, 78] width 116 height 23
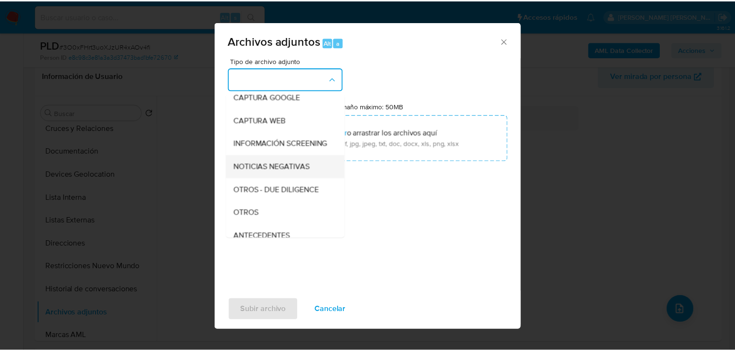
scroll to position [66, 0]
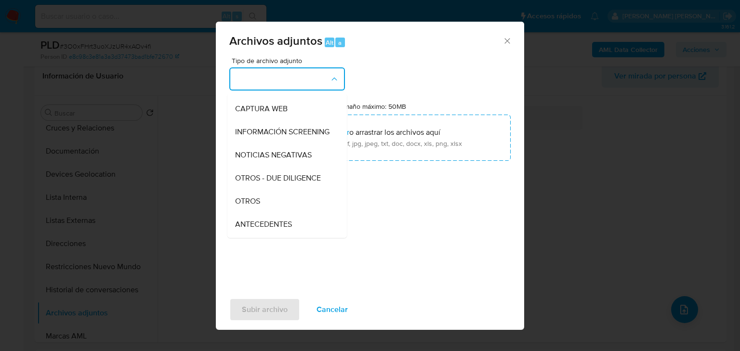
click at [258, 205] on span "OTROS" at bounding box center [247, 202] width 25 height 10
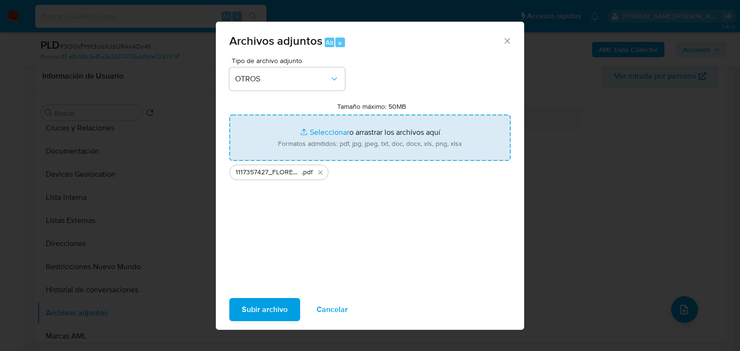
type input "C:\fakepath\1117357427_FLORENTINA [PERSON_NAME] CHIPOL_SEP25.xlsx"
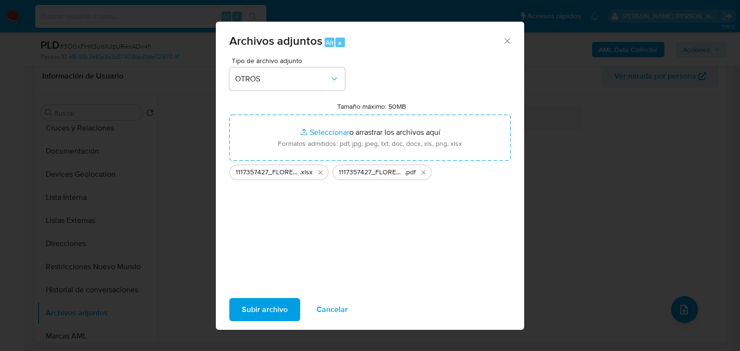
drag, startPoint x: 289, startPoint y: 122, endPoint x: 259, endPoint y: 307, distance: 186.9
click at [259, 307] on span "Subir archivo" at bounding box center [265, 309] width 46 height 21
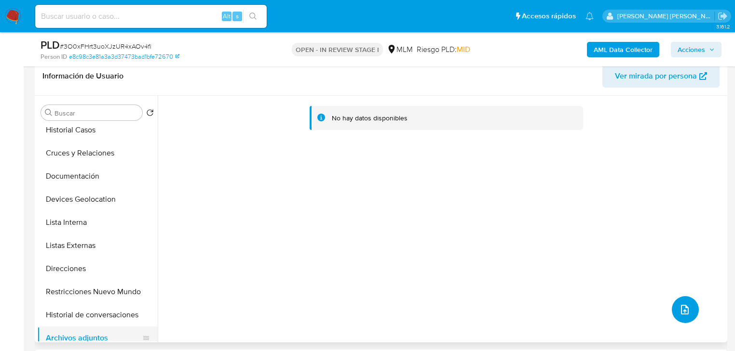
scroll to position [77, 0]
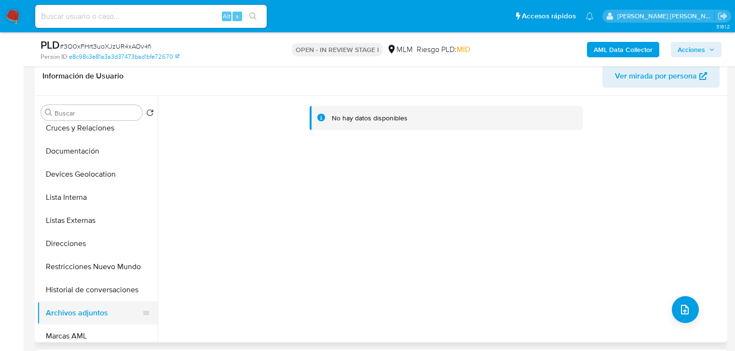
drag, startPoint x: 94, startPoint y: 329, endPoint x: 100, endPoint y: 308, distance: 22.0
click at [93, 327] on button "Marcas AML" at bounding box center [97, 336] width 121 height 23
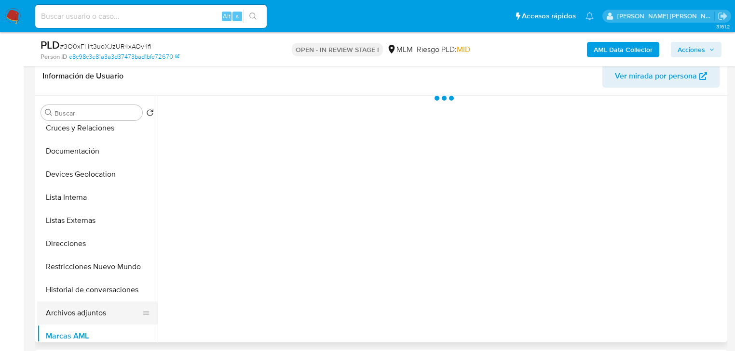
click at [100, 308] on button "Archivos adjuntos" at bounding box center [93, 313] width 113 height 23
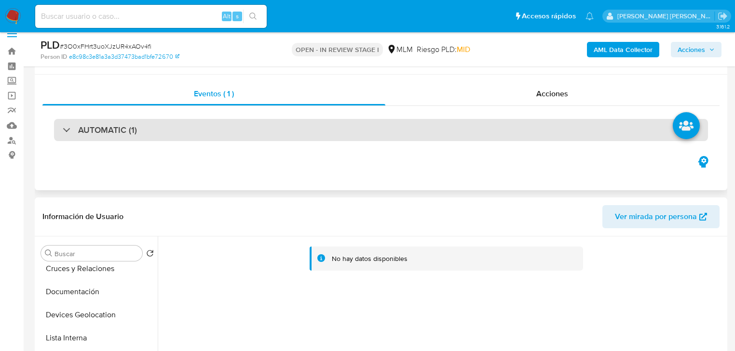
scroll to position [0, 0]
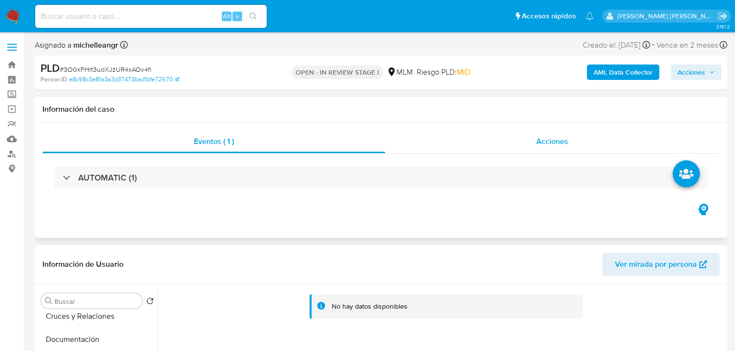
click at [537, 144] on span "Acciones" at bounding box center [552, 141] width 32 height 11
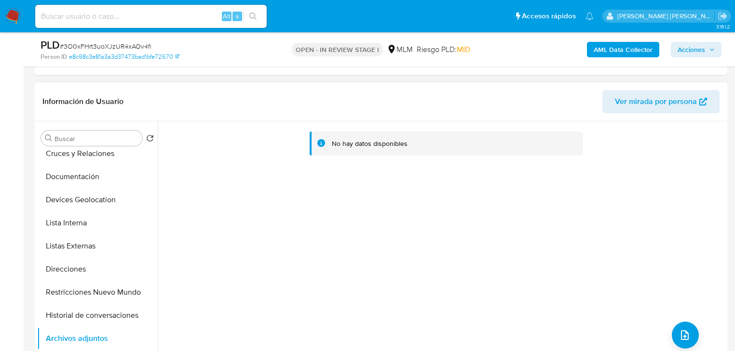
scroll to position [270, 0]
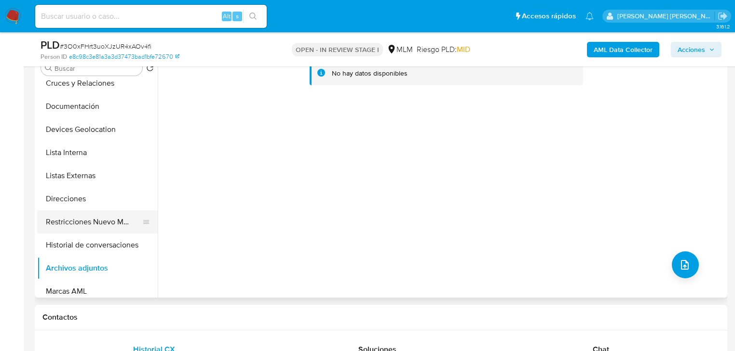
drag, startPoint x: 120, startPoint y: 235, endPoint x: 118, endPoint y: 228, distance: 6.9
click at [120, 235] on button "Historial de conversaciones" at bounding box center [97, 245] width 121 height 23
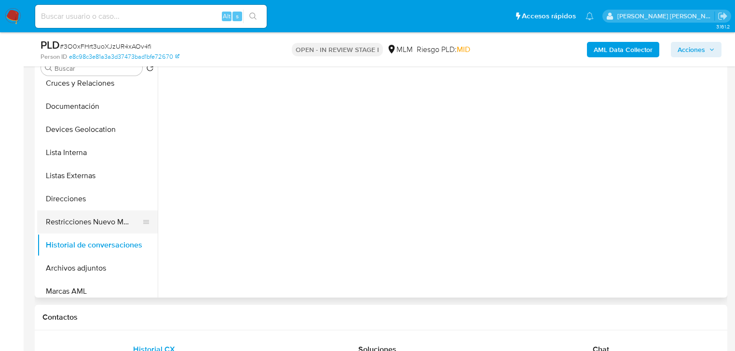
click at [119, 224] on button "Restricciones Nuevo Mundo" at bounding box center [93, 222] width 113 height 23
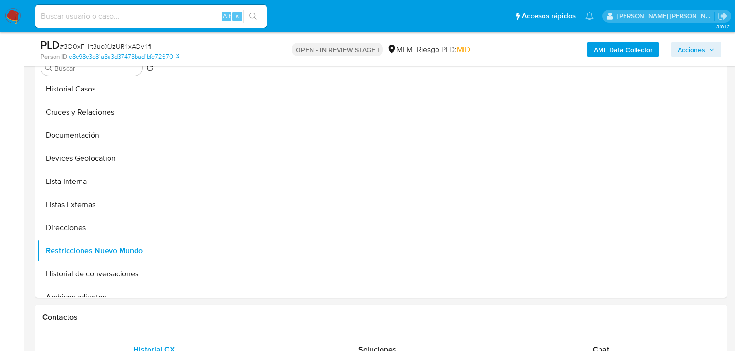
scroll to position [0, 0]
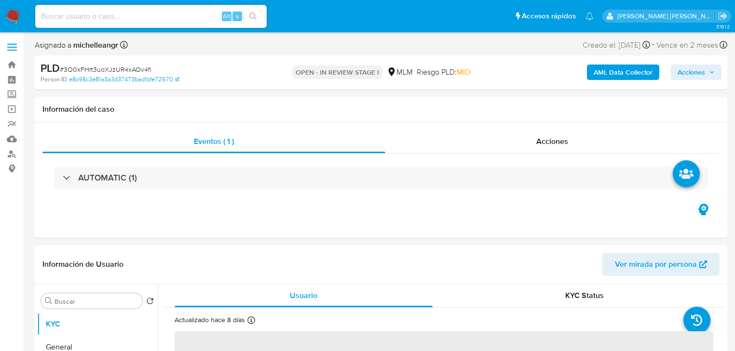
select select "10"
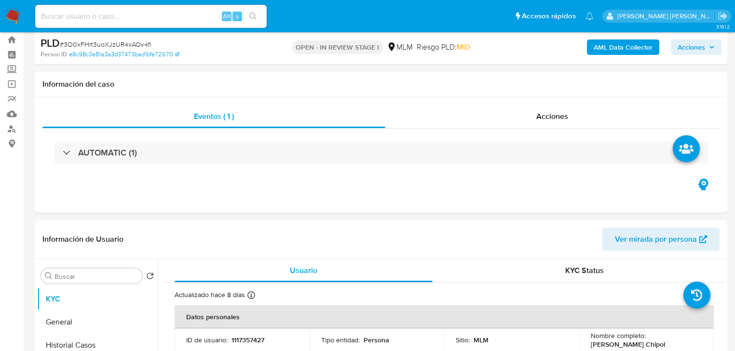
scroll to position [39, 0]
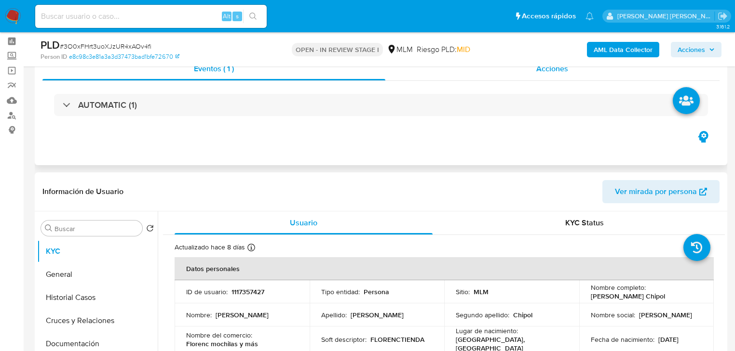
click at [554, 77] on div "Acciones" at bounding box center [552, 68] width 335 height 23
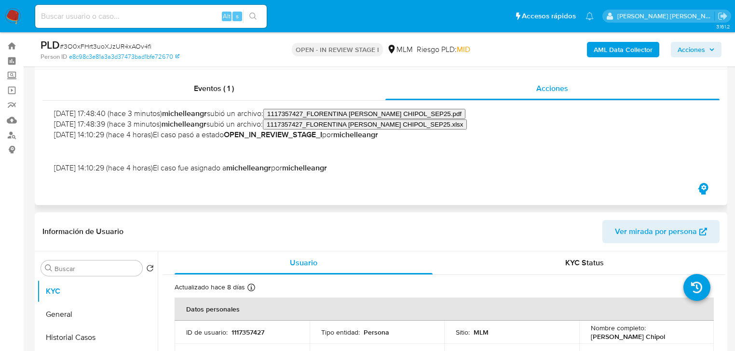
scroll to position [0, 0]
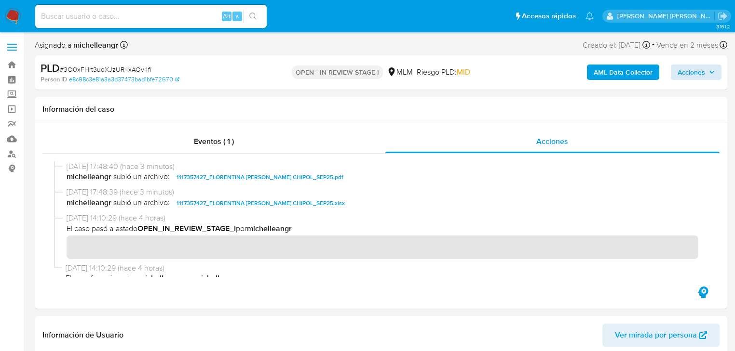
click at [702, 80] on div "AML Data Collector Acciones" at bounding box center [609, 72] width 224 height 23
click at [701, 76] on span "Acciones" at bounding box center [690, 72] width 27 height 15
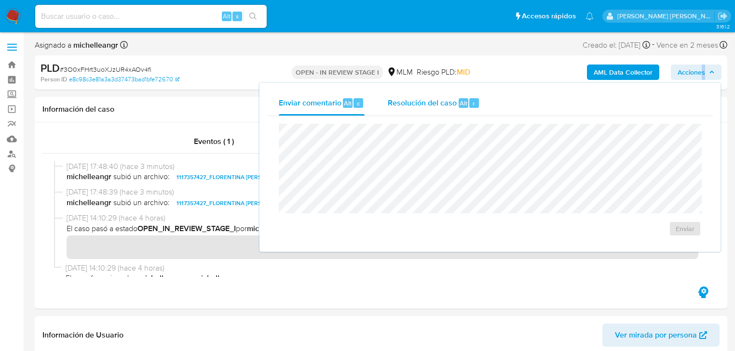
click at [442, 102] on span "Resolución del caso" at bounding box center [422, 102] width 69 height 11
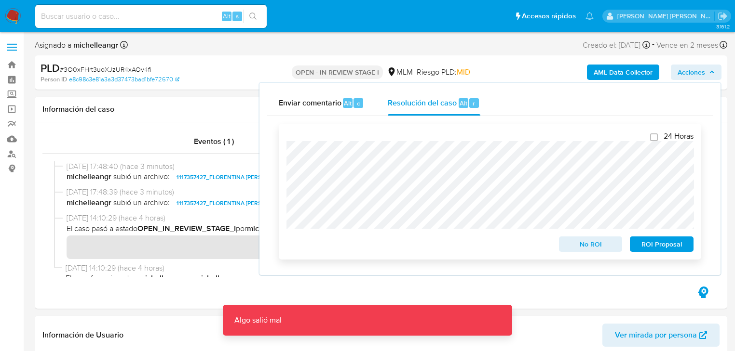
click at [592, 247] on span "No ROI" at bounding box center [590, 244] width 50 height 13
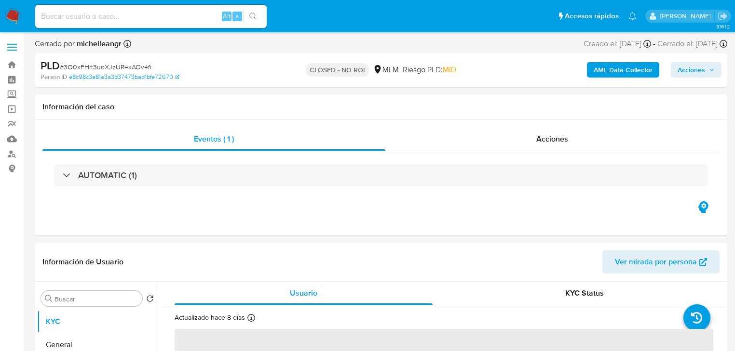
select select "10"
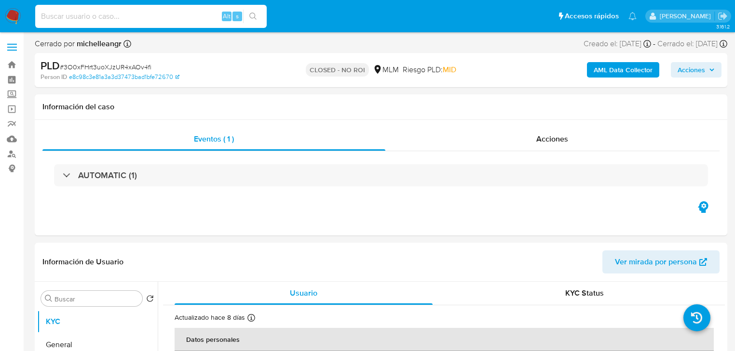
click at [129, 17] on input at bounding box center [150, 16] width 231 height 13
paste input "SFBbrDBOoV03GGC5X2MV1cBt"
type input "SFBbrDBOoV03GGC5X2MV1cBt"
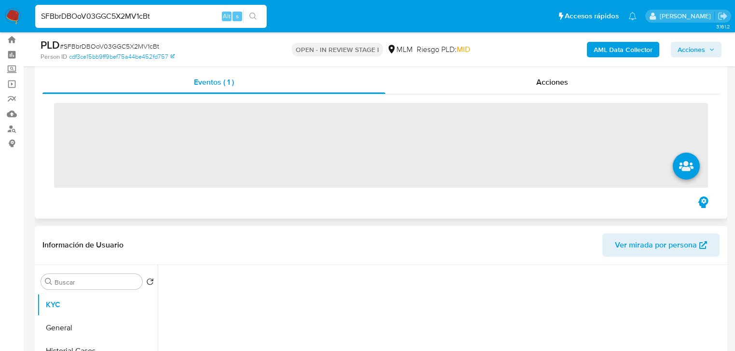
scroll to position [39, 0]
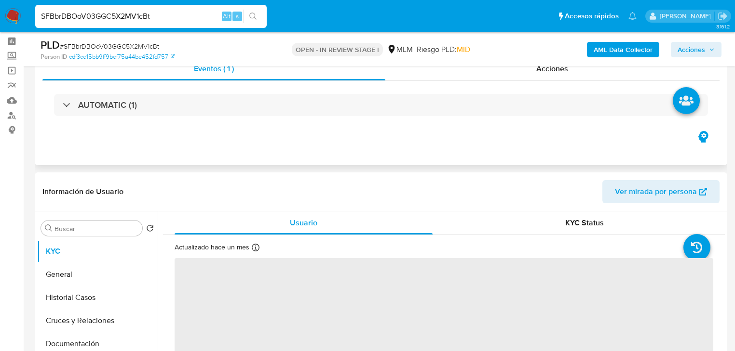
select select "10"
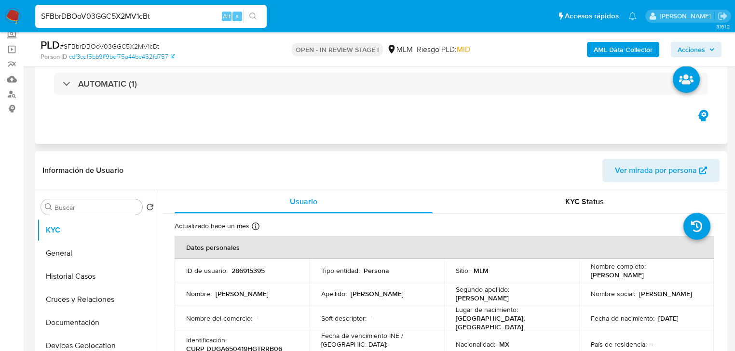
scroll to position [77, 0]
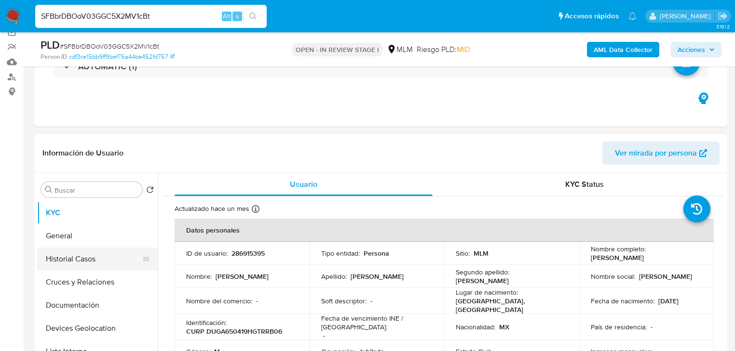
click at [102, 265] on button "Historial Casos" at bounding box center [93, 259] width 113 height 23
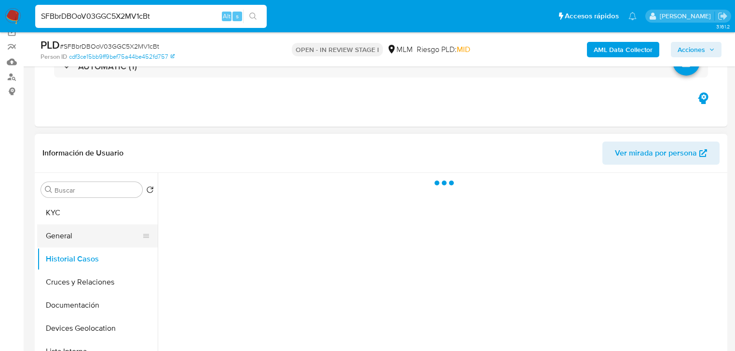
click at [76, 243] on ul "KYC General Historial Casos Cruces y Relaciones Documentación Devices Geolocati…" at bounding box center [97, 309] width 121 height 217
click at [78, 237] on button "General" at bounding box center [93, 236] width 113 height 23
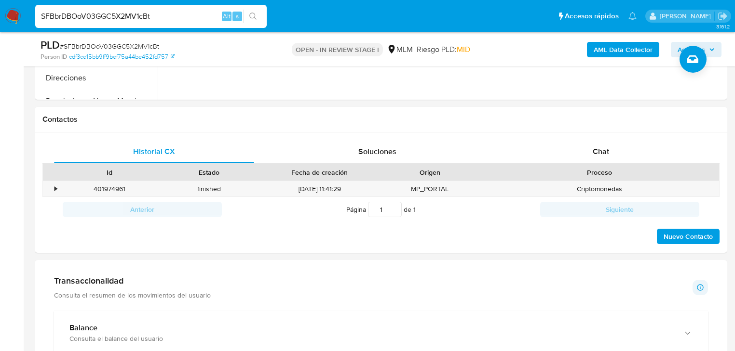
scroll to position [463, 0]
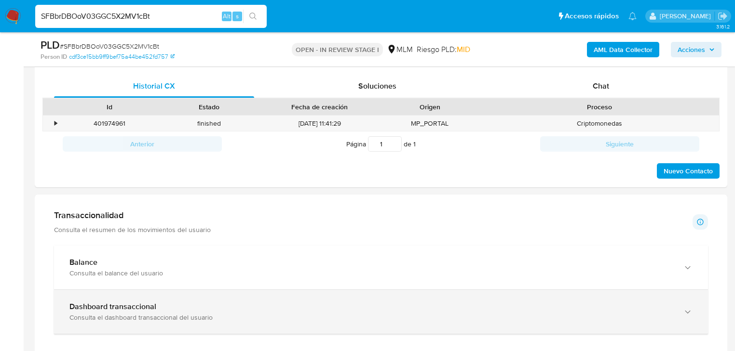
click at [130, 303] on b "Dashboard transaccional" at bounding box center [112, 306] width 87 height 11
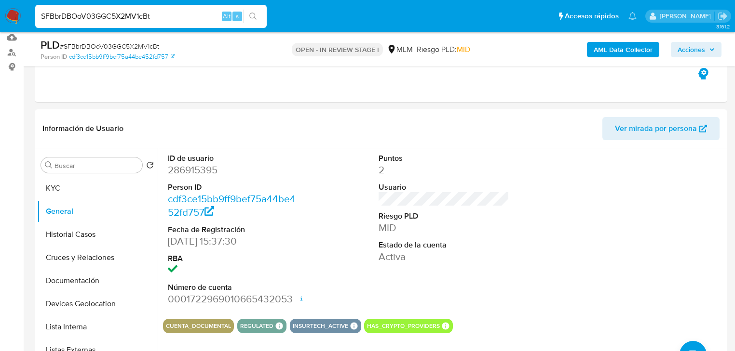
scroll to position [0, 0]
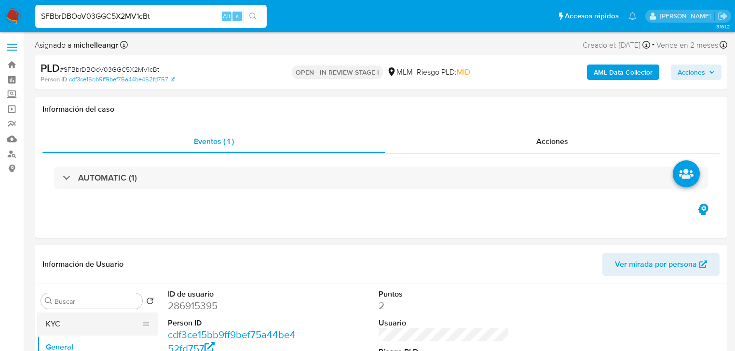
drag, startPoint x: 61, startPoint y: 318, endPoint x: 166, endPoint y: 262, distance: 119.0
click at [59, 316] on button "KYC" at bounding box center [97, 324] width 121 height 23
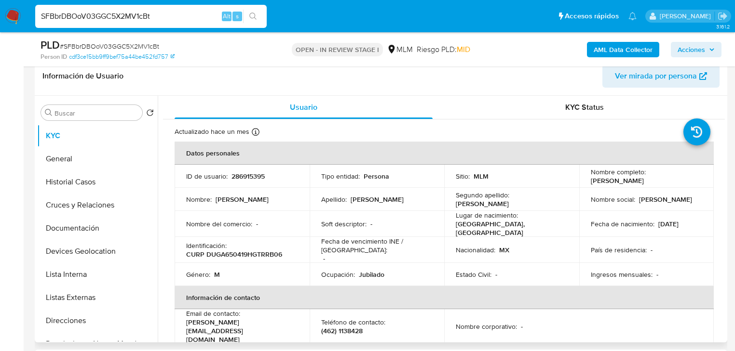
click at [244, 184] on td "ID de usuario : 286915395" at bounding box center [241, 176] width 135 height 23
click at [249, 181] on td "ID de usuario : 286915395" at bounding box center [241, 176] width 135 height 23
click at [249, 178] on p "286915395" at bounding box center [247, 176] width 33 height 9
copy p "286915395"
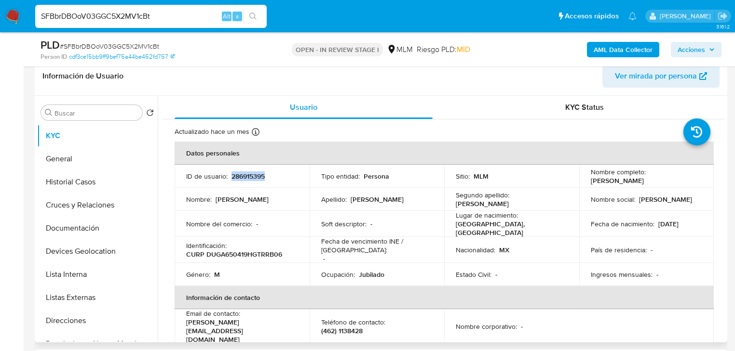
scroll to position [39, 0]
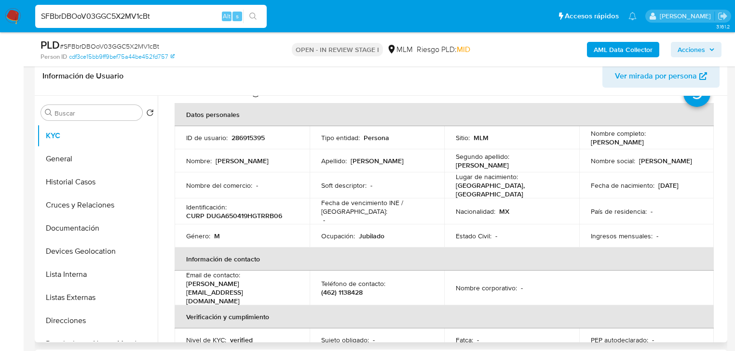
click at [326, 193] on td "Soft descriptor : -" at bounding box center [376, 186] width 135 height 26
click at [702, 153] on td "Nombre social : Abraham" at bounding box center [646, 160] width 135 height 23
click at [559, 237] on div "Estado Civil : -" at bounding box center [511, 236] width 112 height 9
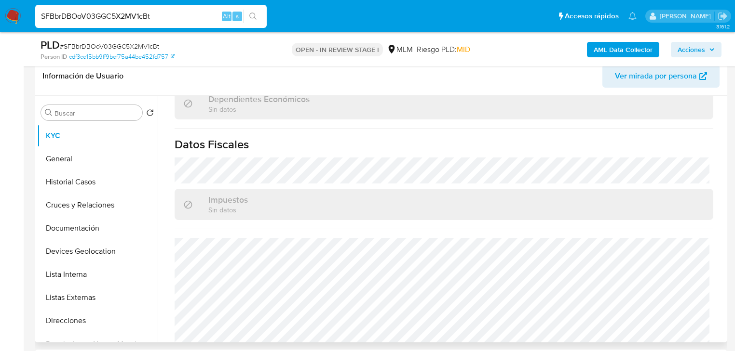
scroll to position [599, 0]
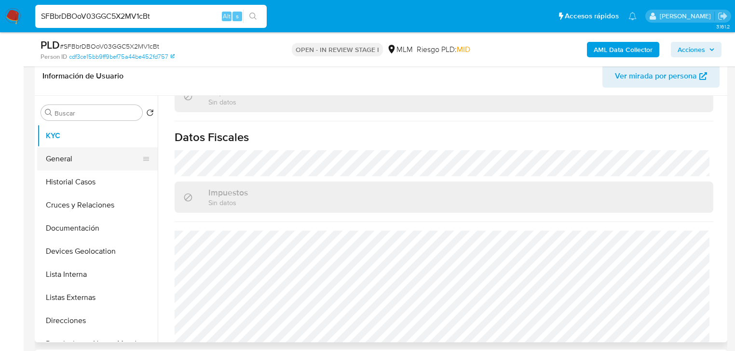
click at [85, 160] on button "General" at bounding box center [93, 158] width 113 height 23
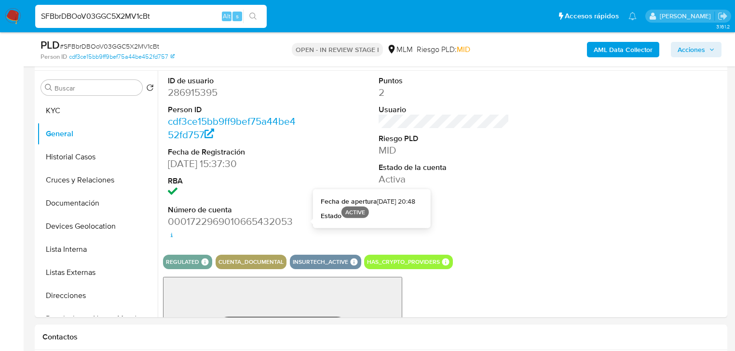
scroll to position [193, 0]
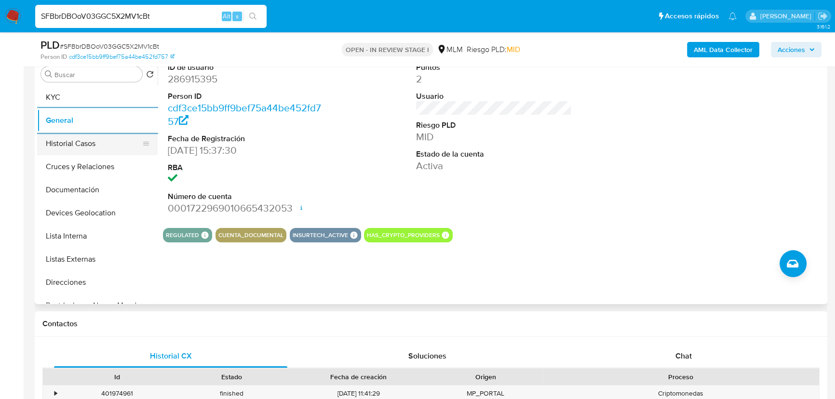
click at [67, 144] on button "Historial Casos" at bounding box center [93, 143] width 113 height 23
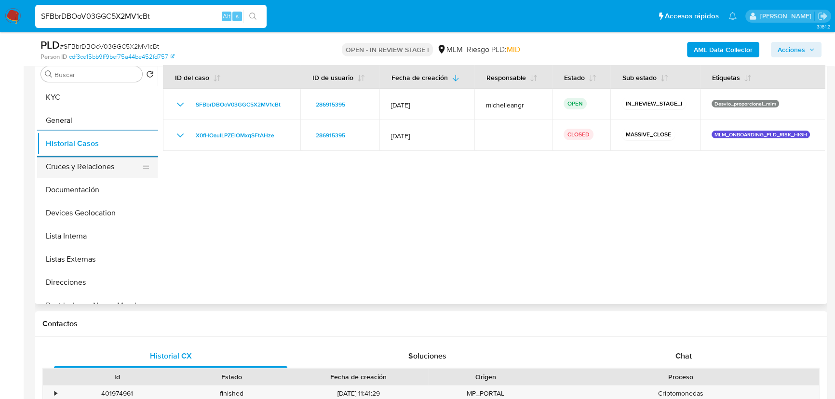
click at [79, 168] on button "Cruces y Relaciones" at bounding box center [93, 166] width 113 height 23
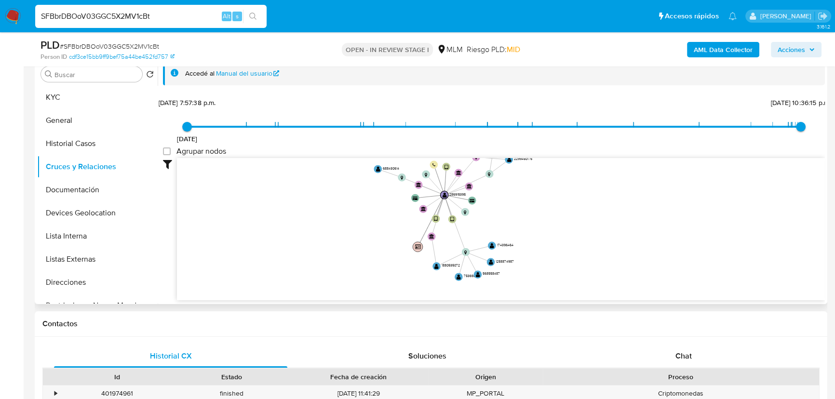
drag, startPoint x: 416, startPoint y: 218, endPoint x: 418, endPoint y: 260, distance: 42.4
click at [418, 252] on circle at bounding box center [418, 246] width 10 height 10
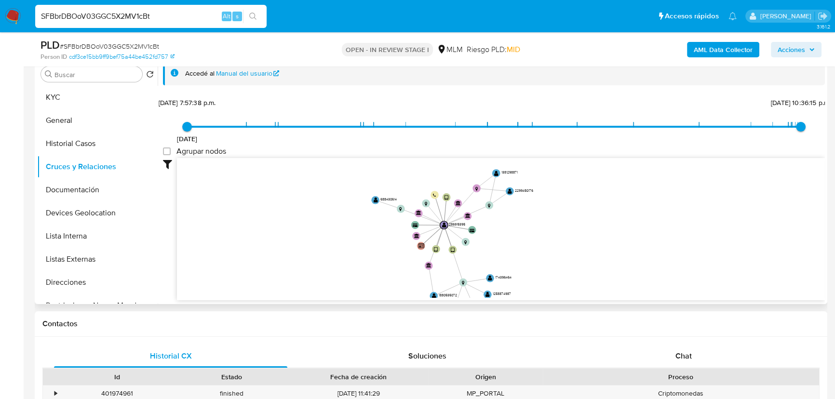
drag, startPoint x: 377, startPoint y: 238, endPoint x: 377, endPoint y: 273, distance: 35.7
click at [377, 273] on icon "device-5e1a409308813b0017e42ec6  user-286915395  286915395 device-5e554e88088…" at bounding box center [501, 228] width 648 height 140
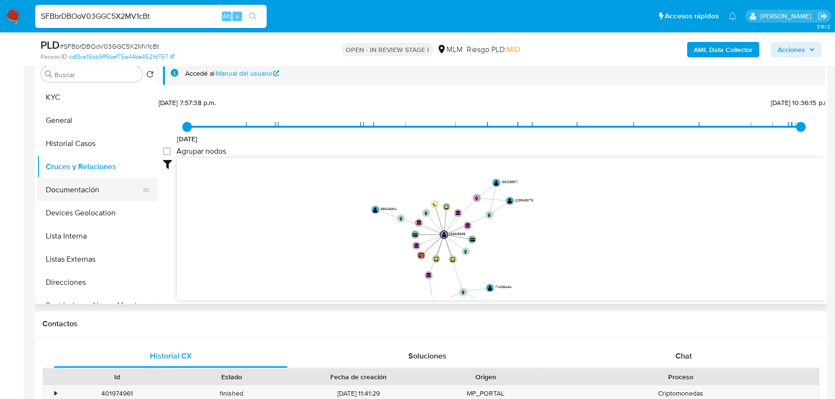
click at [67, 188] on button "Documentación" at bounding box center [93, 189] width 113 height 23
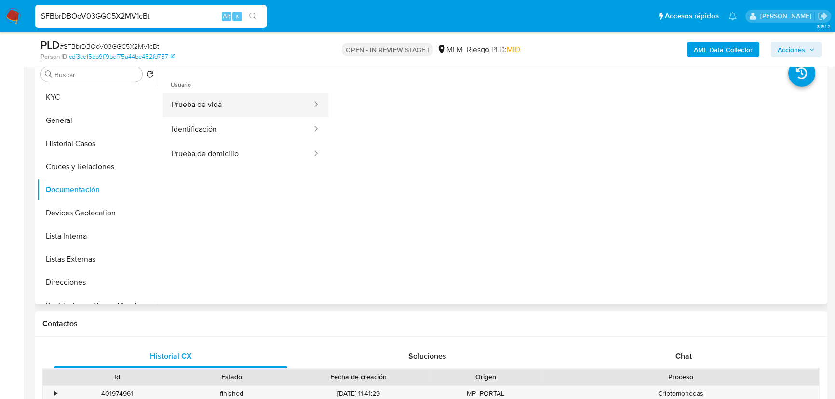
click at [246, 106] on button "Prueba de vida" at bounding box center [238, 105] width 150 height 25
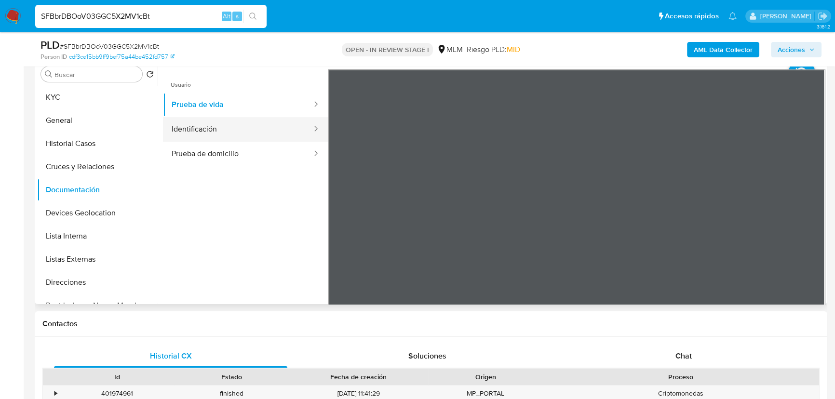
click at [259, 132] on button "Identificación" at bounding box center [238, 129] width 150 height 25
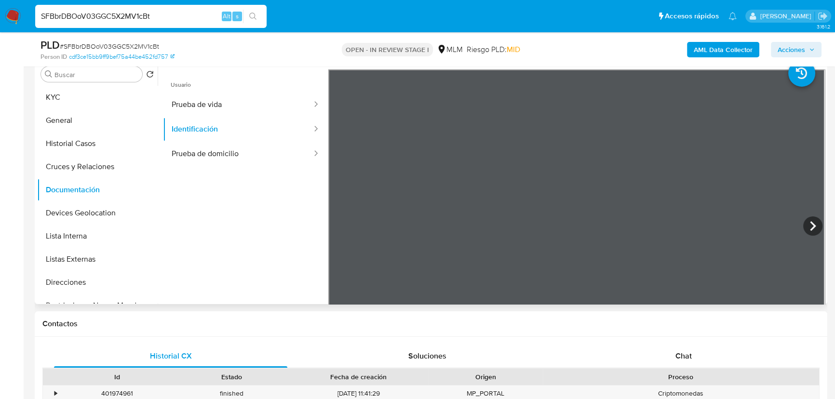
drag, startPoint x: 82, startPoint y: 210, endPoint x: 339, endPoint y: 216, distance: 257.5
click at [83, 208] on button "Devices Geolocation" at bounding box center [97, 212] width 121 height 23
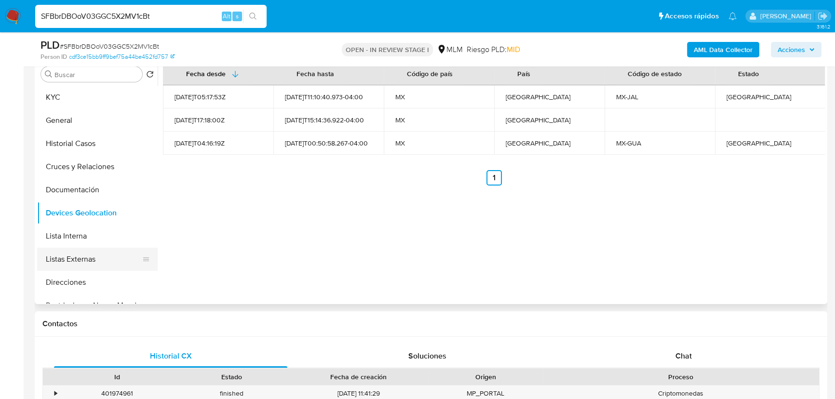
click at [62, 257] on button "Listas Externas" at bounding box center [93, 259] width 113 height 23
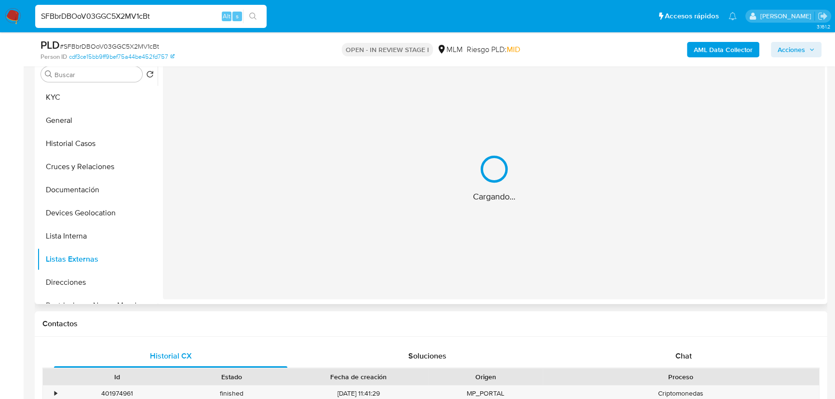
click at [251, 228] on div "Cargando..." at bounding box center [494, 178] width 662 height 242
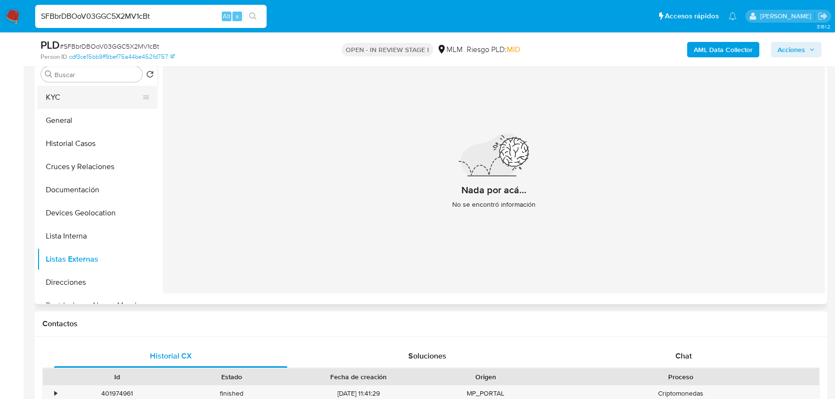
click at [68, 98] on button "KYC" at bounding box center [93, 97] width 113 height 23
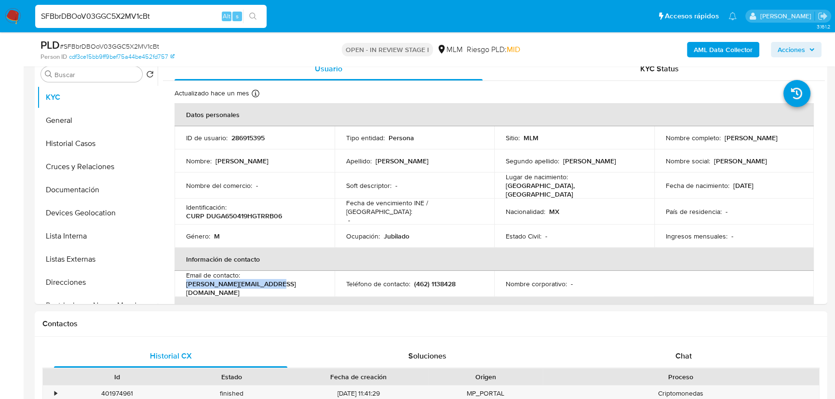
drag, startPoint x: 279, startPoint y: 282, endPoint x: 178, endPoint y: 283, distance: 100.3
click at [178, 283] on td "Email de contacto : abraham.duart19@gmail.com" at bounding box center [254, 284] width 160 height 26
copy p "abraham.duart19@gmail.com"
click at [438, 280] on p "(462) 1138428" at bounding box center [434, 284] width 41 height 9
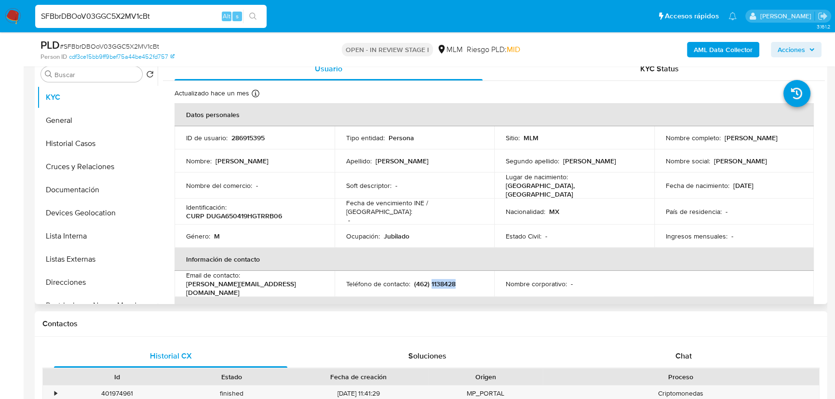
copy p "1138428"
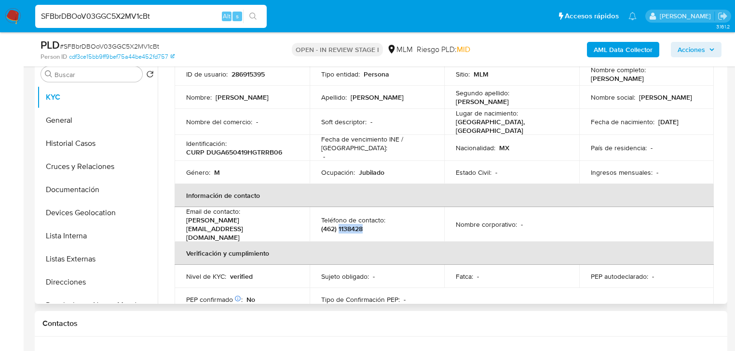
scroll to position [59, 0]
